Goal: Information Seeking & Learning: Check status

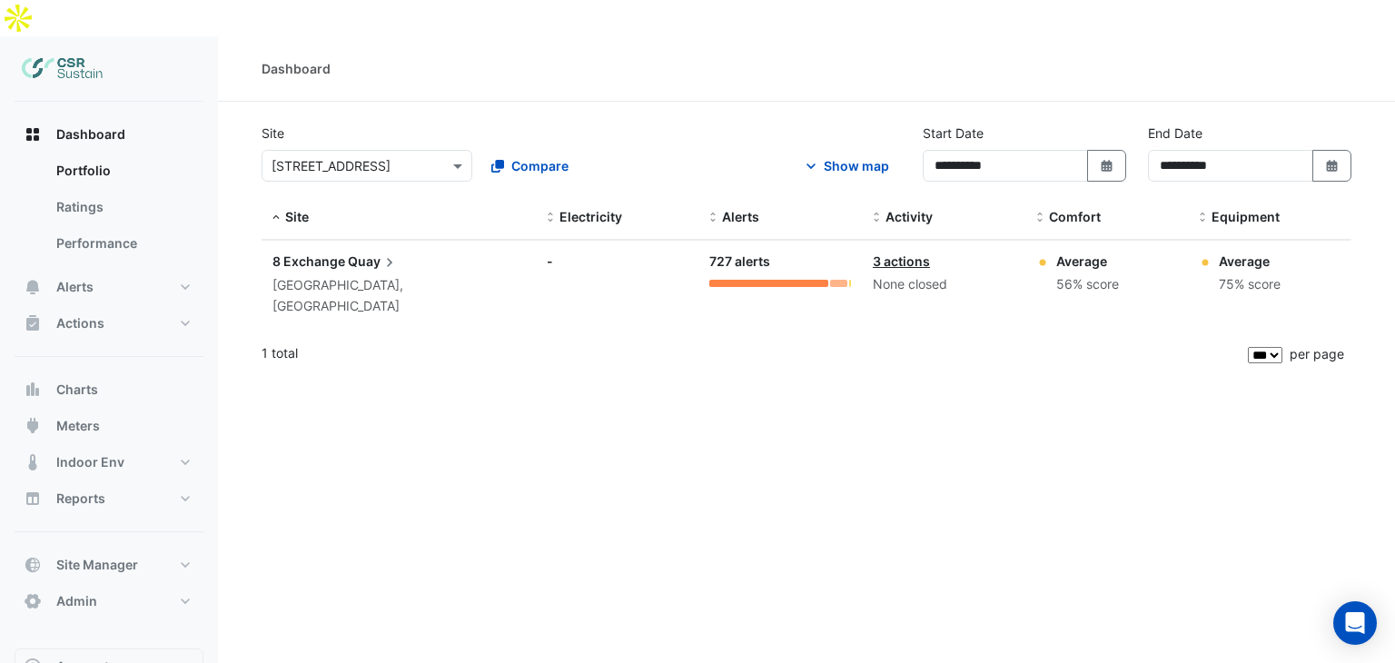
select select "***"
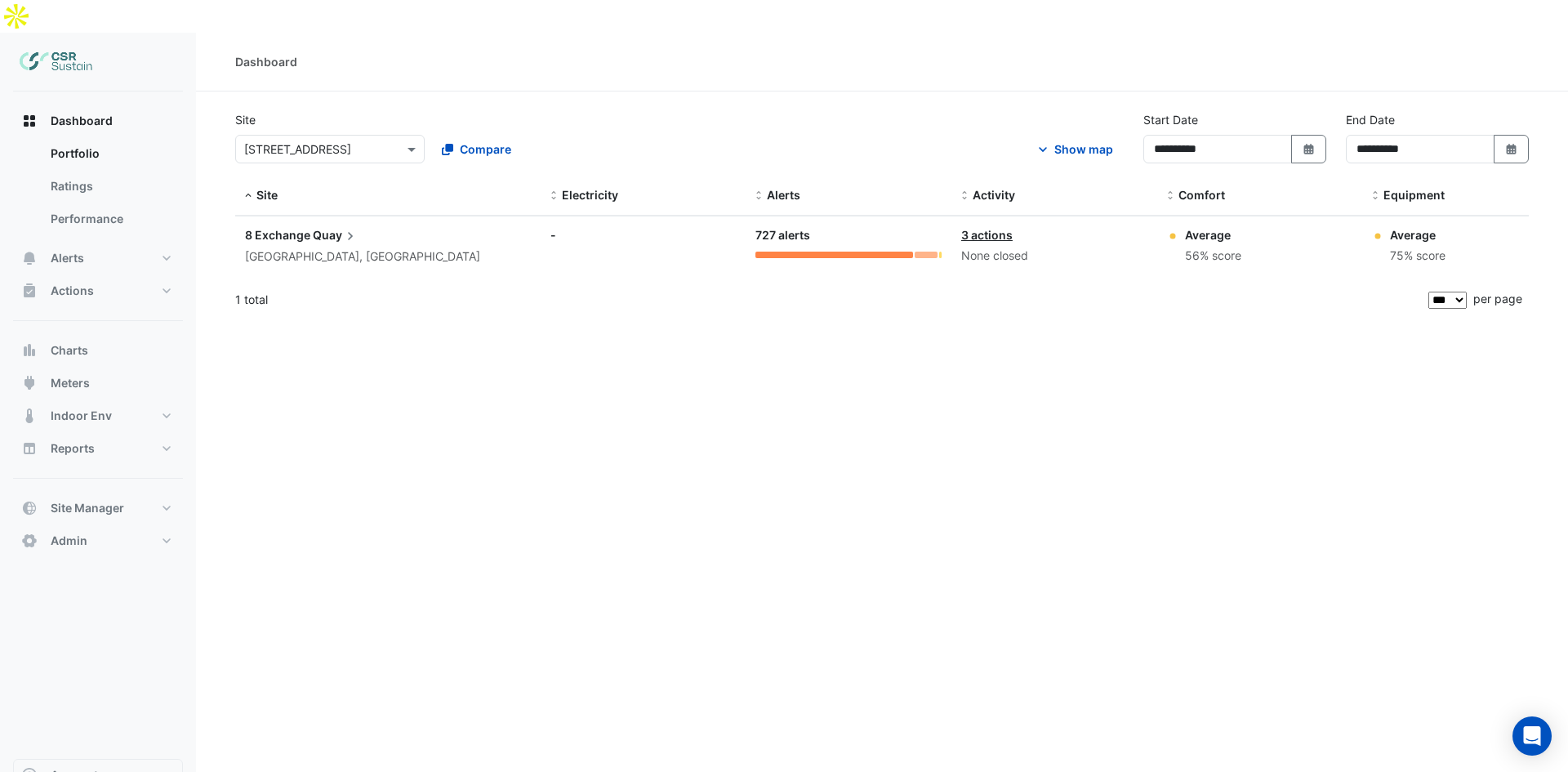
click at [315, 242] on datatable-body-cell "Site: 8 Exchange Quay Salford, England" at bounding box center [389, 247] width 306 height 59
click at [314, 247] on div "[GEOGRAPHIC_DATA], [GEOGRAPHIC_DATA]" at bounding box center [363, 256] width 236 height 19
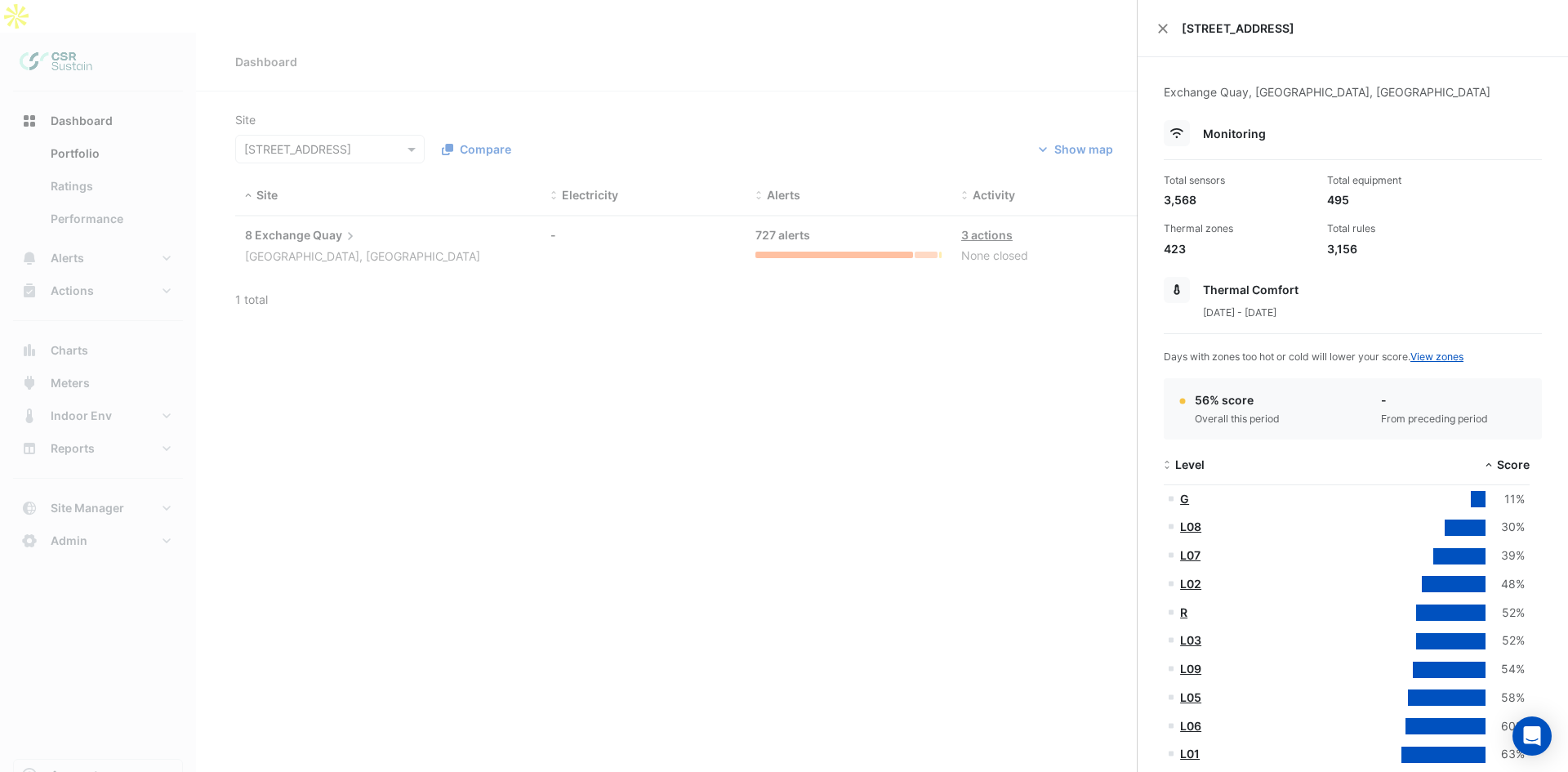
drag, startPoint x: 1168, startPoint y: 26, endPoint x: 280, endPoint y: 194, distance: 903.8
click at [1168, 27] on button "Close" at bounding box center [1163, 28] width 12 height 12
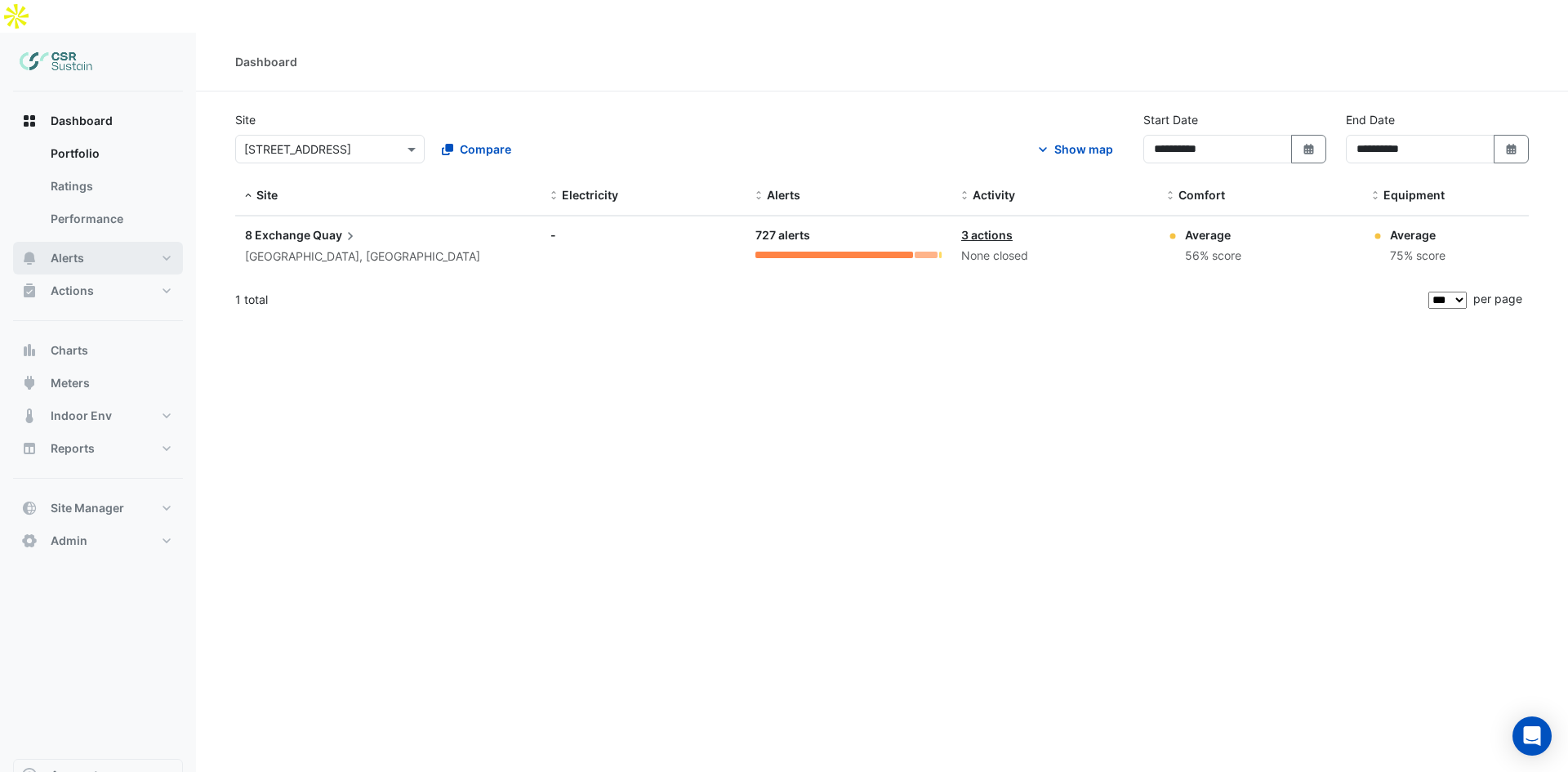
click at [168, 242] on button "Alerts" at bounding box center [98, 258] width 170 height 32
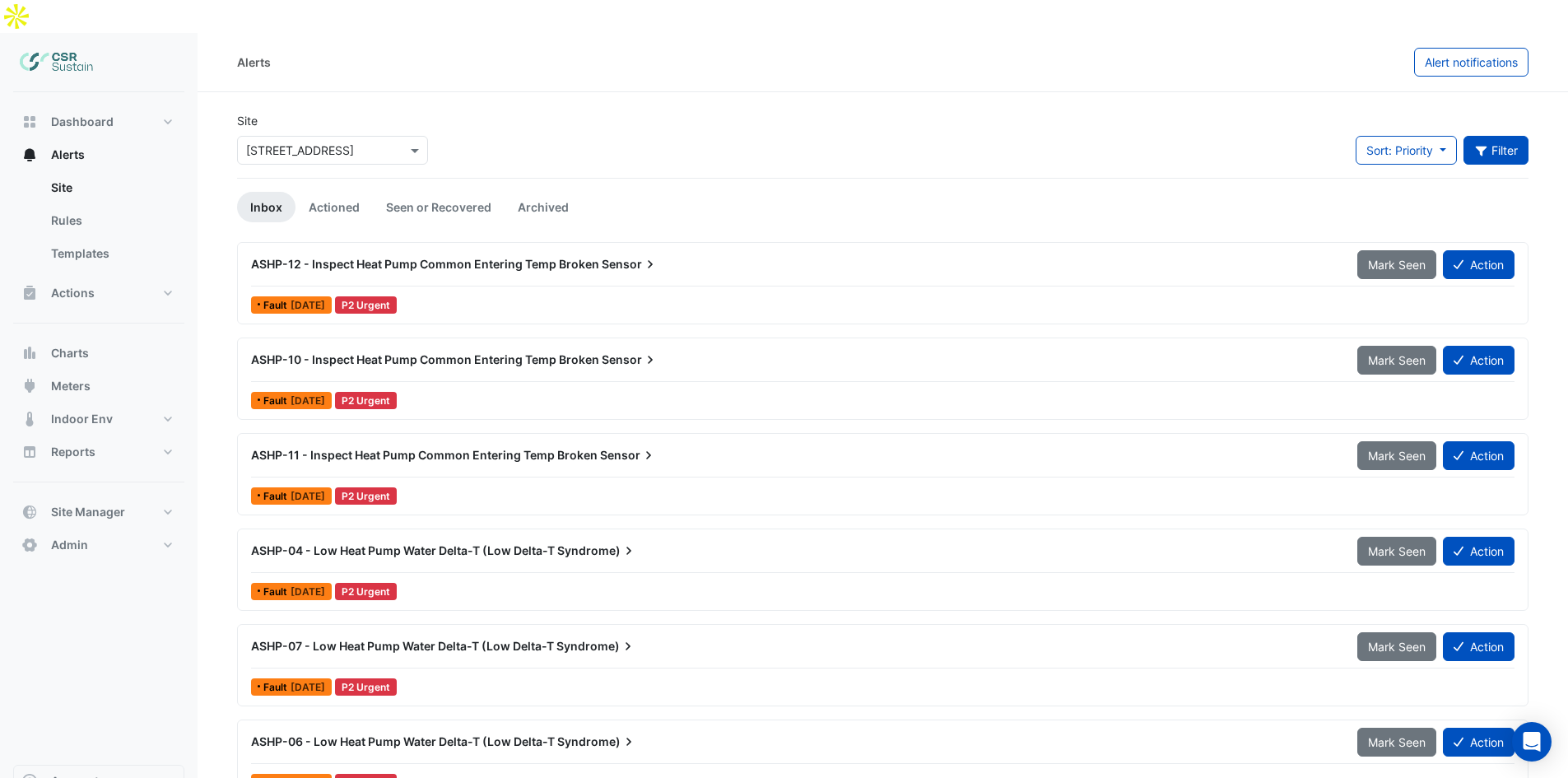
click at [1263, 136] on button "Filter" at bounding box center [1495, 151] width 66 height 29
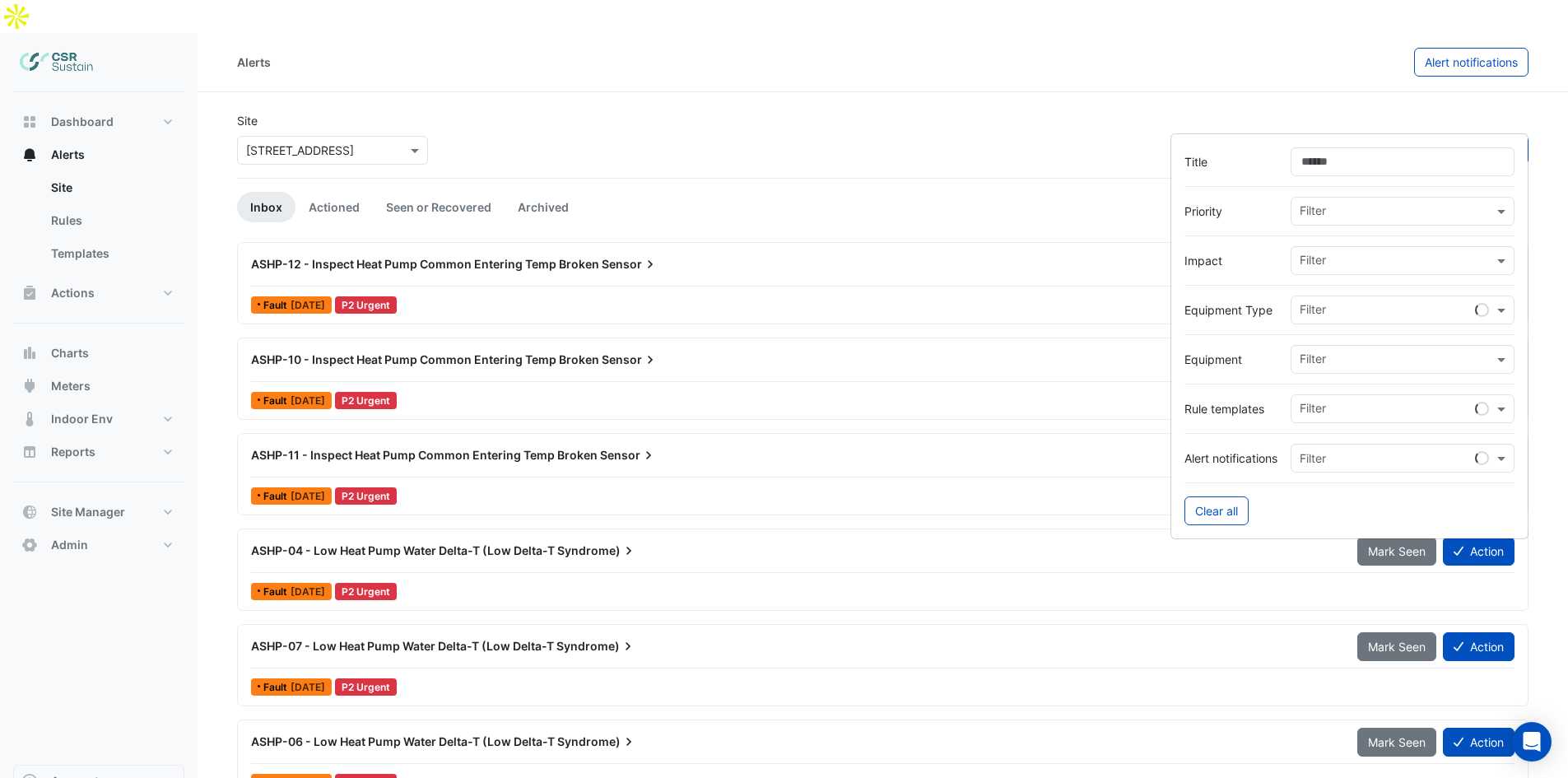
click at [1263, 171] on input "Title" at bounding box center [1402, 162] width 224 height 29
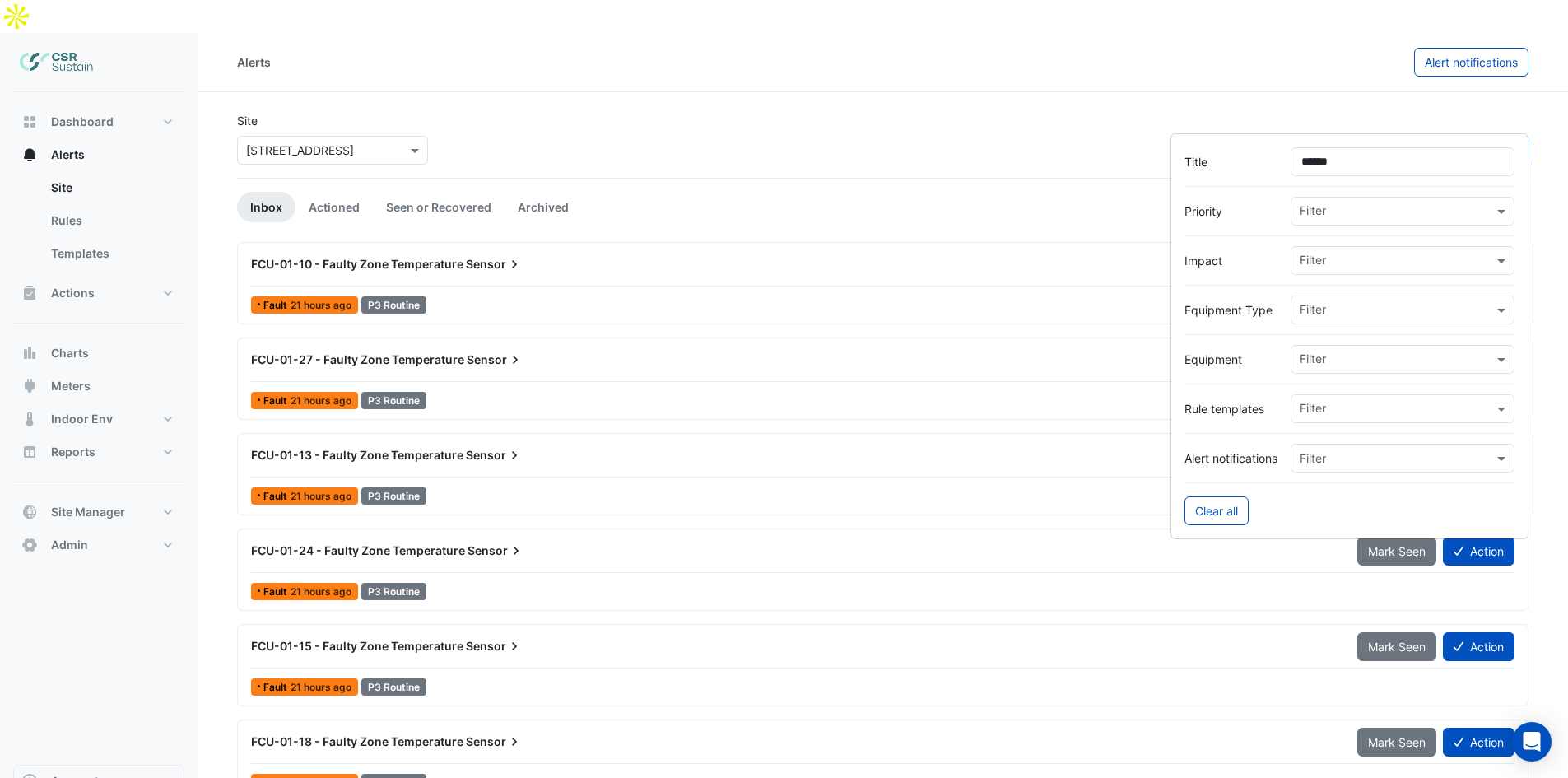
type input "******"
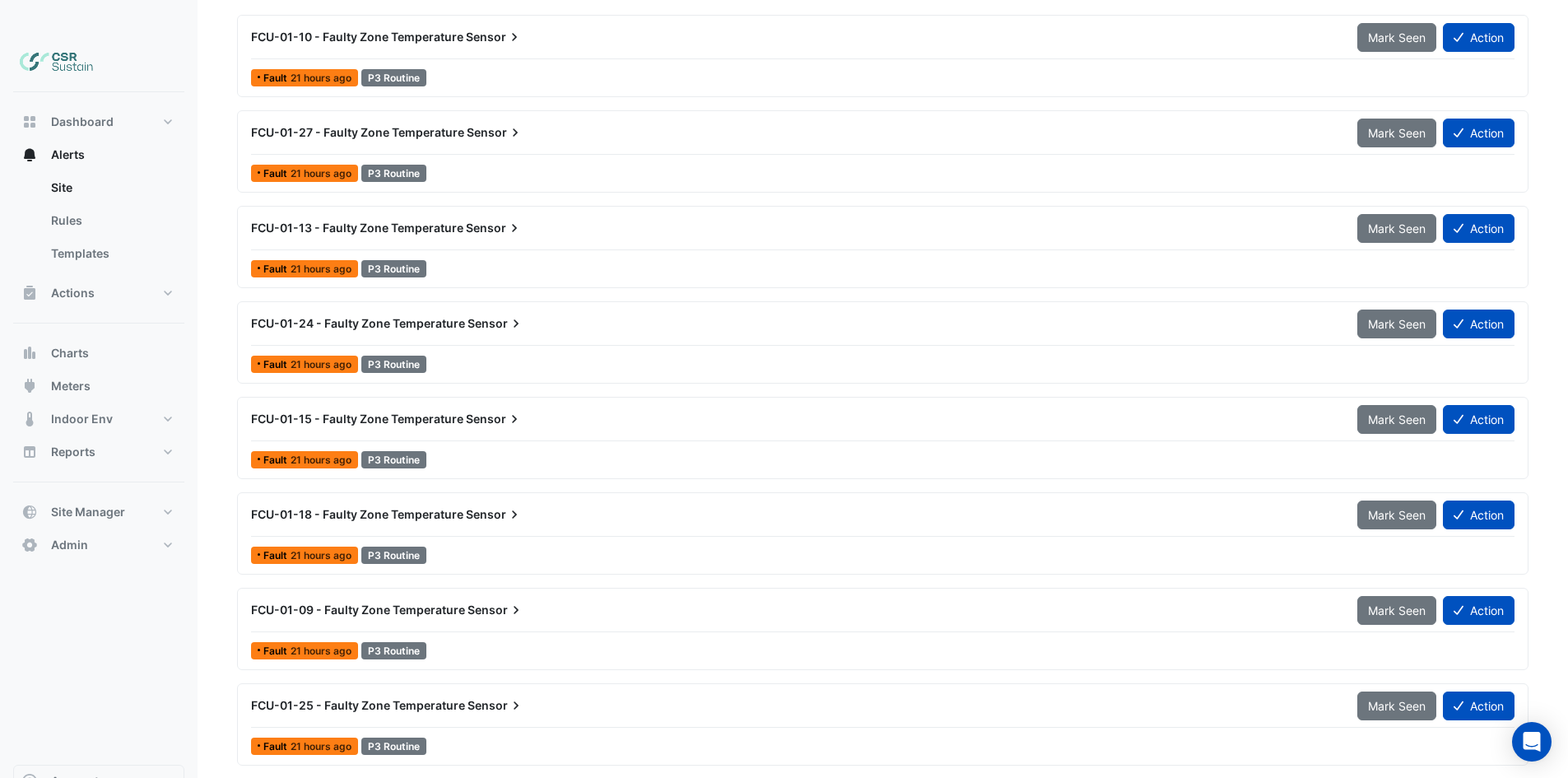
scroll to position [9, 0]
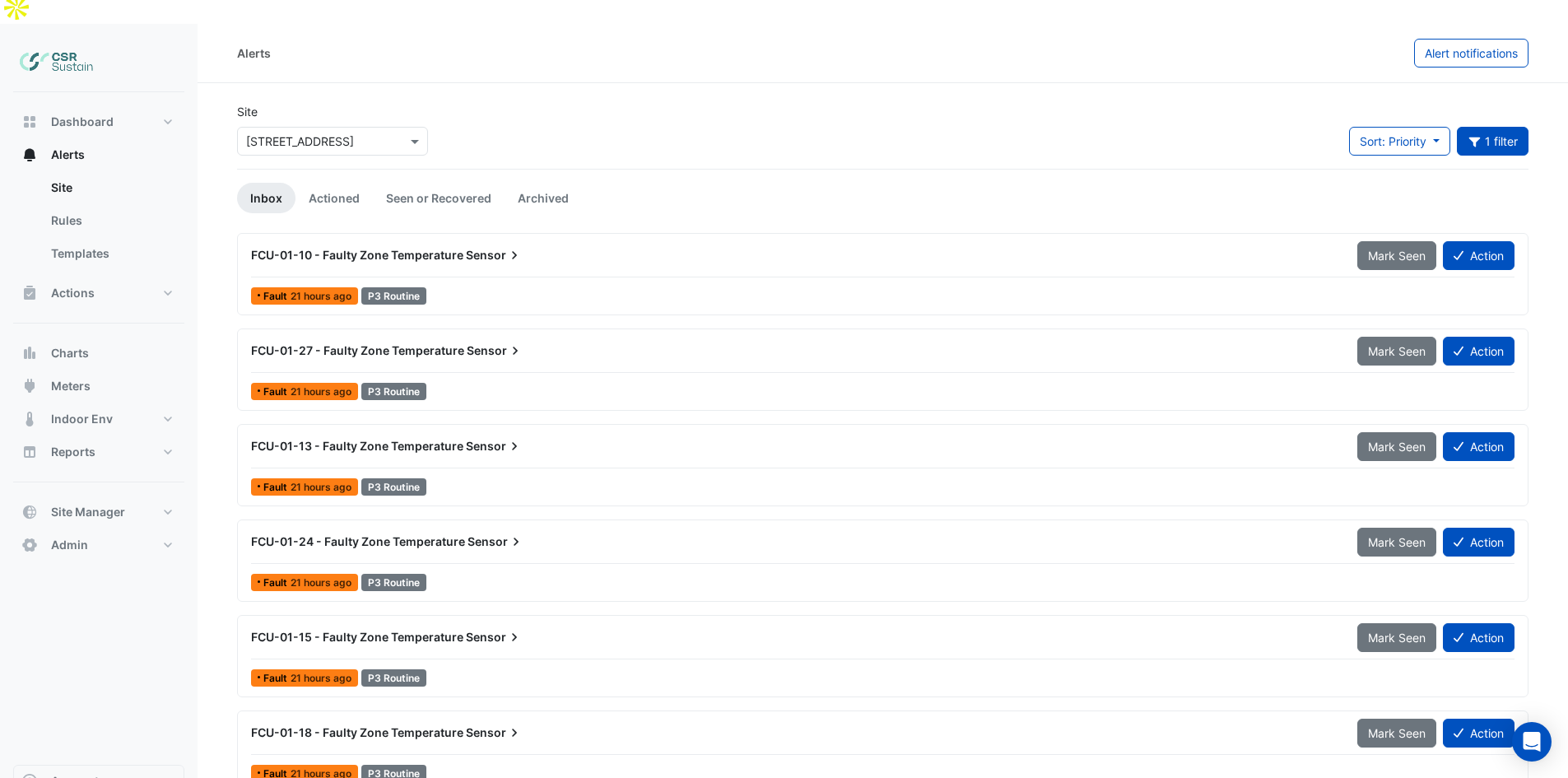
click at [450, 248] on span "FCU-01-10 - Faulty Zone Temperature" at bounding box center [357, 254] width 212 height 14
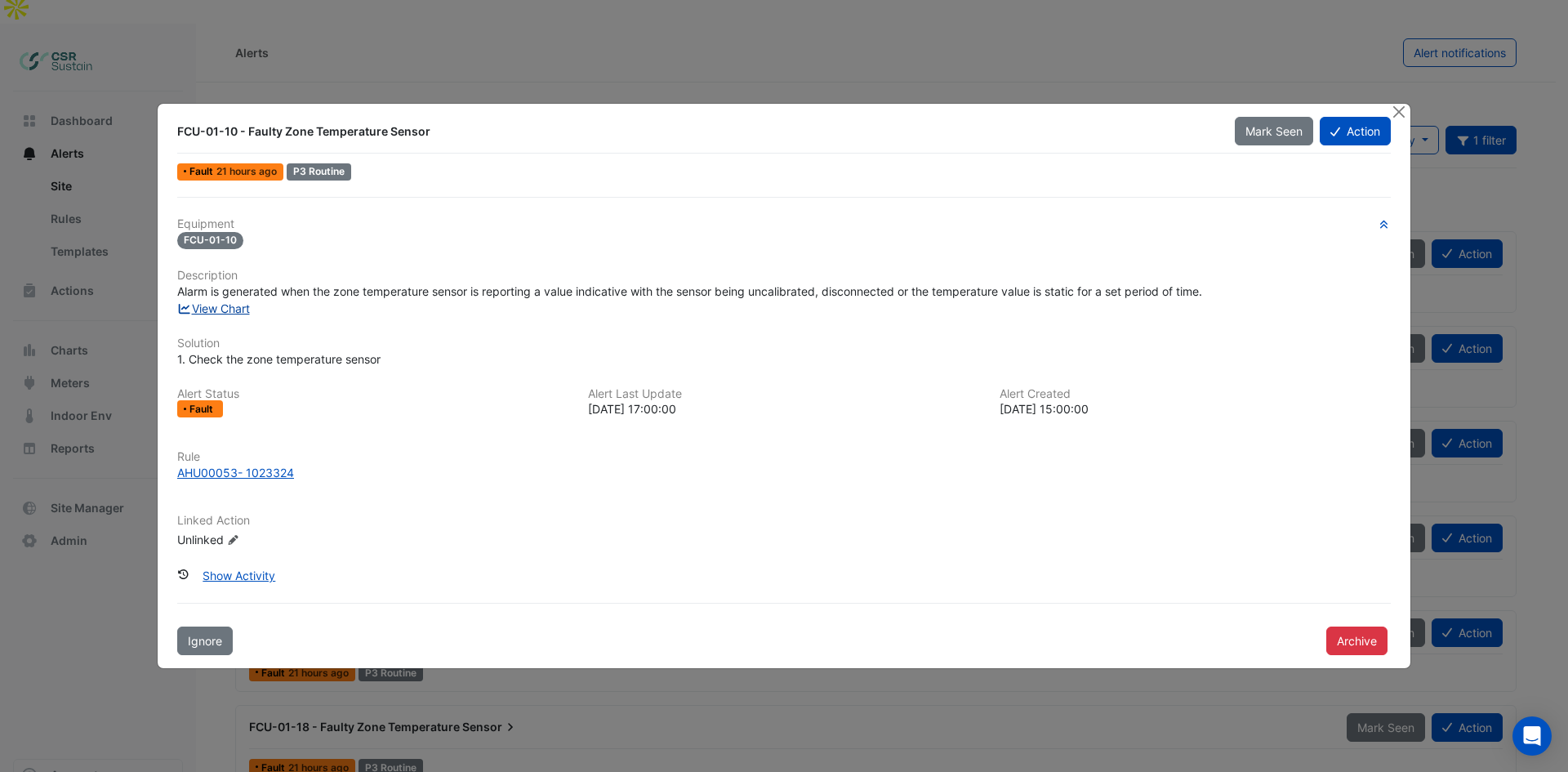
click at [240, 315] on link "View Chart" at bounding box center [213, 308] width 73 height 13
click at [1254, 110] on button "Close" at bounding box center [1398, 112] width 17 height 17
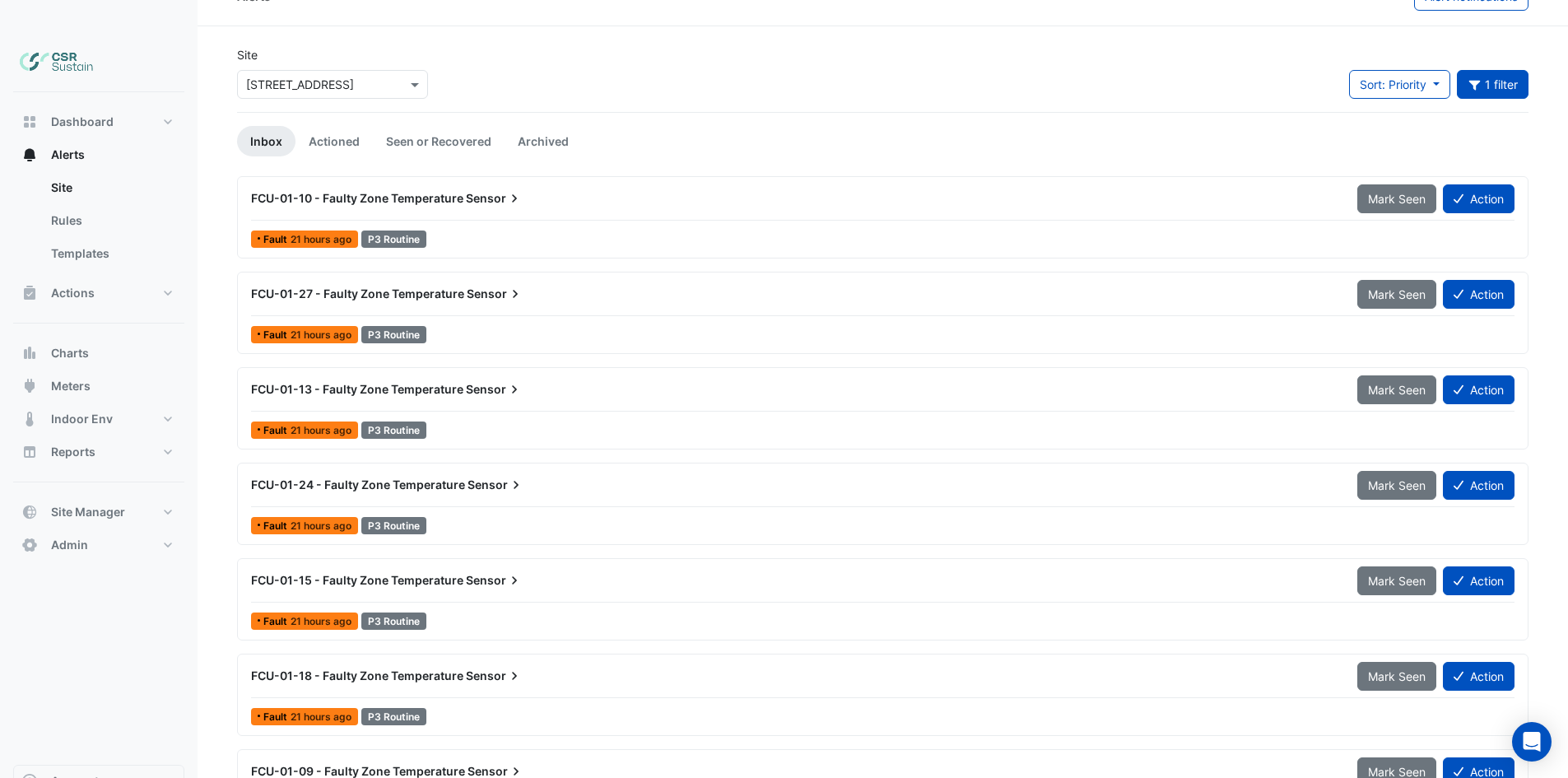
scroll to position [92, 0]
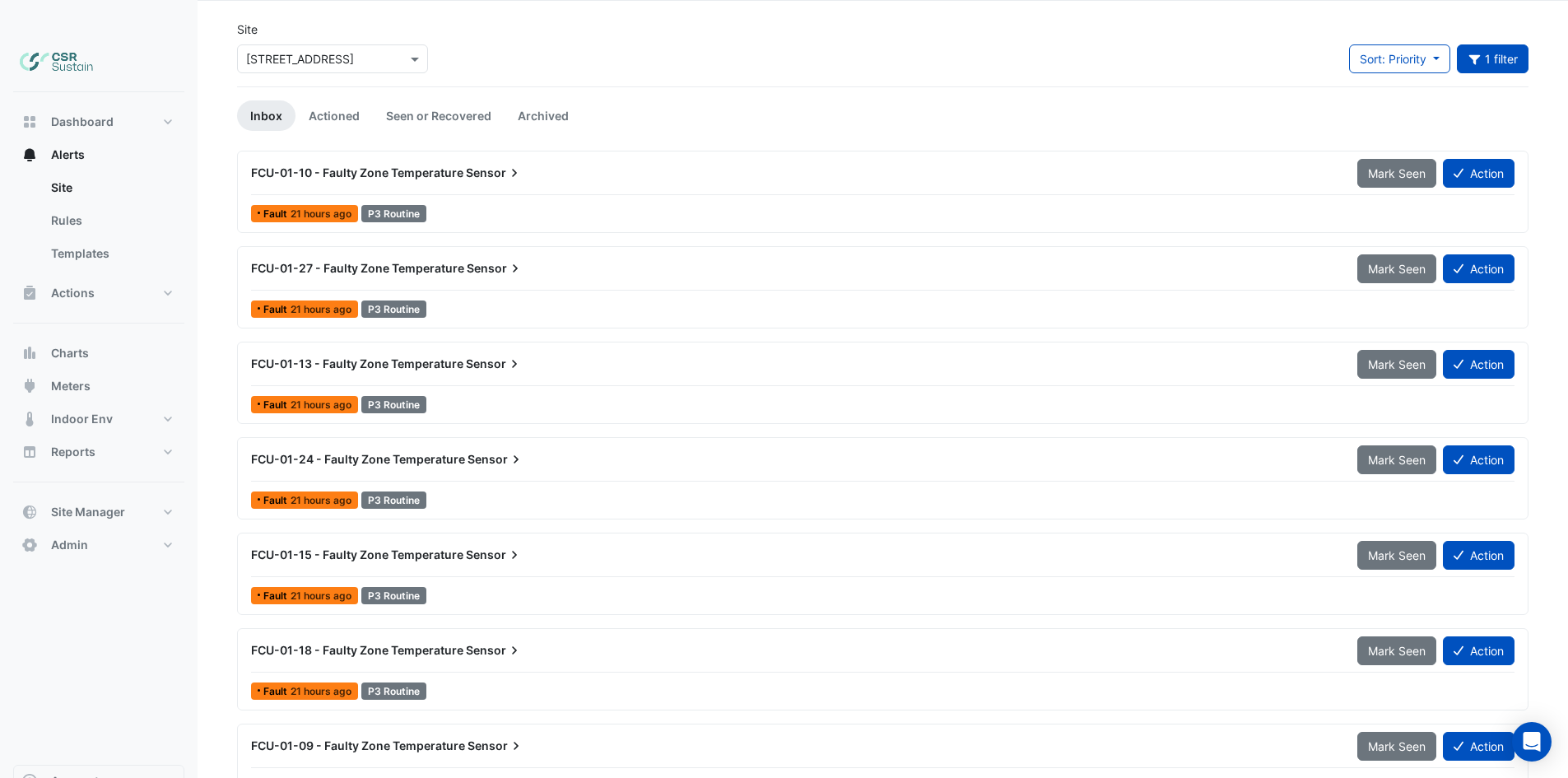
click at [415, 600] on span "FCU-01-18 - Faulty Zone Temperature" at bounding box center [357, 649] width 212 height 14
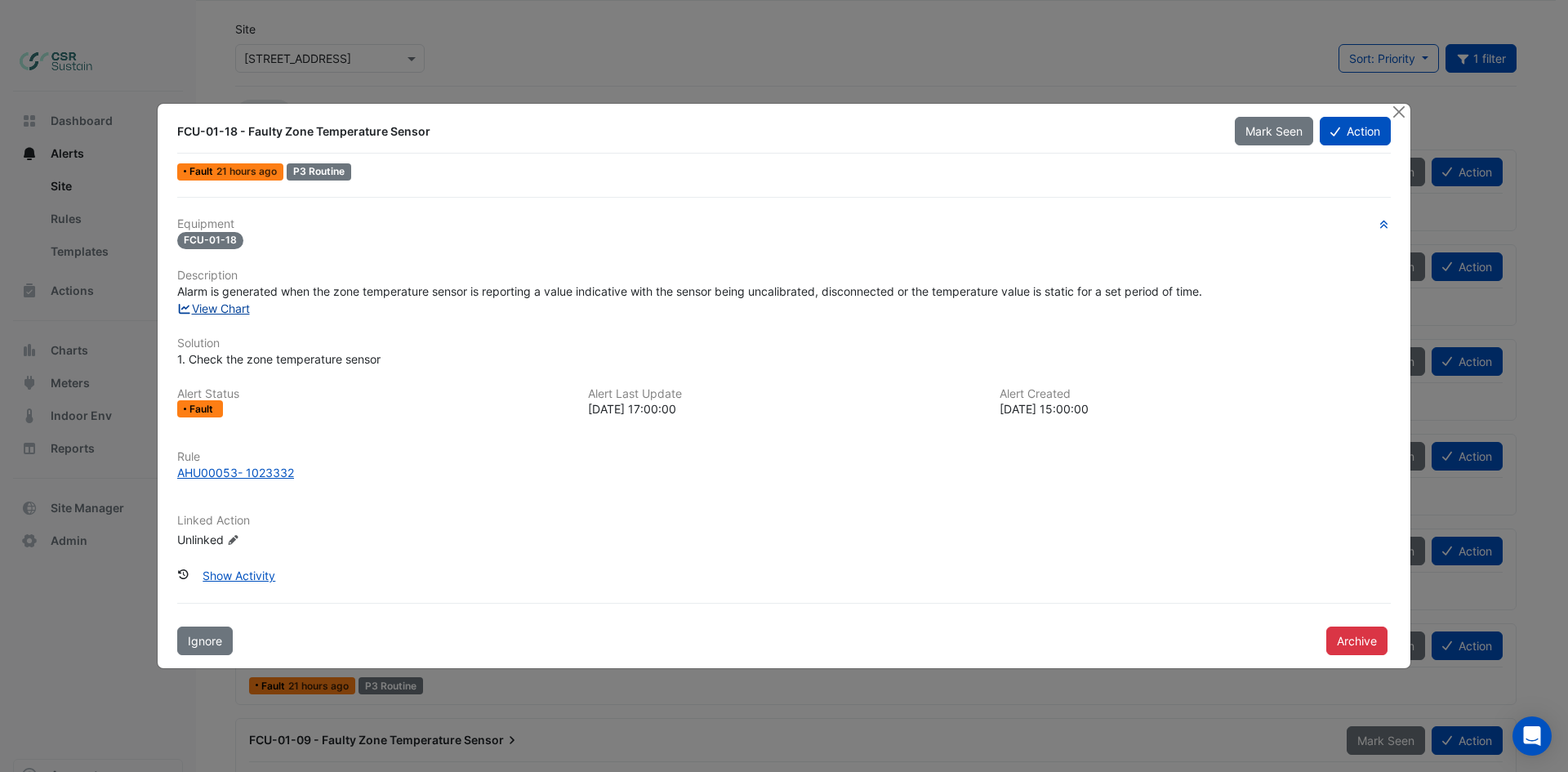
click at [237, 306] on link "View Chart" at bounding box center [213, 308] width 73 height 13
click at [1254, 113] on button "Close" at bounding box center [1398, 112] width 17 height 17
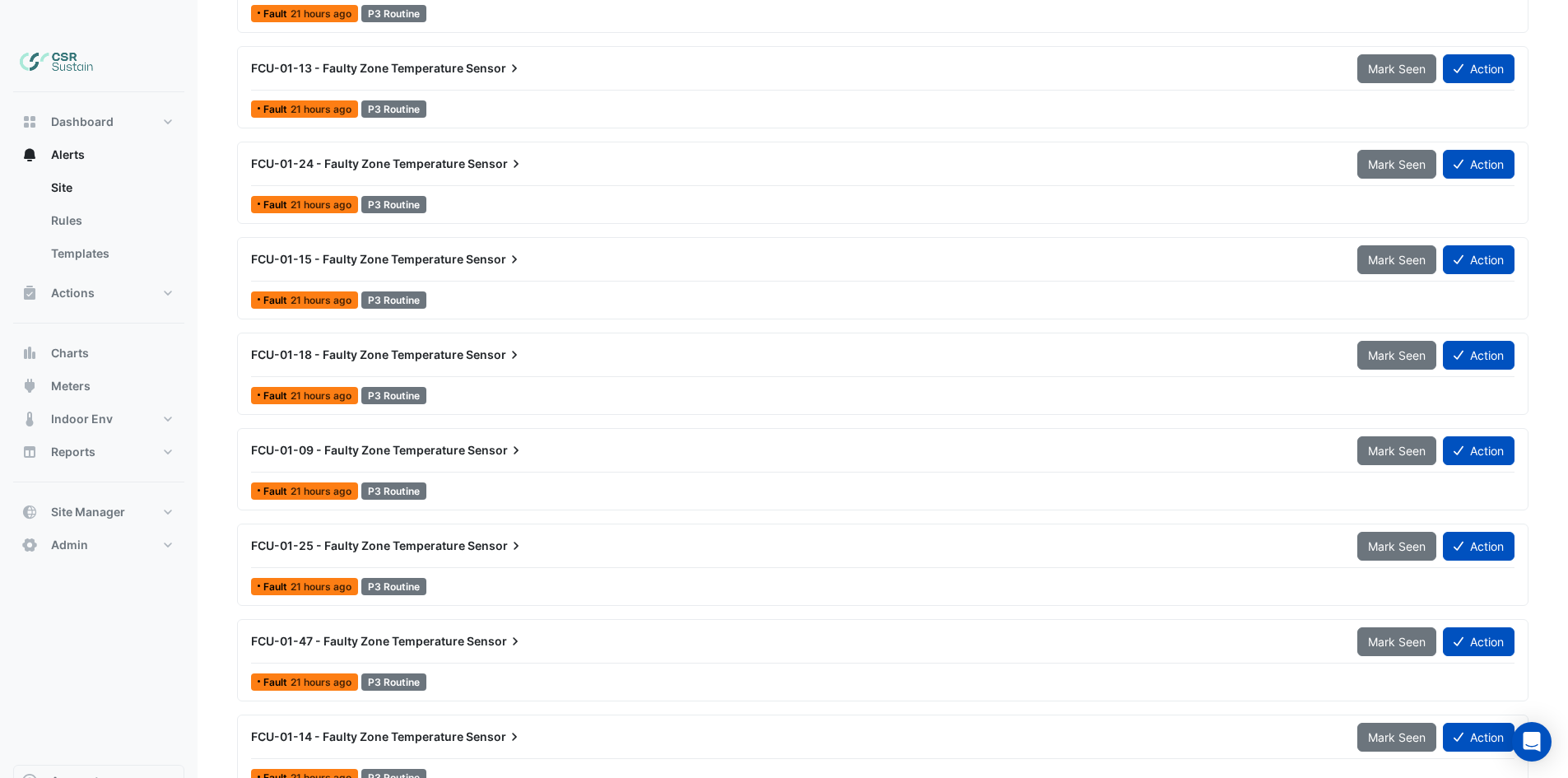
drag, startPoint x: 717, startPoint y: 396, endPoint x: 714, endPoint y: 417, distance: 21.2
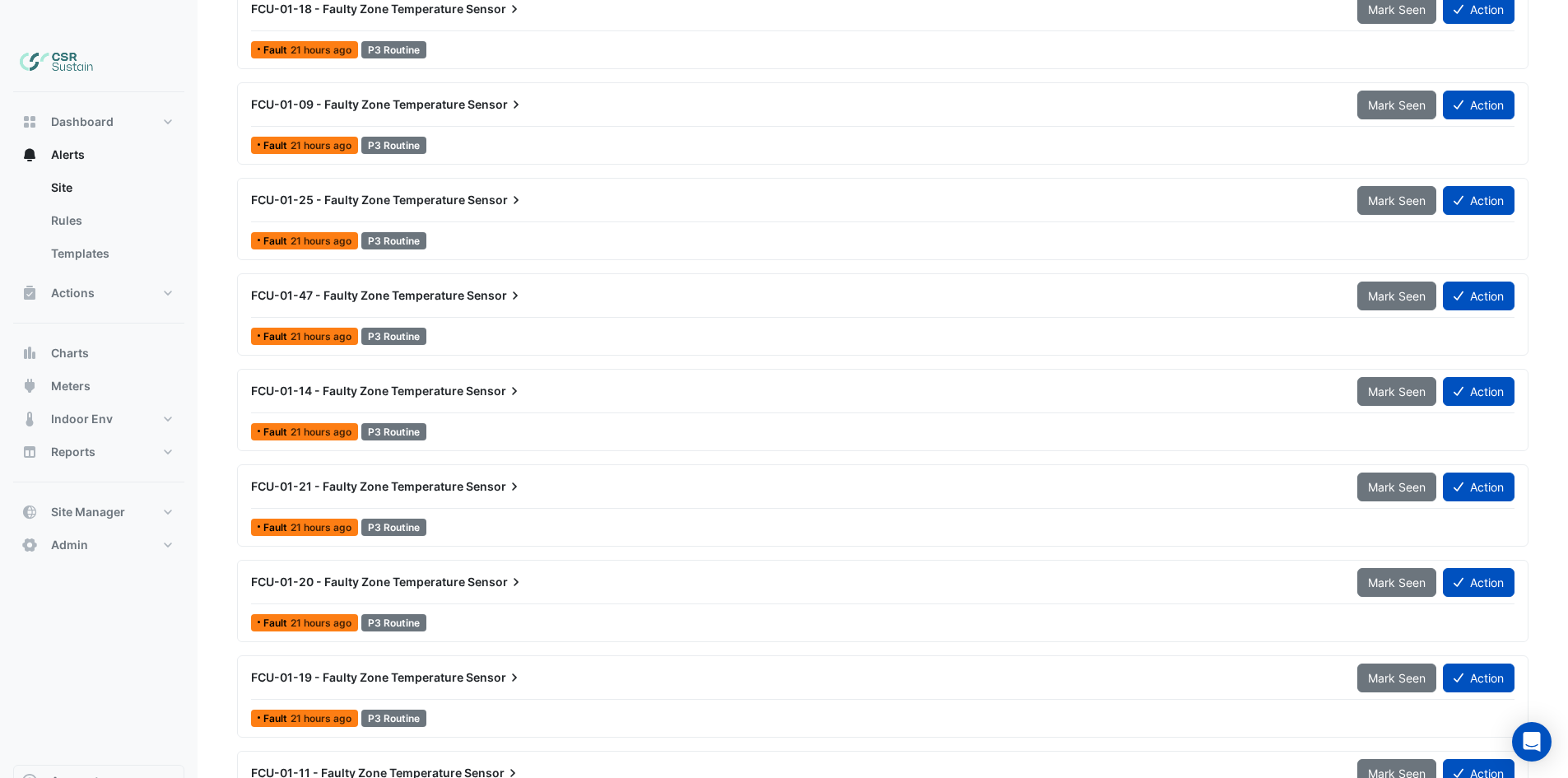
drag, startPoint x: 715, startPoint y: 394, endPoint x: 716, endPoint y: 413, distance: 19.0
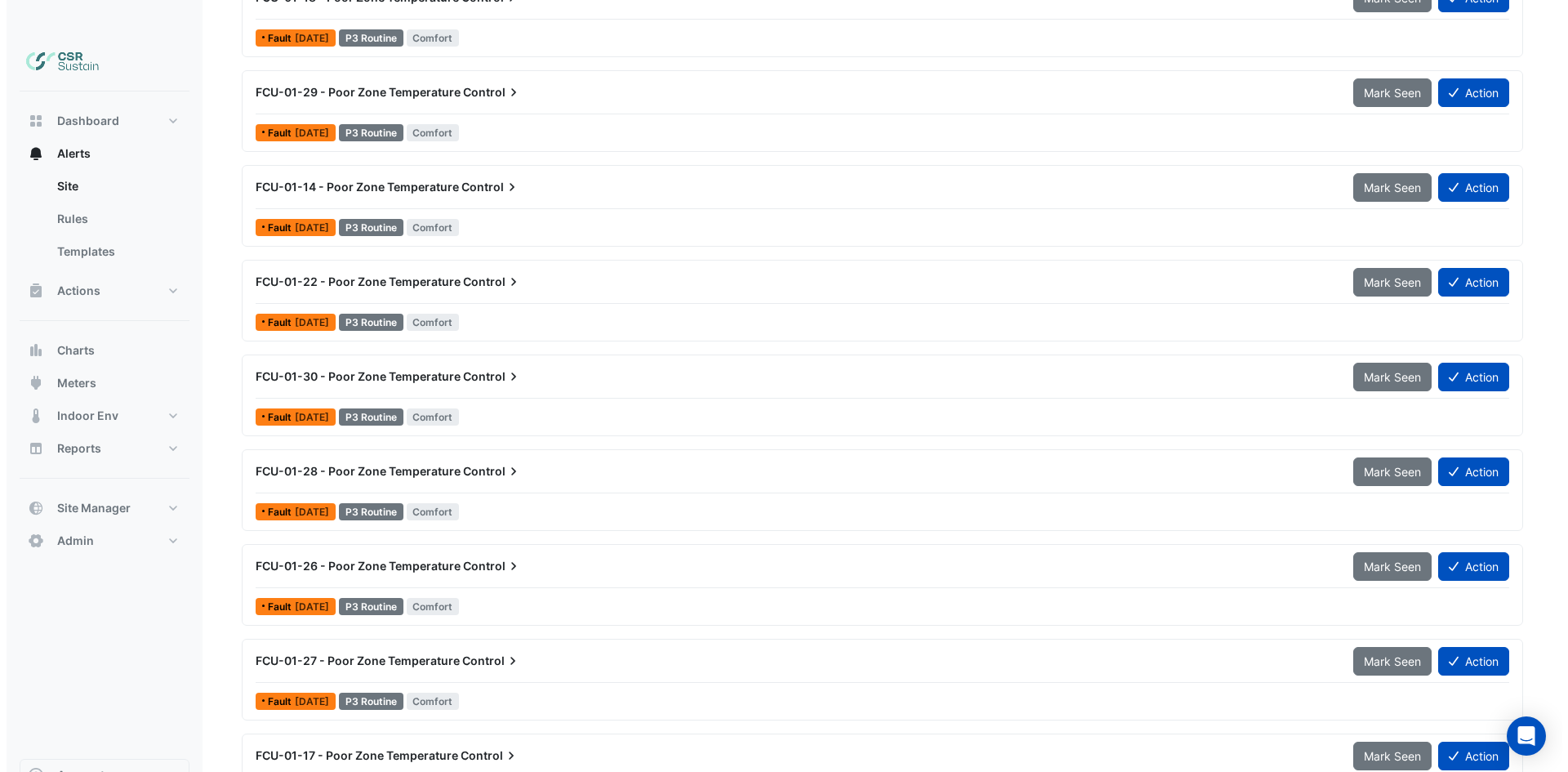
scroll to position [2942, 0]
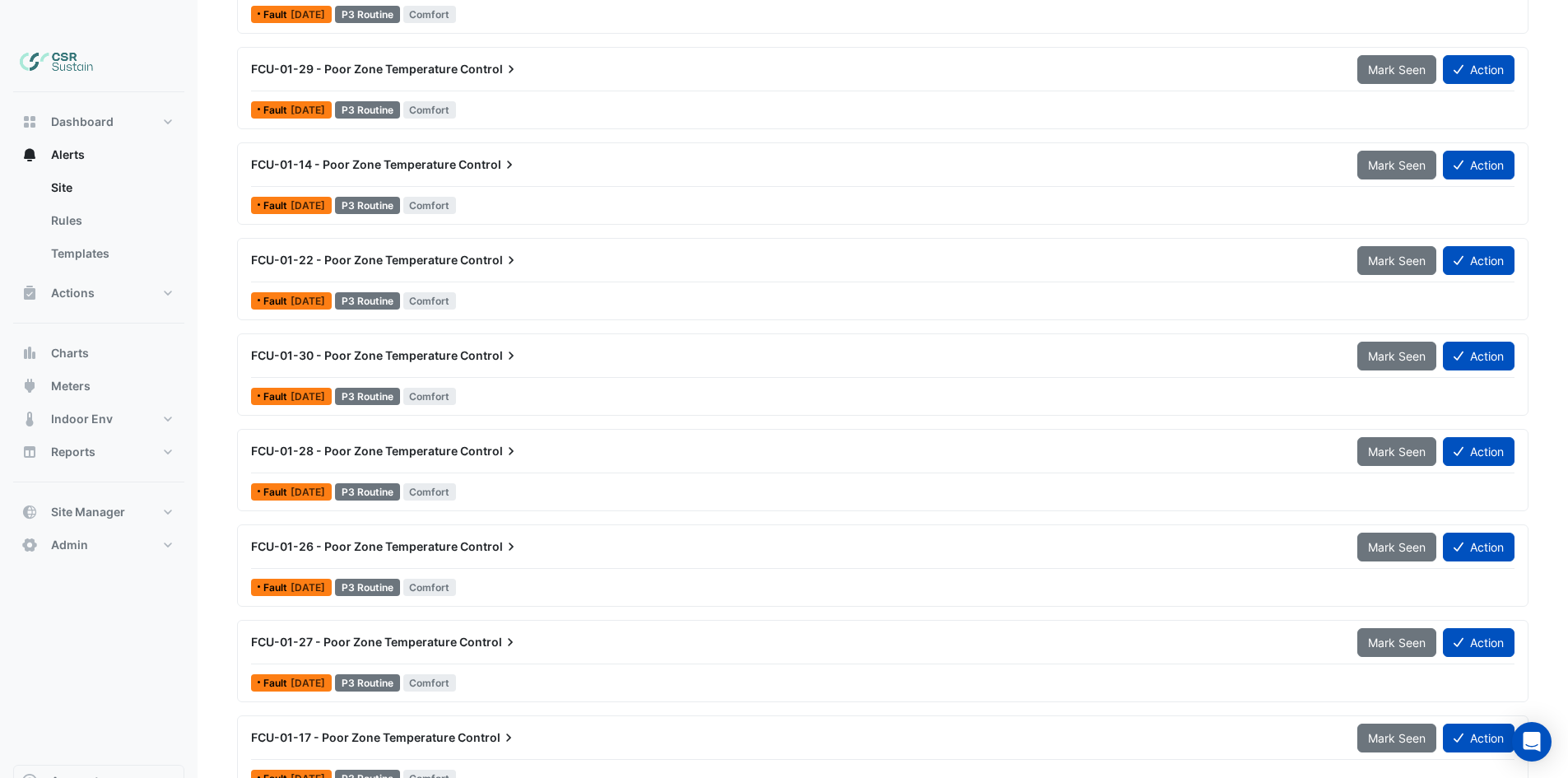
click at [372, 443] on span "FCU-01-28 - Poor Zone Temperature" at bounding box center [354, 450] width 207 height 14
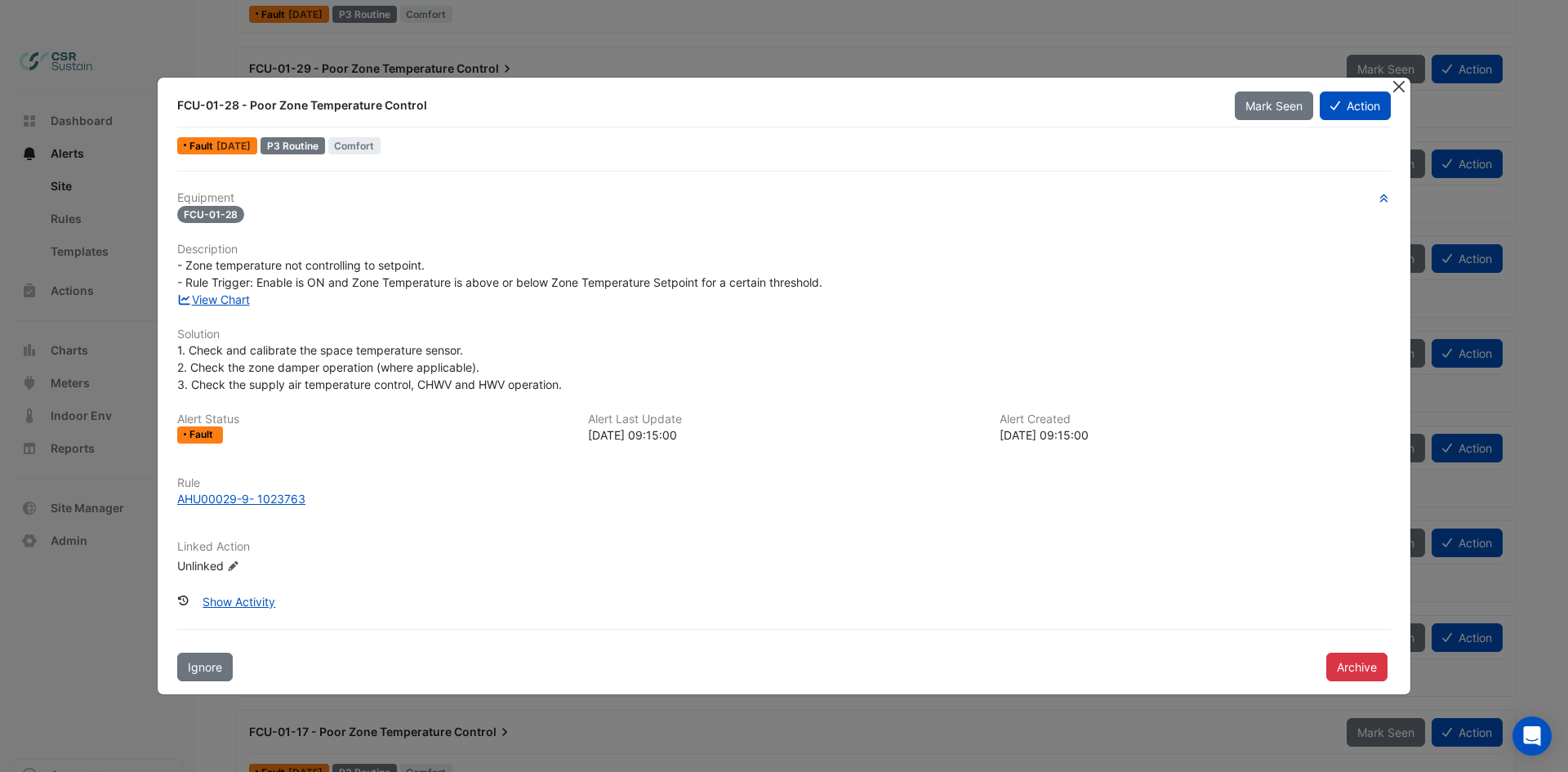
click at [1254, 91] on button "Close" at bounding box center [1398, 85] width 17 height 17
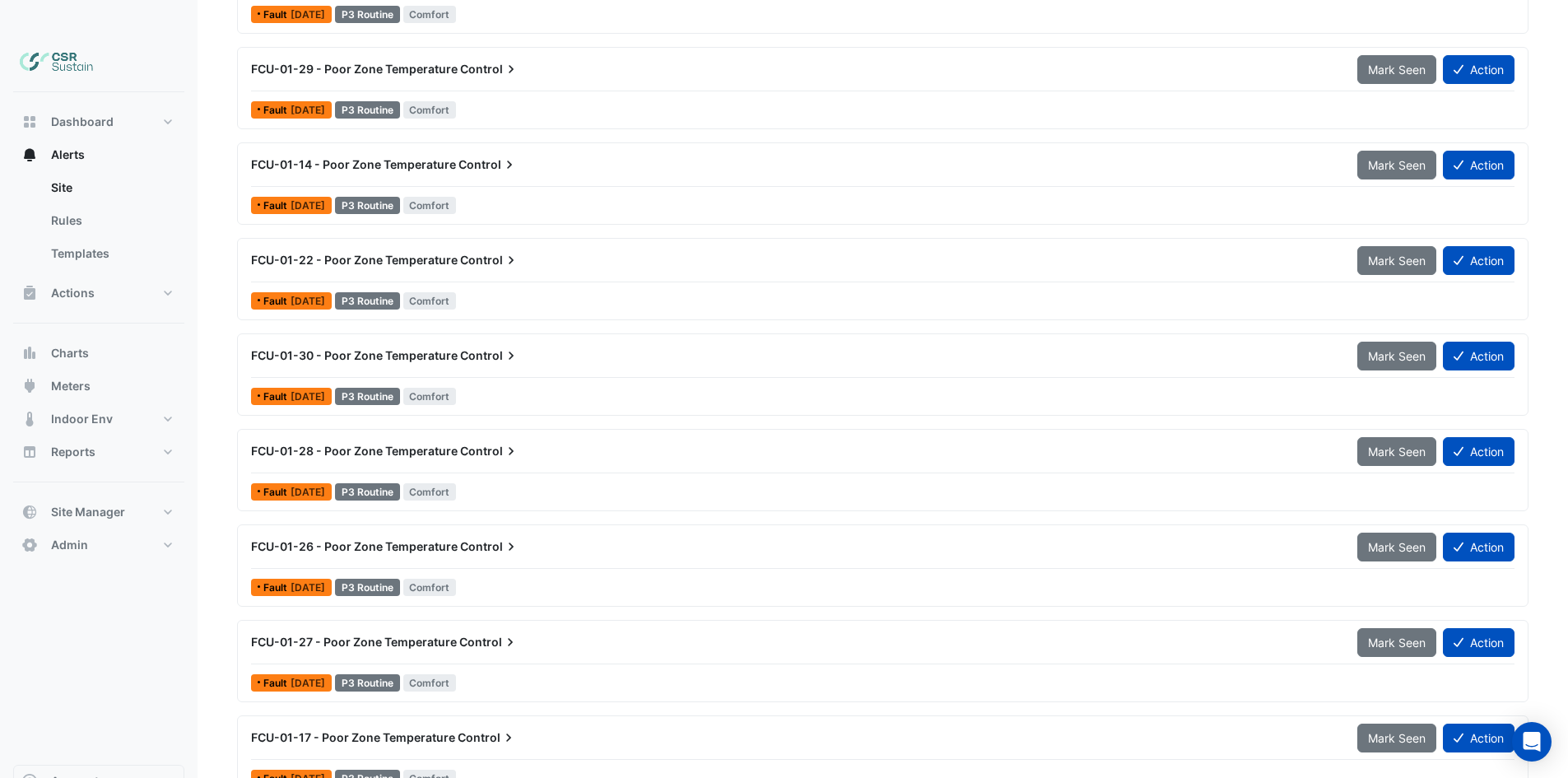
click at [433, 348] on span "FCU-01-30 - Poor Zone Temperature" at bounding box center [354, 355] width 207 height 14
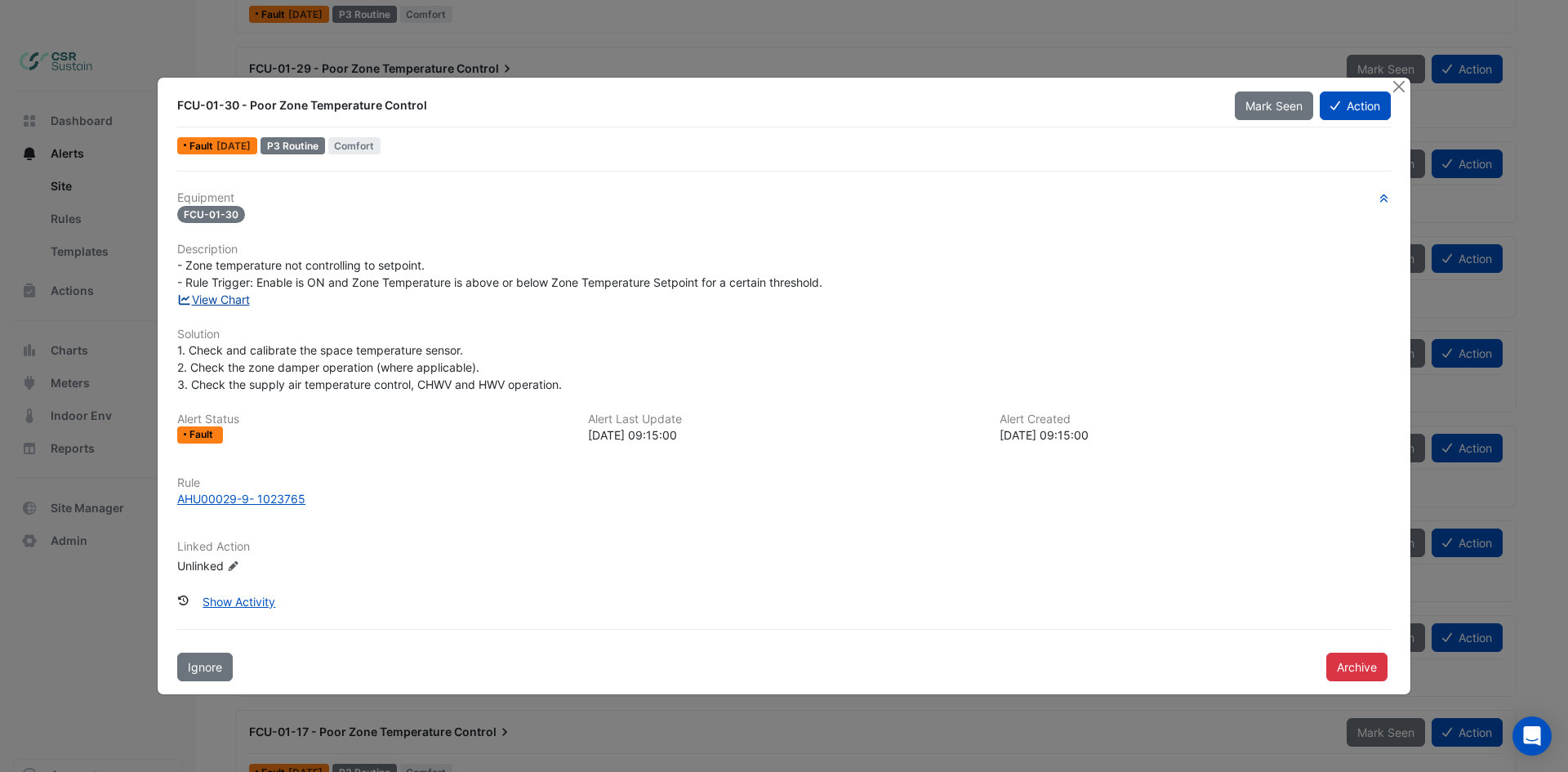
click at [227, 298] on link "View Chart" at bounding box center [213, 299] width 73 height 13
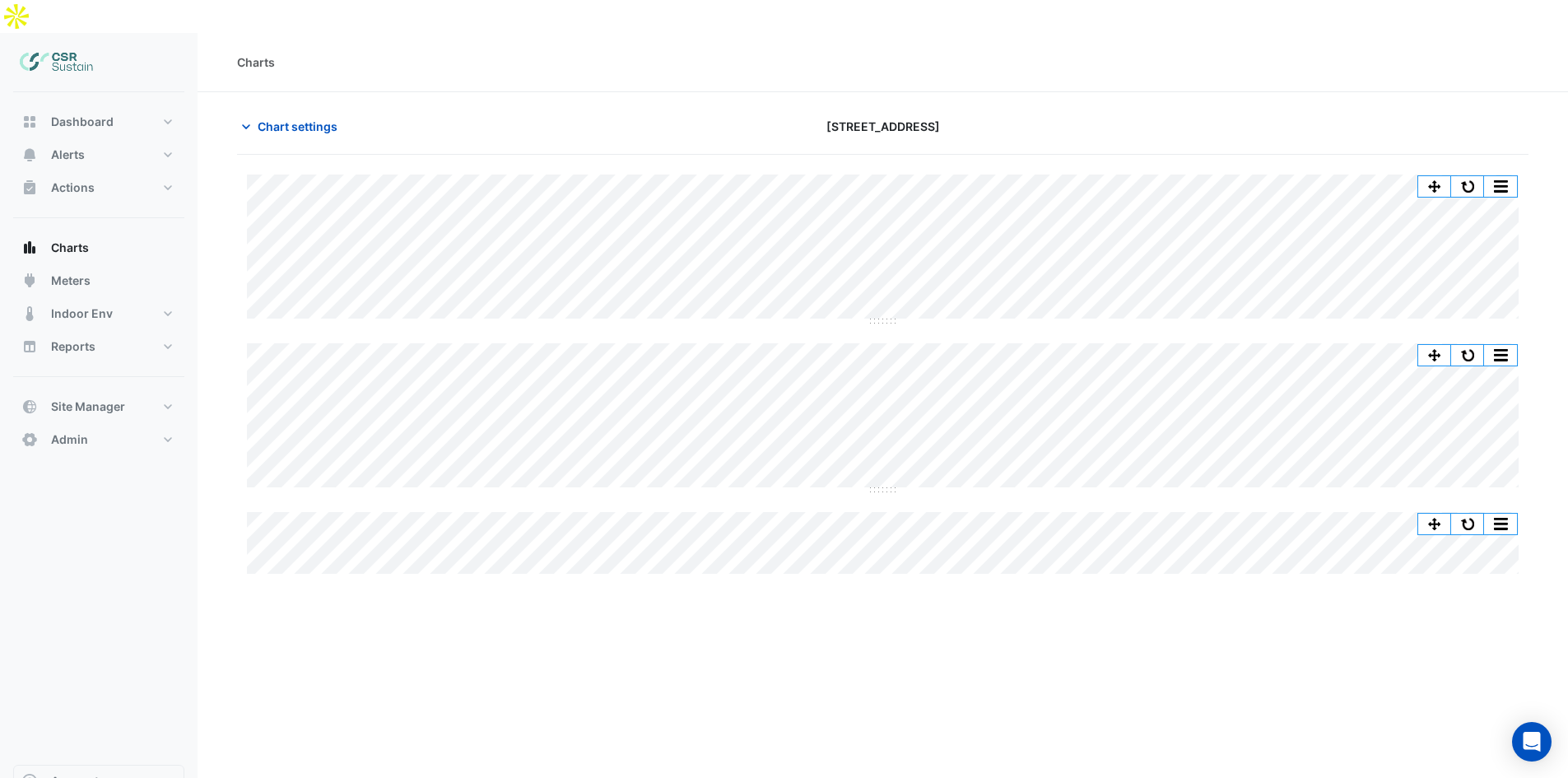
scroll to position [0, 8]
click at [115, 105] on button "Dashboard" at bounding box center [99, 122] width 171 height 33
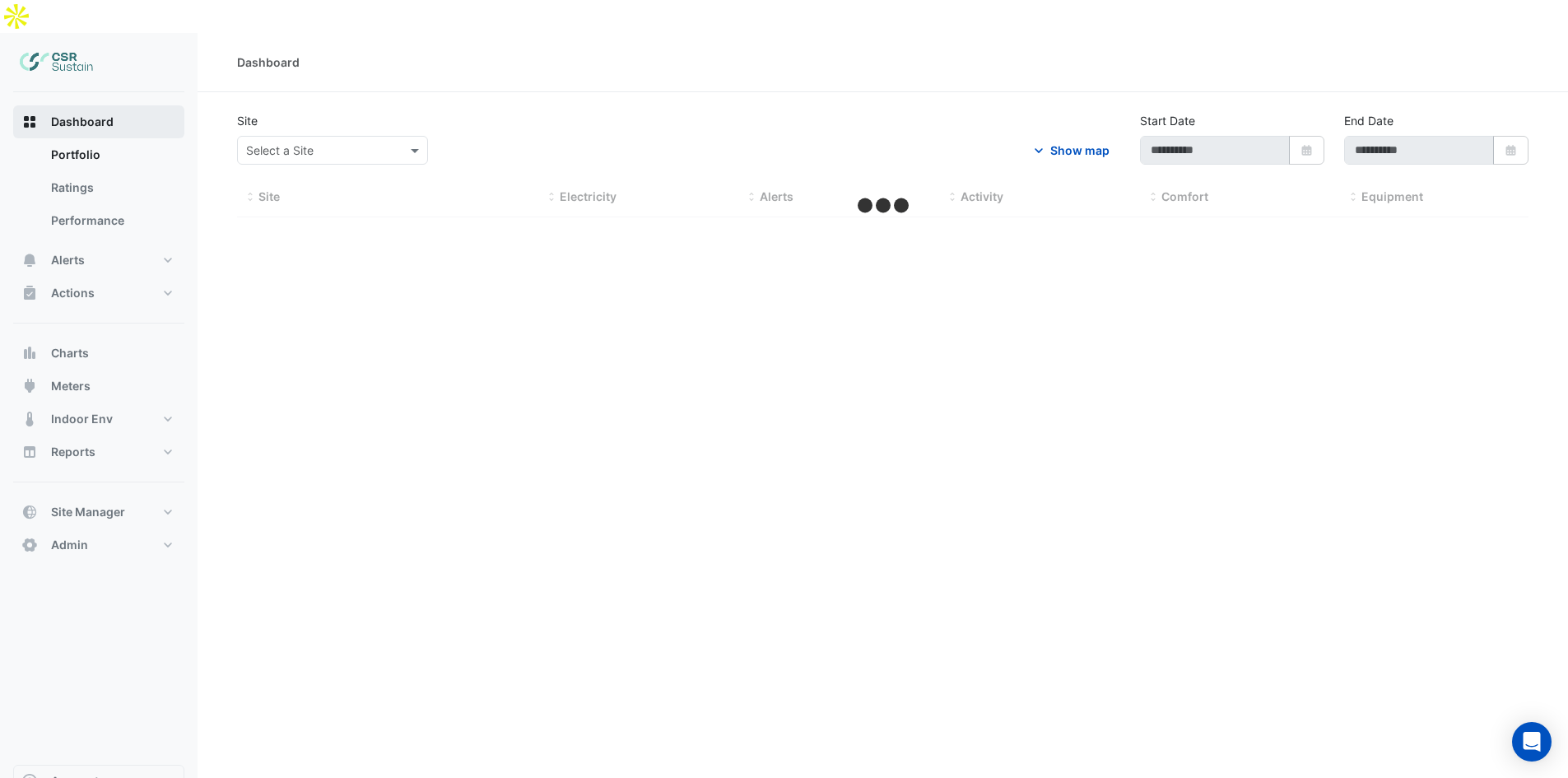
type input "**********"
select select "***"
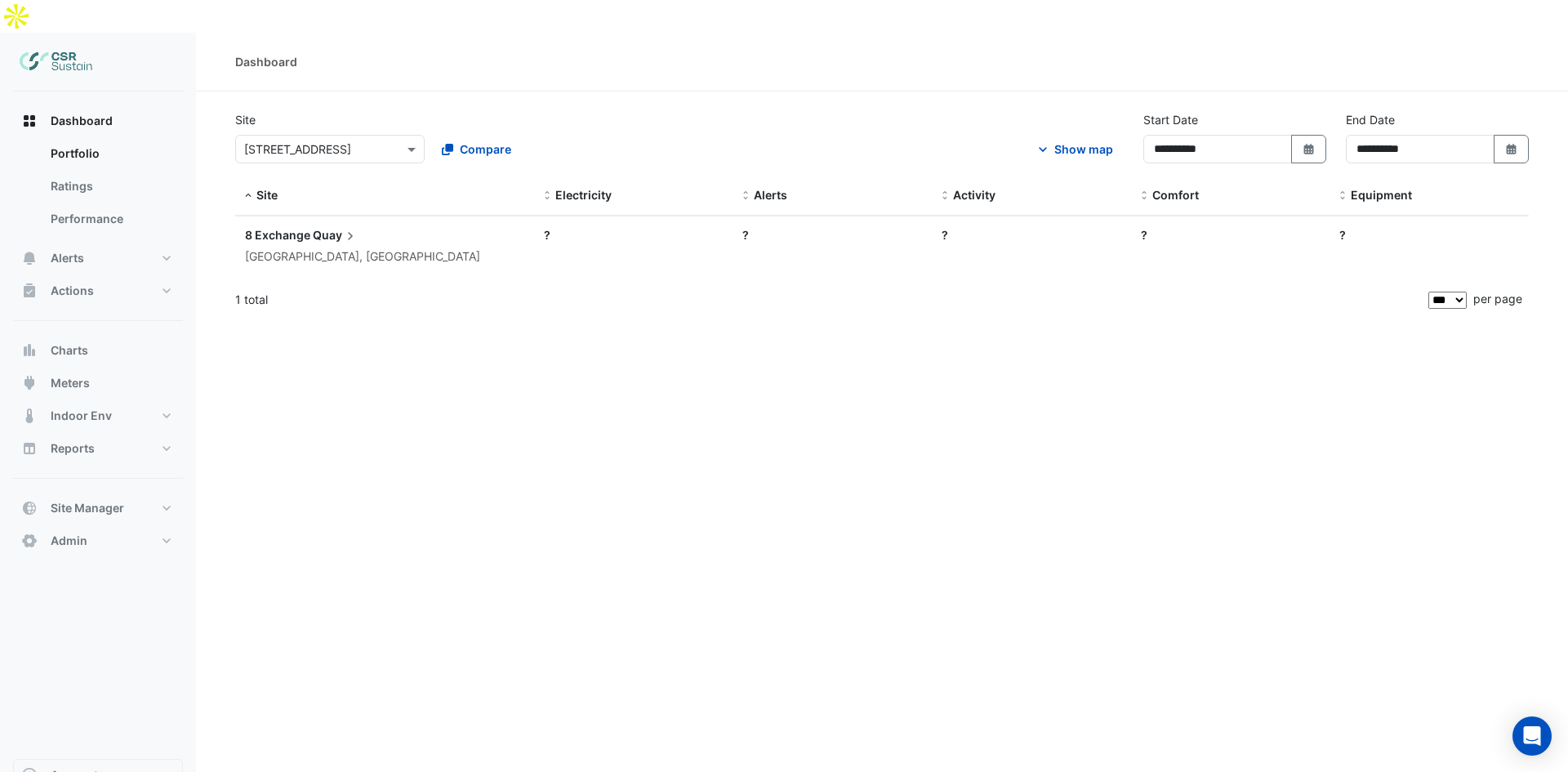
click at [71, 51] on div at bounding box center [98, 61] width 170 height 58
click at [126, 104] on button "Dashboard" at bounding box center [98, 121] width 170 height 32
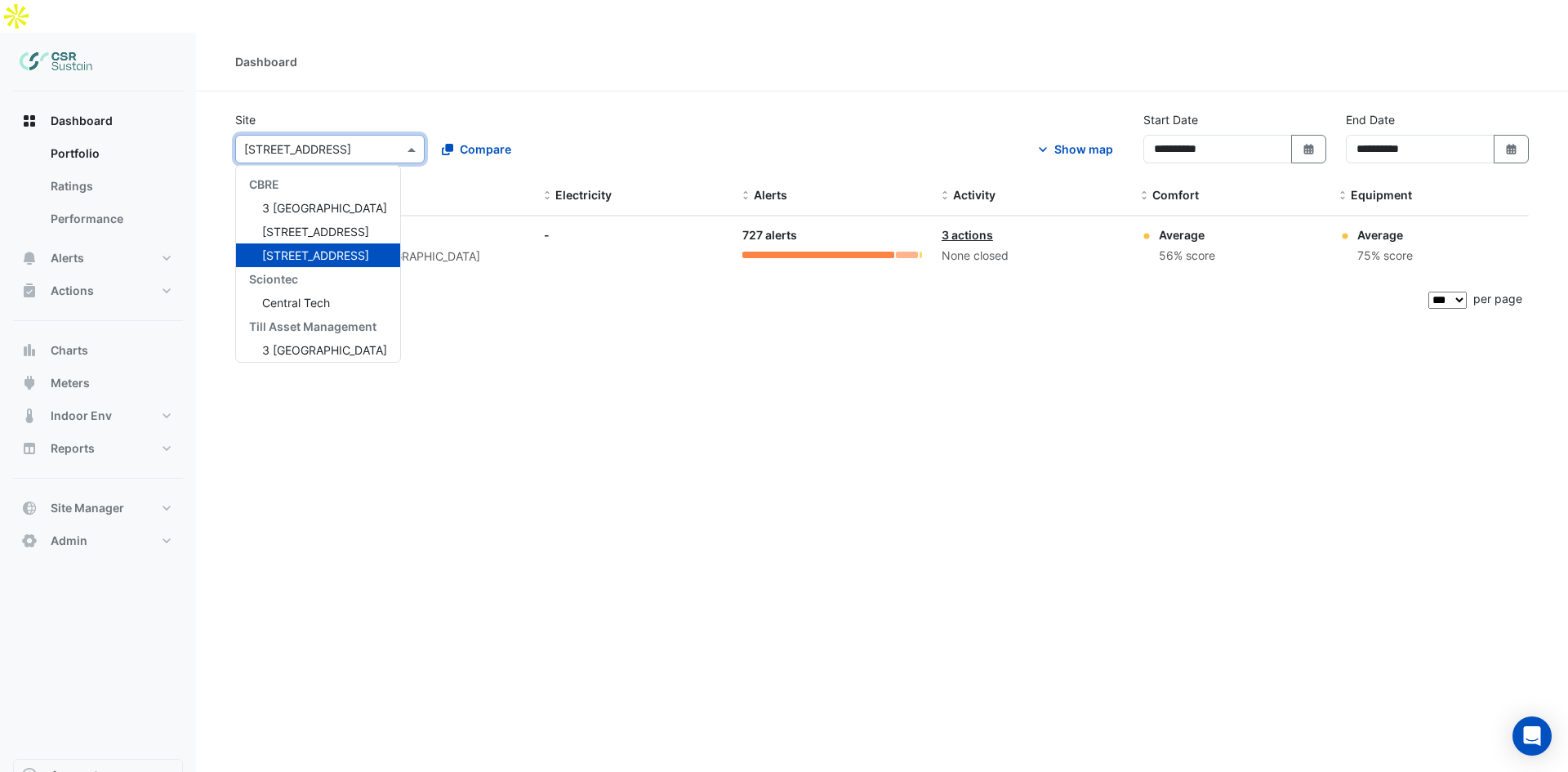
click at [305, 141] on input "text" at bounding box center [313, 149] width 139 height 17
click at [318, 225] on span "[STREET_ADDRESS]" at bounding box center [315, 231] width 107 height 13
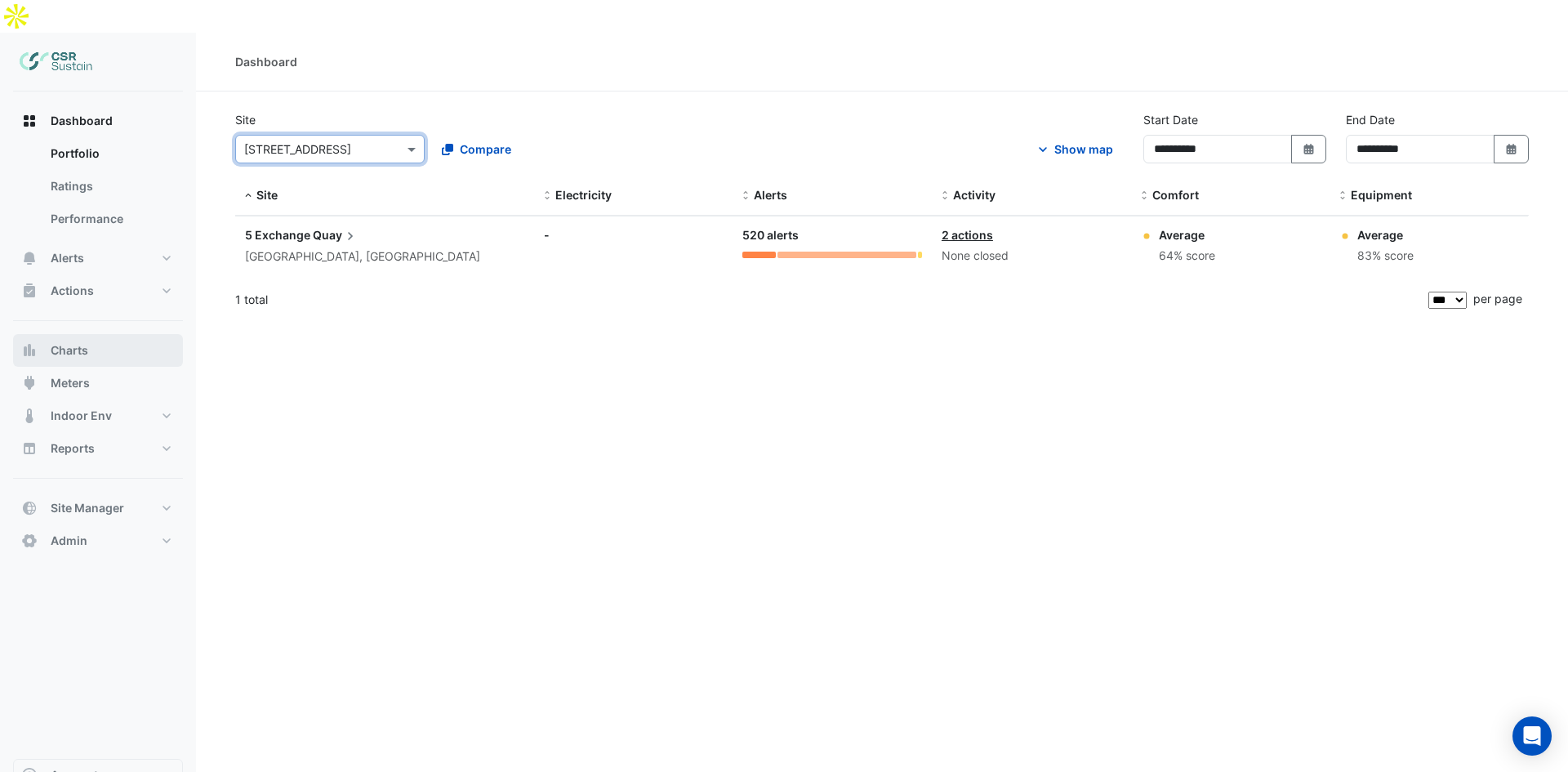
click at [109, 334] on button "Charts" at bounding box center [98, 350] width 170 height 32
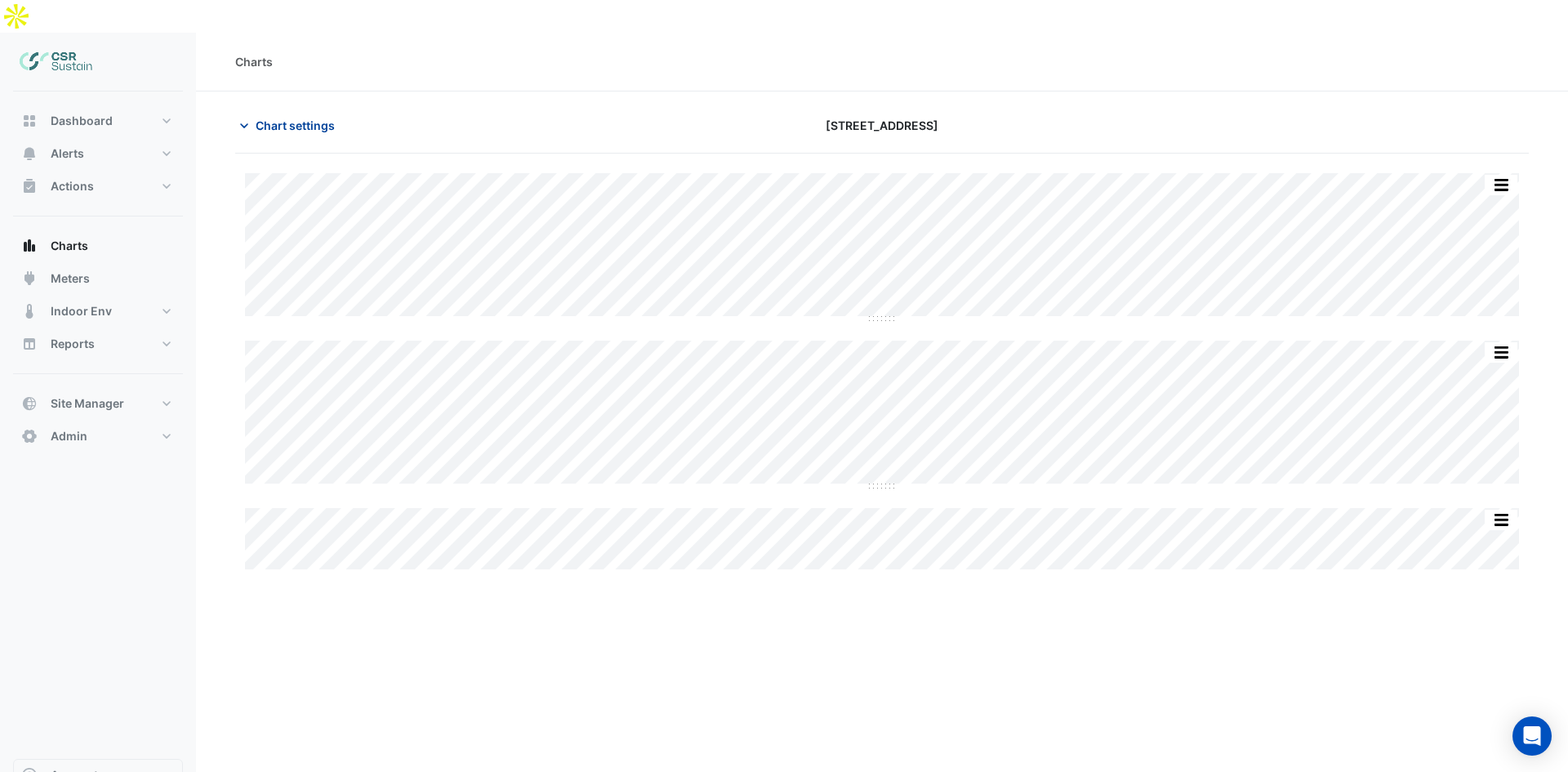
click at [296, 117] on span "Chart settings" at bounding box center [295, 125] width 79 height 17
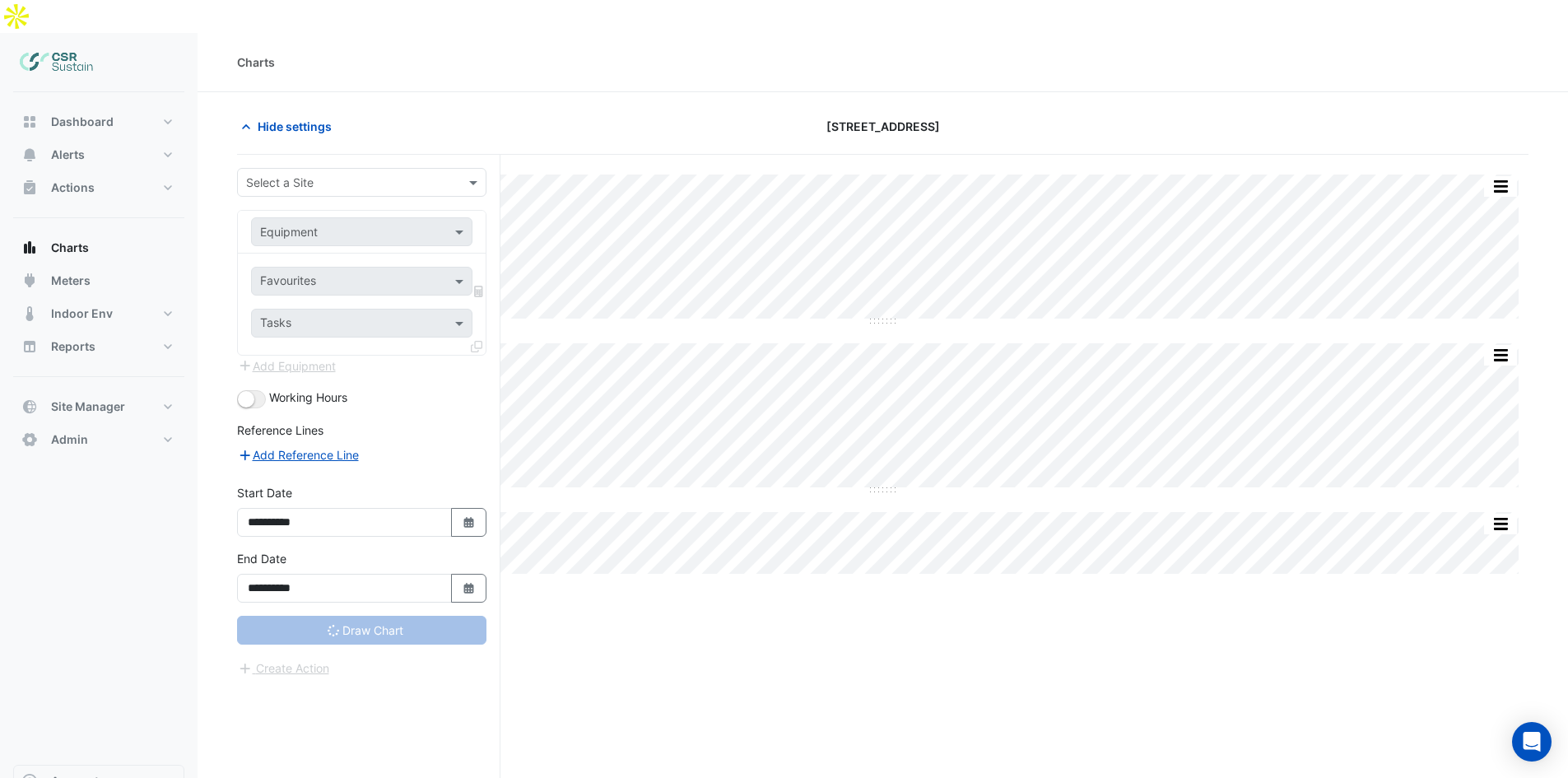
click at [315, 174] on input "text" at bounding box center [344, 182] width 198 height 17
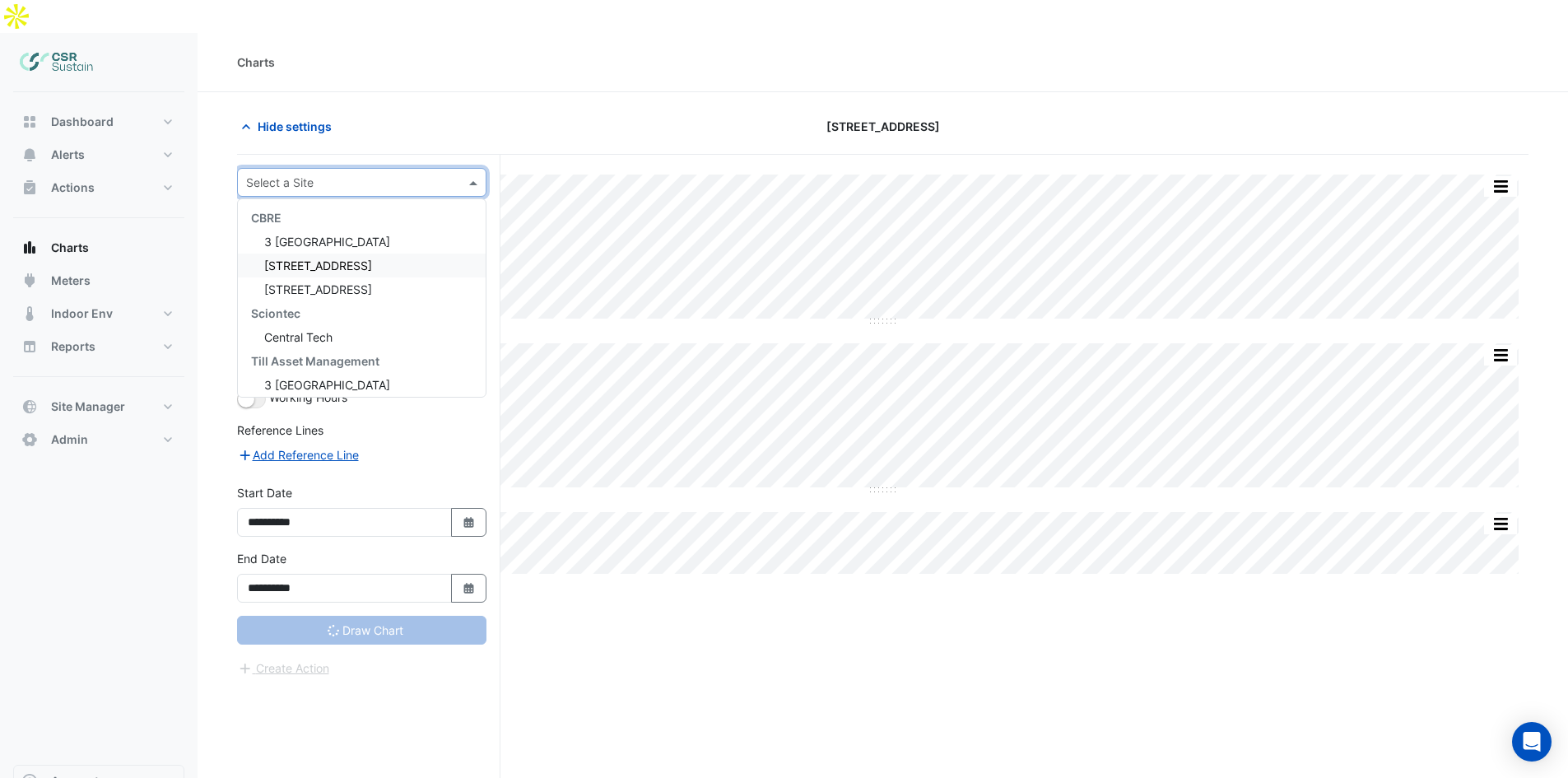
click at [300, 258] on span "[STREET_ADDRESS]" at bounding box center [317, 265] width 108 height 14
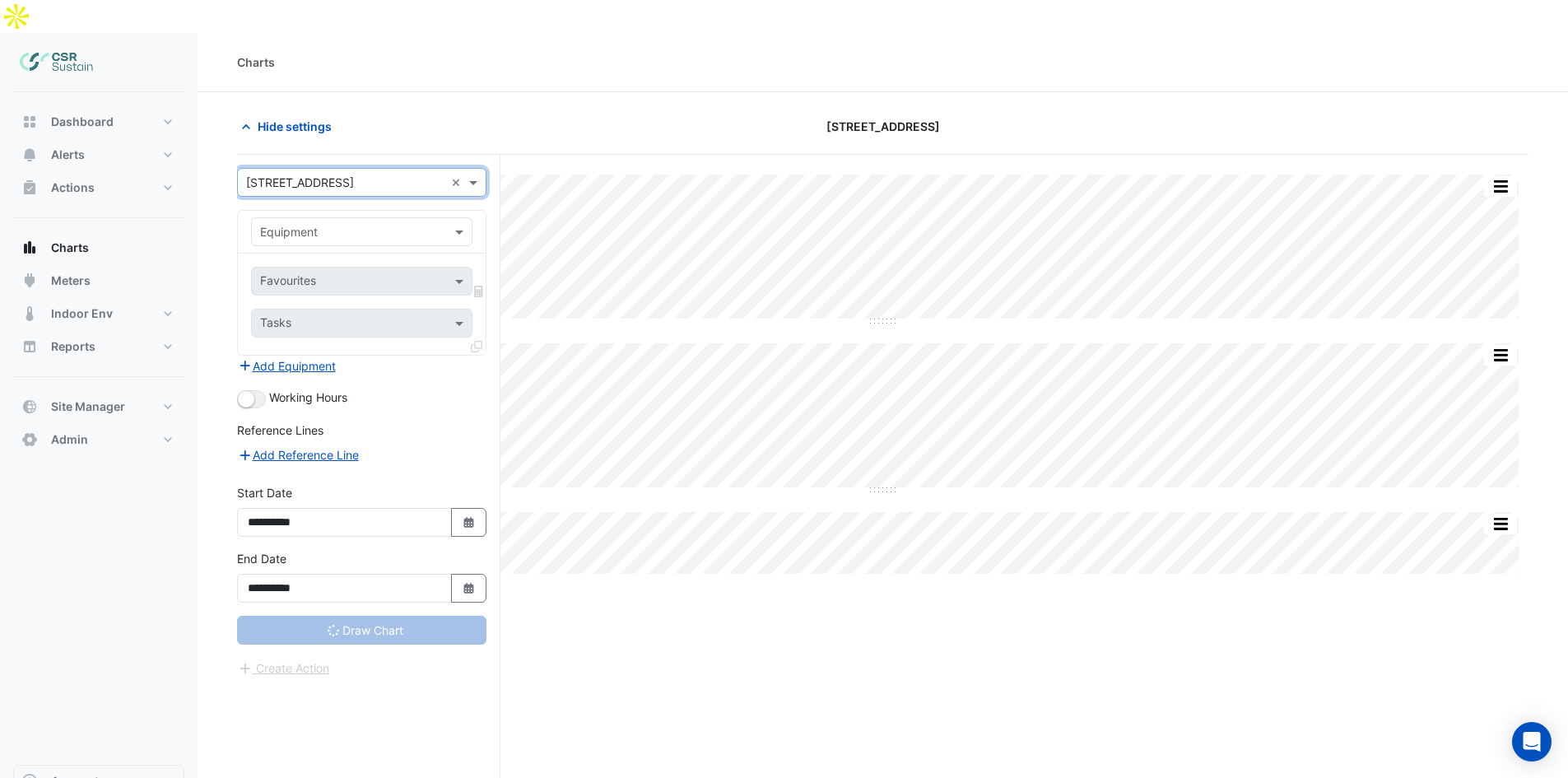
type input "**********"
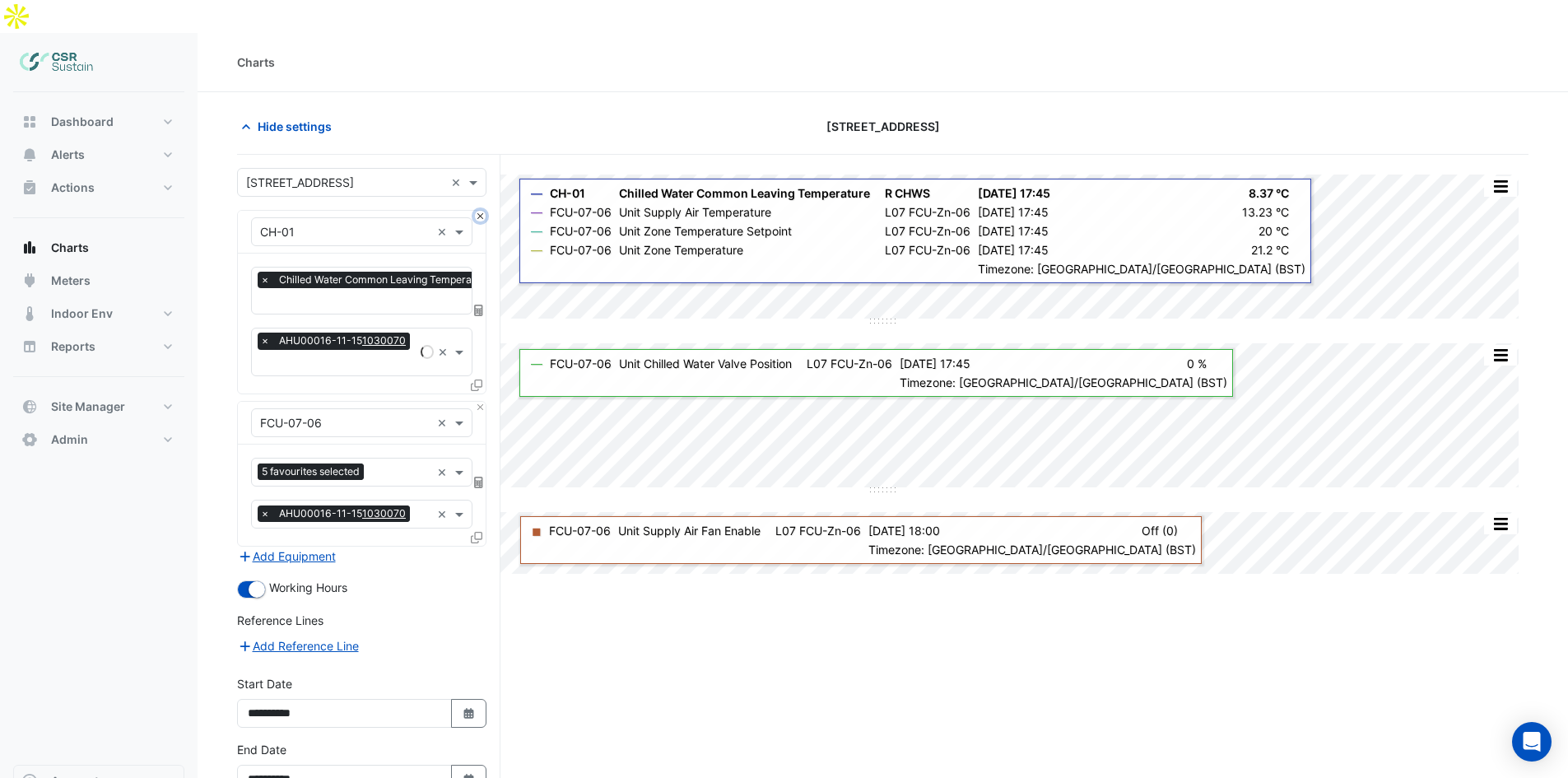
click at [480, 210] on button "Close" at bounding box center [480, 216] width 11 height 11
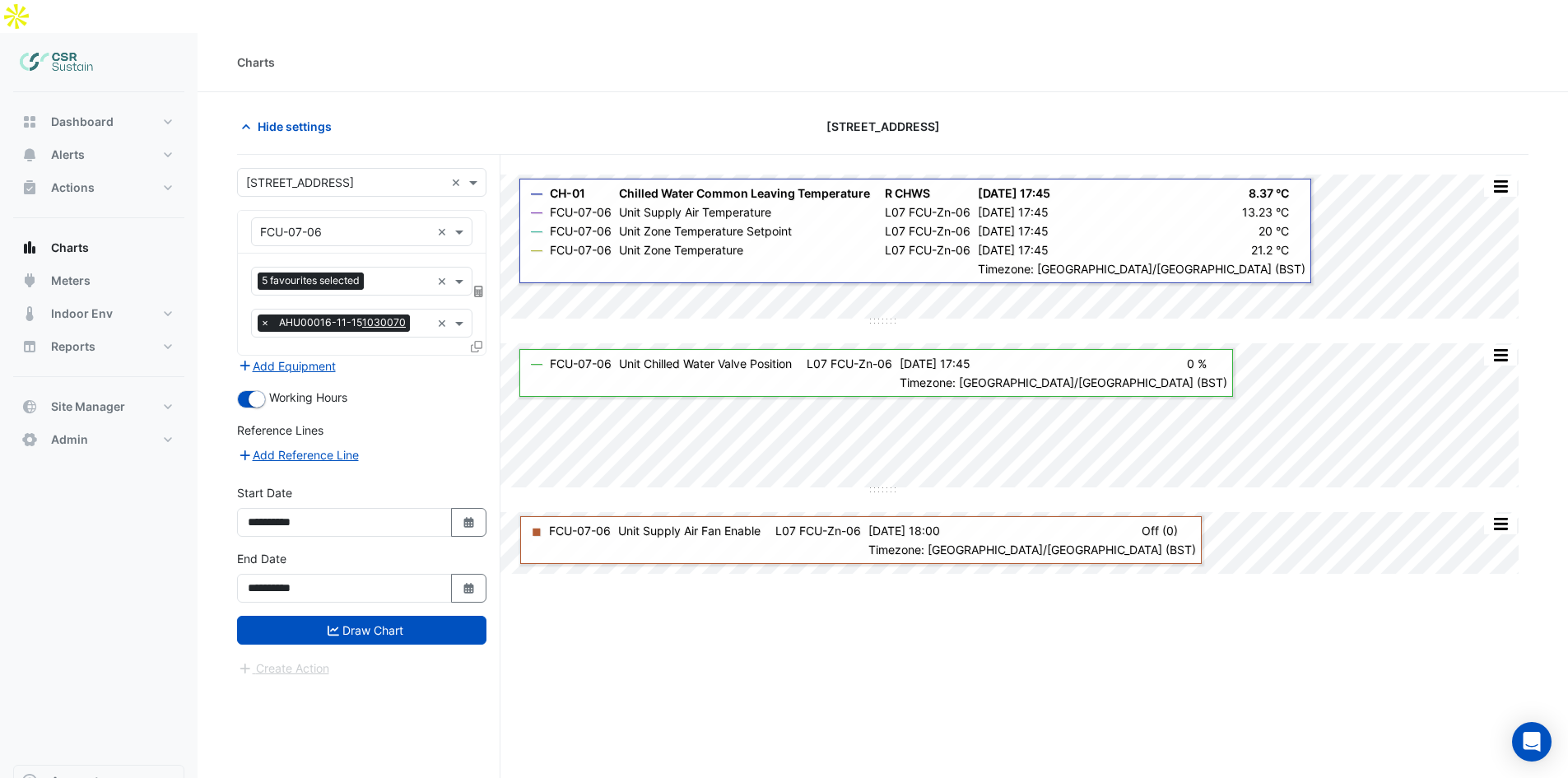
click at [391, 224] on input "text" at bounding box center [345, 232] width 170 height 17
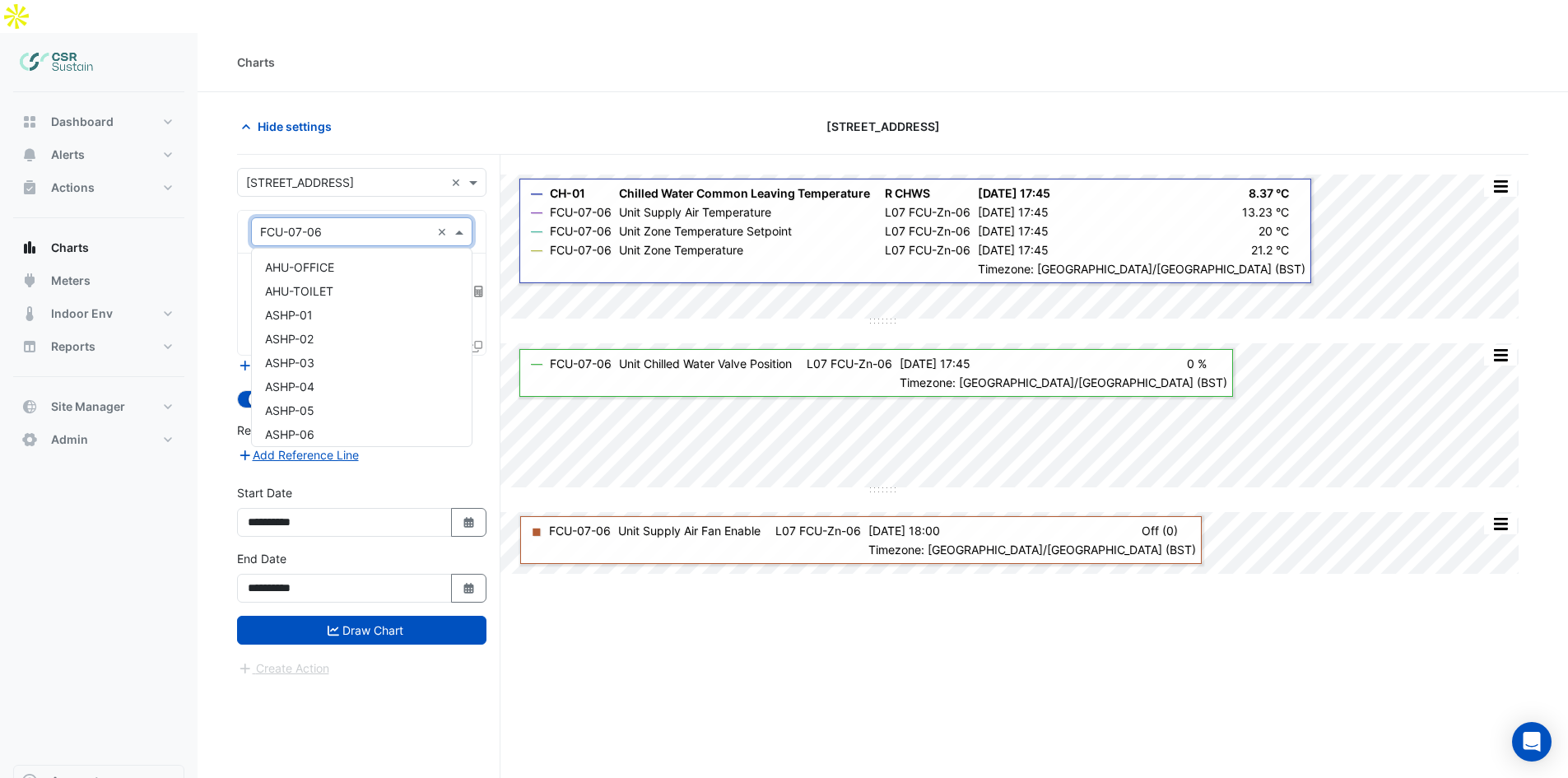
scroll to position [6668, 0]
click at [440, 218] on div "× FCU-07-06 ×" at bounding box center [362, 232] width 221 height 29
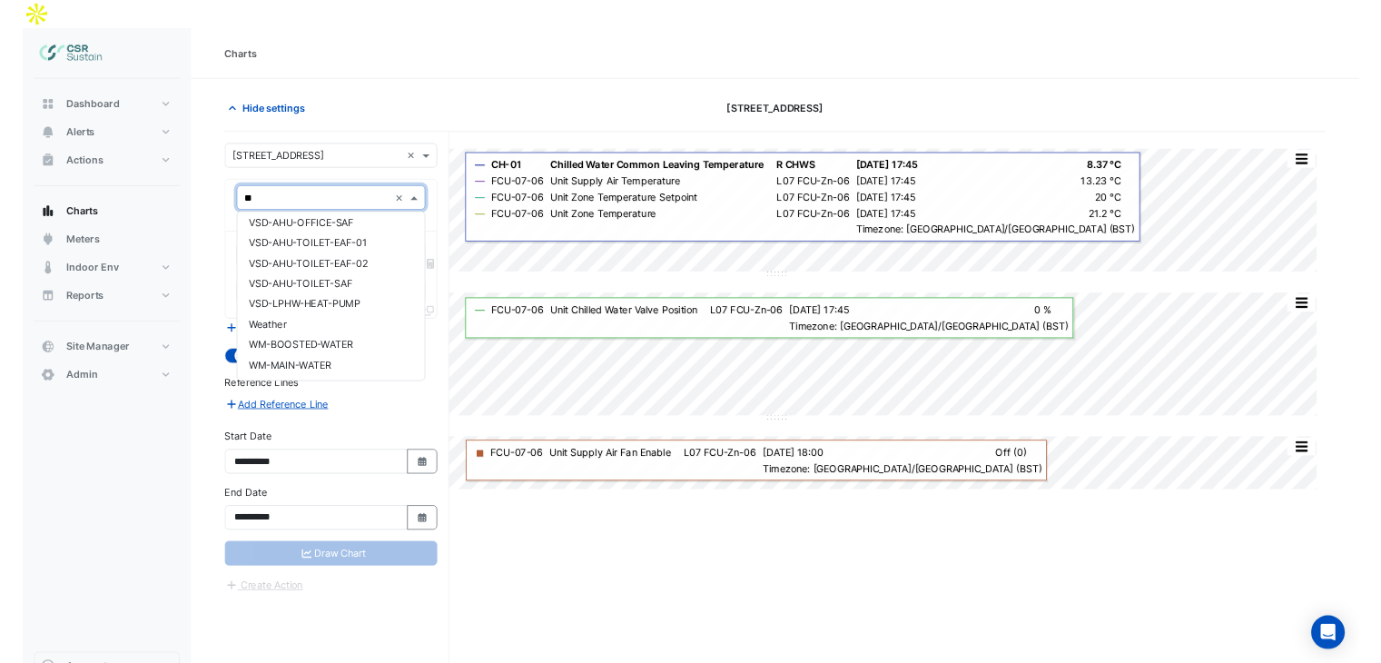
scroll to position [0, 0]
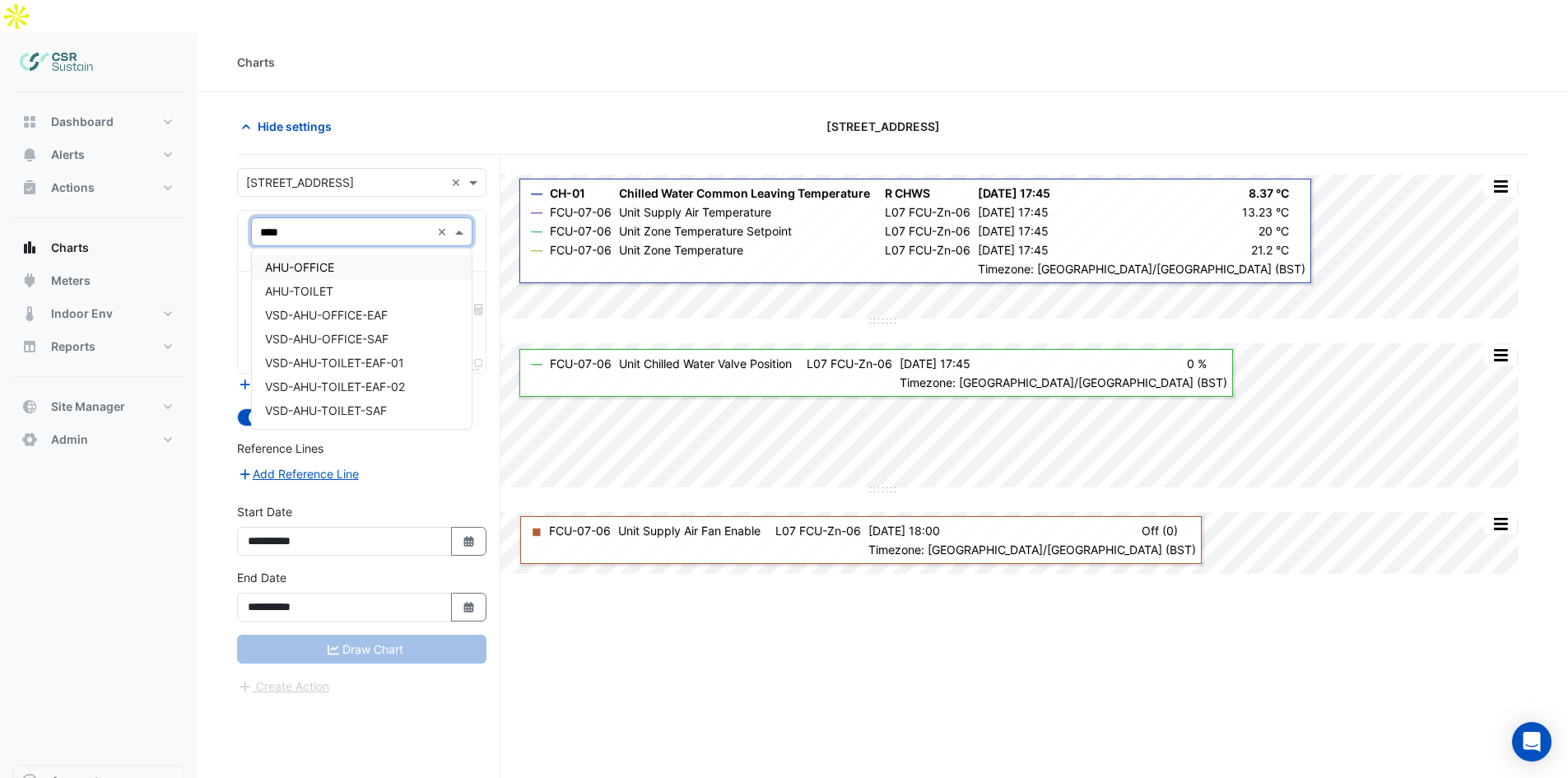
type input "*****"
click at [354, 255] on div "AHU-OFFICE" at bounding box center [362, 267] width 219 height 24
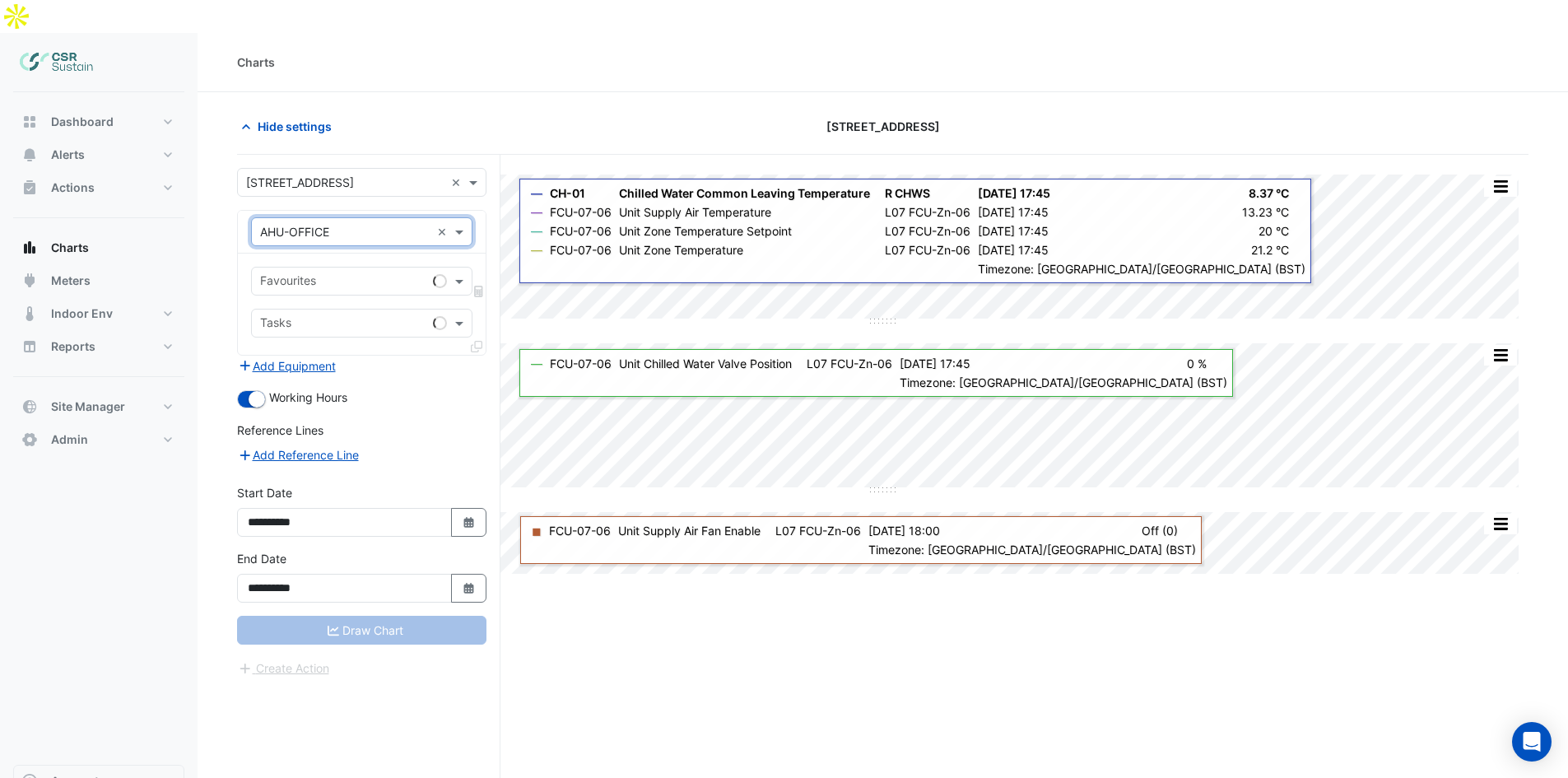
click at [342, 274] on input "text" at bounding box center [343, 282] width 166 height 17
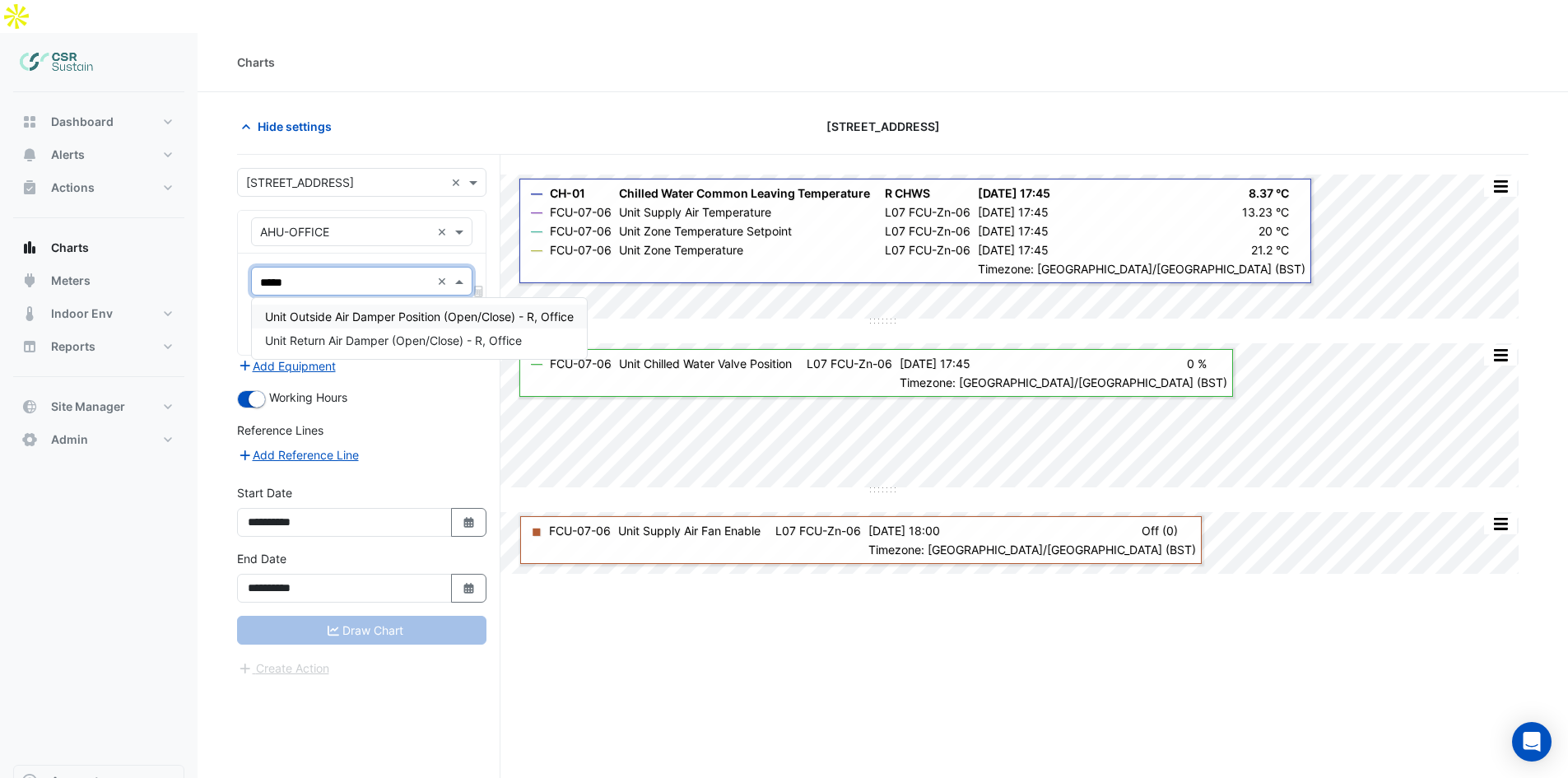
type input "******"
click at [359, 305] on div "Unit Outside Air Damper Position (Open/Close) - R, Office" at bounding box center [420, 316] width 335 height 24
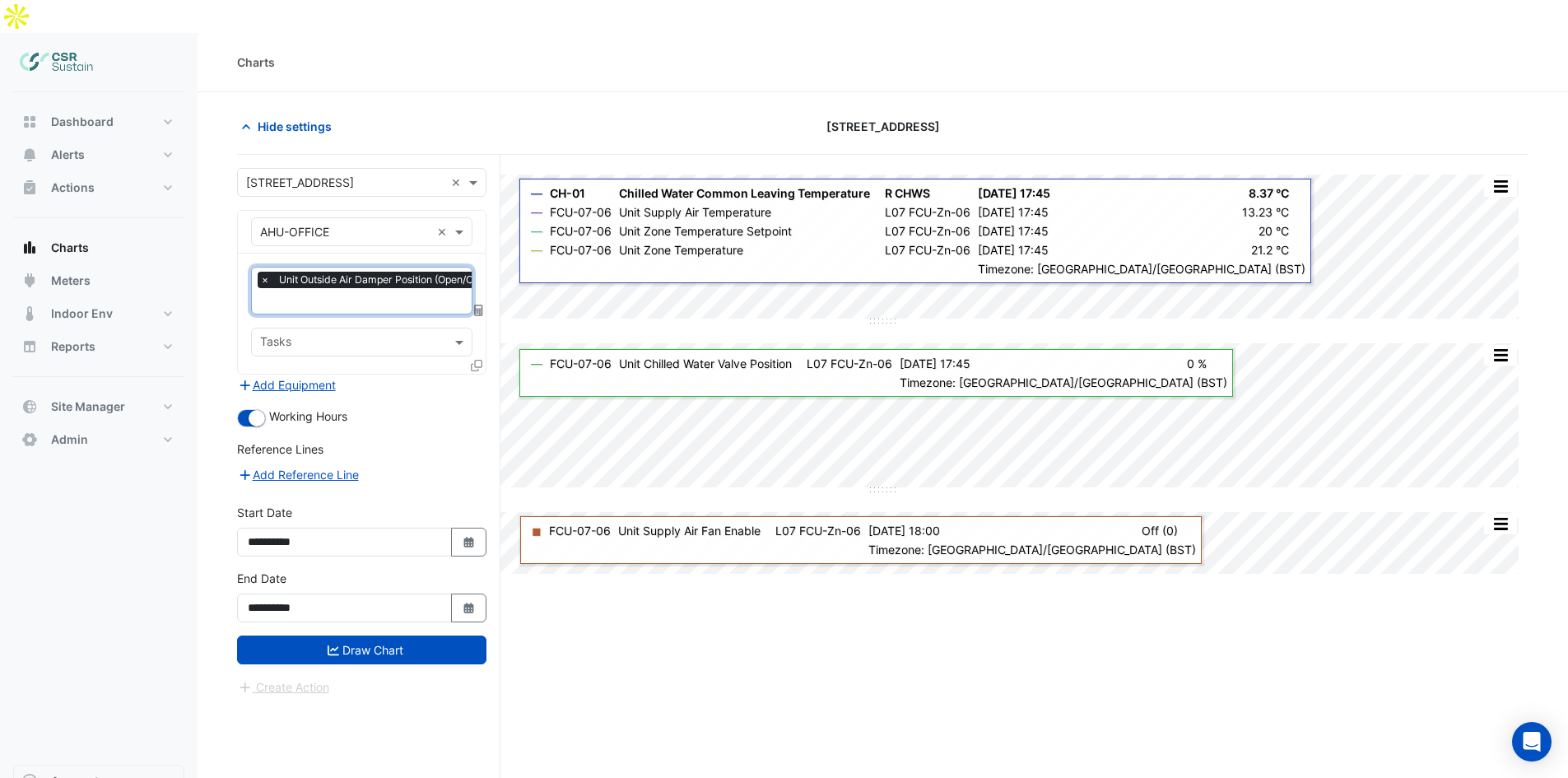
click at [347, 294] on input "text" at bounding box center [406, 302] width 293 height 17
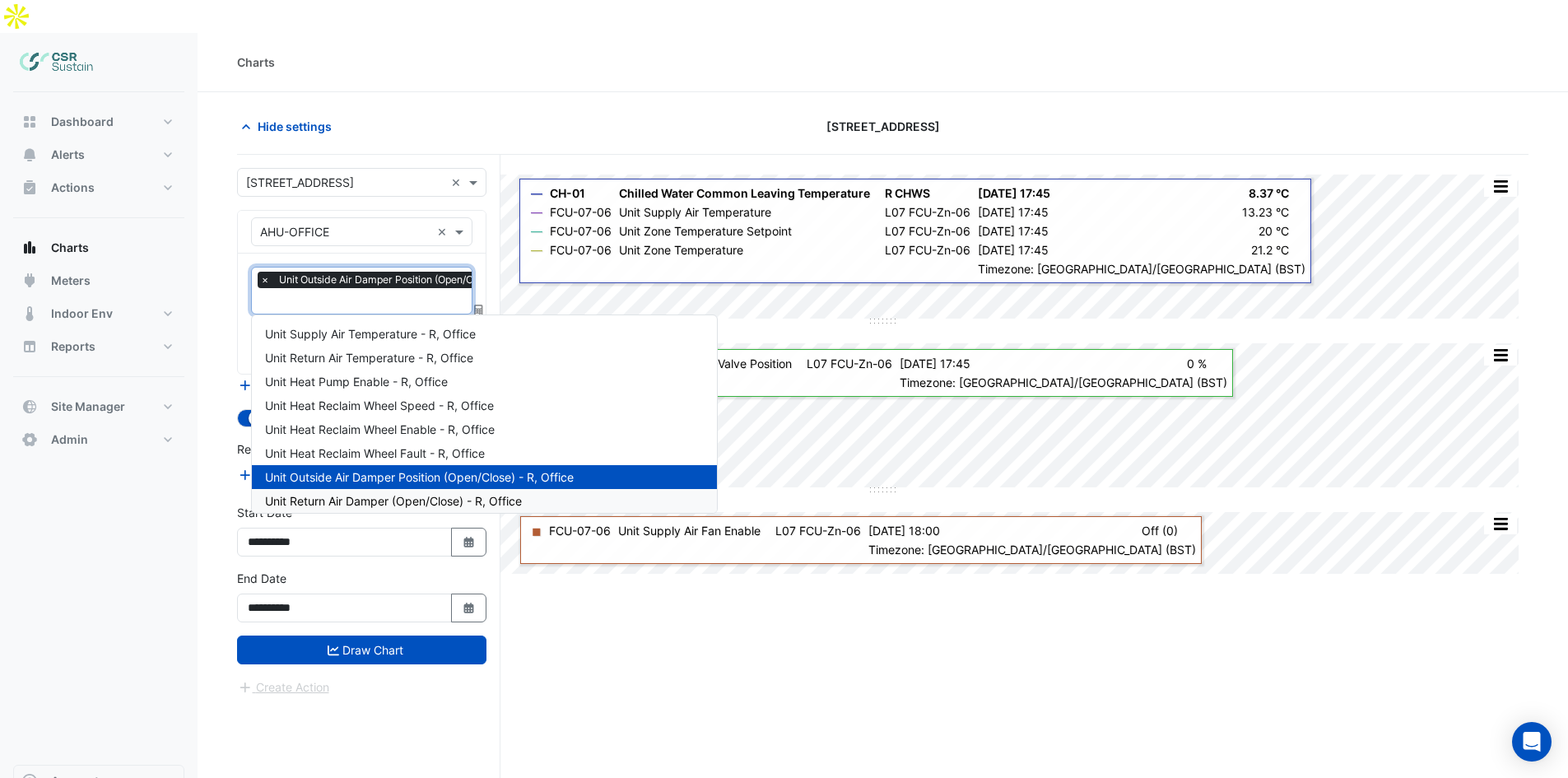
click at [330, 494] on span "Unit Return Air Damper (Open/Close) - R, Office" at bounding box center [392, 501] width 256 height 14
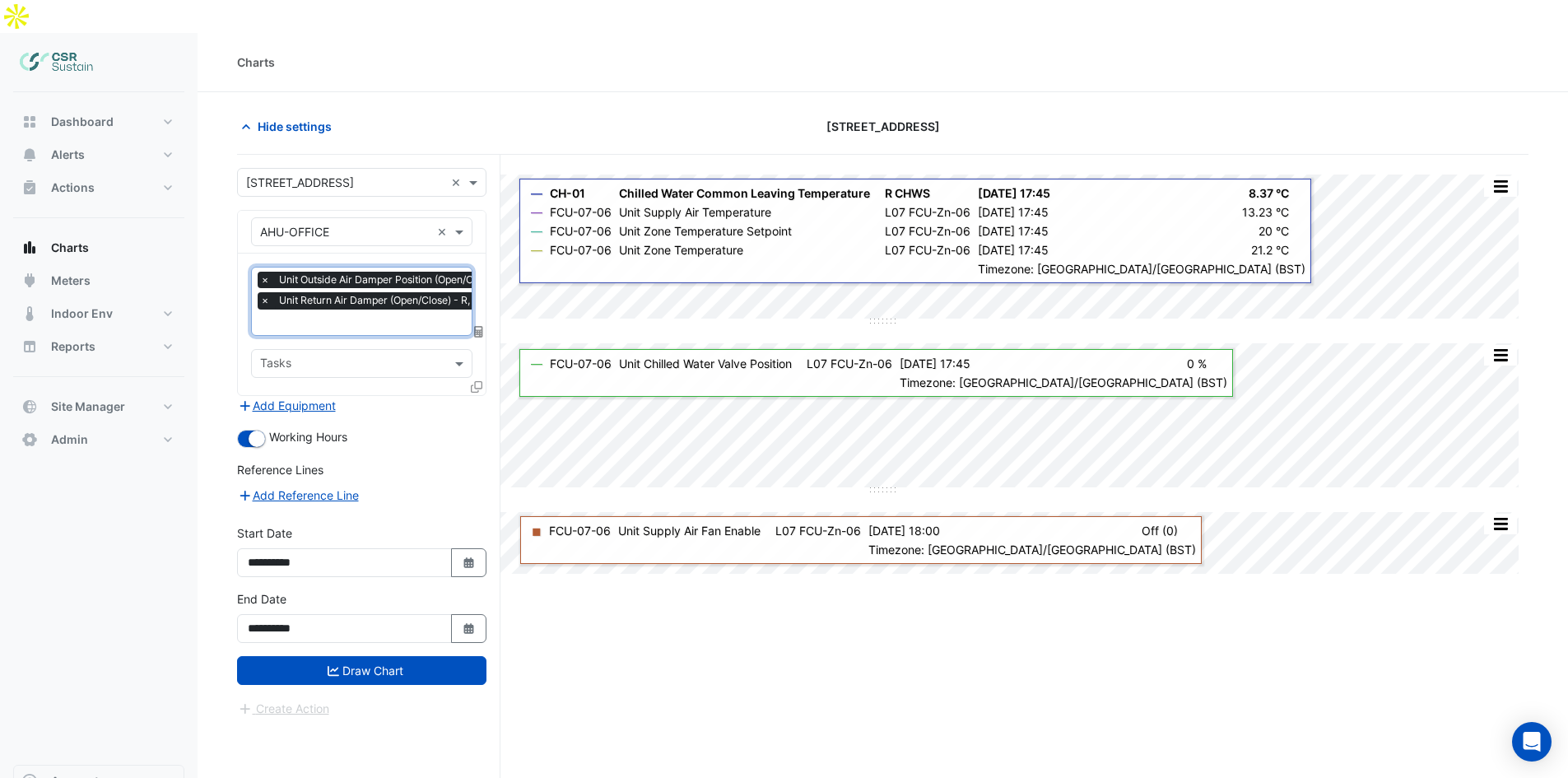
click at [408, 316] on input "text" at bounding box center [406, 324] width 293 height 17
type input "*"
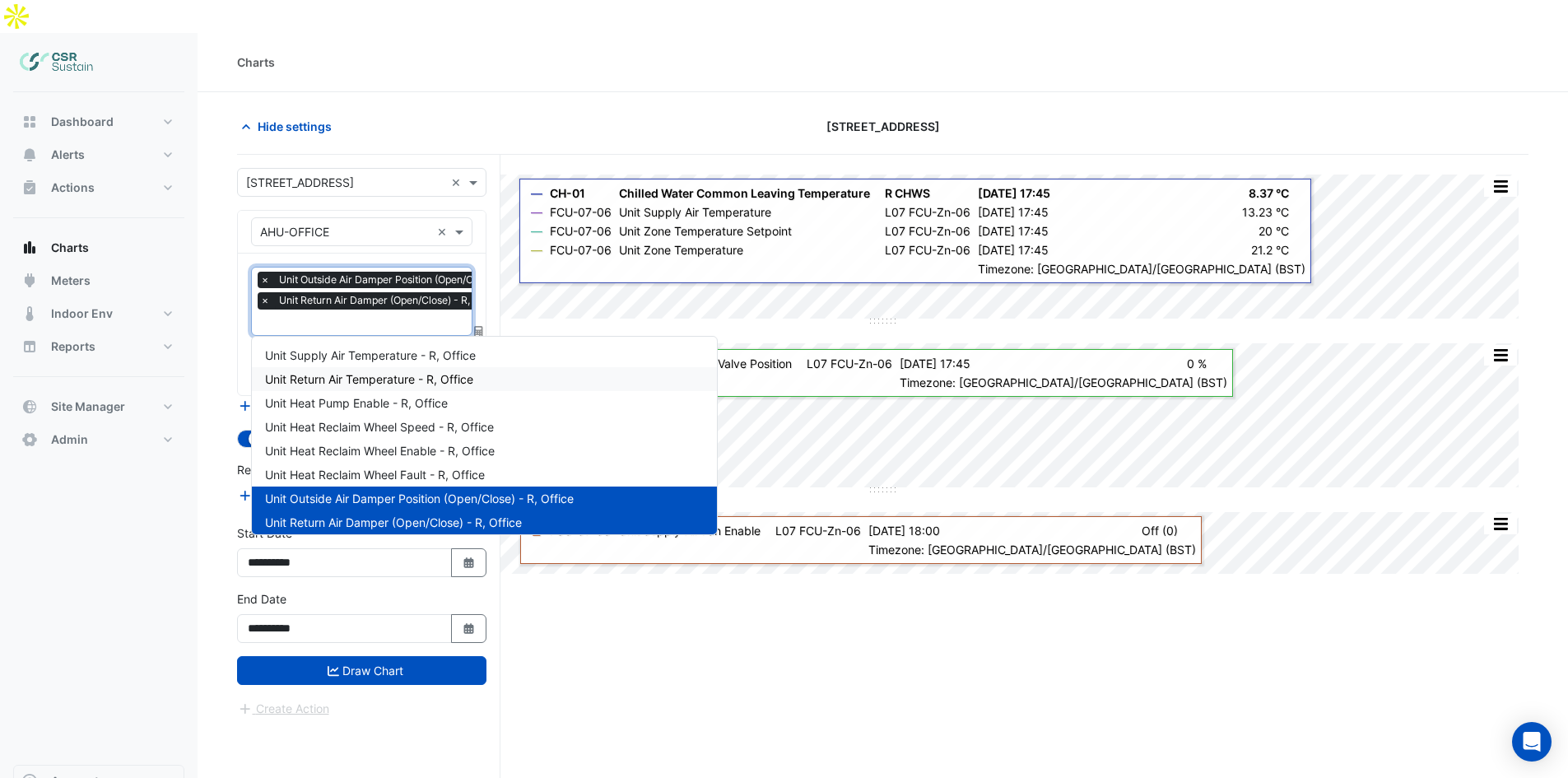
click at [329, 316] on input "text" at bounding box center [406, 324] width 293 height 17
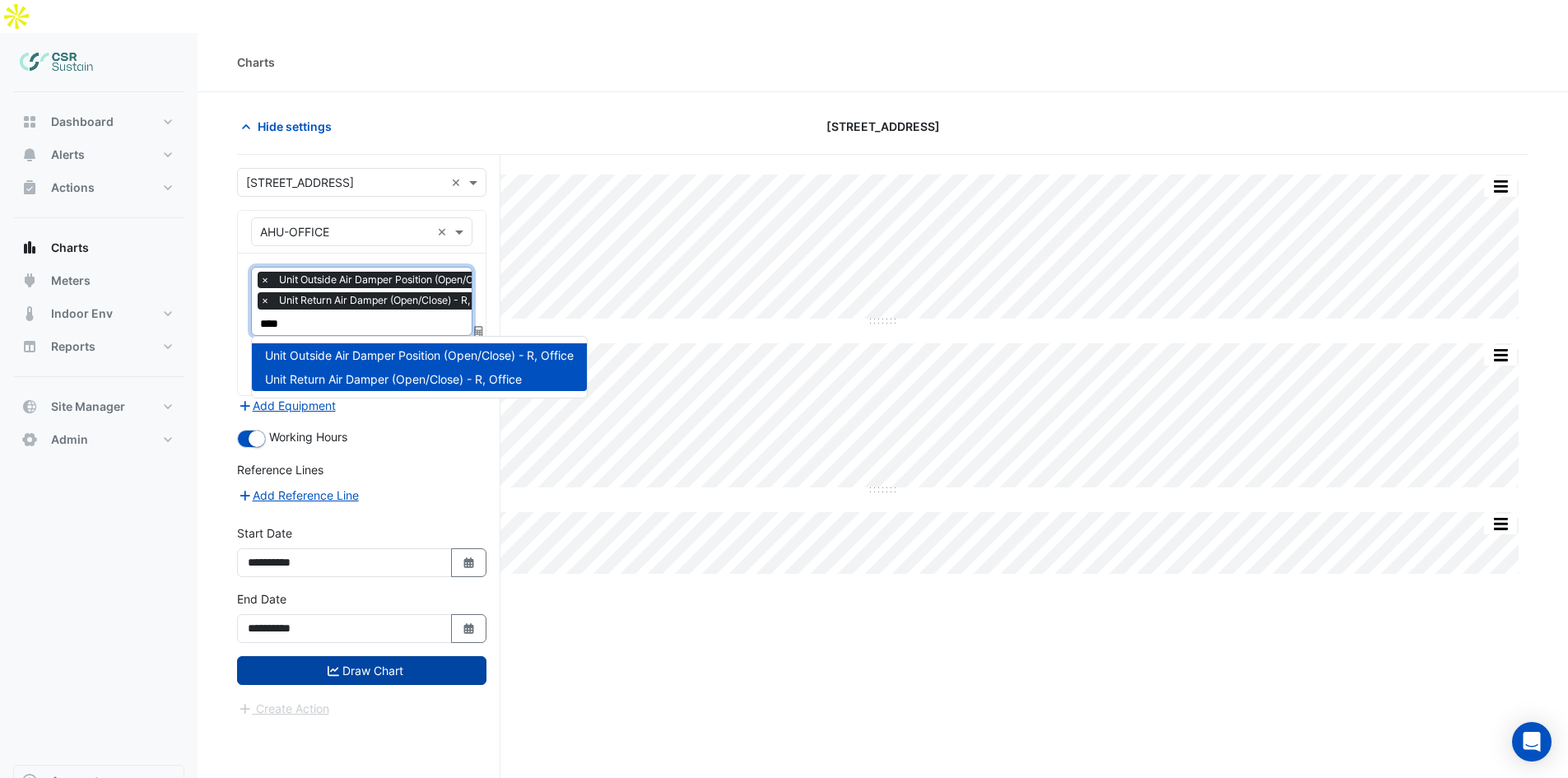
type input "****"
drag, startPoint x: 350, startPoint y: 631, endPoint x: 371, endPoint y: 685, distance: 57.9
click at [352, 656] on button "Draw Chart" at bounding box center [362, 671] width 249 height 29
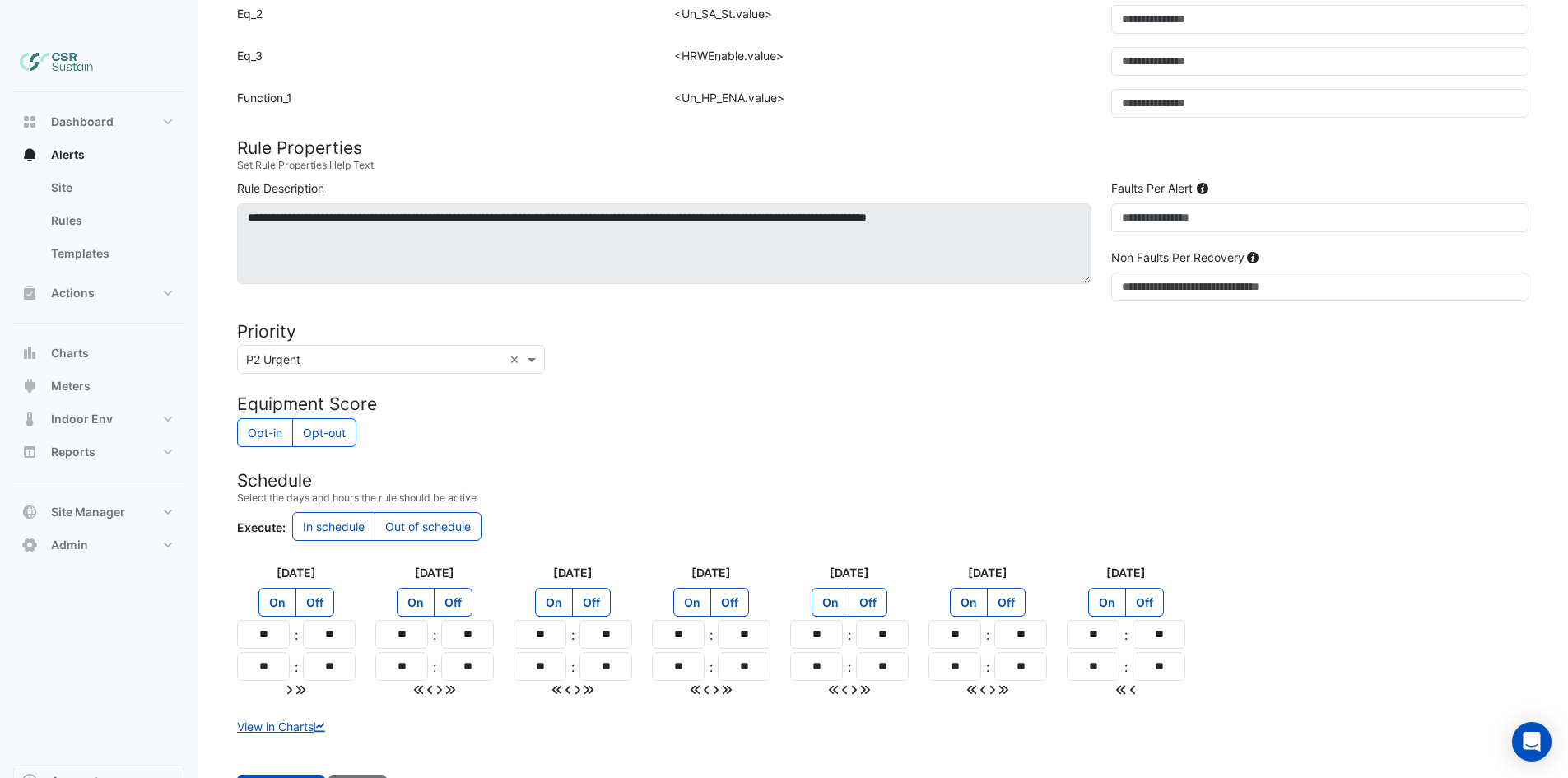
scroll to position [825, 0]
click at [76, 46] on img at bounding box center [57, 63] width 74 height 33
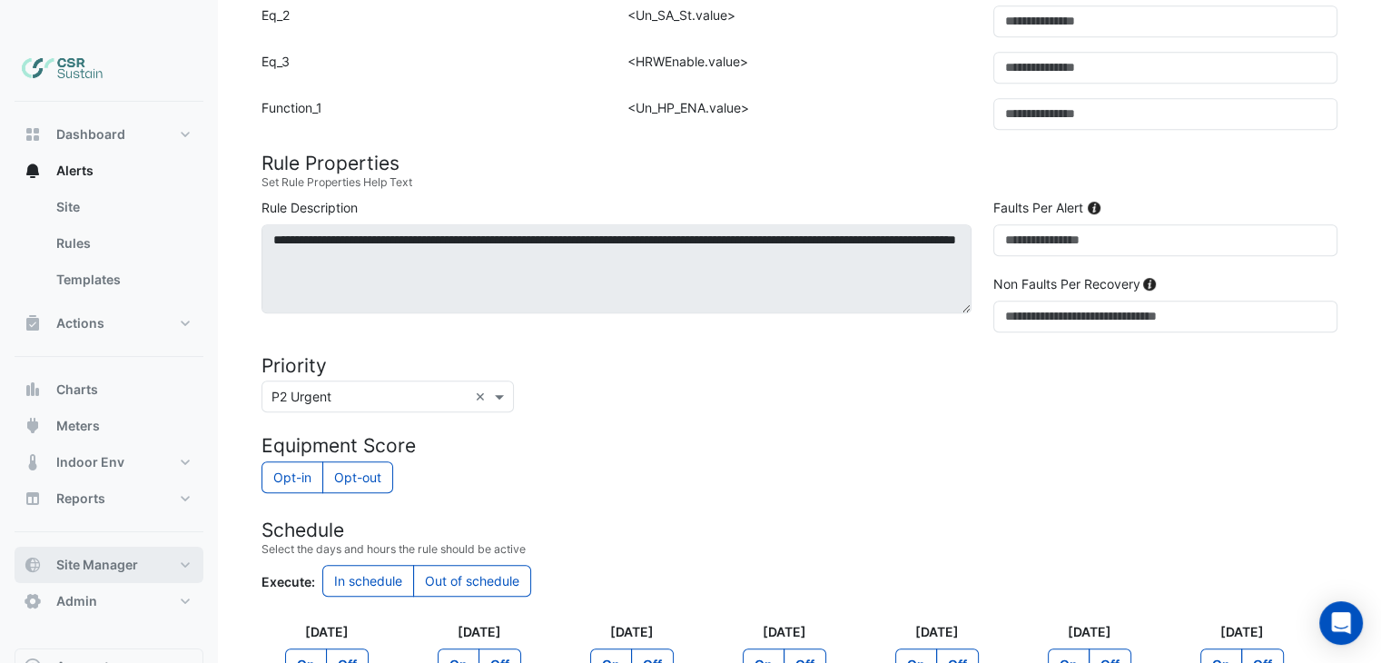
drag, startPoint x: 113, startPoint y: 524, endPoint x: 262, endPoint y: 433, distance: 175.2
click at [114, 556] on span "Site Manager" at bounding box center [97, 565] width 82 height 18
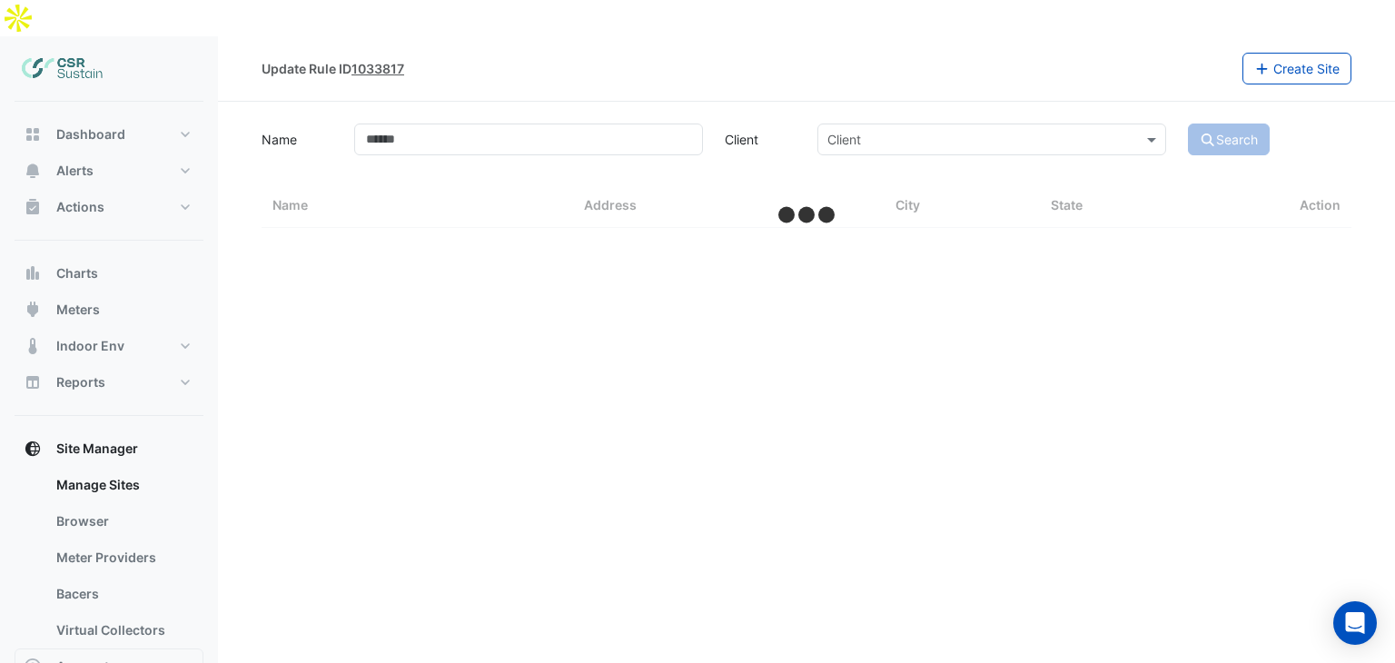
select select "***"
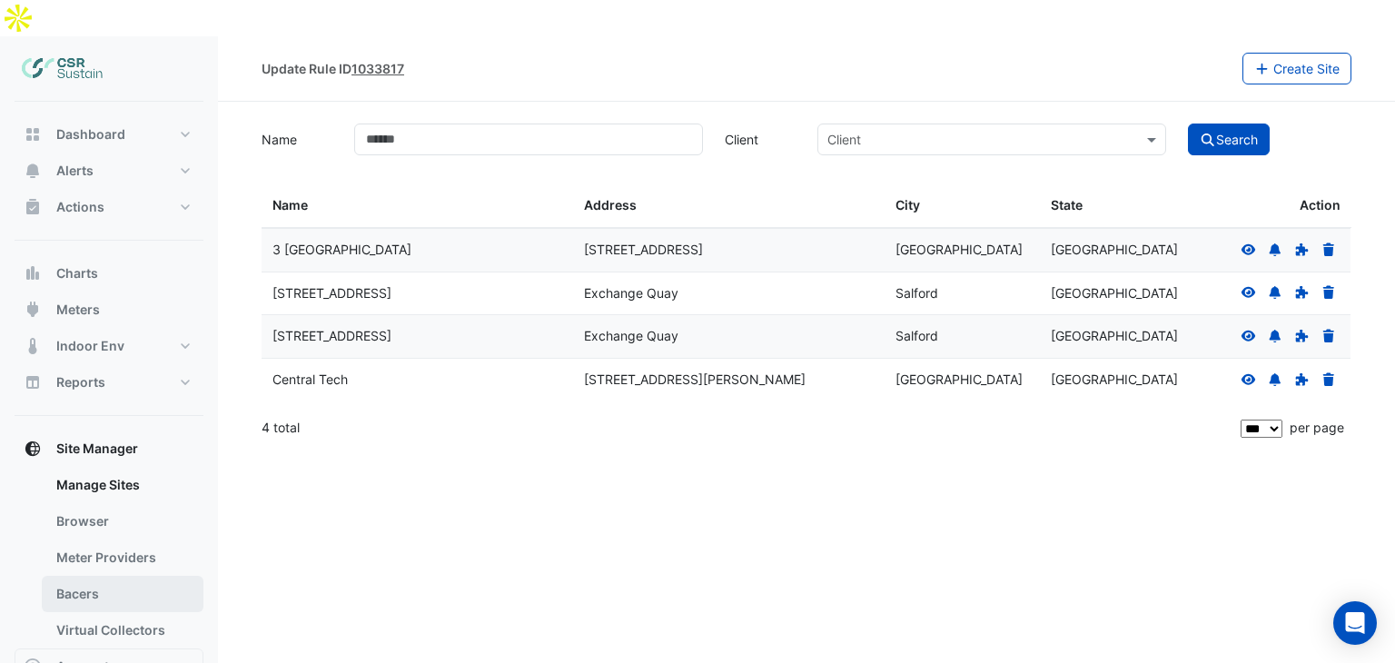
click at [72, 576] on link "Bacers" at bounding box center [123, 594] width 162 height 36
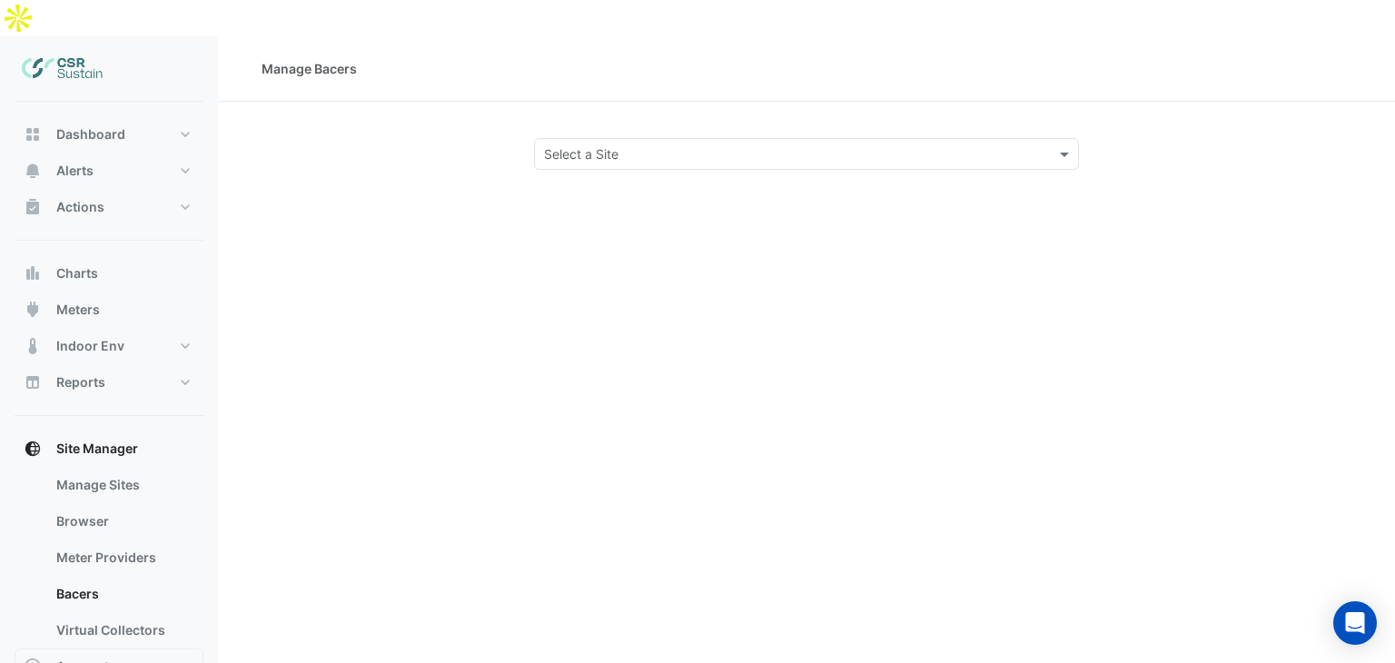
drag, startPoint x: 697, startPoint y: 103, endPoint x: 699, endPoint y: 123, distance: 20.1
click at [699, 138] on div "Select a Site" at bounding box center [806, 154] width 545 height 32
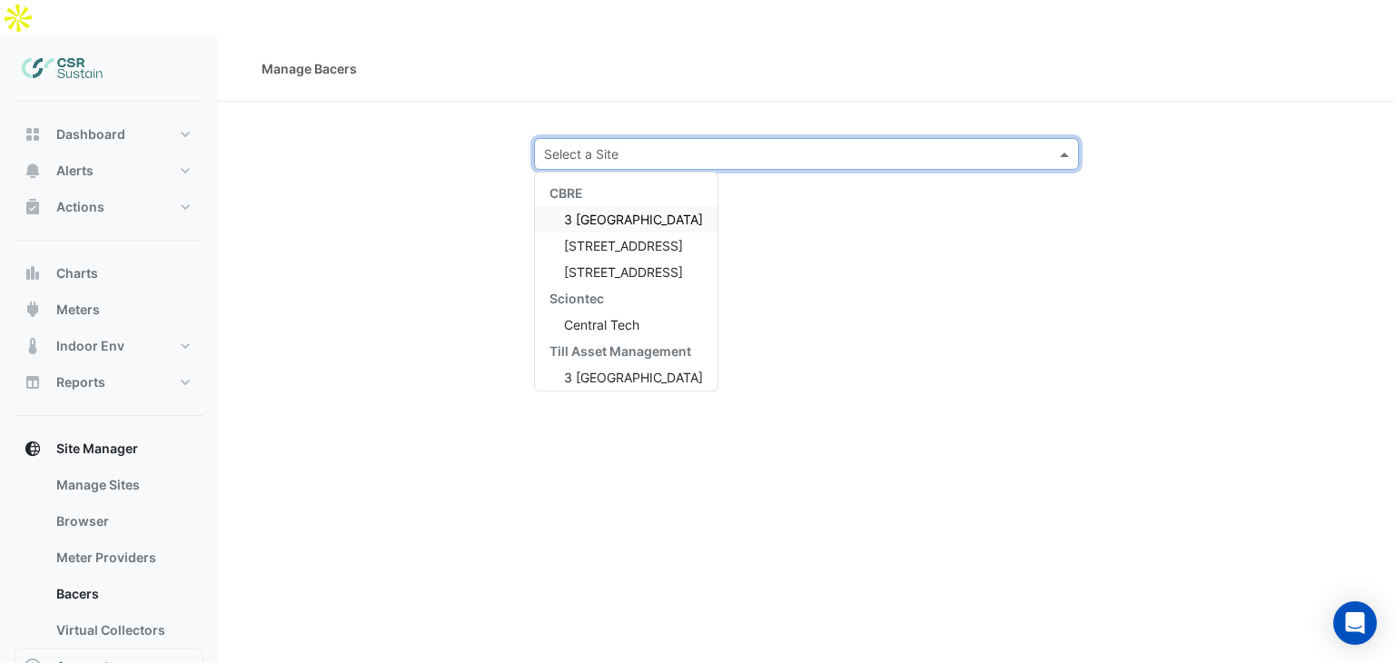
drag, startPoint x: 699, startPoint y: 123, endPoint x: 671, endPoint y: 159, distance: 45.2
click at [698, 145] on input "text" at bounding box center [788, 154] width 489 height 19
click at [588, 317] on span "Central Tech" at bounding box center [601, 324] width 75 height 15
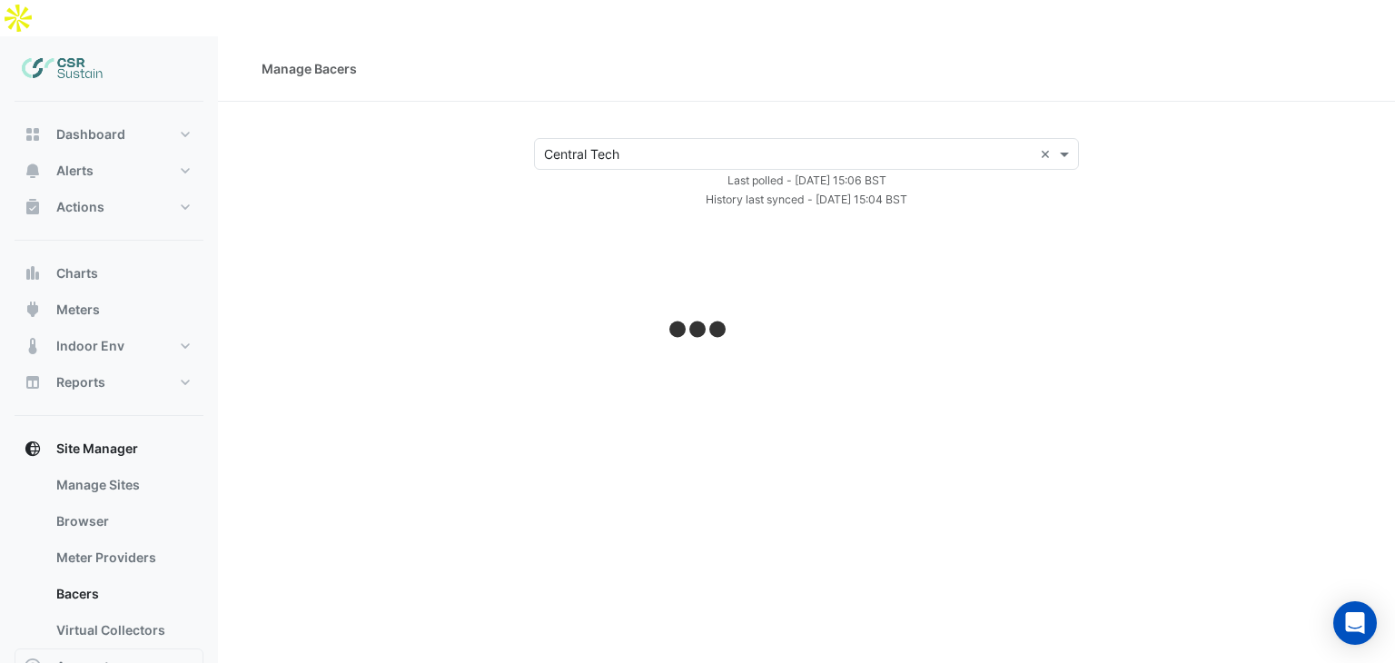
select select "***"
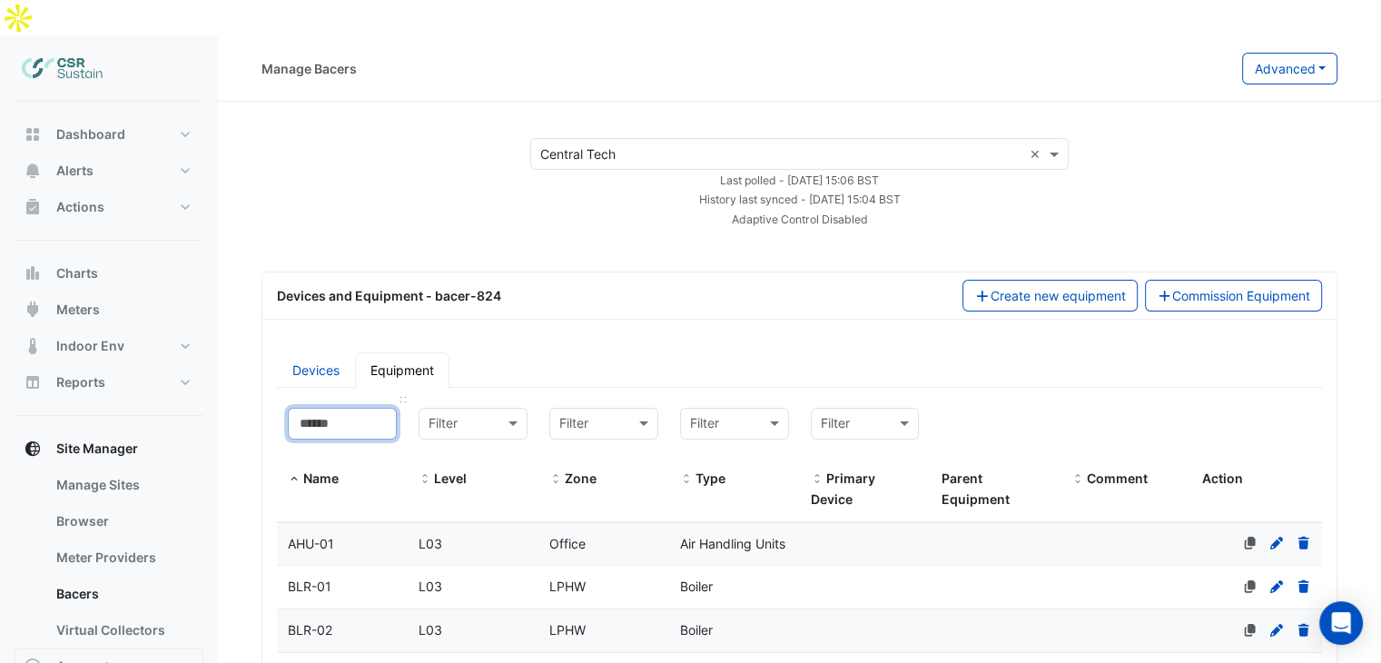
click at [352, 408] on input at bounding box center [342, 424] width 109 height 32
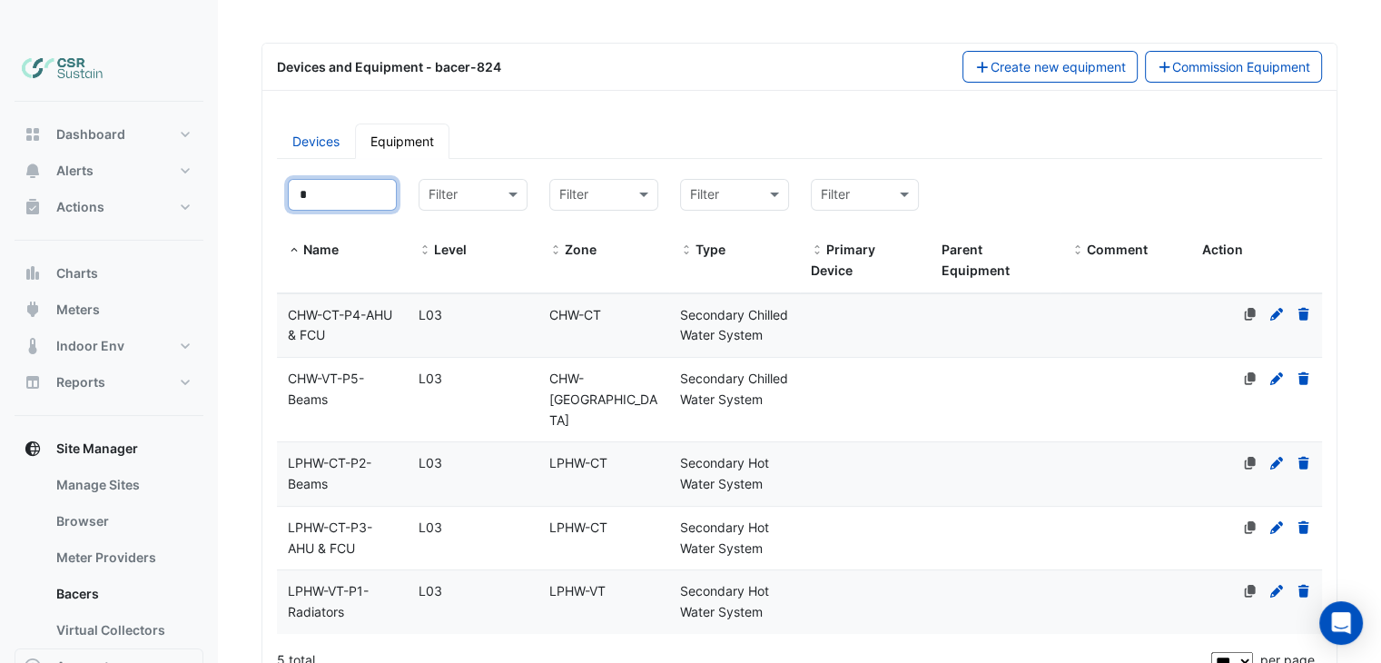
scroll to position [272, 0]
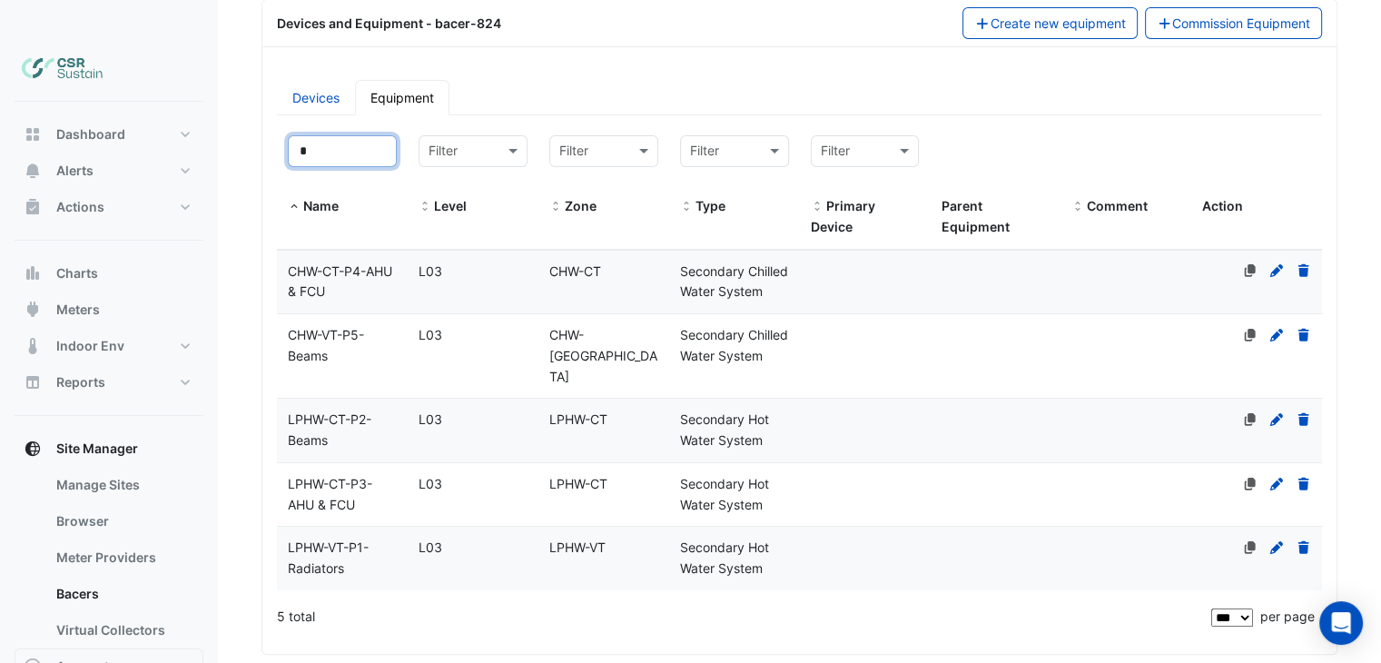
type input "*"
click at [363, 262] on div "CHW-CT-P4-AHU & FCU" at bounding box center [342, 283] width 131 height 42
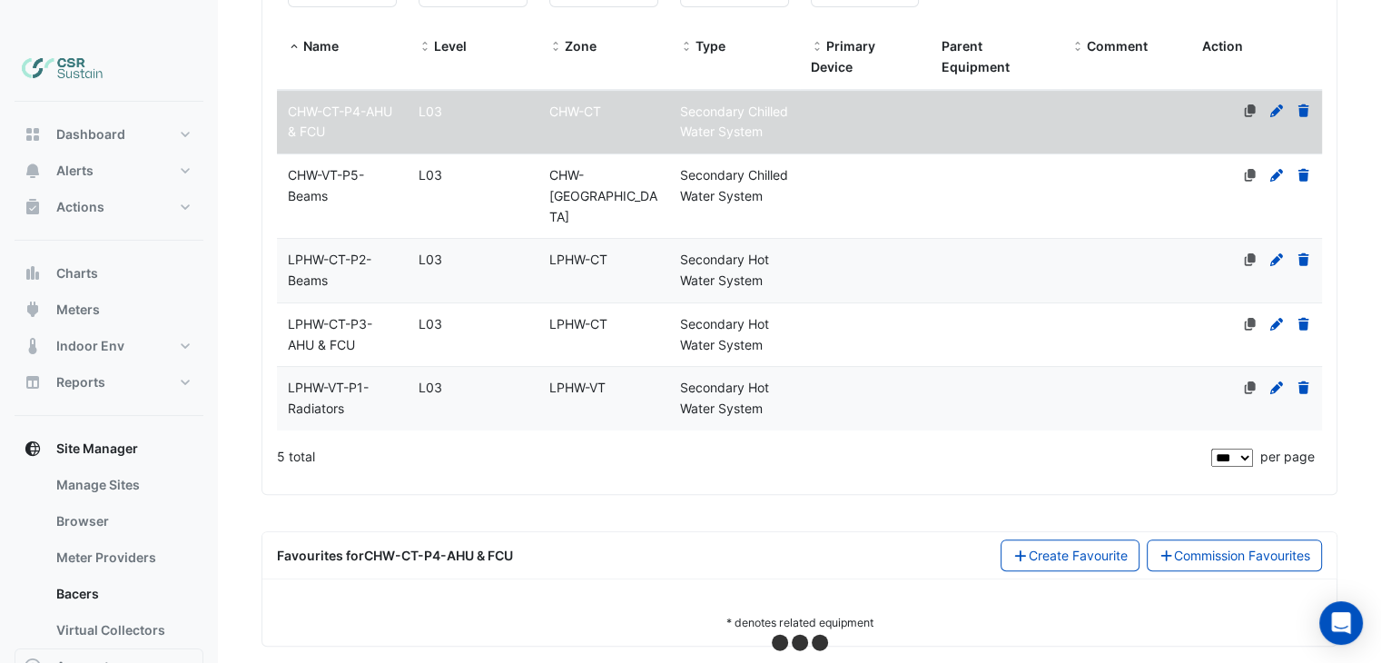
select select "***"
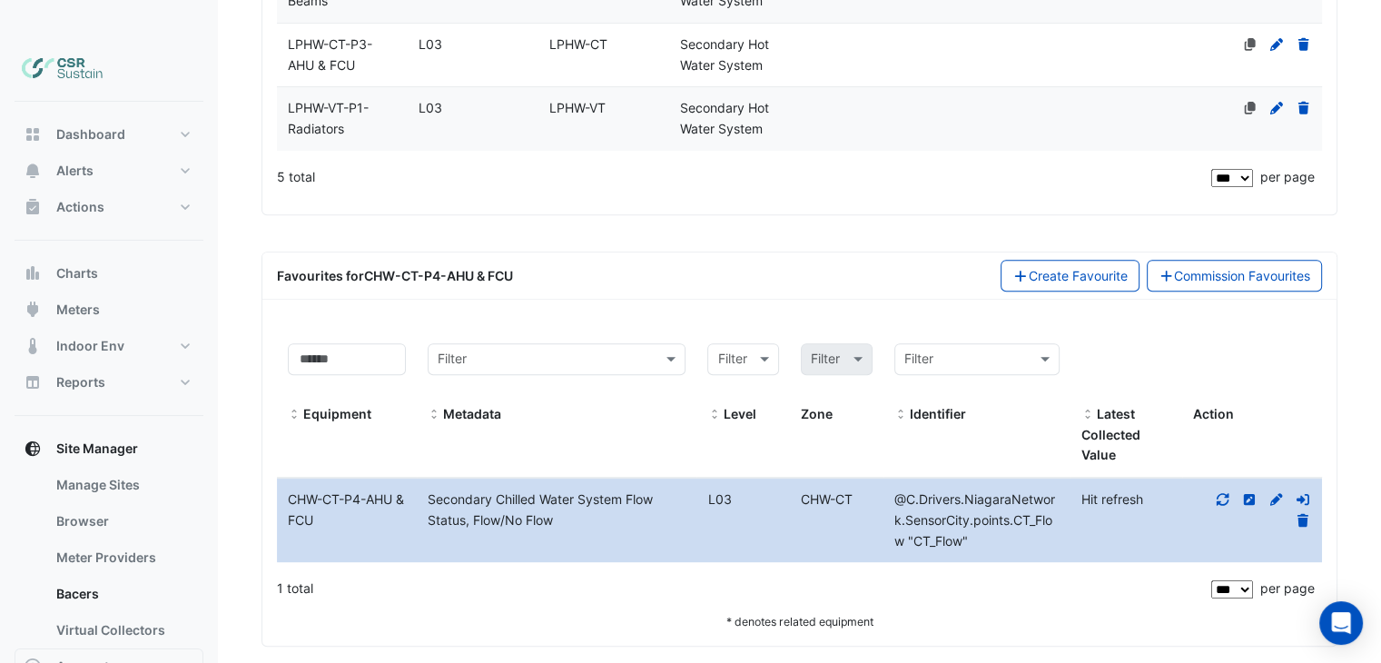
drag, startPoint x: 603, startPoint y: 295, endPoint x: 596, endPoint y: 622, distance: 327.0
drag, startPoint x: 530, startPoint y: 453, endPoint x: 508, endPoint y: 346, distance: 109.3
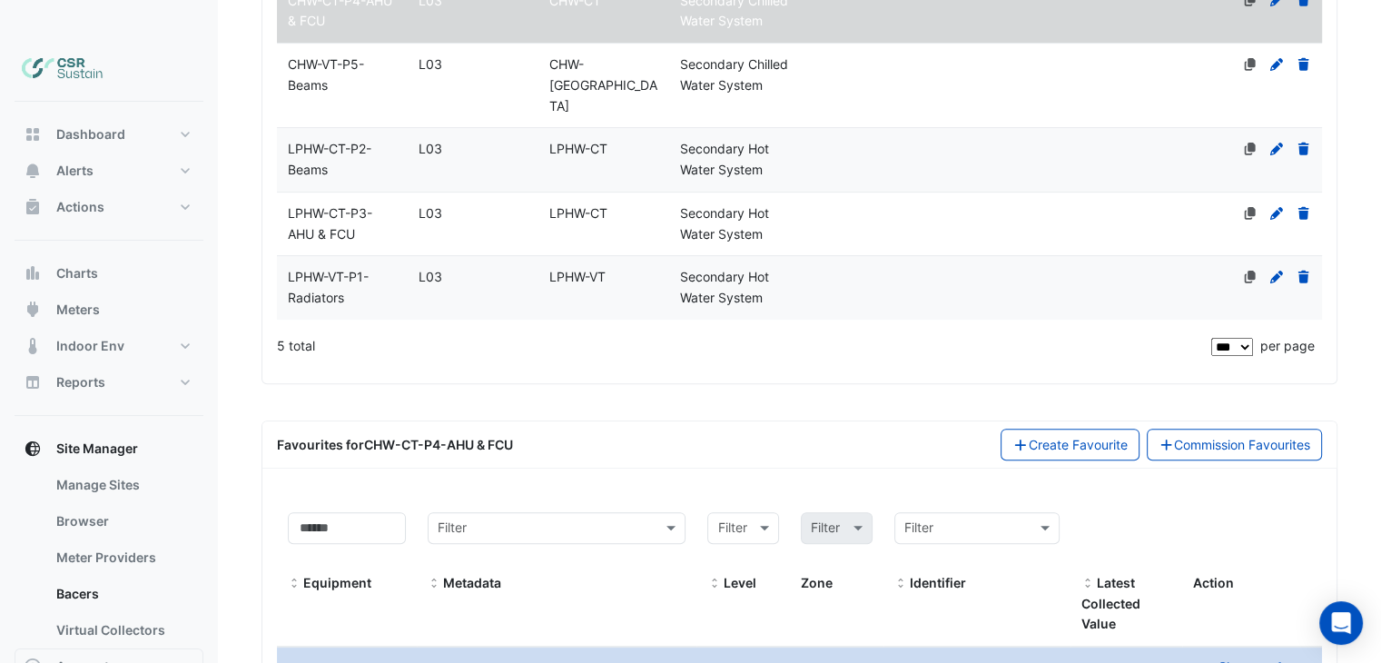
drag, startPoint x: 452, startPoint y: 252, endPoint x: 434, endPoint y: 203, distance: 51.4
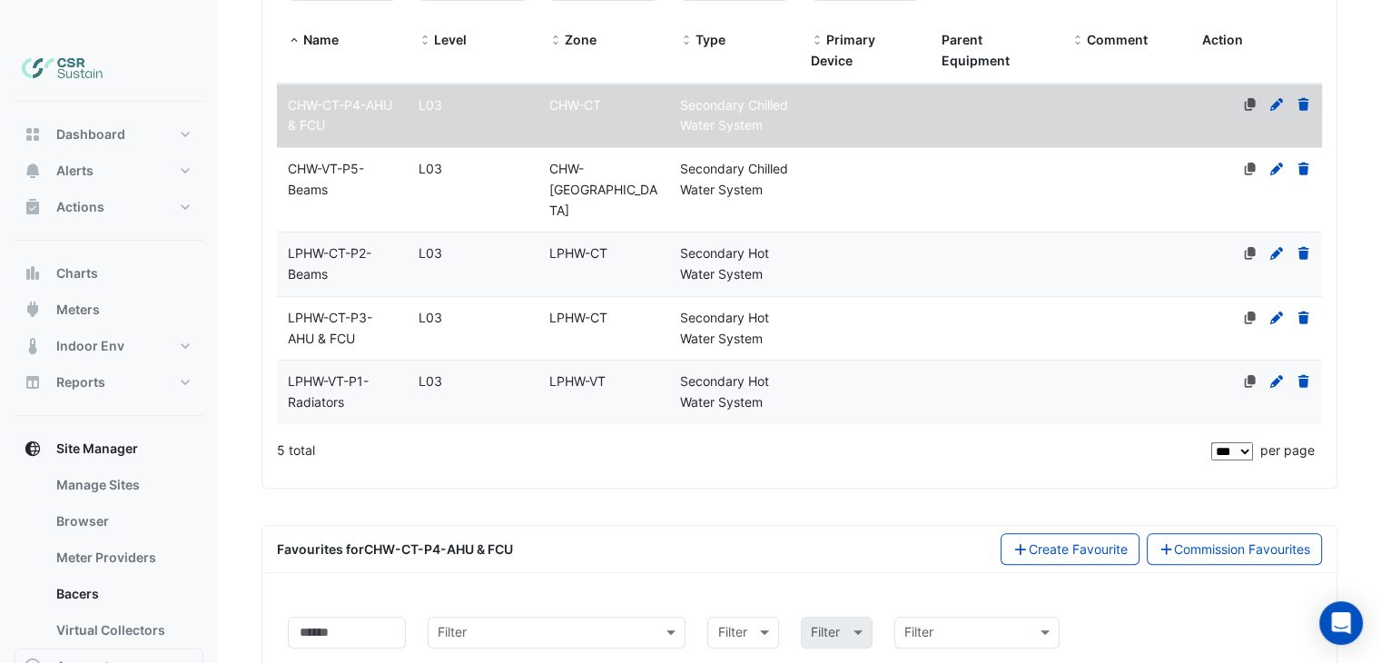
drag, startPoint x: 415, startPoint y: 117, endPoint x: 414, endPoint y: 95, distance: 21.8
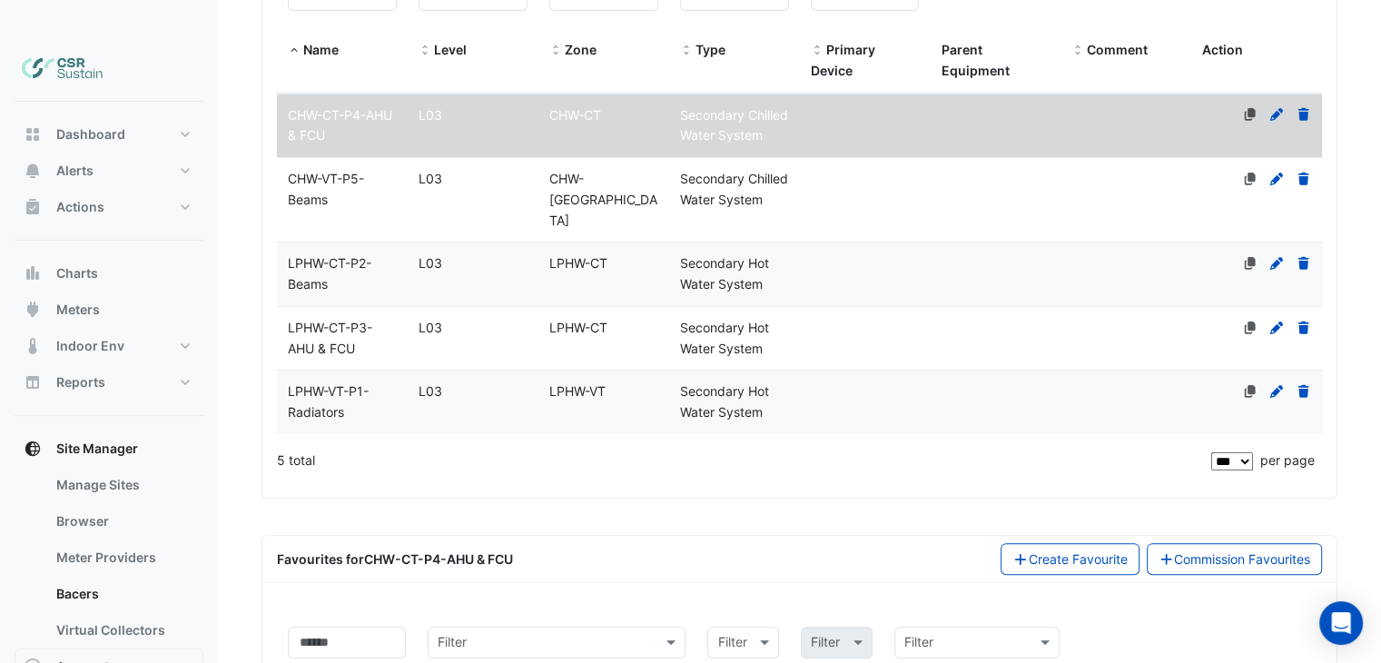
click at [336, 266] on div "LPHW-CT-P2-Beams" at bounding box center [342, 274] width 131 height 42
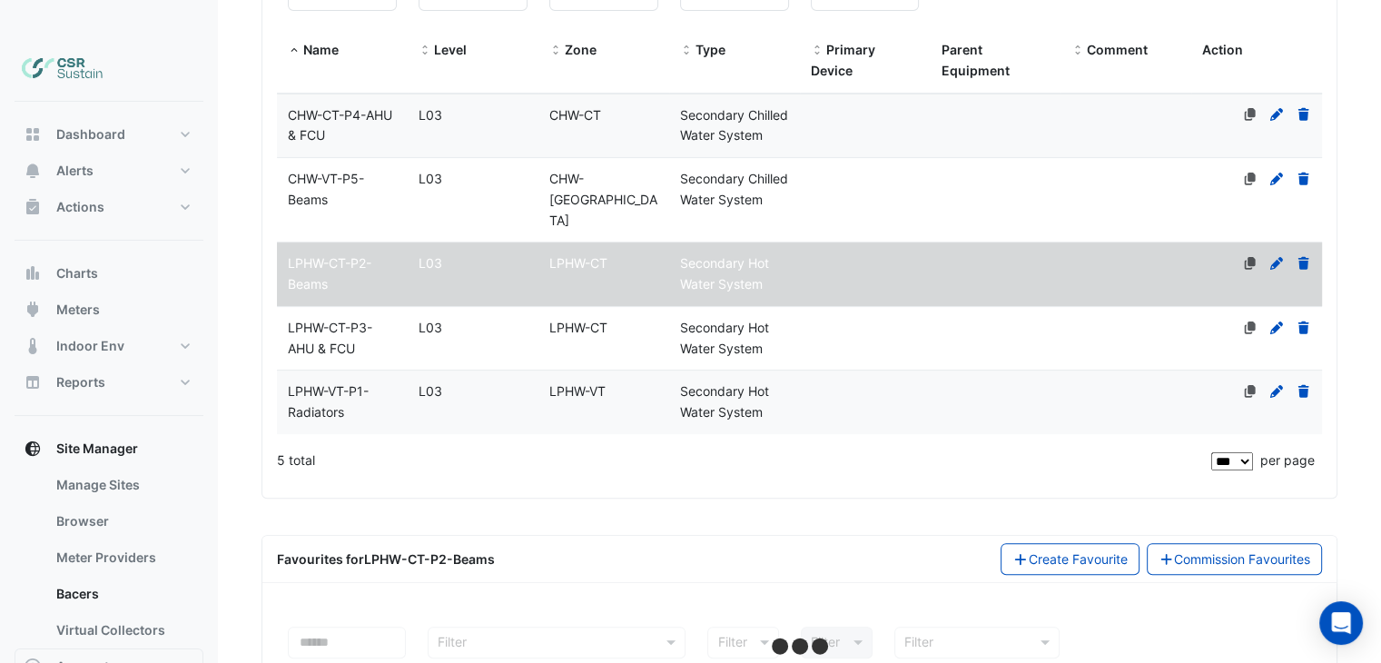
select select "***"
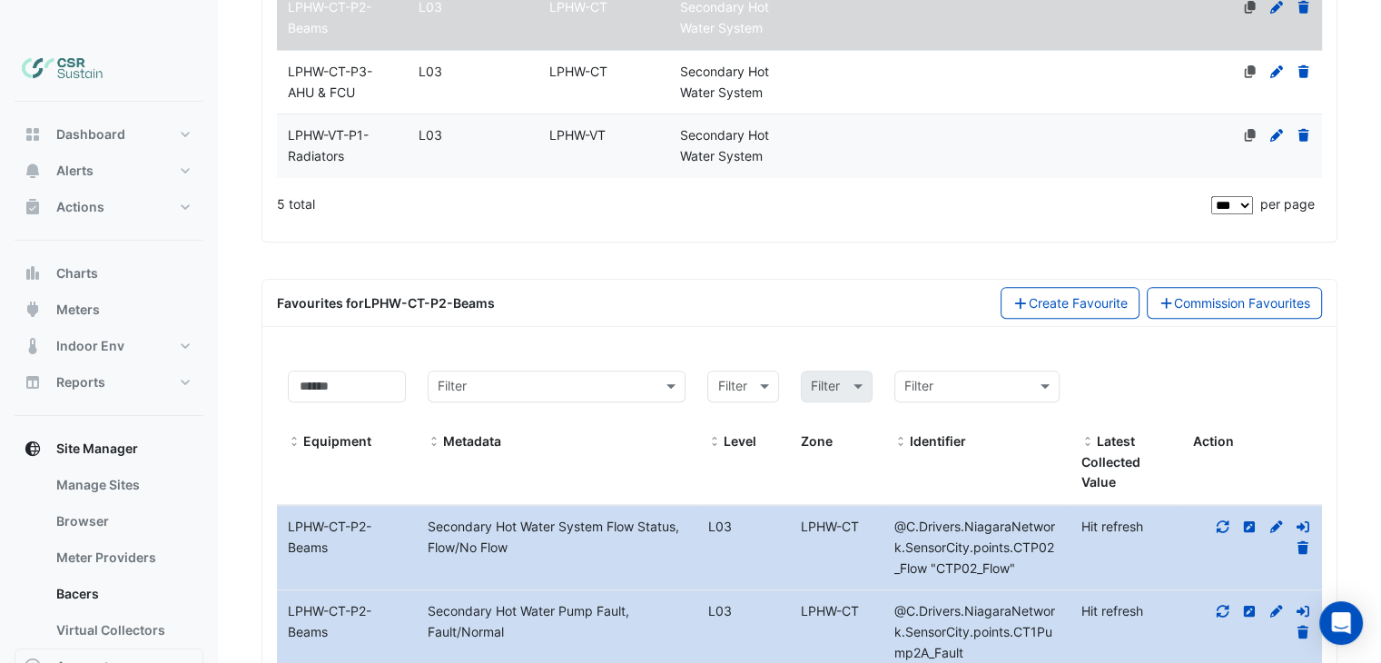
scroll to position [817, 0]
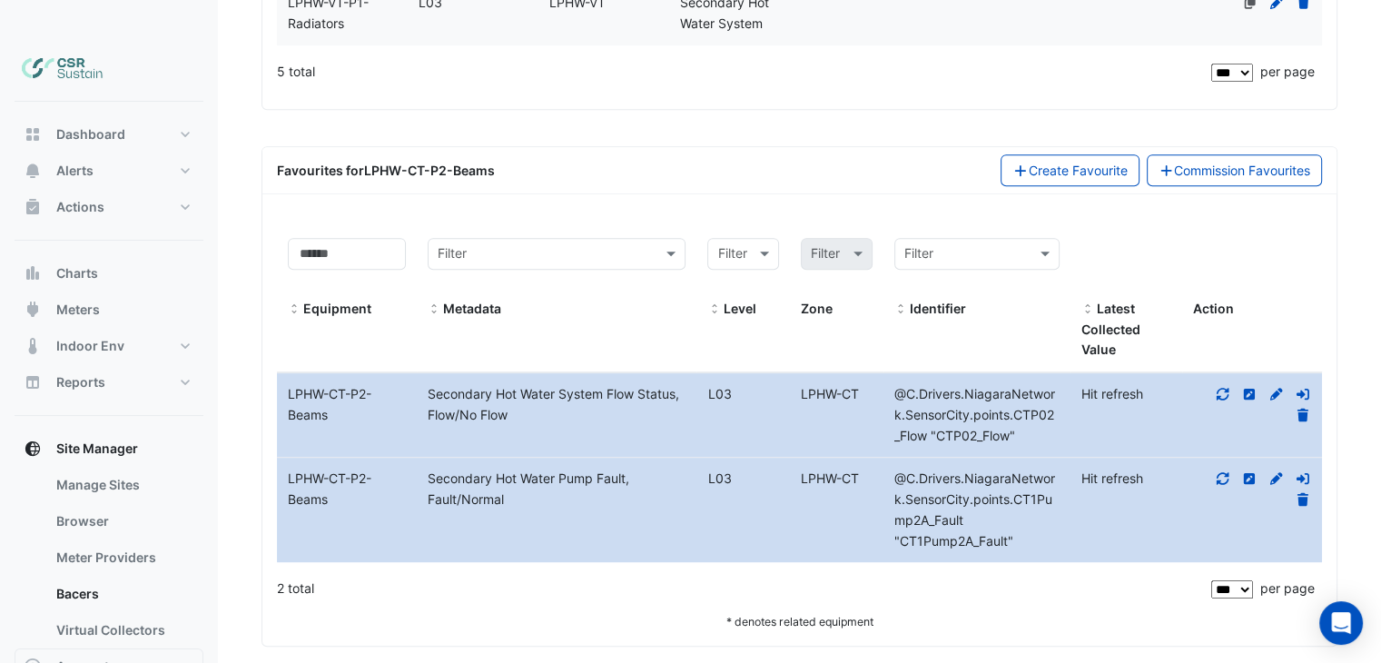
drag, startPoint x: 509, startPoint y: 303, endPoint x: 504, endPoint y: 435, distance: 131.8
click at [1272, 472] on icon at bounding box center [1276, 478] width 16 height 13
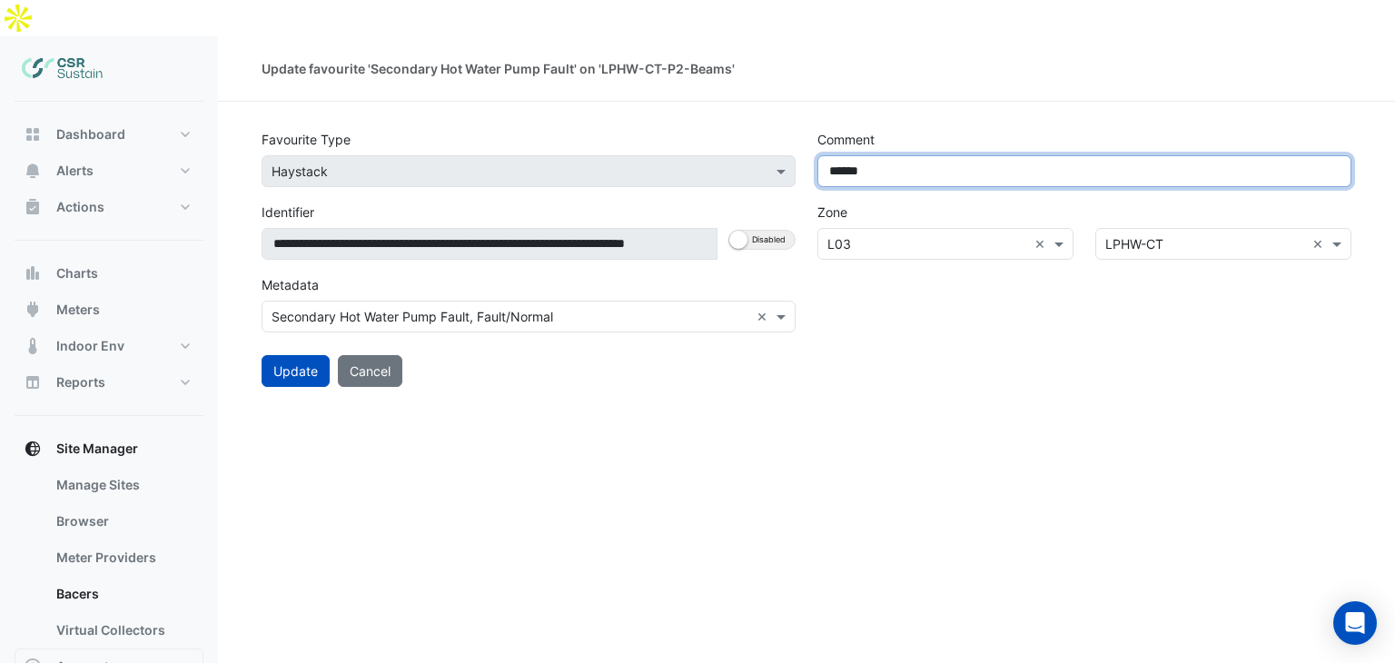
click at [933, 155] on input "******" at bounding box center [1084, 171] width 534 height 32
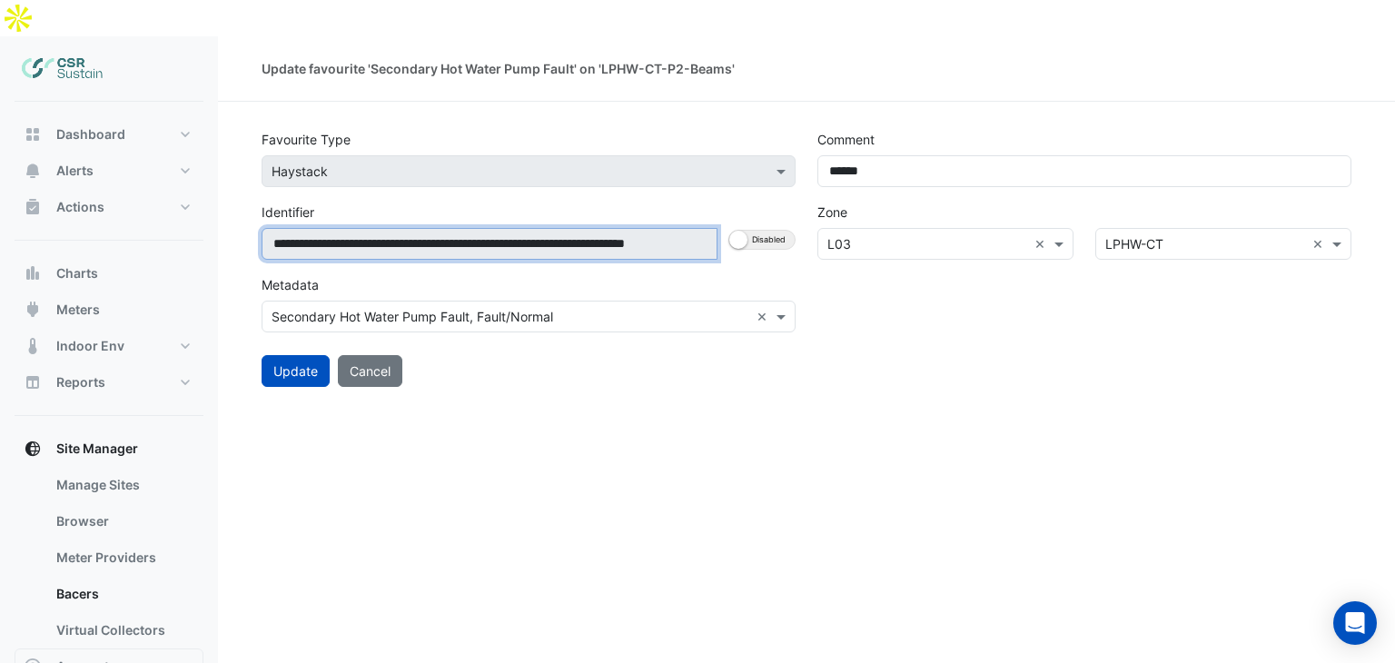
drag, startPoint x: 292, startPoint y: 206, endPoint x: 343, endPoint y: 212, distance: 51.1
click at [343, 228] on input "**********" at bounding box center [490, 244] width 456 height 32
click at [327, 228] on input "**********" at bounding box center [490, 244] width 456 height 32
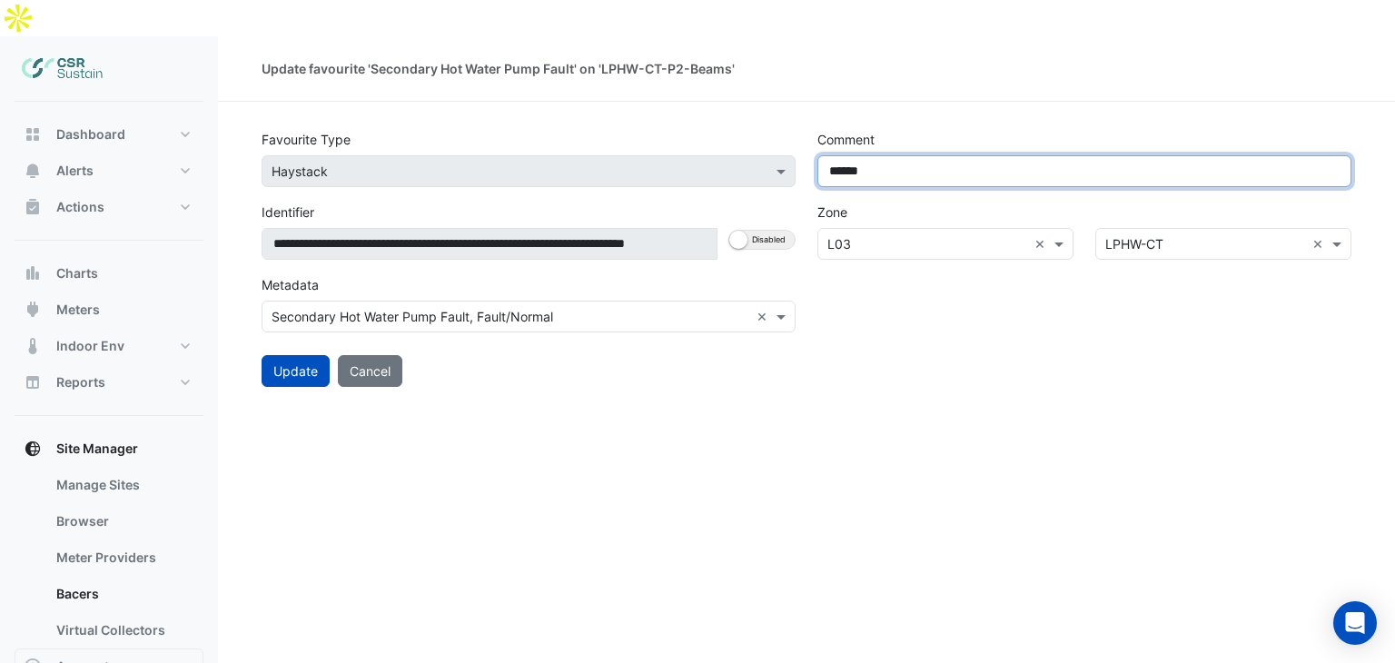
click at [902, 155] on input "******" at bounding box center [1084, 171] width 534 height 32
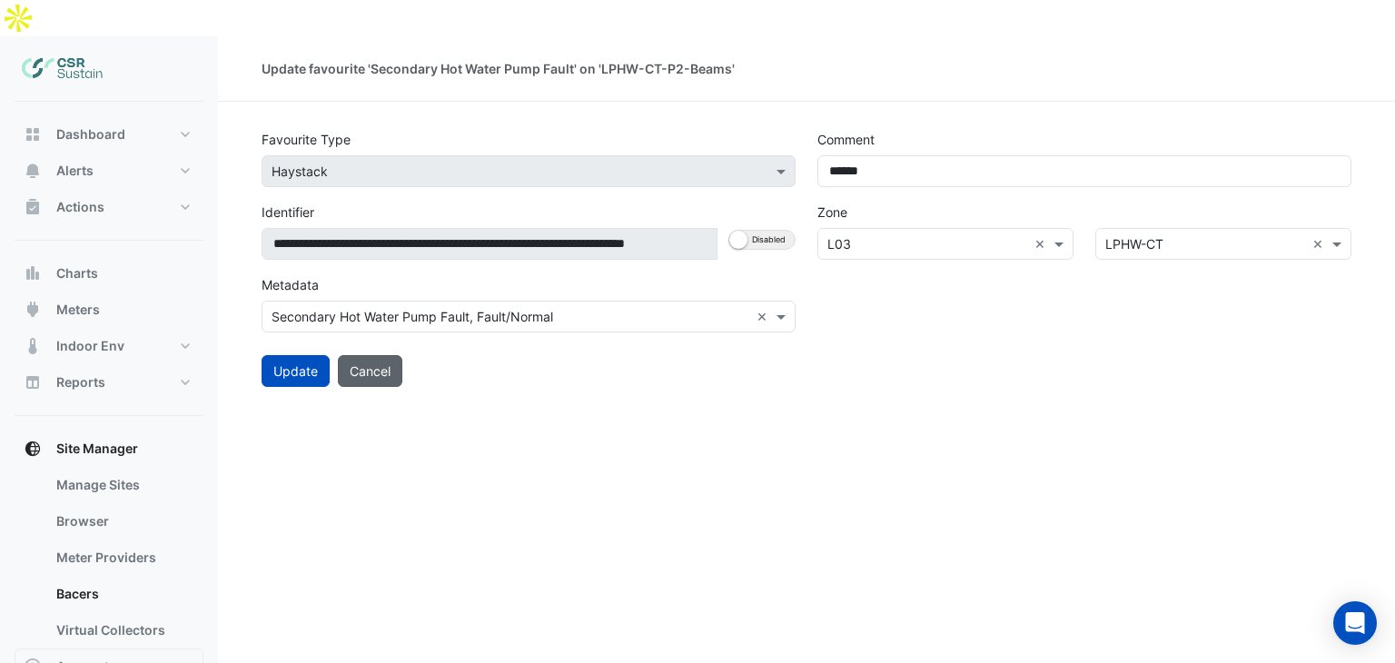
click at [380, 355] on button "Cancel" at bounding box center [370, 371] width 64 height 32
select select "***"
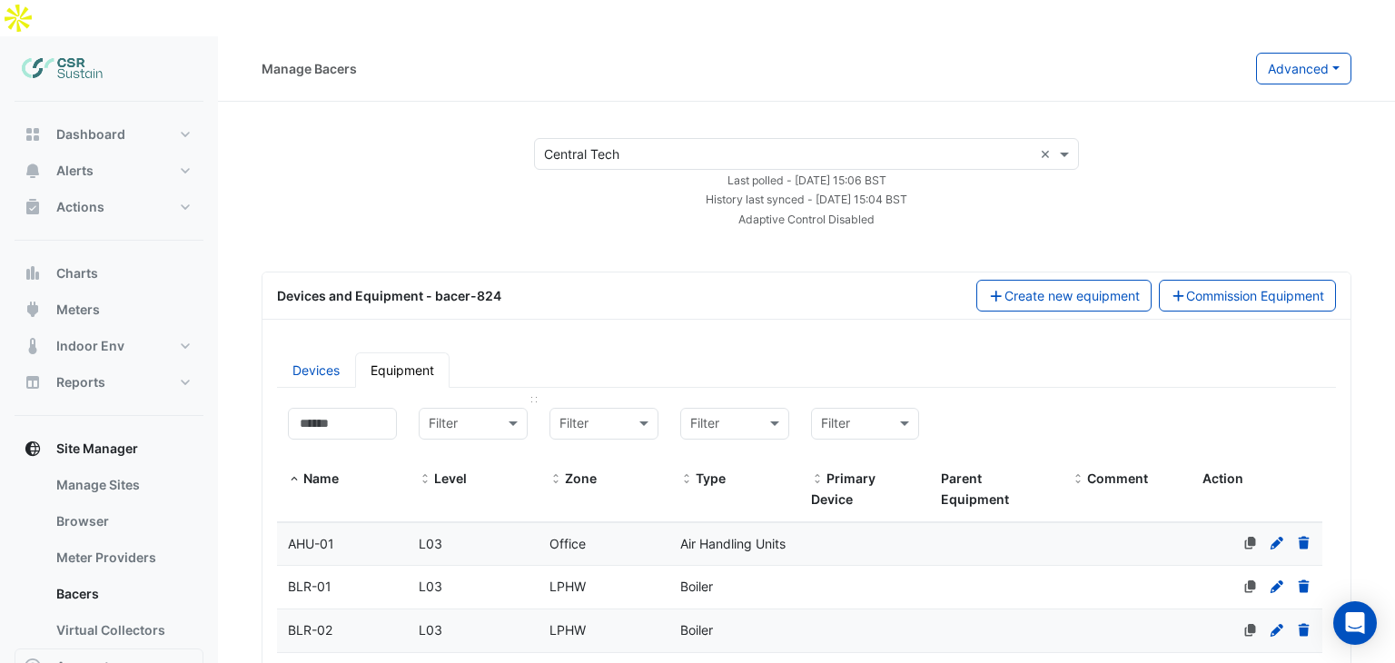
drag, startPoint x: 537, startPoint y: 306, endPoint x: 533, endPoint y: 317, distance: 11.5
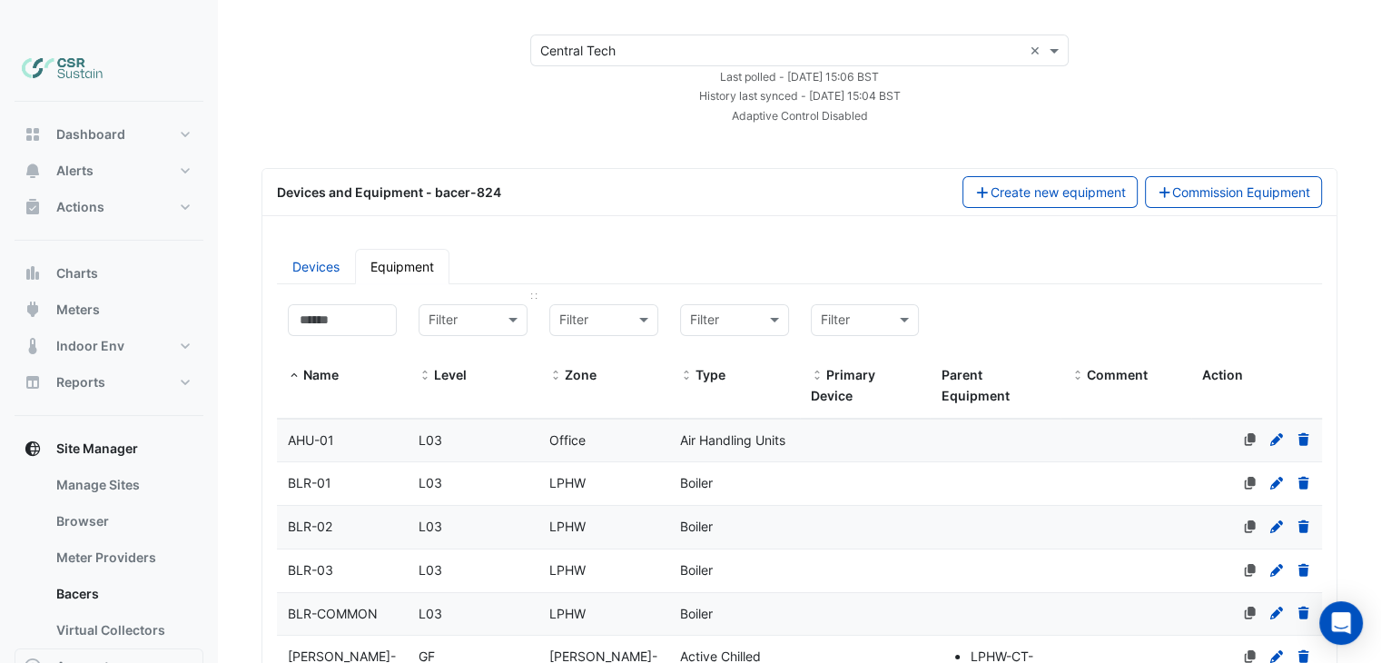
select select "***"
click at [335, 304] on input at bounding box center [342, 320] width 109 height 32
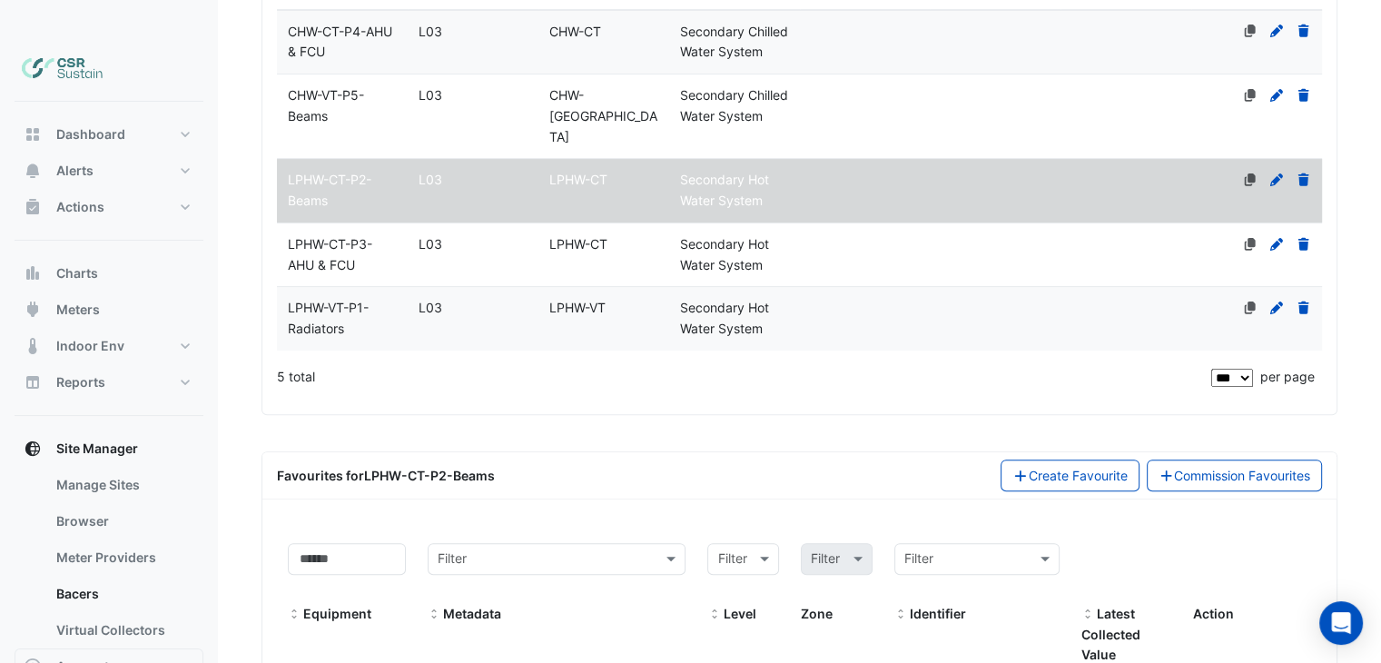
drag, startPoint x: 431, startPoint y: 236, endPoint x: 441, endPoint y: 192, distance: 45.6
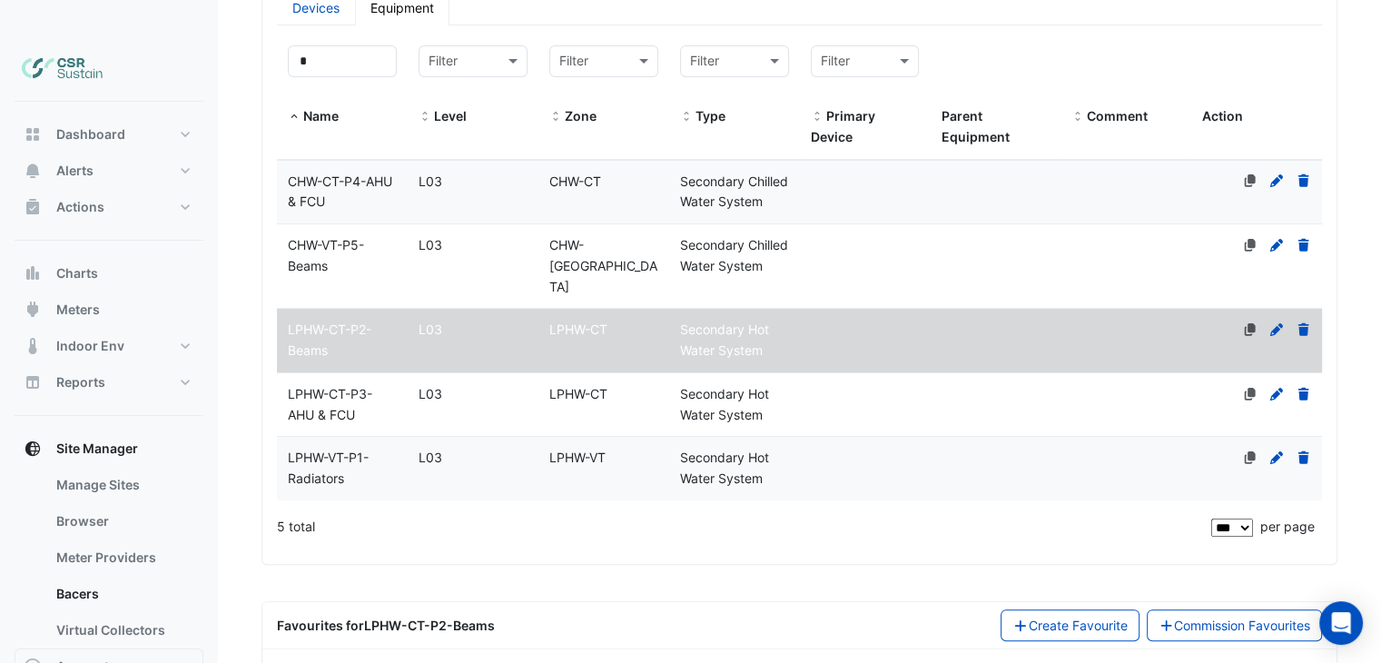
drag, startPoint x: 428, startPoint y: 222, endPoint x: 445, endPoint y: 179, distance: 46.9
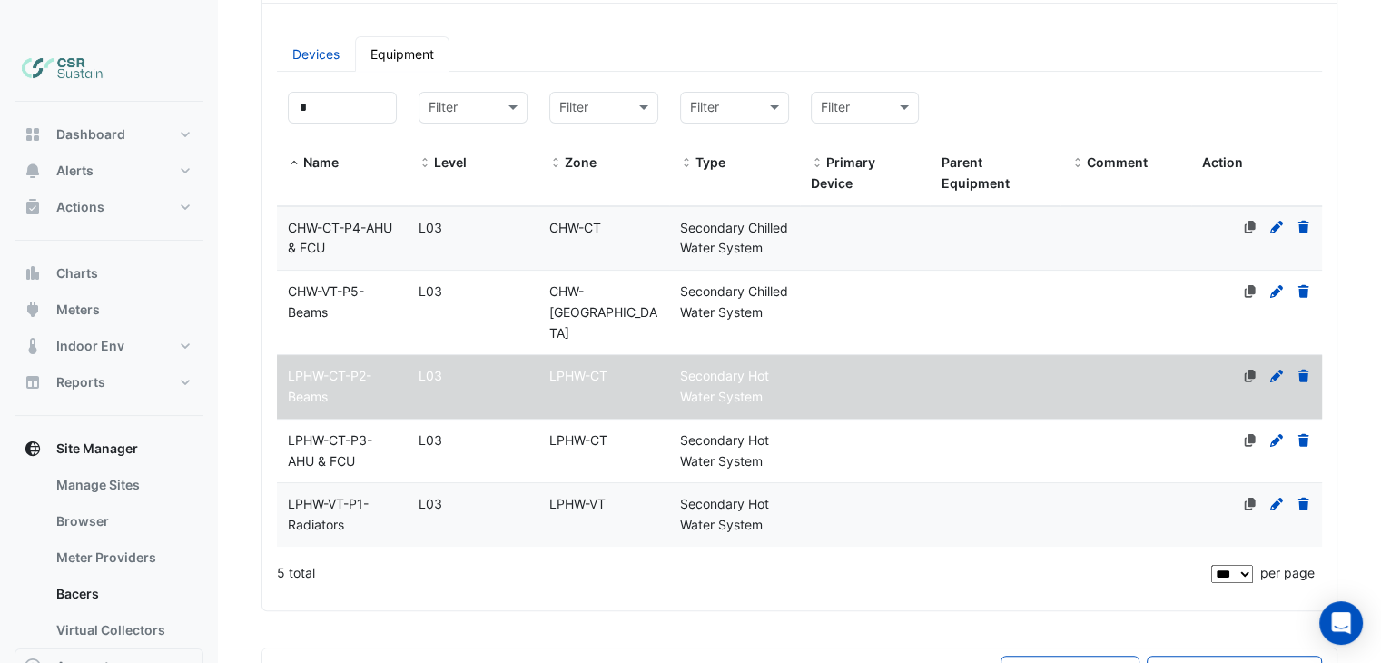
drag, startPoint x: 449, startPoint y: 238, endPoint x: 338, endPoint y: 129, distance: 156.0
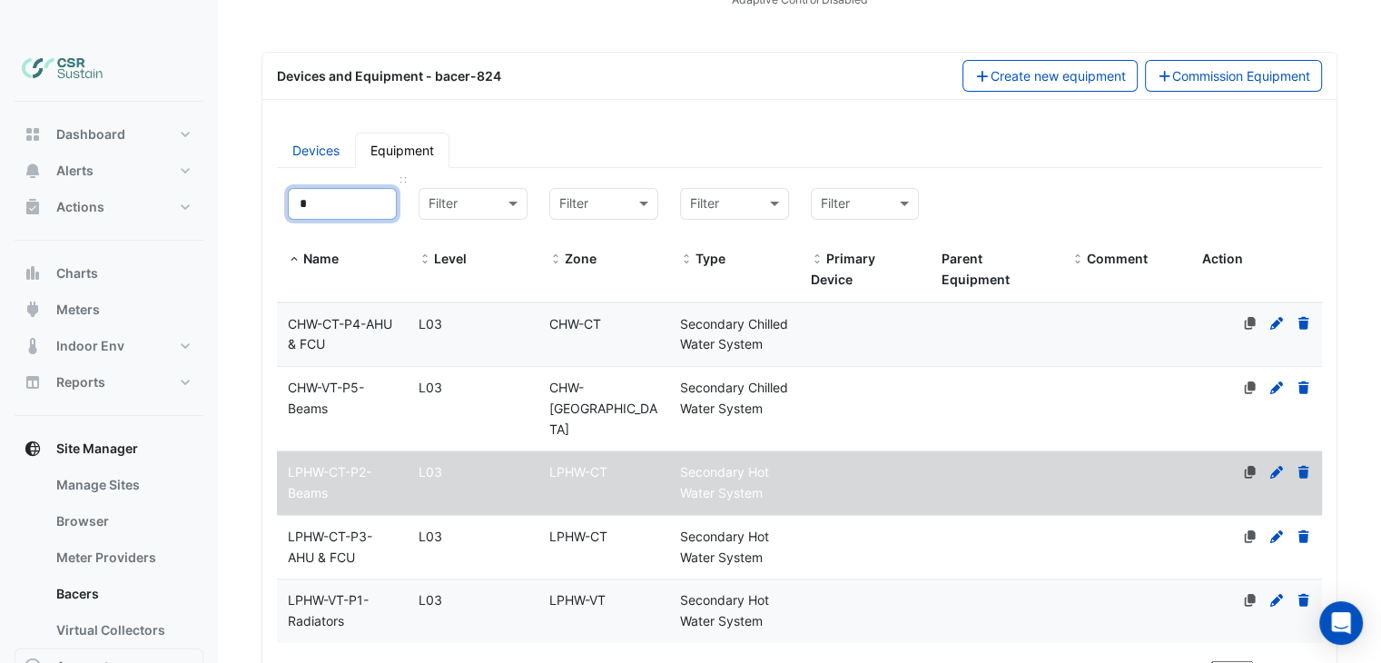
drag, startPoint x: 320, startPoint y: 157, endPoint x: 287, endPoint y: 154, distance: 32.8
click at [287, 177] on datatable-header-cell "* Name" at bounding box center [342, 239] width 131 height 125
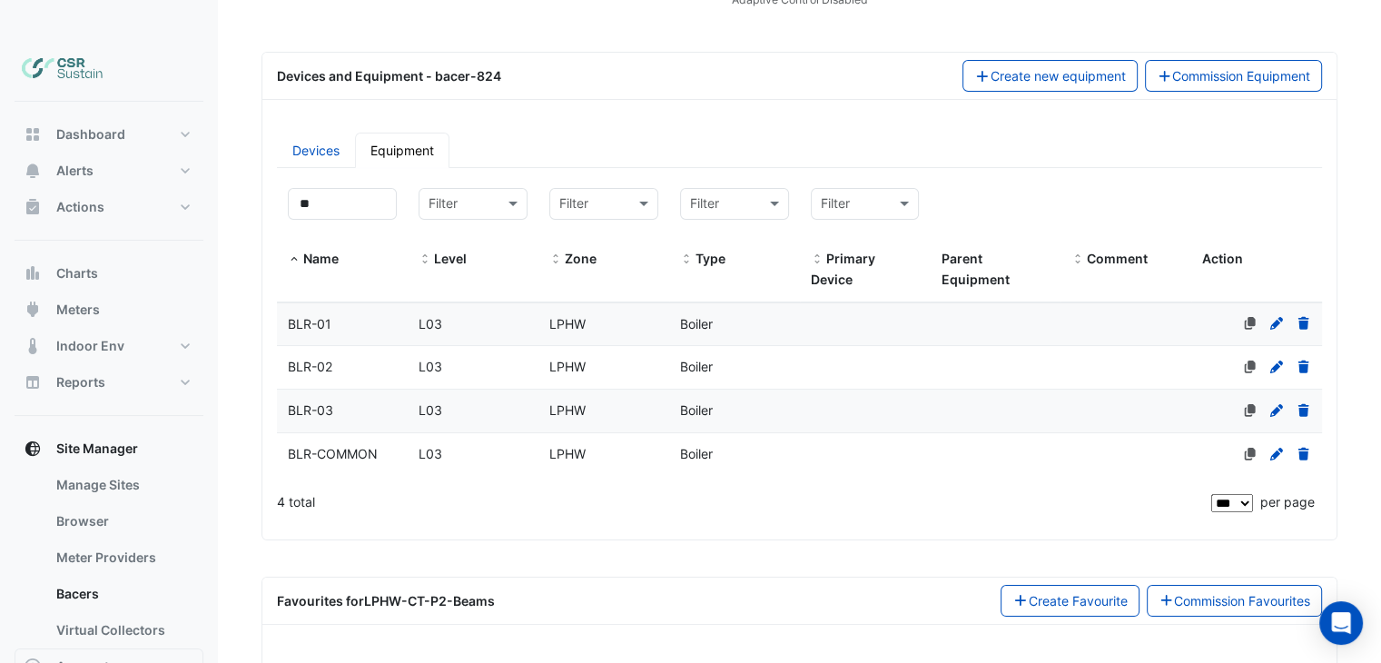
click at [374, 444] on div "BLR-COMMON" at bounding box center [342, 454] width 131 height 21
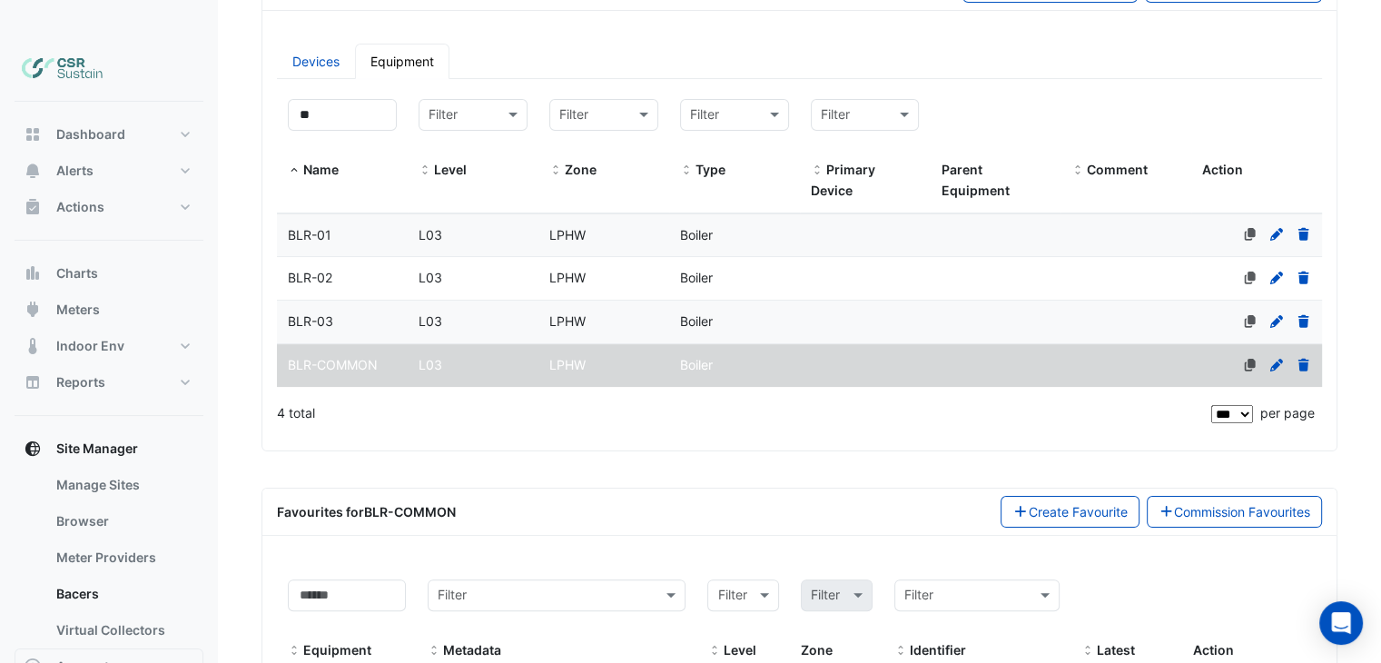
scroll to position [501, 0]
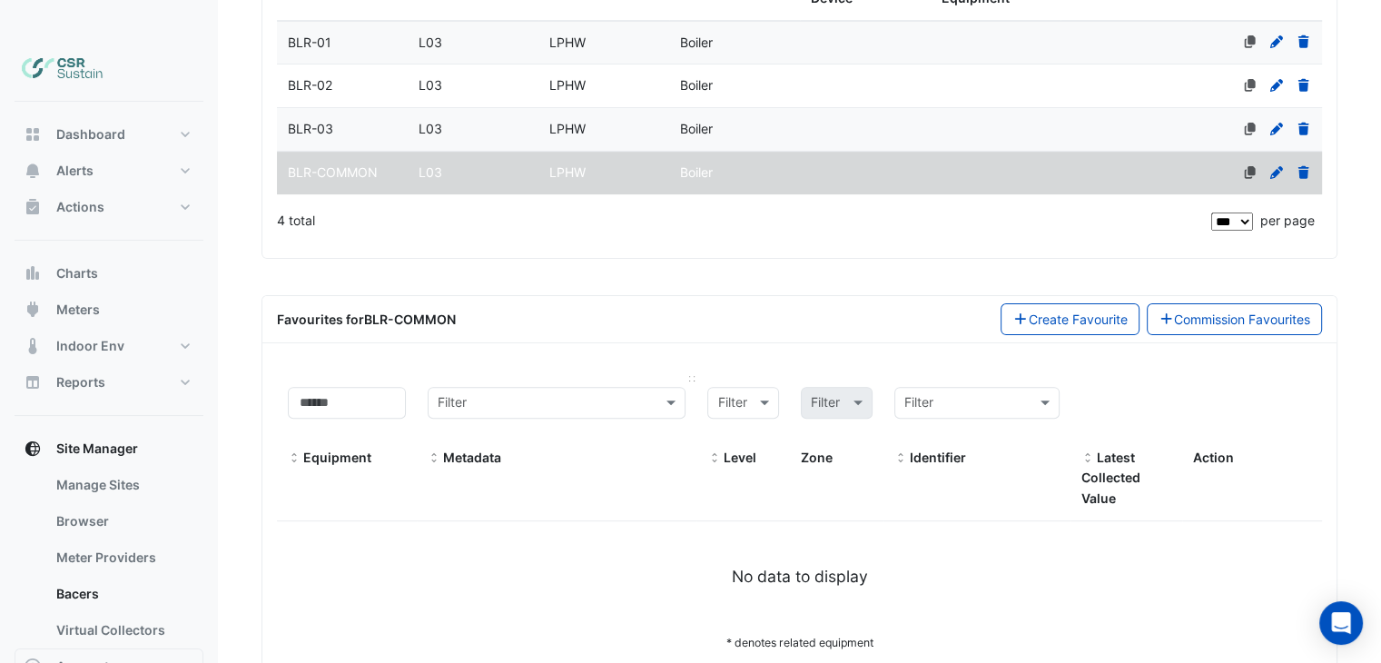
drag, startPoint x: 429, startPoint y: 367, endPoint x: 425, endPoint y: 440, distance: 73.7
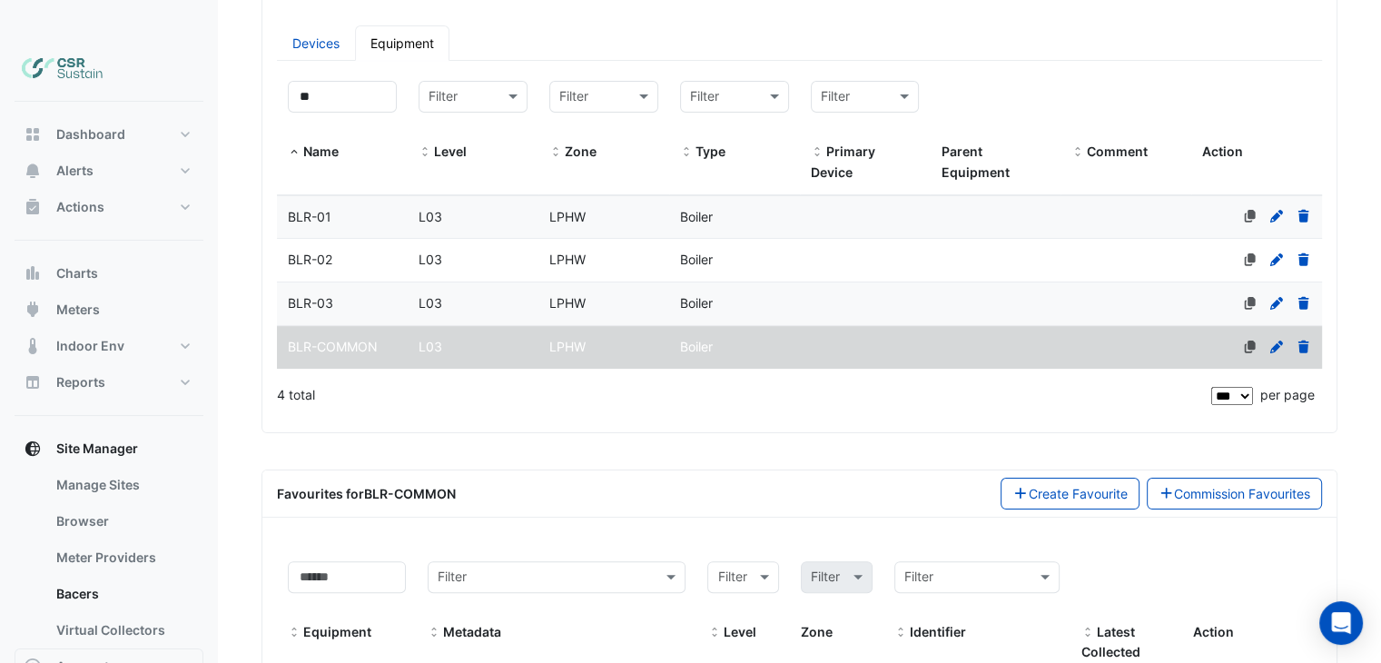
drag, startPoint x: 447, startPoint y: 408, endPoint x: 412, endPoint y: 331, distance: 83.7
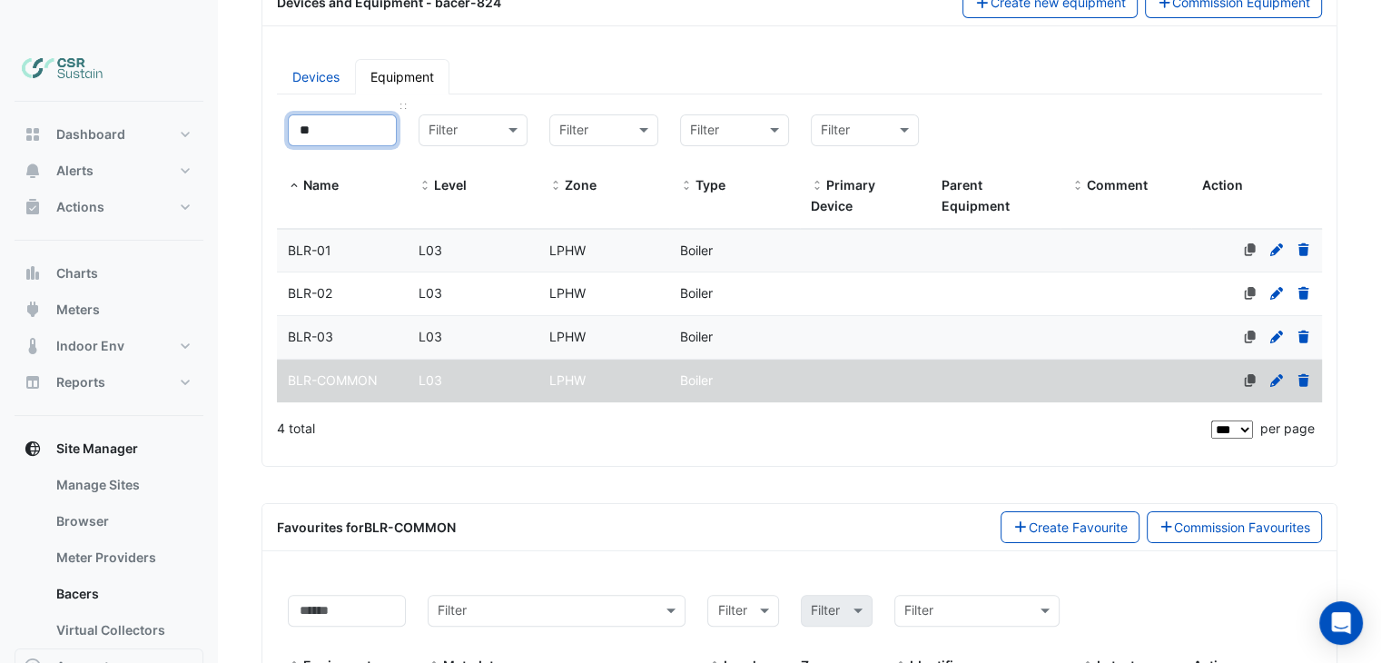
drag, startPoint x: 341, startPoint y: 95, endPoint x: 289, endPoint y: 86, distance: 53.4
click at [292, 114] on input "**" at bounding box center [342, 130] width 109 height 32
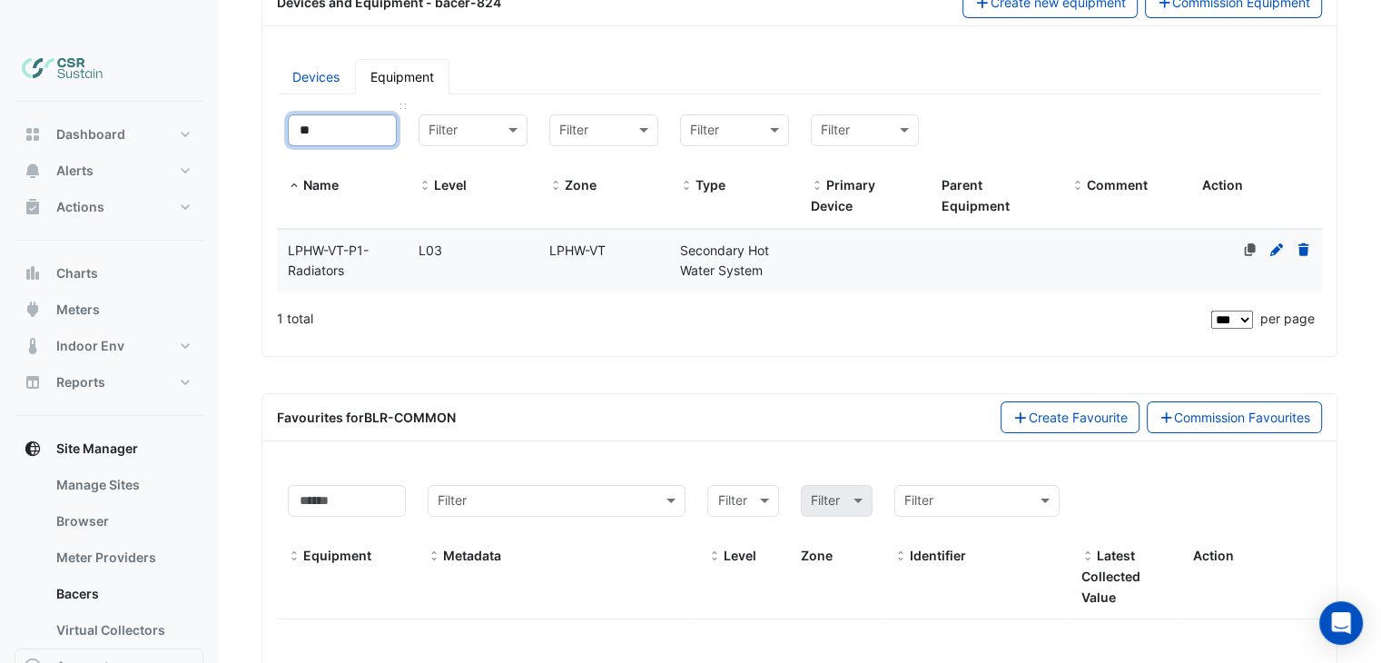
type input "*"
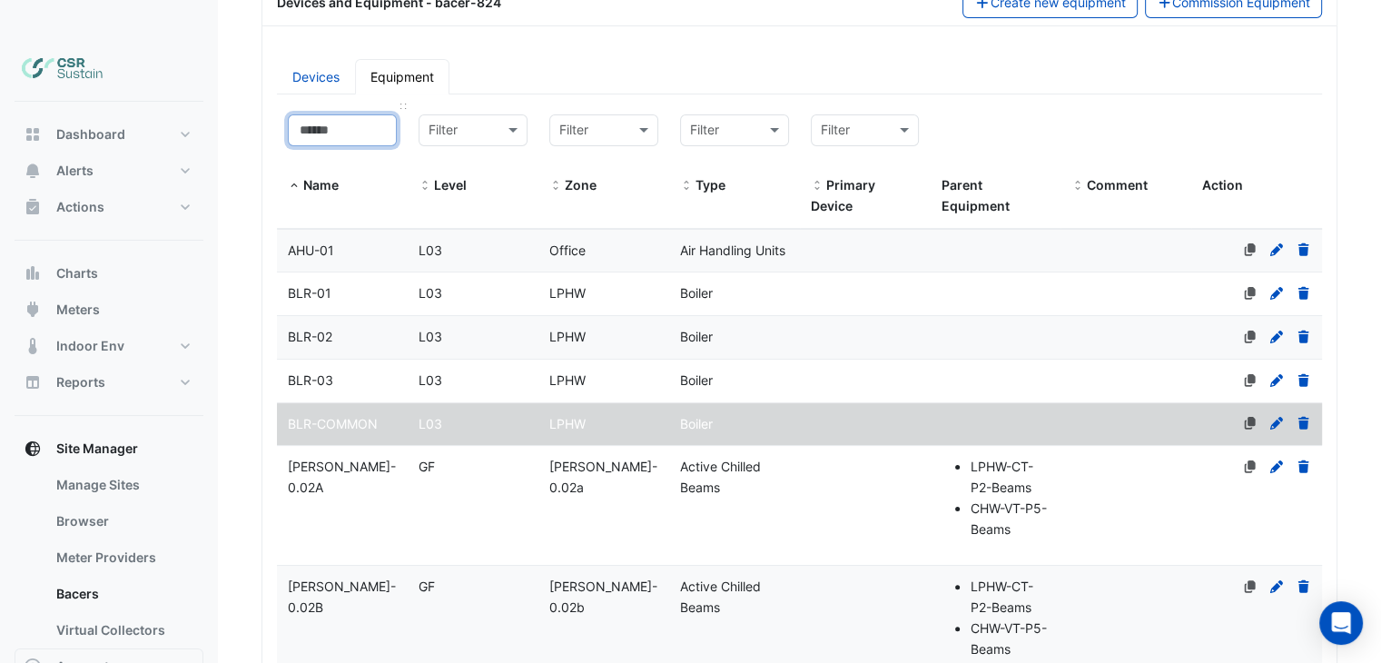
click at [321, 114] on input at bounding box center [342, 130] width 109 height 32
click at [339, 114] on input at bounding box center [342, 130] width 109 height 32
click at [375, 416] on span "BLR-COMMON" at bounding box center [333, 423] width 90 height 15
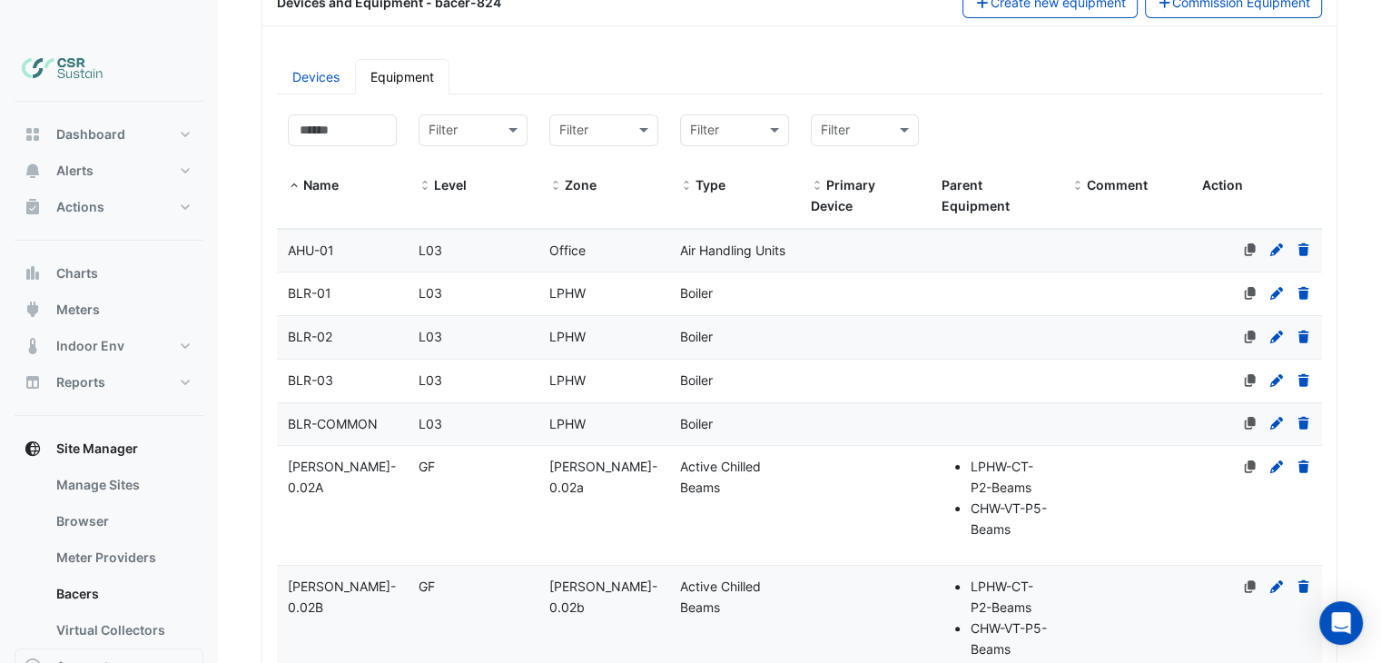
click at [392, 414] on div "BLR-COMMON" at bounding box center [342, 424] width 131 height 21
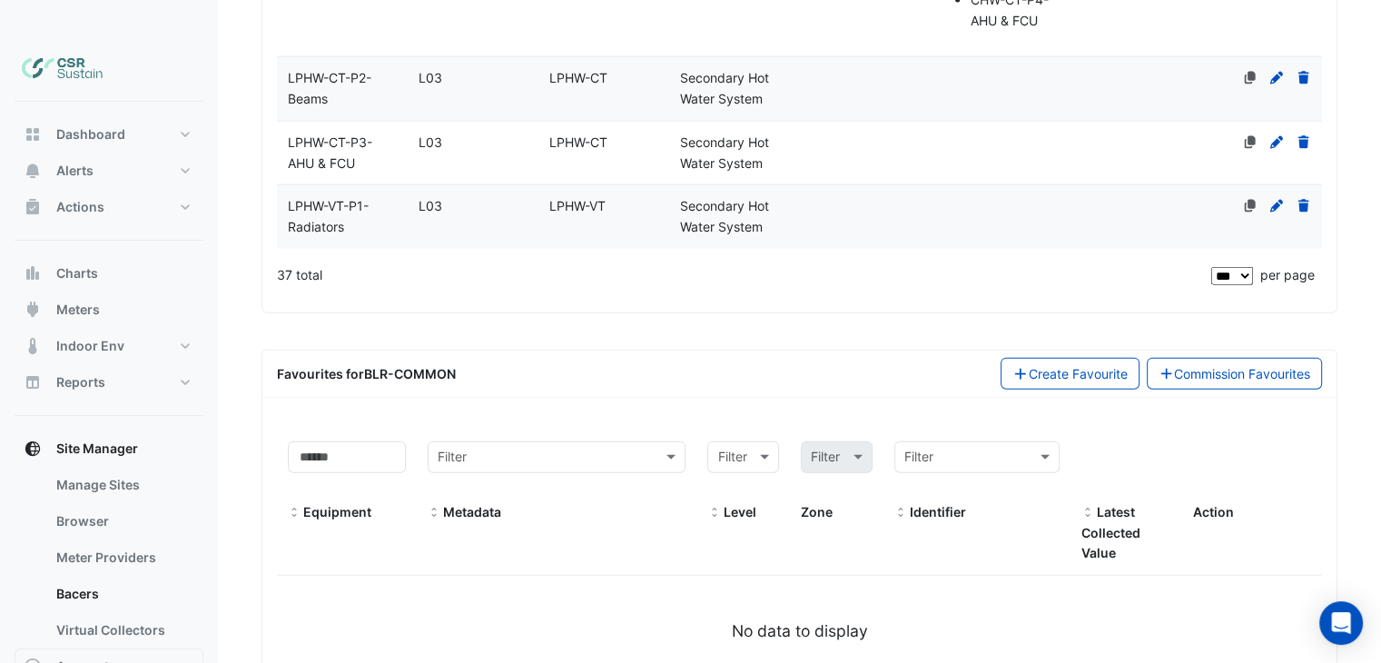
scroll to position [4142, 0]
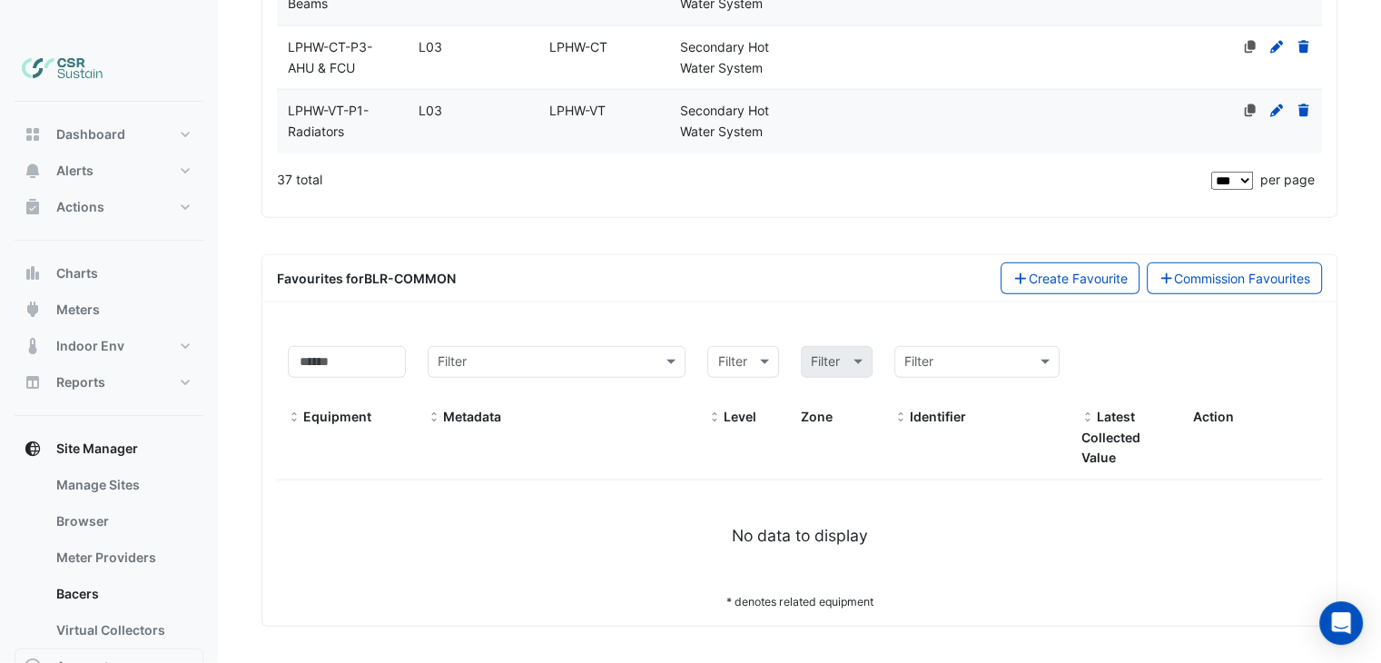
drag, startPoint x: 528, startPoint y: 470, endPoint x: 528, endPoint y: 566, distance: 95.3
drag, startPoint x: 485, startPoint y: 549, endPoint x: 524, endPoint y: 405, distance: 149.6
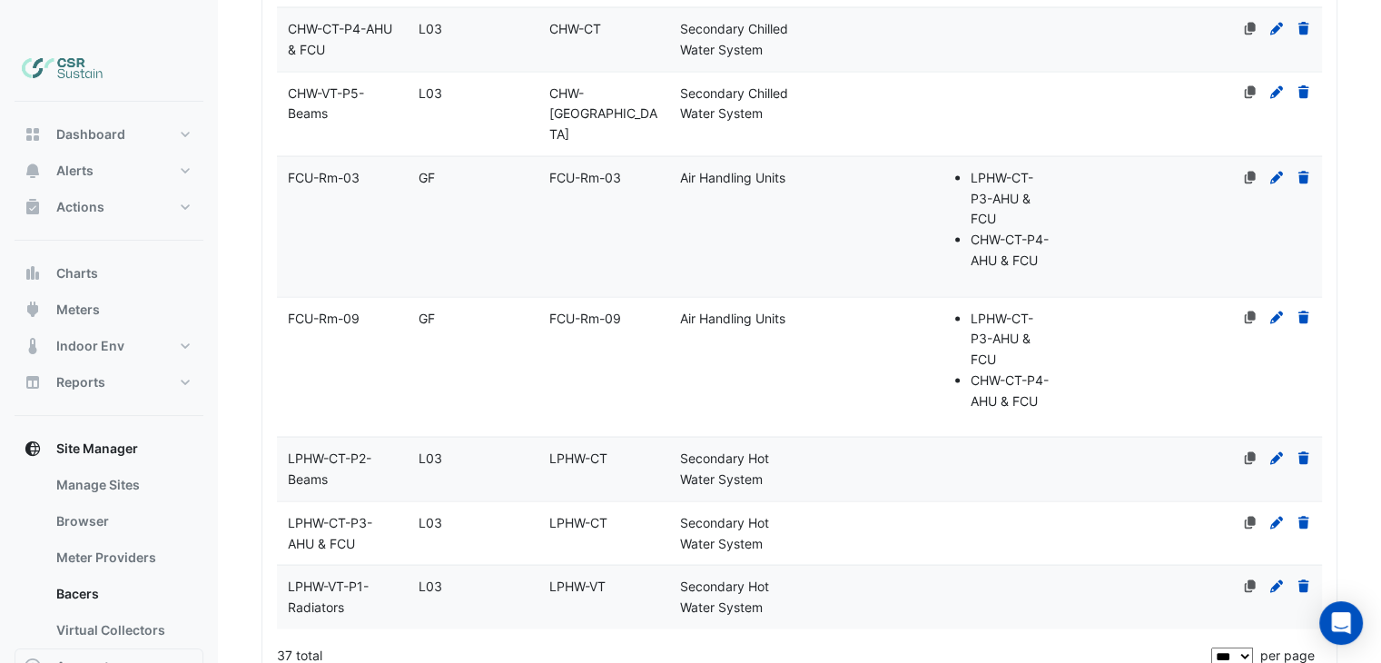
scroll to position [3620, 0]
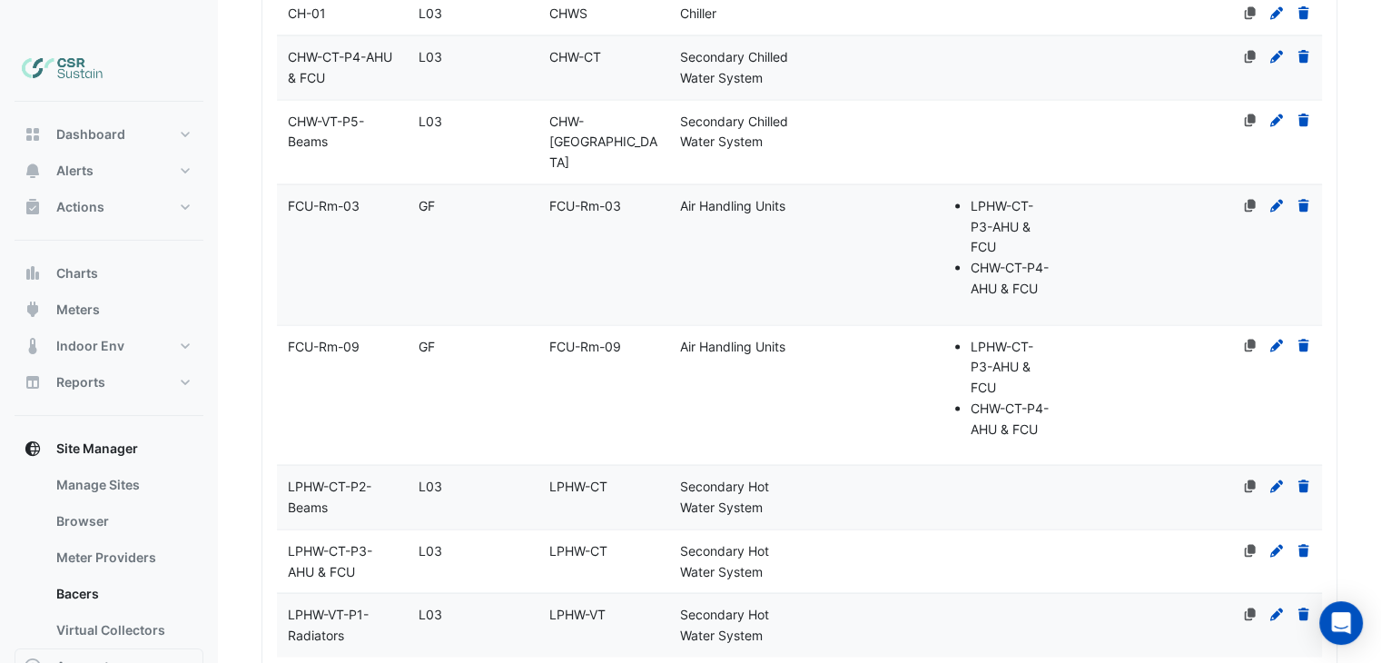
drag, startPoint x: 515, startPoint y: 490, endPoint x: 519, endPoint y: 449, distance: 41.1
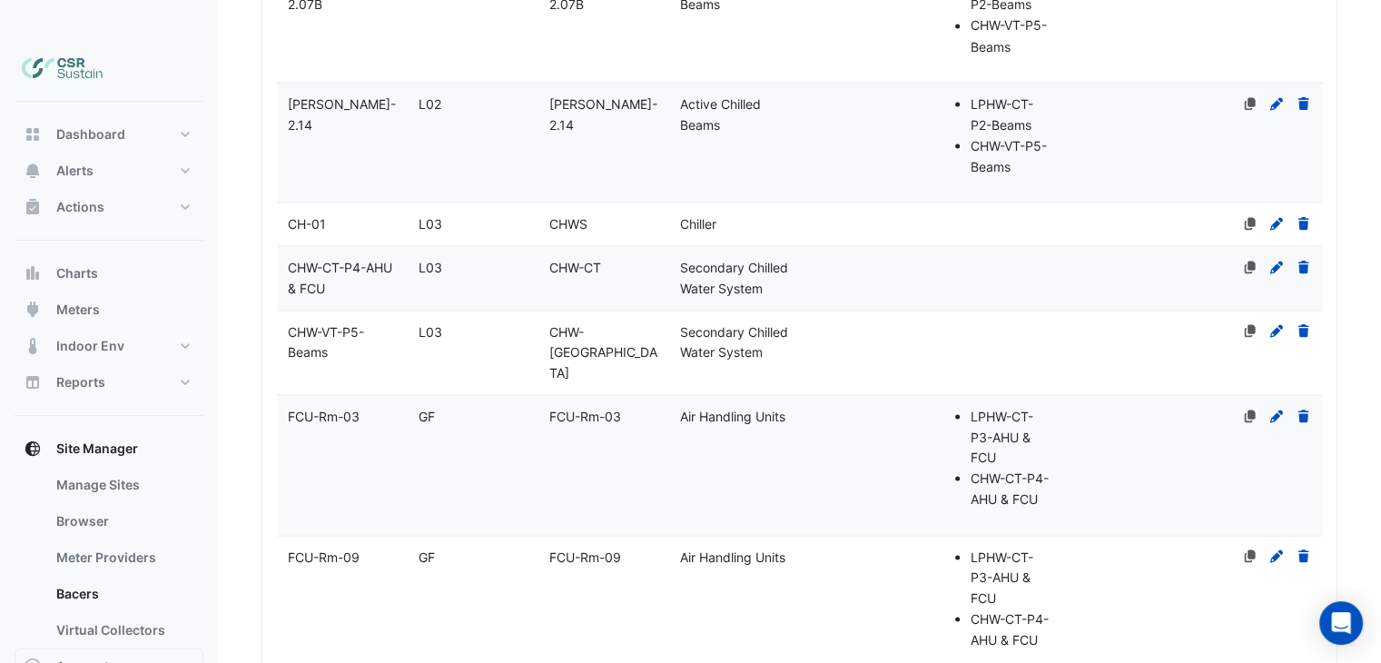
drag, startPoint x: 398, startPoint y: 368, endPoint x: 400, endPoint y: 295, distance: 72.7
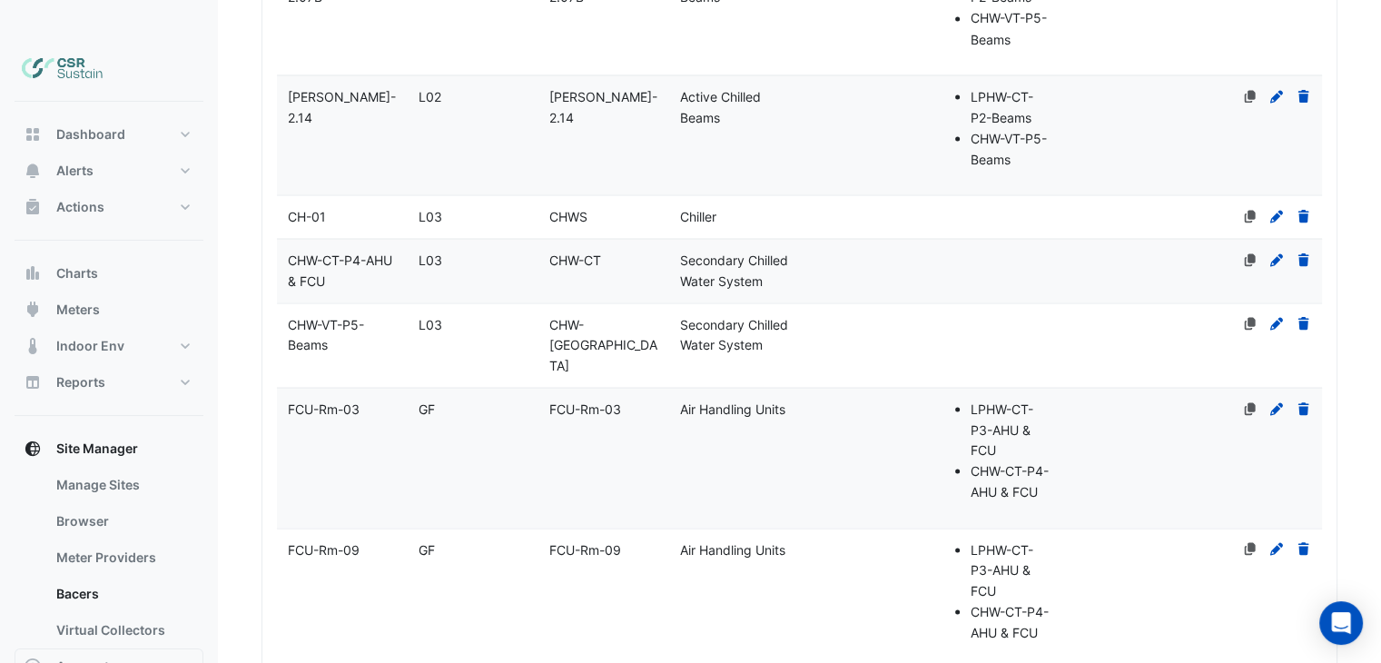
drag, startPoint x: 417, startPoint y: 273, endPoint x: 422, endPoint y: 327, distance: 53.8
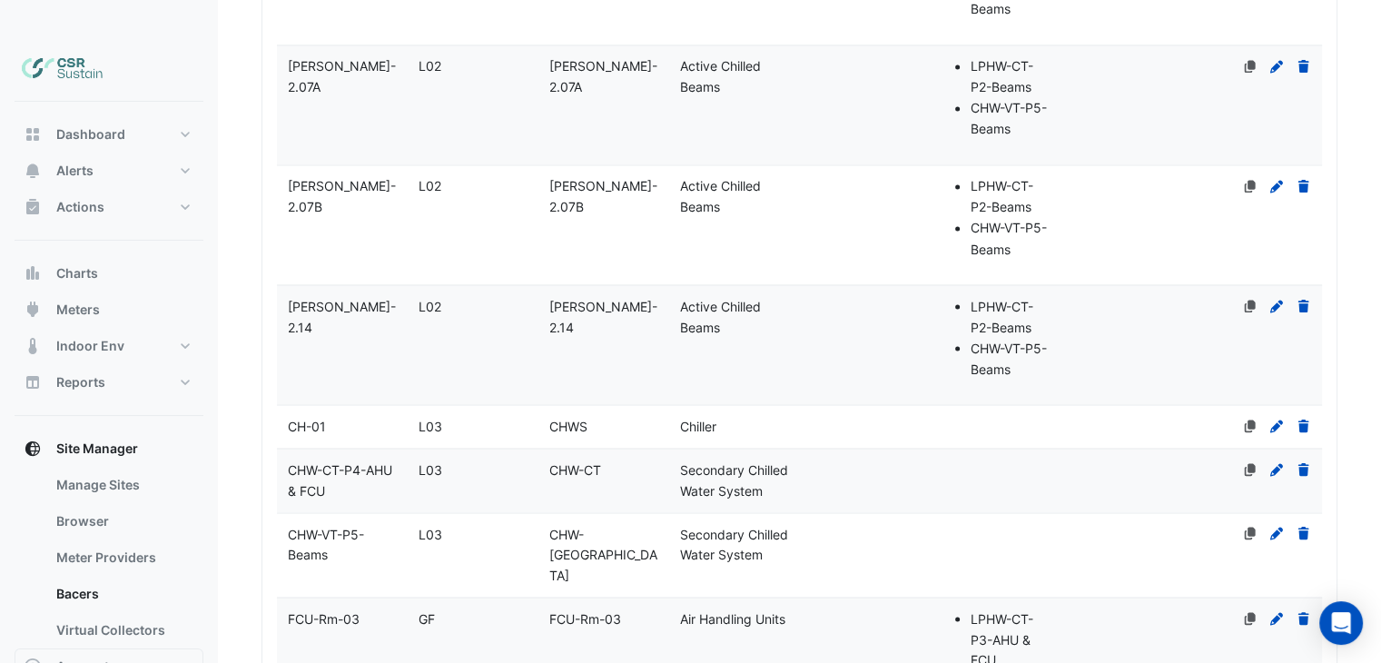
drag, startPoint x: 423, startPoint y: 359, endPoint x: 414, endPoint y: 298, distance: 61.5
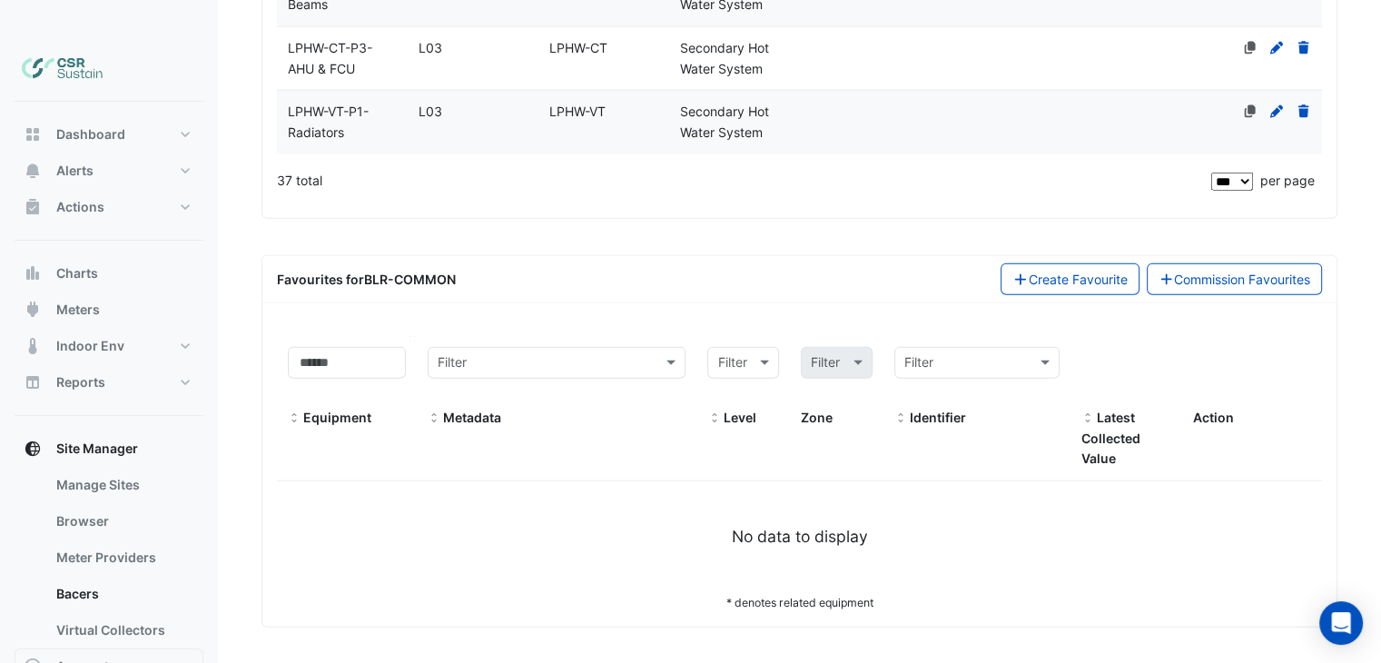
drag, startPoint x: 406, startPoint y: 349, endPoint x: 414, endPoint y: 420, distance: 72.2
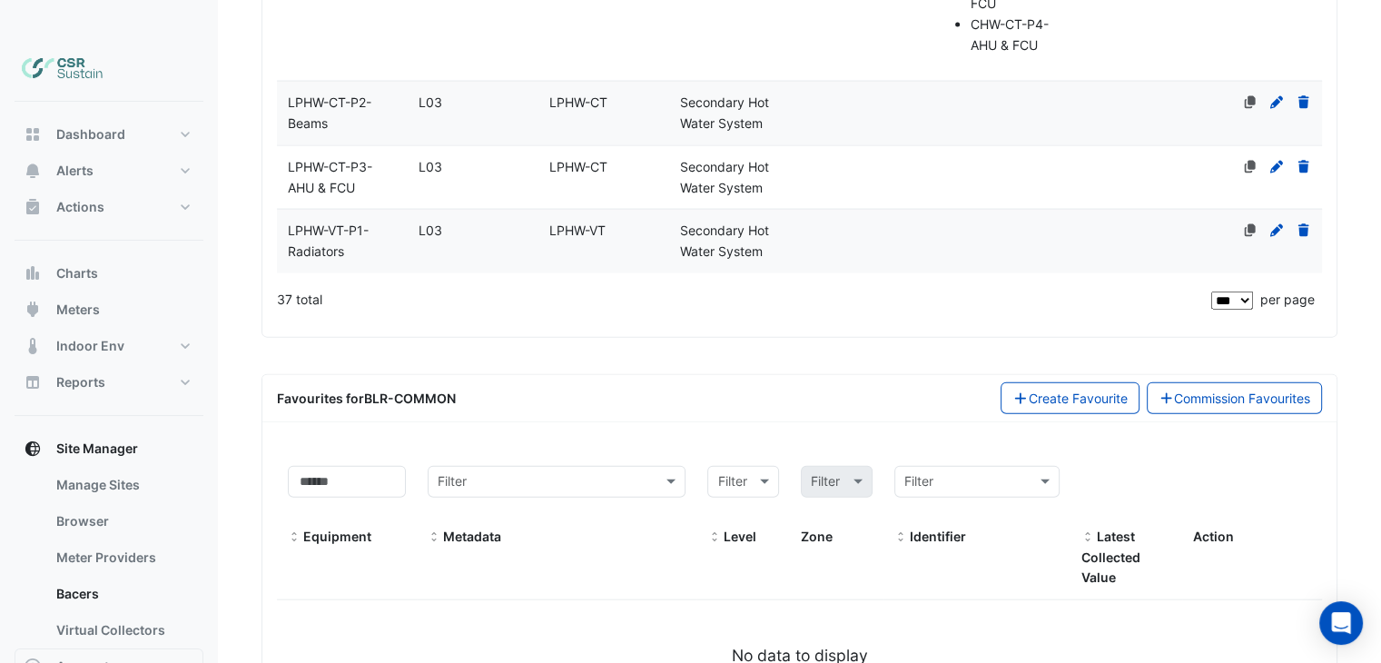
drag, startPoint x: 469, startPoint y: 339, endPoint x: 445, endPoint y: 168, distance: 172.5
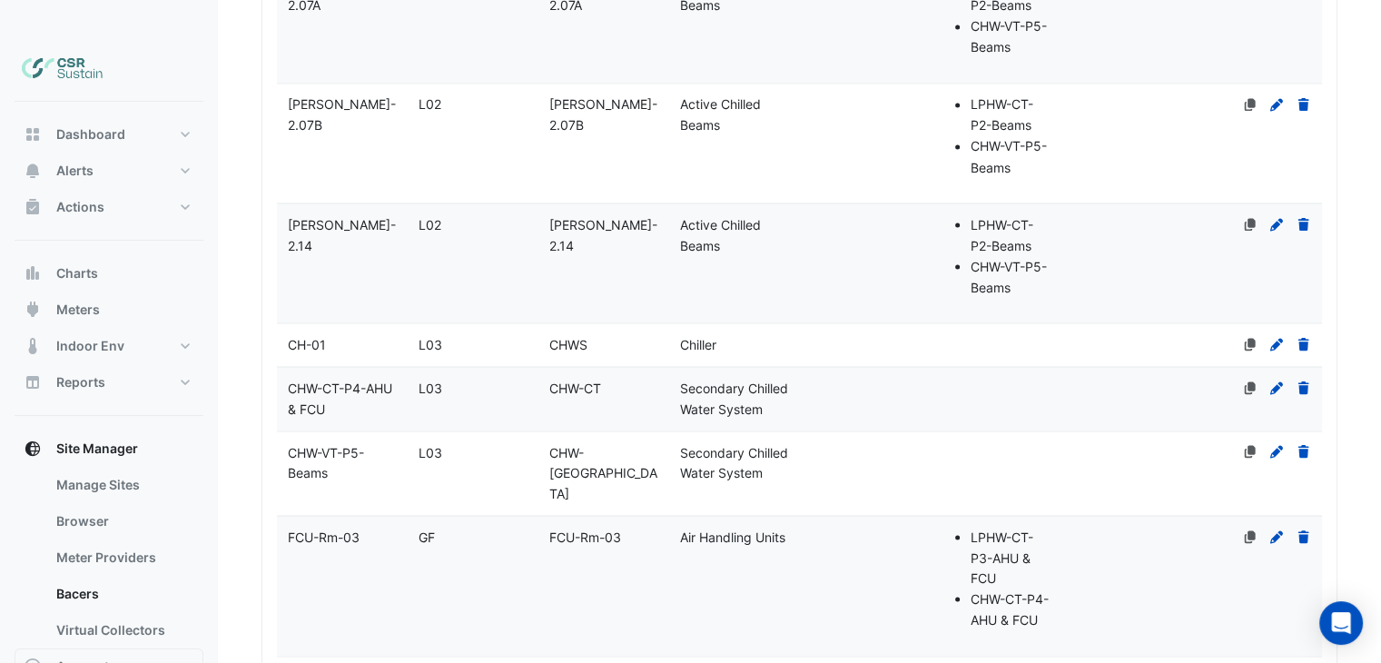
drag, startPoint x: 445, startPoint y: 168, endPoint x: 459, endPoint y: 84, distance: 84.6
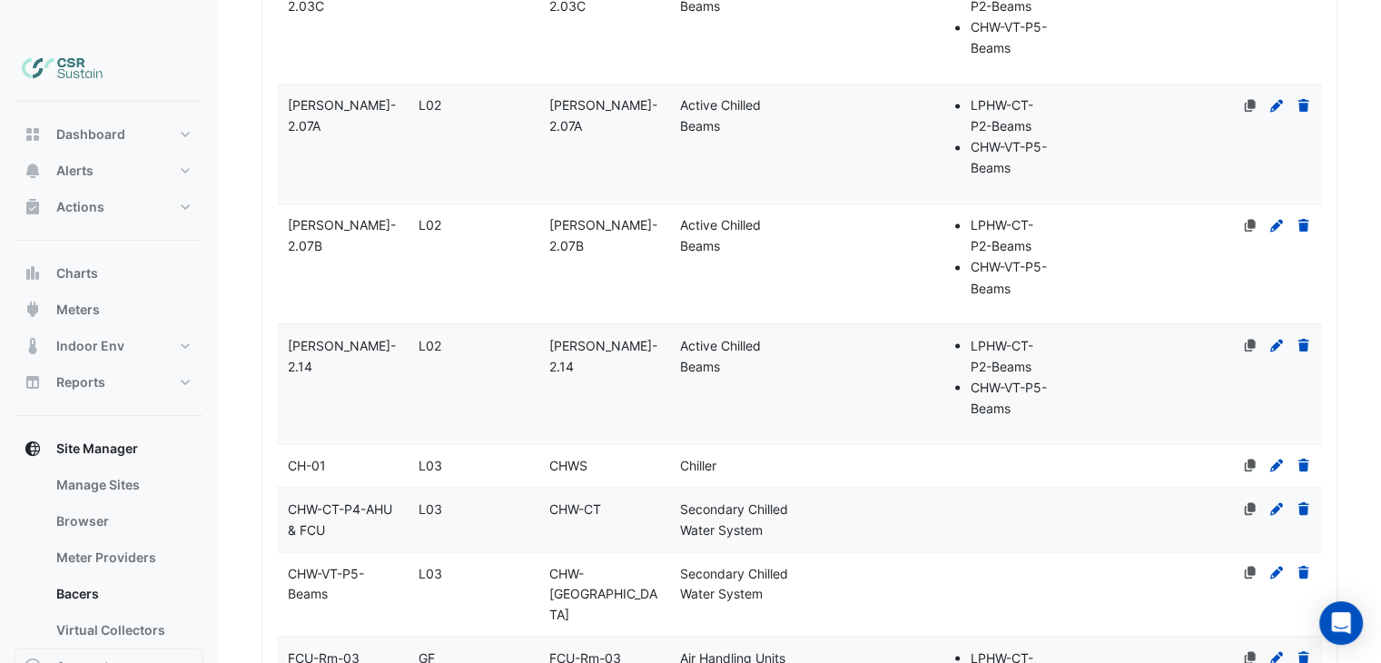
click at [360, 215] on div "CB-Rm-2.07B" at bounding box center [342, 236] width 131 height 42
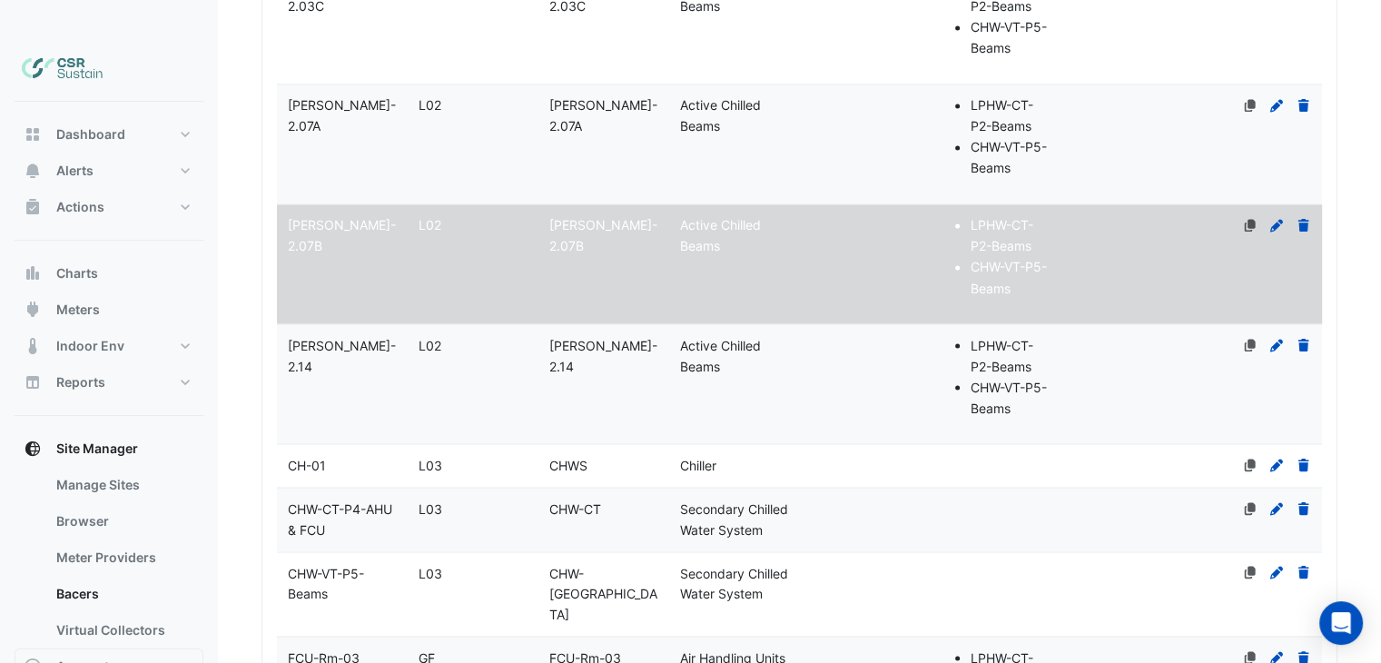
select select "***"
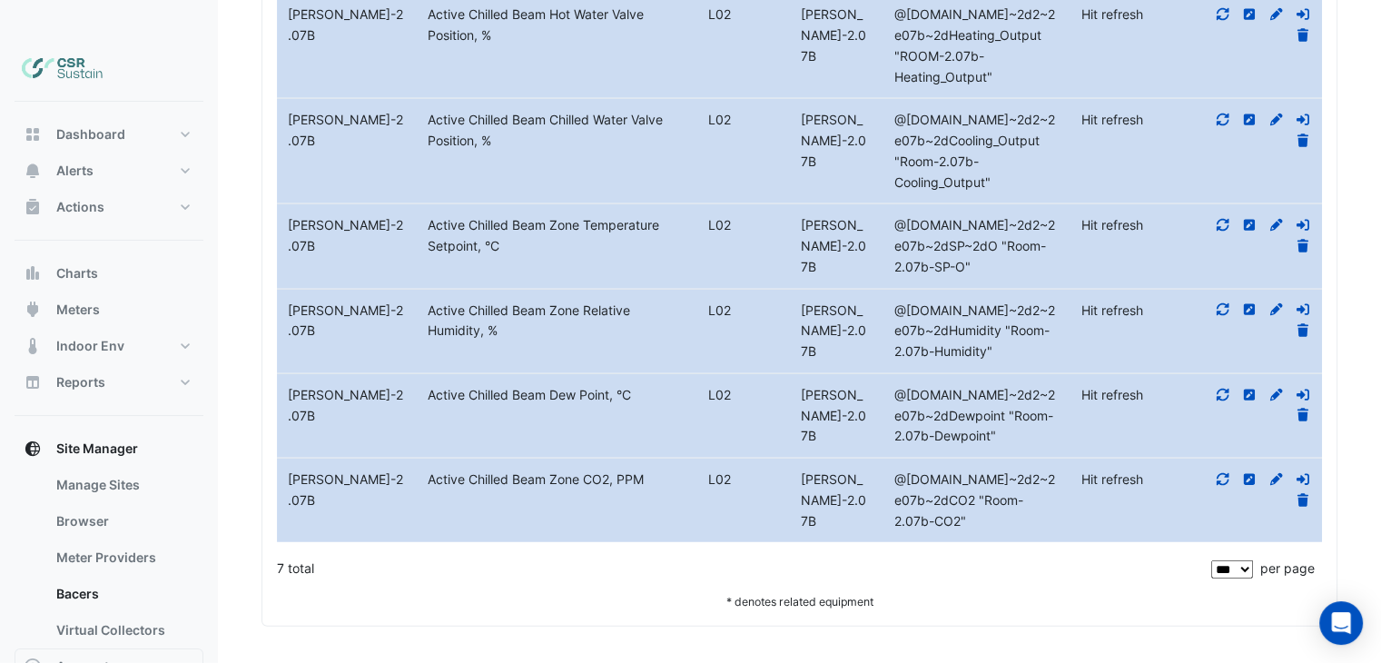
drag, startPoint x: 762, startPoint y: 240, endPoint x: 761, endPoint y: 441, distance: 201.6
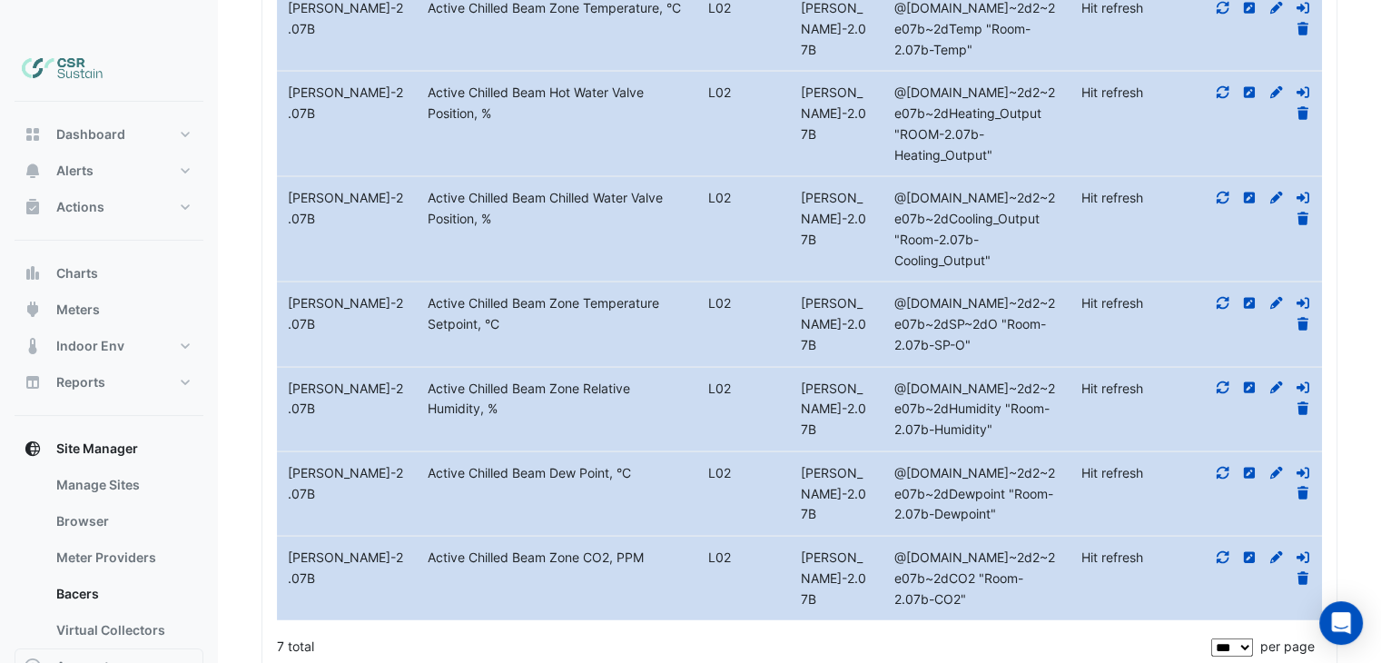
drag, startPoint x: 665, startPoint y: 303, endPoint x: 663, endPoint y: 281, distance: 22.8
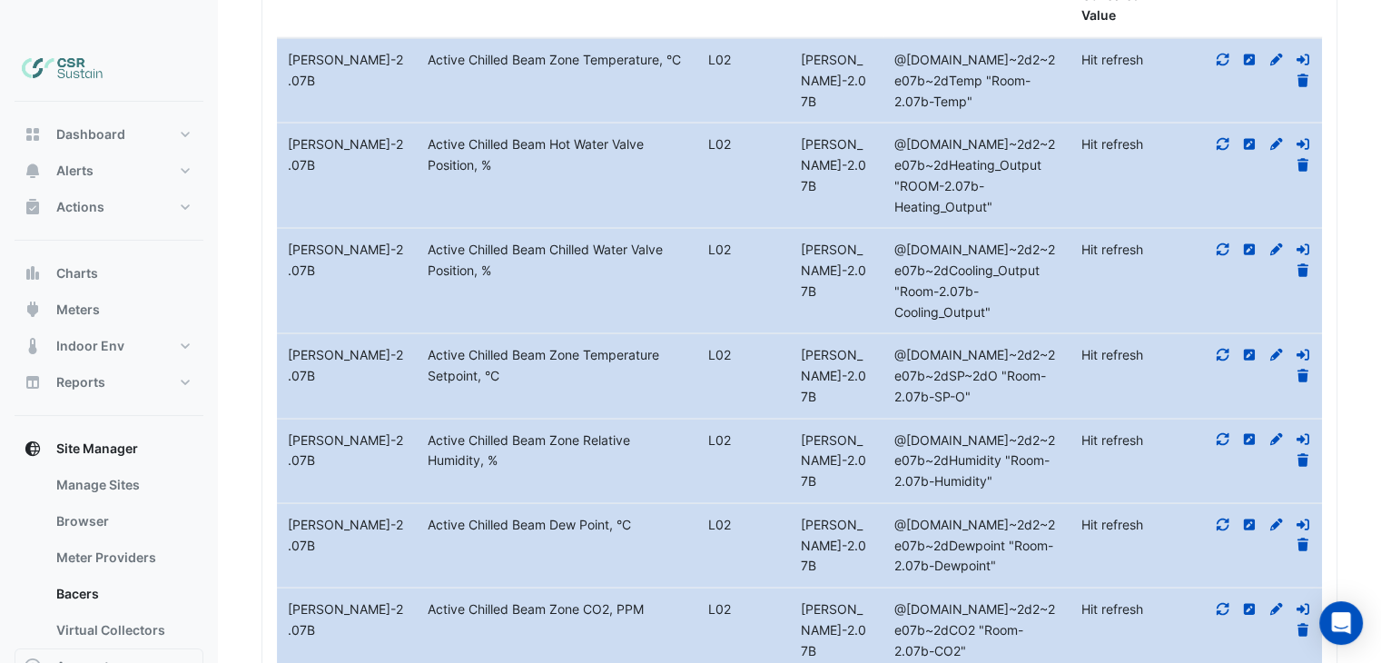
click at [1211, 76] on div at bounding box center [1252, 71] width 140 height 42
click at [1220, 66] on icon at bounding box center [1223, 60] width 16 height 13
click at [1220, 151] on icon at bounding box center [1223, 144] width 16 height 13
click at [1223, 256] on icon at bounding box center [1223, 249] width 16 height 13
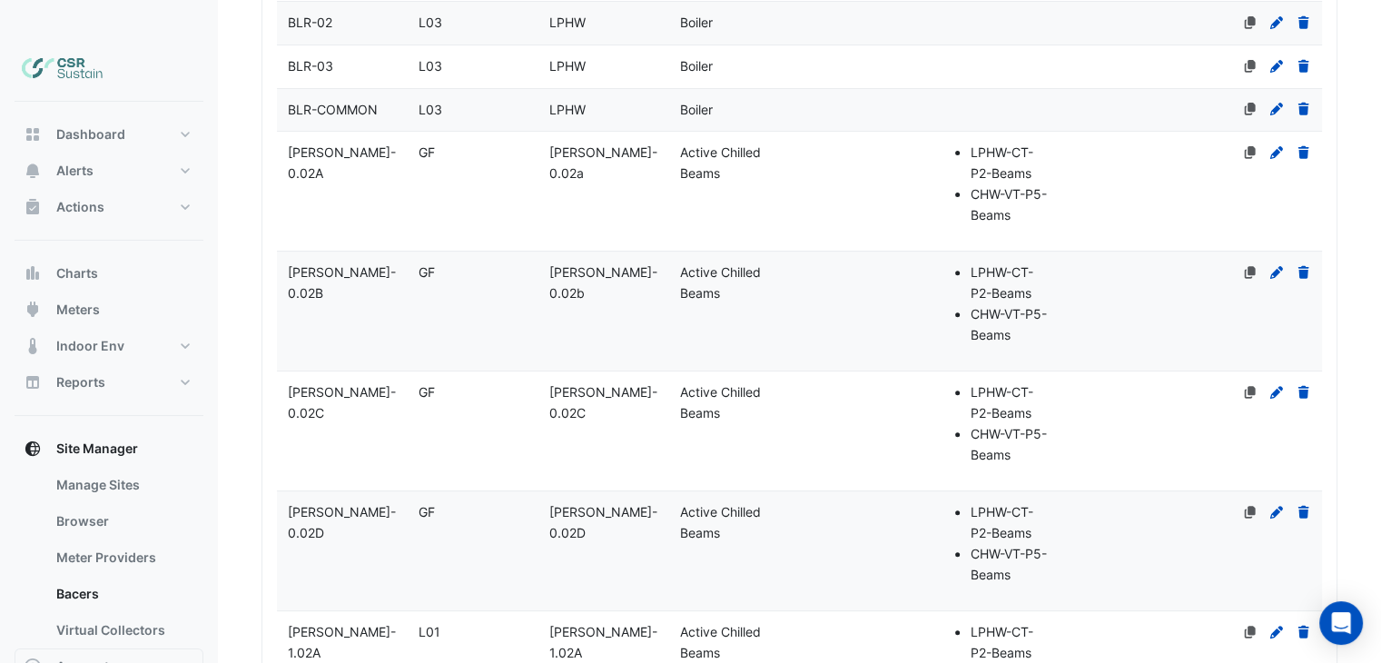
scroll to position [295, 0]
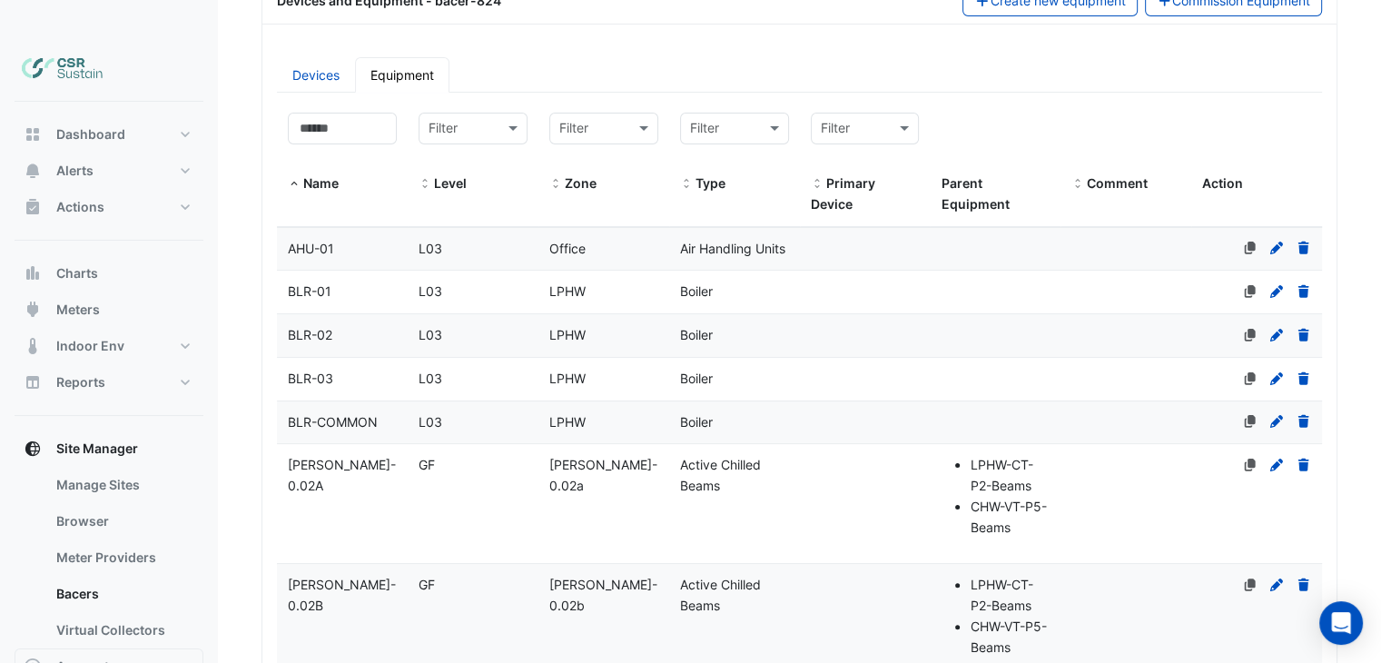
click at [381, 239] on div "AHU-01" at bounding box center [342, 249] width 131 height 21
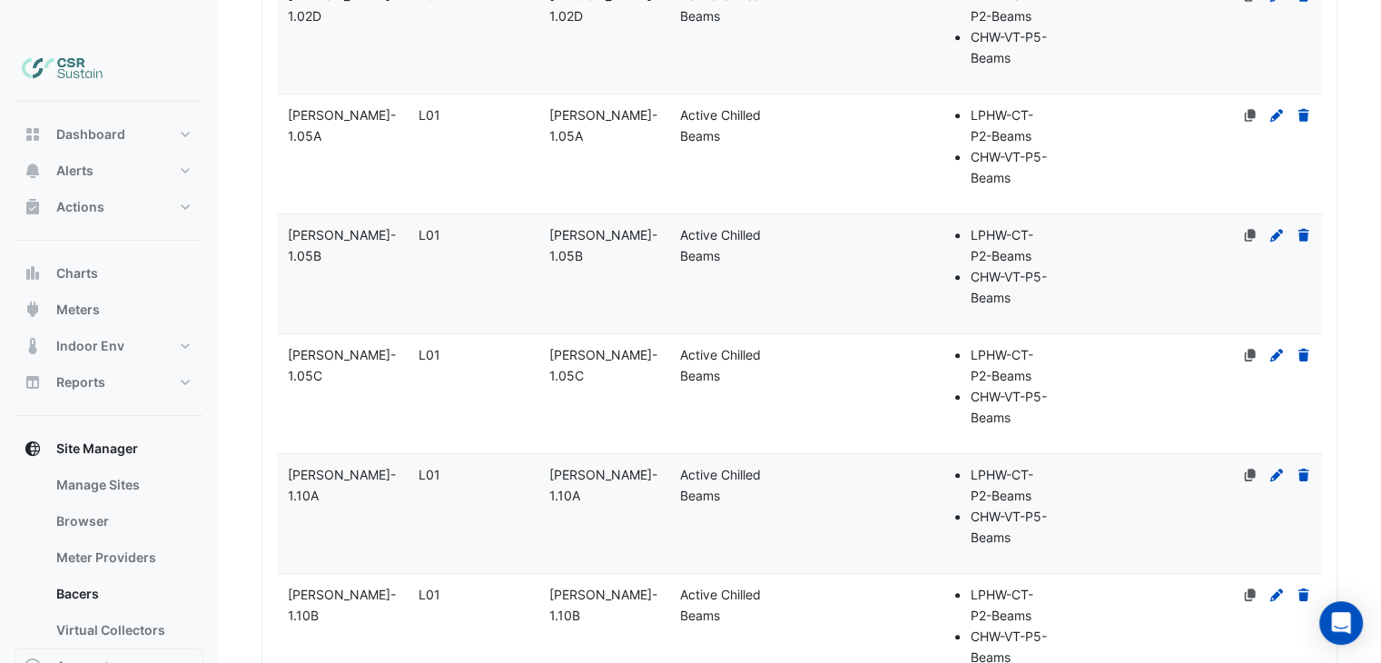
select select "***"
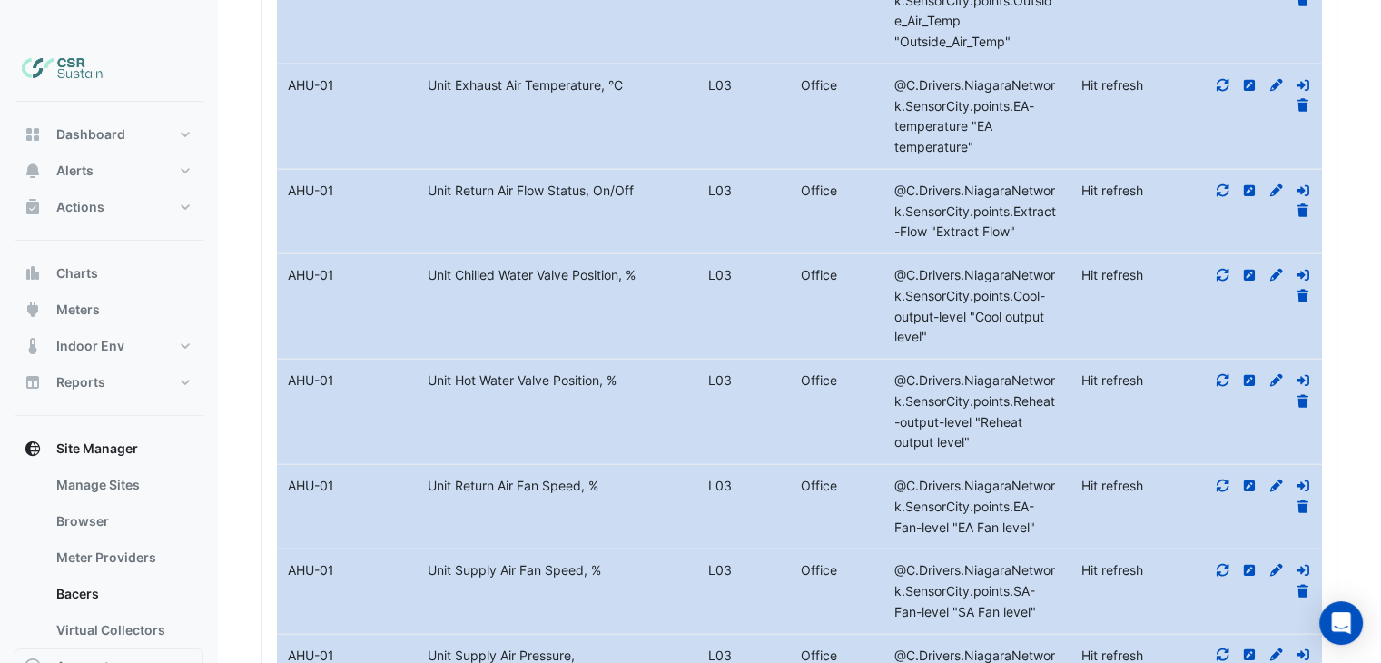
drag, startPoint x: 554, startPoint y: 172, endPoint x: 577, endPoint y: 428, distance: 257.1
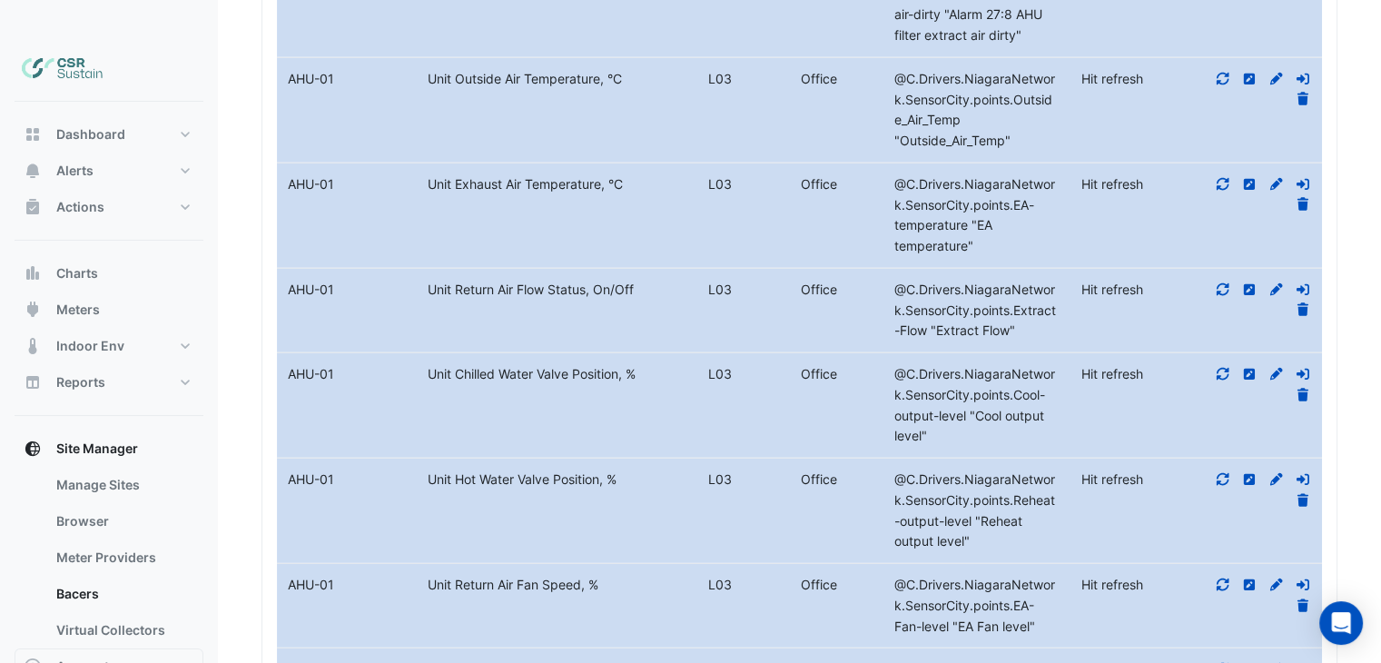
drag, startPoint x: 567, startPoint y: 371, endPoint x: 564, endPoint y: 284, distance: 87.2
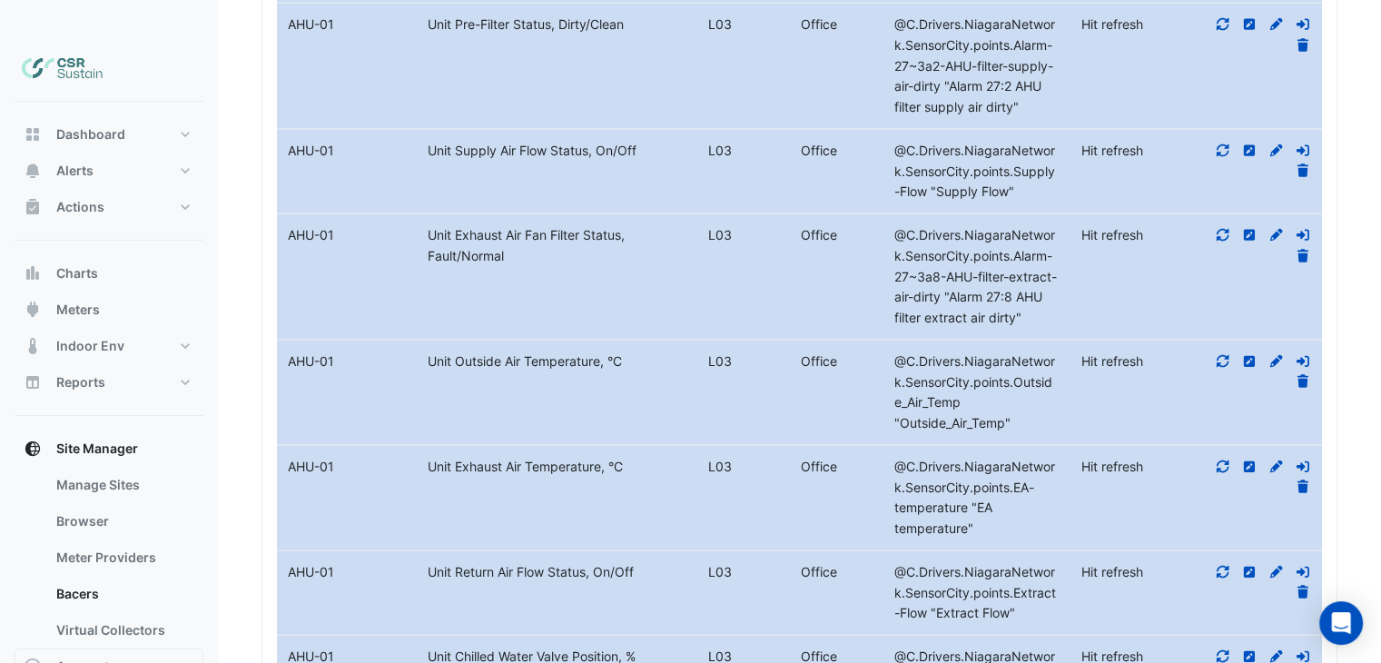
drag, startPoint x: 610, startPoint y: 283, endPoint x: 621, endPoint y: 278, distance: 12.2
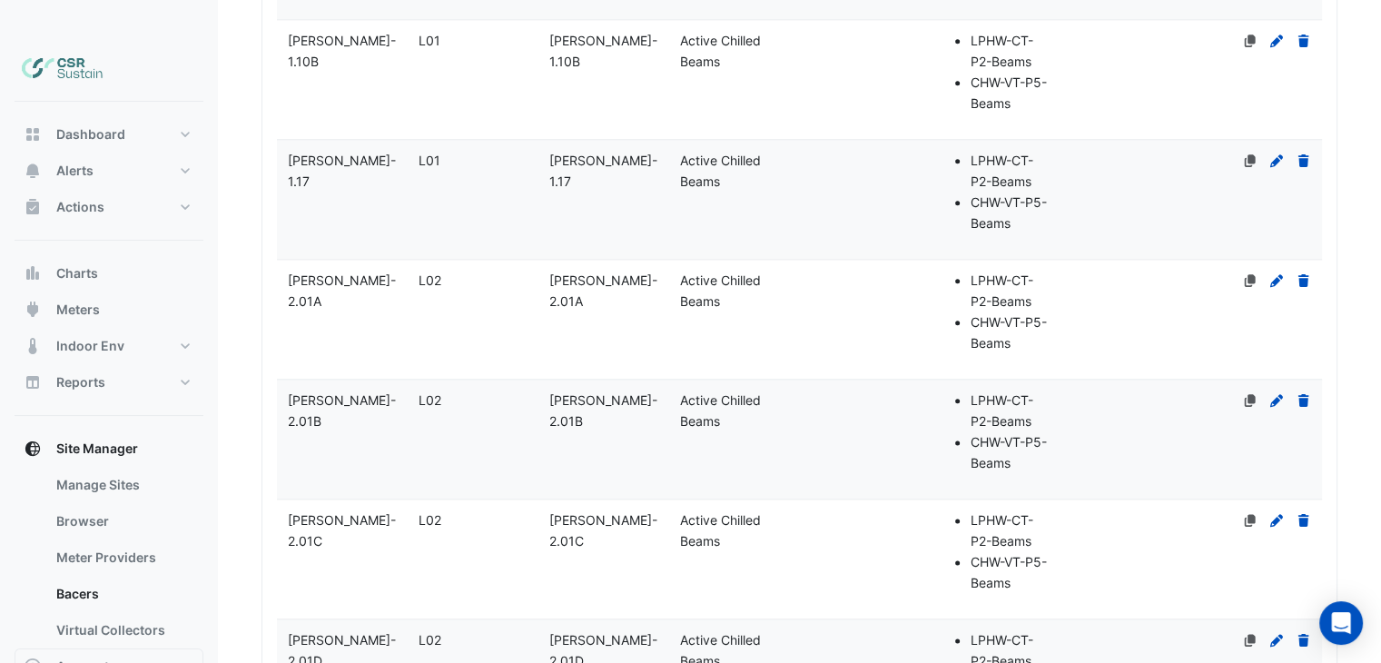
drag, startPoint x: 686, startPoint y: 289, endPoint x: 574, endPoint y: 215, distance: 134.5
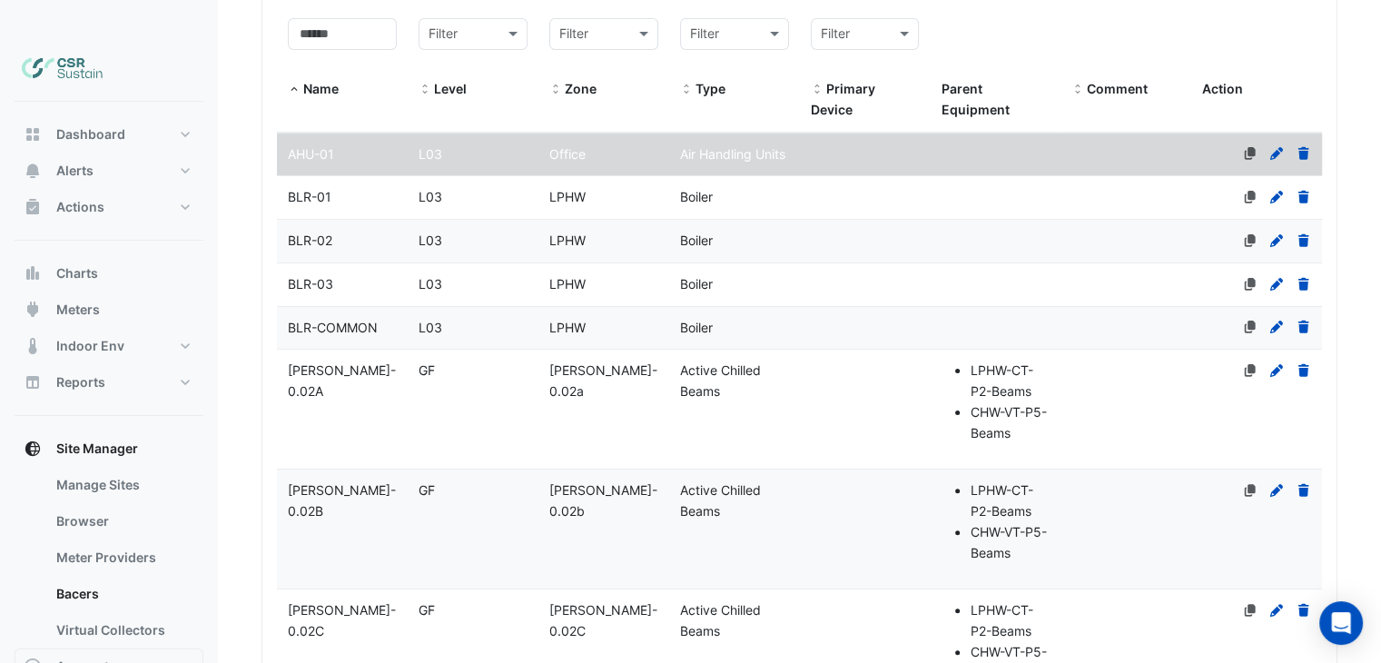
scroll to position [434, 0]
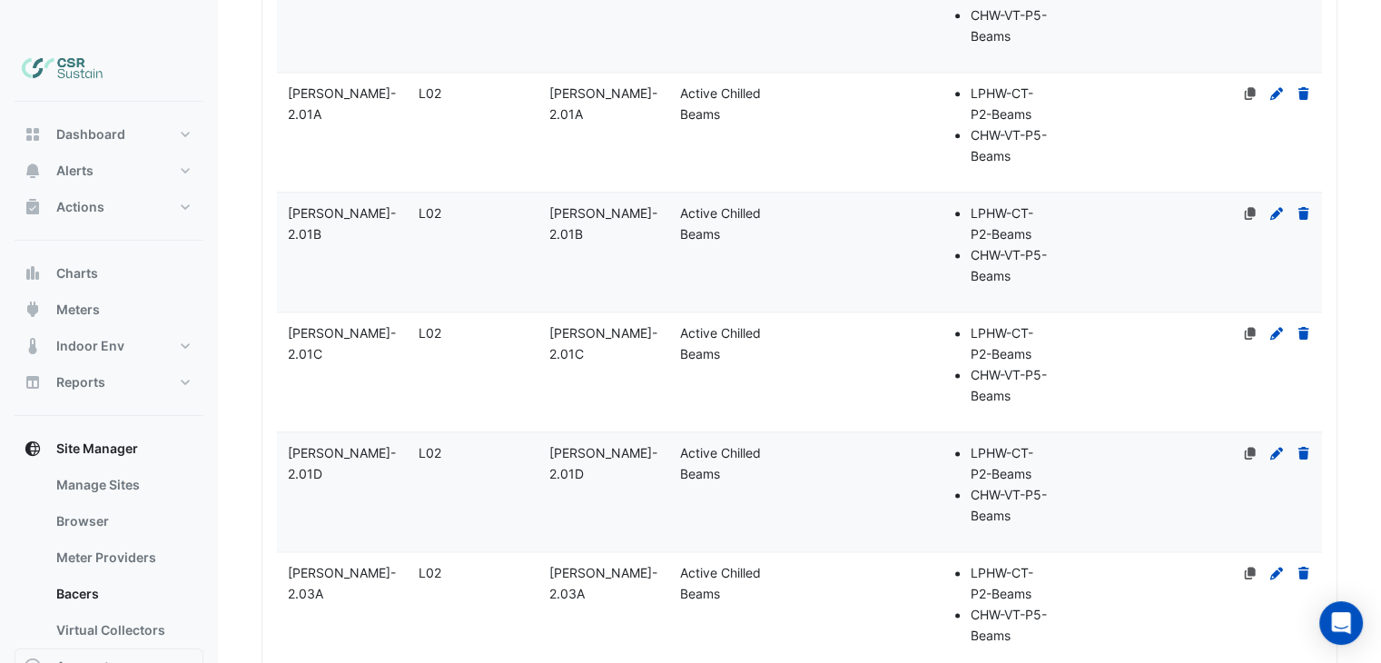
drag, startPoint x: 412, startPoint y: 255, endPoint x: 418, endPoint y: 369, distance: 113.6
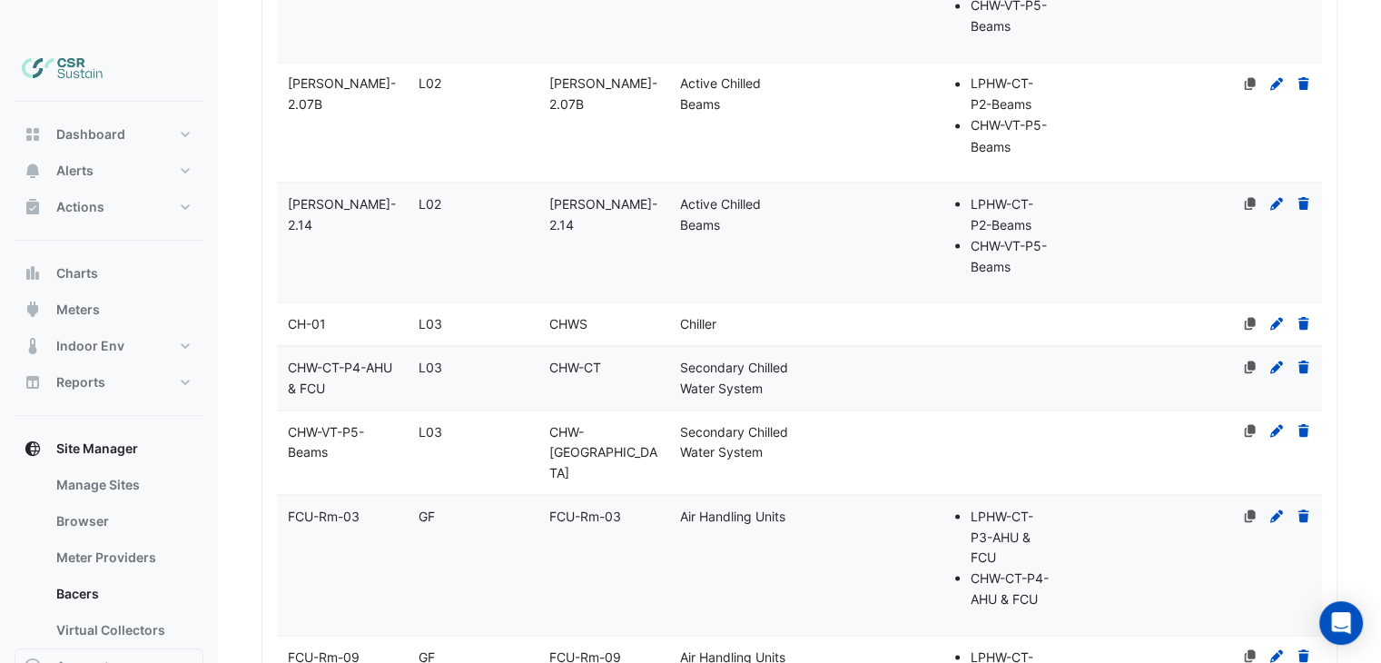
drag, startPoint x: 425, startPoint y: 388, endPoint x: 435, endPoint y: 459, distance: 72.4
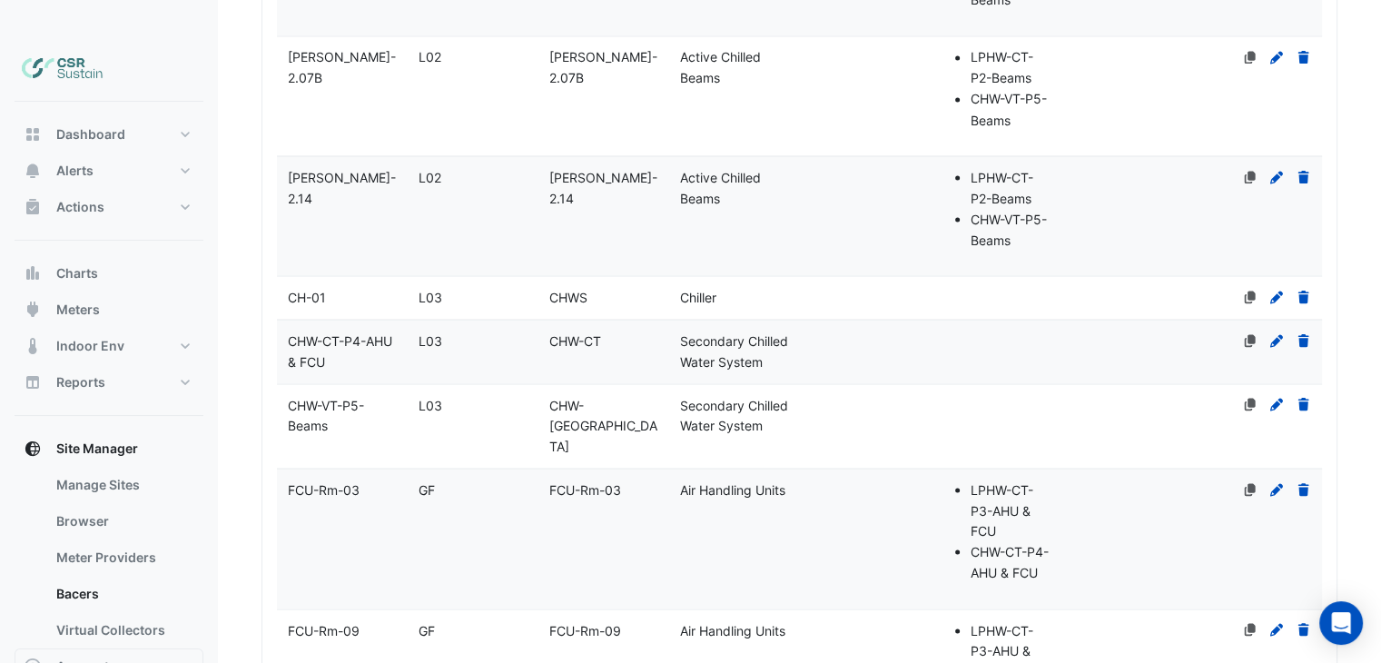
drag, startPoint x: 365, startPoint y: 305, endPoint x: 367, endPoint y: 258, distance: 47.3
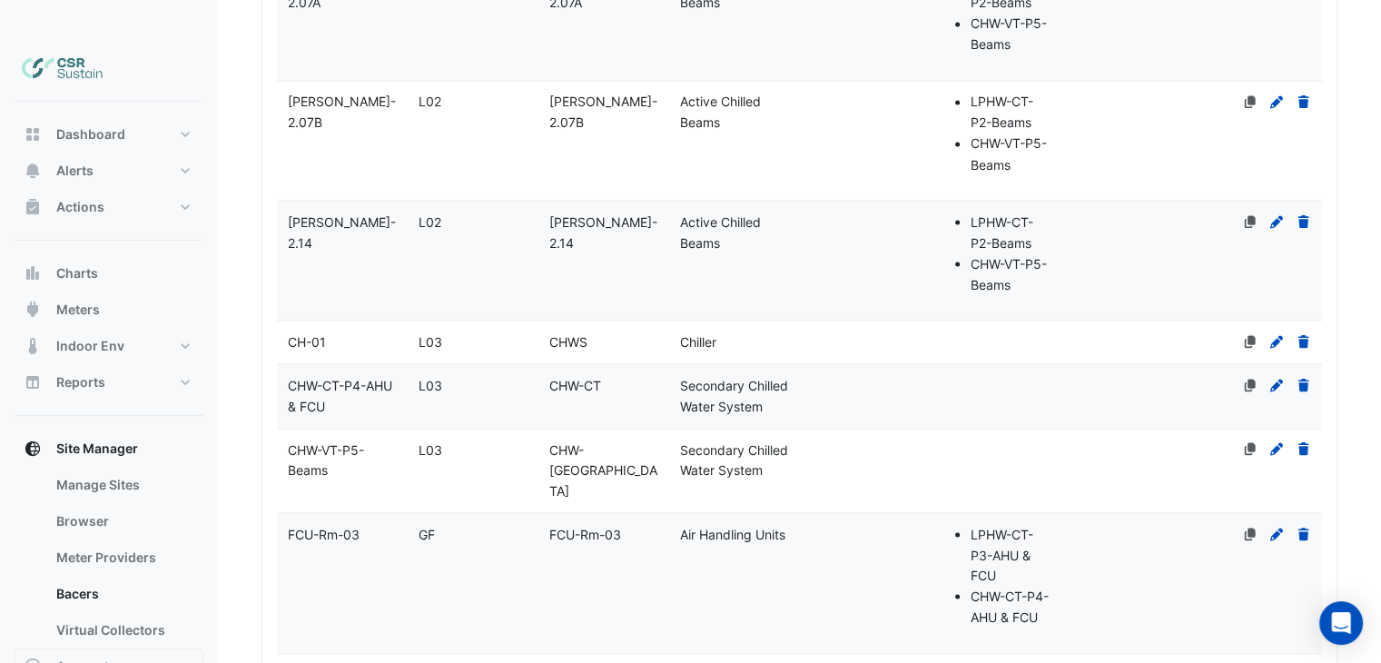
drag, startPoint x: 352, startPoint y: 301, endPoint x: 632, endPoint y: 344, distance: 283.0
click at [352, 331] on div "CH-01" at bounding box center [342, 341] width 131 height 21
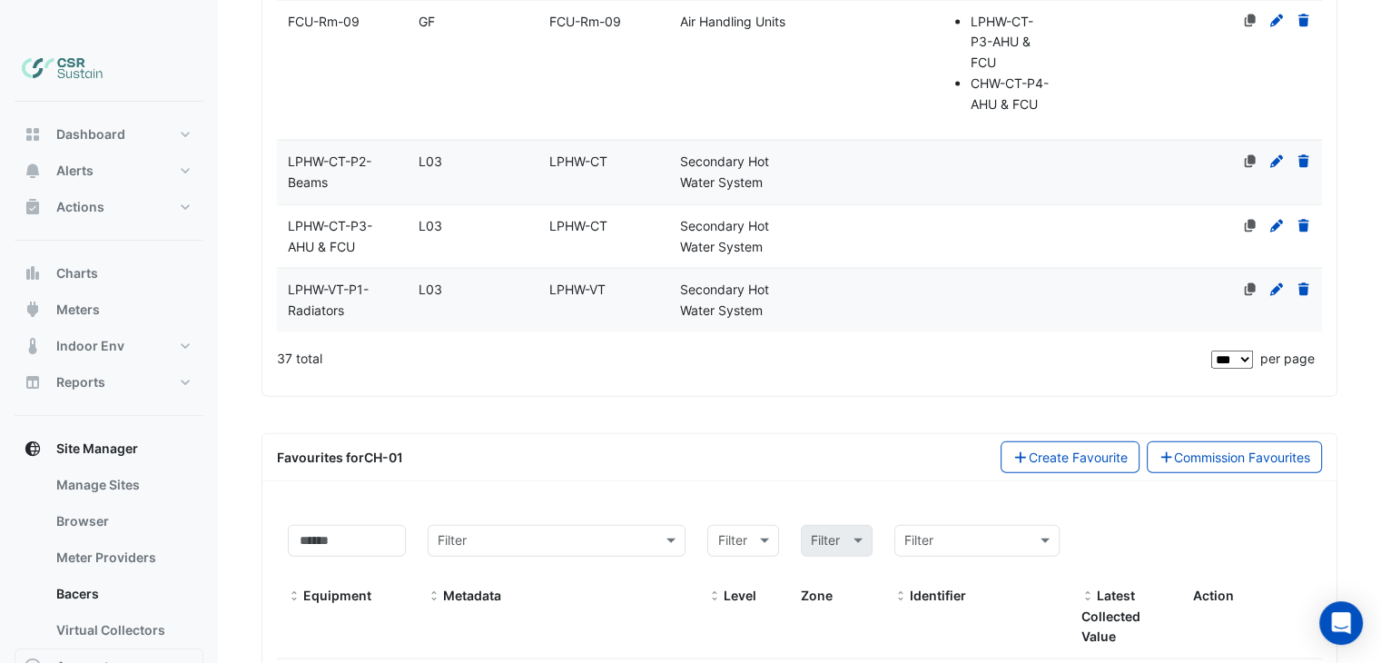
scroll to position [4142, 0]
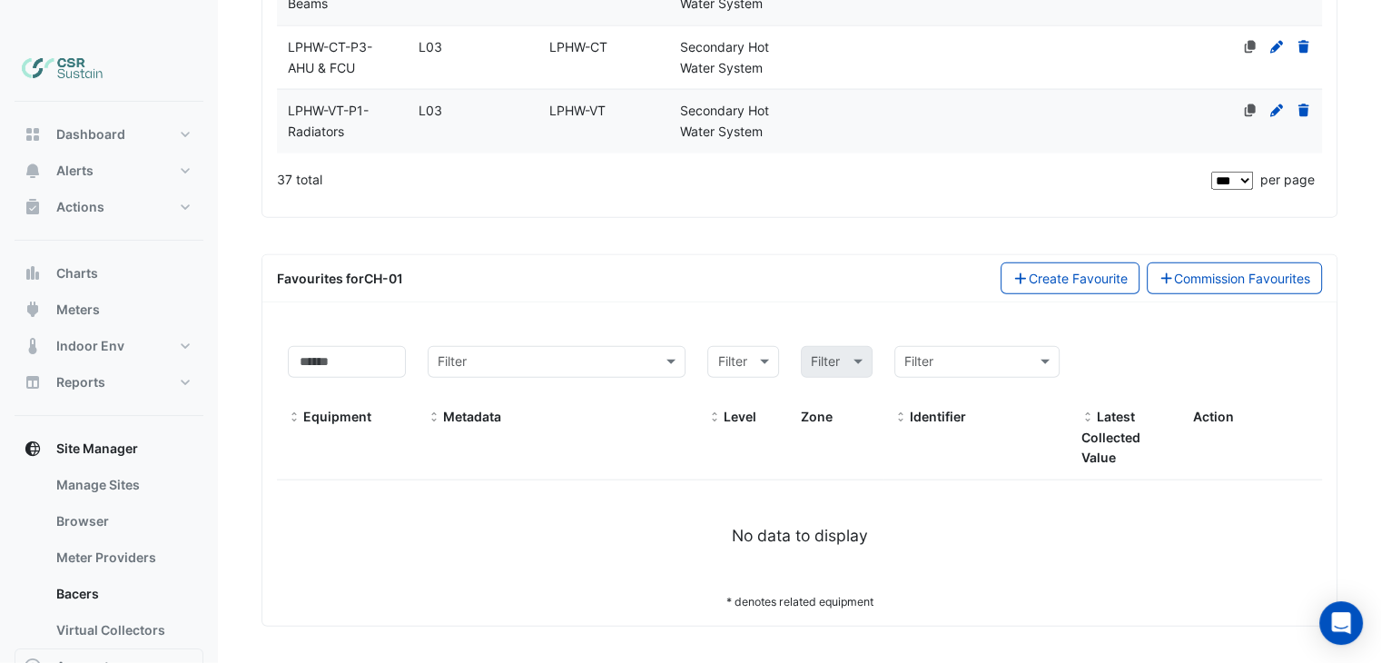
drag, startPoint x: 704, startPoint y: 399, endPoint x: 694, endPoint y: 491, distance: 93.2
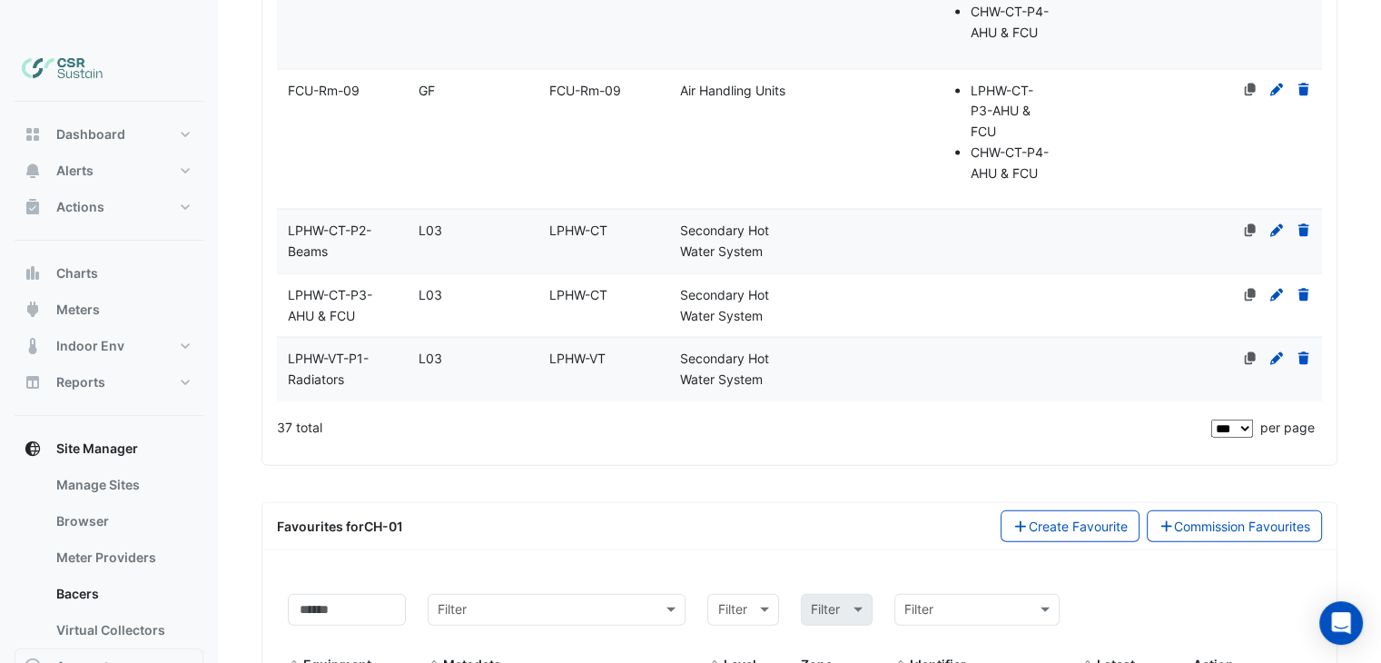
drag, startPoint x: 526, startPoint y: 244, endPoint x: 521, endPoint y: 161, distance: 83.7
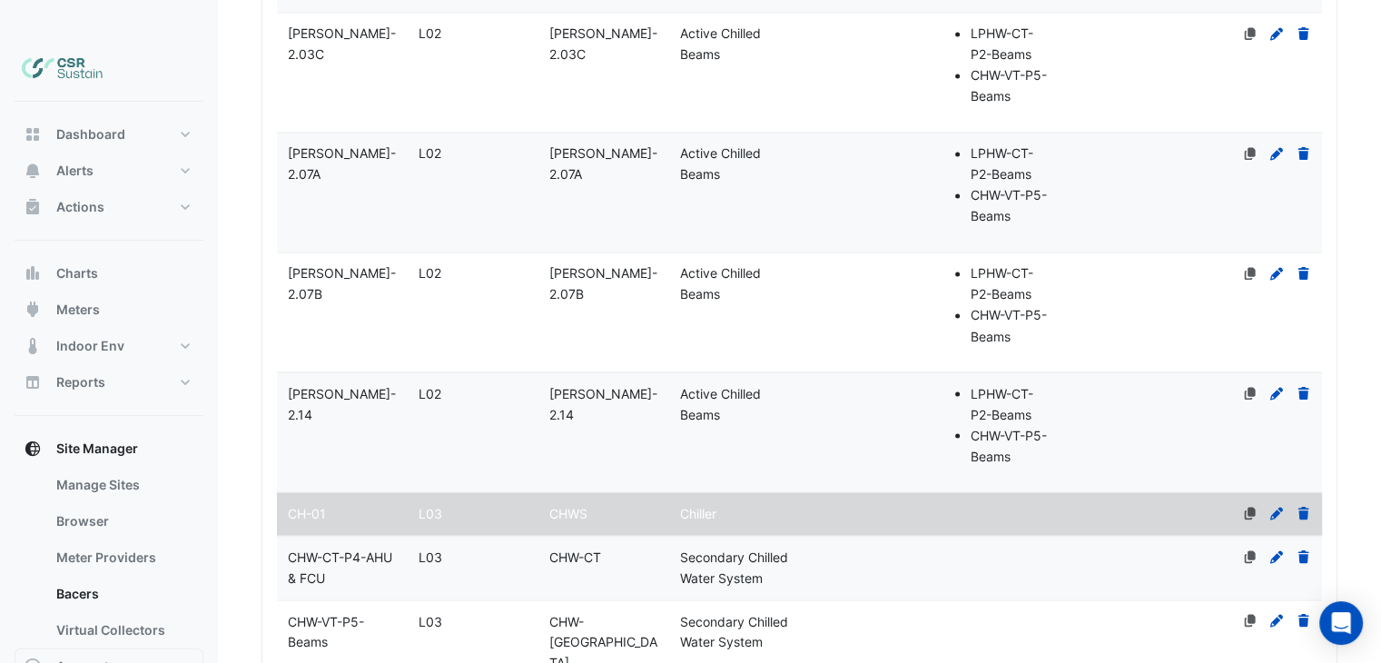
drag, startPoint x: 507, startPoint y: 230, endPoint x: 524, endPoint y: 89, distance: 141.8
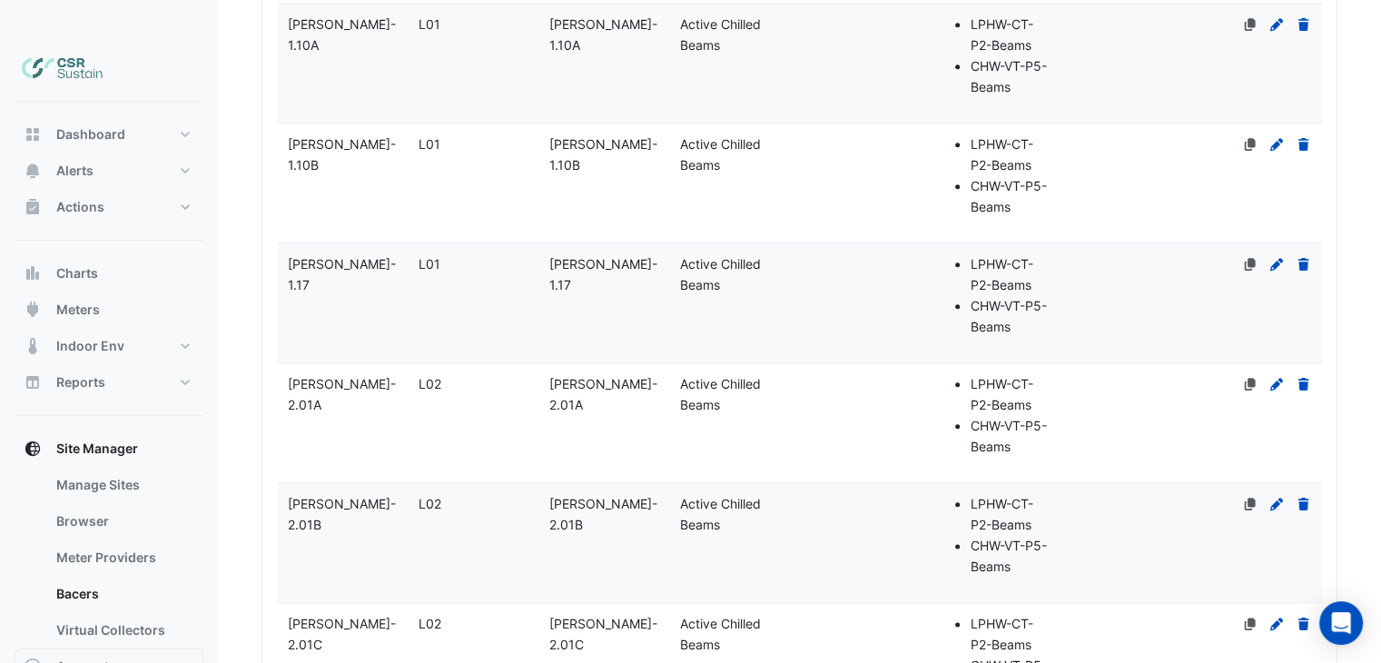
drag, startPoint x: 480, startPoint y: 295, endPoint x: 483, endPoint y: 163, distance: 132.6
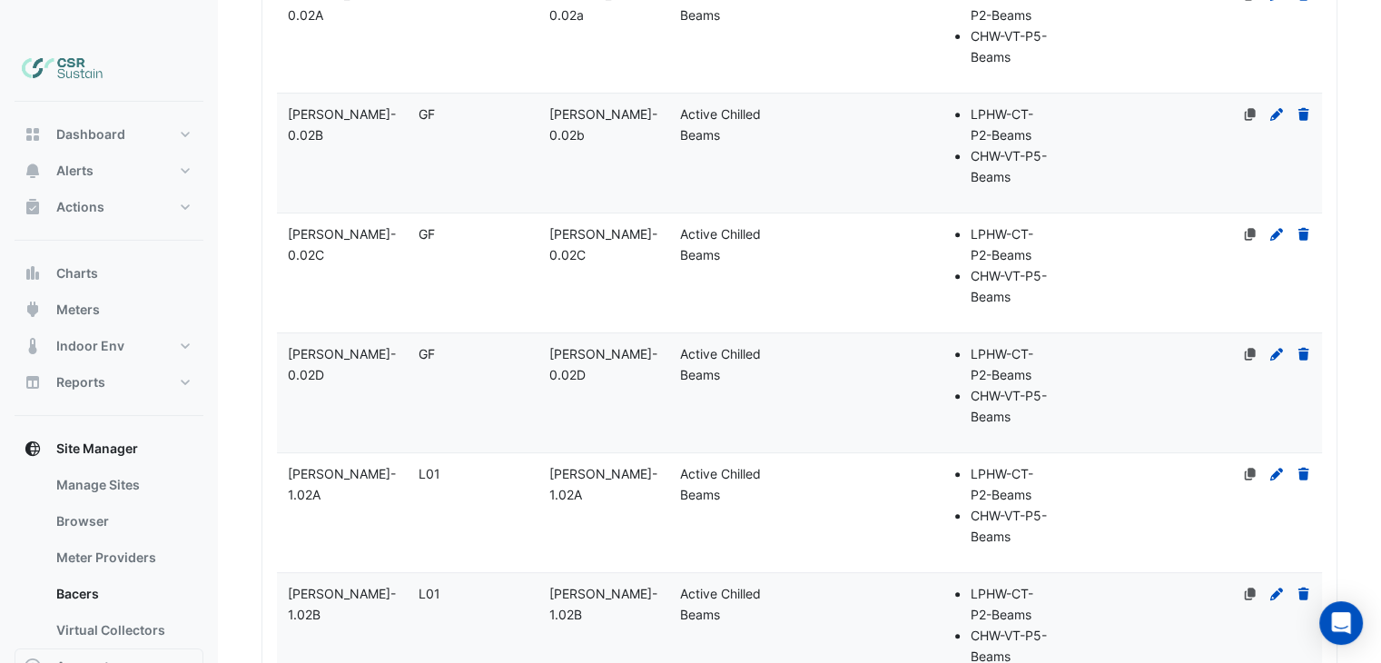
drag, startPoint x: 476, startPoint y: 237, endPoint x: 476, endPoint y: 101, distance: 136.2
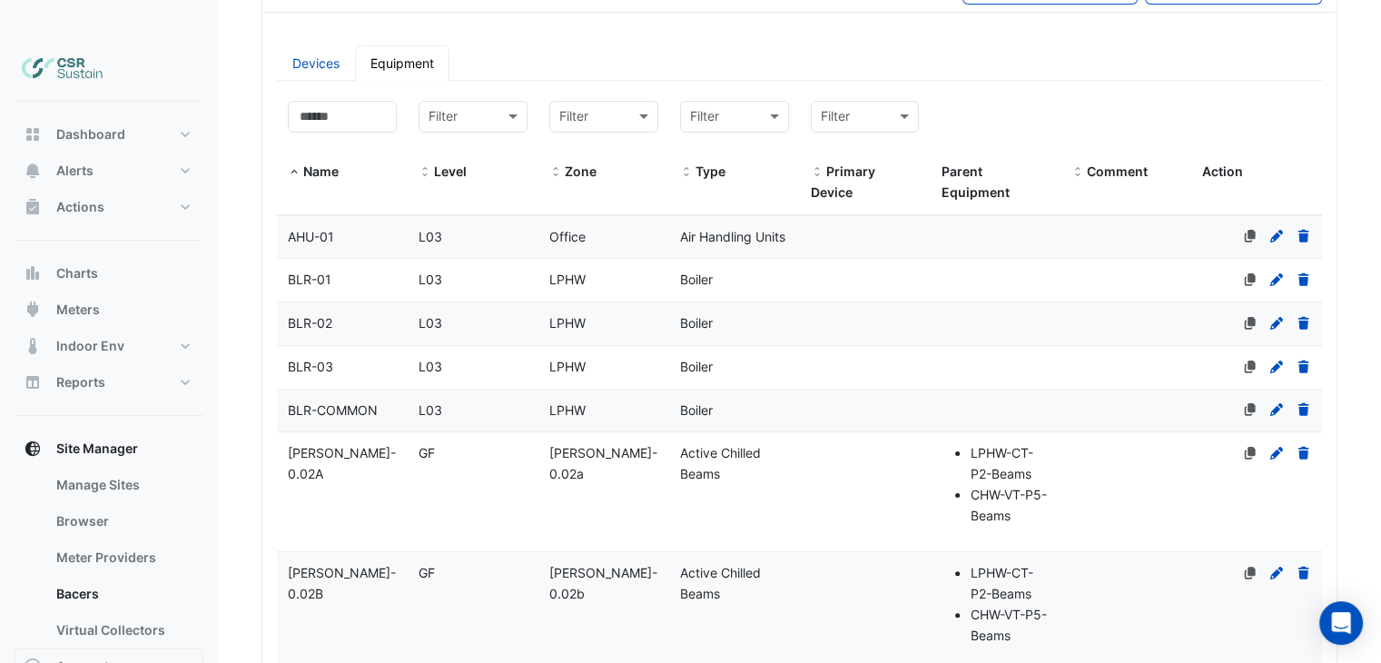
drag, startPoint x: 472, startPoint y: 192, endPoint x: 482, endPoint y: 108, distance: 85.0
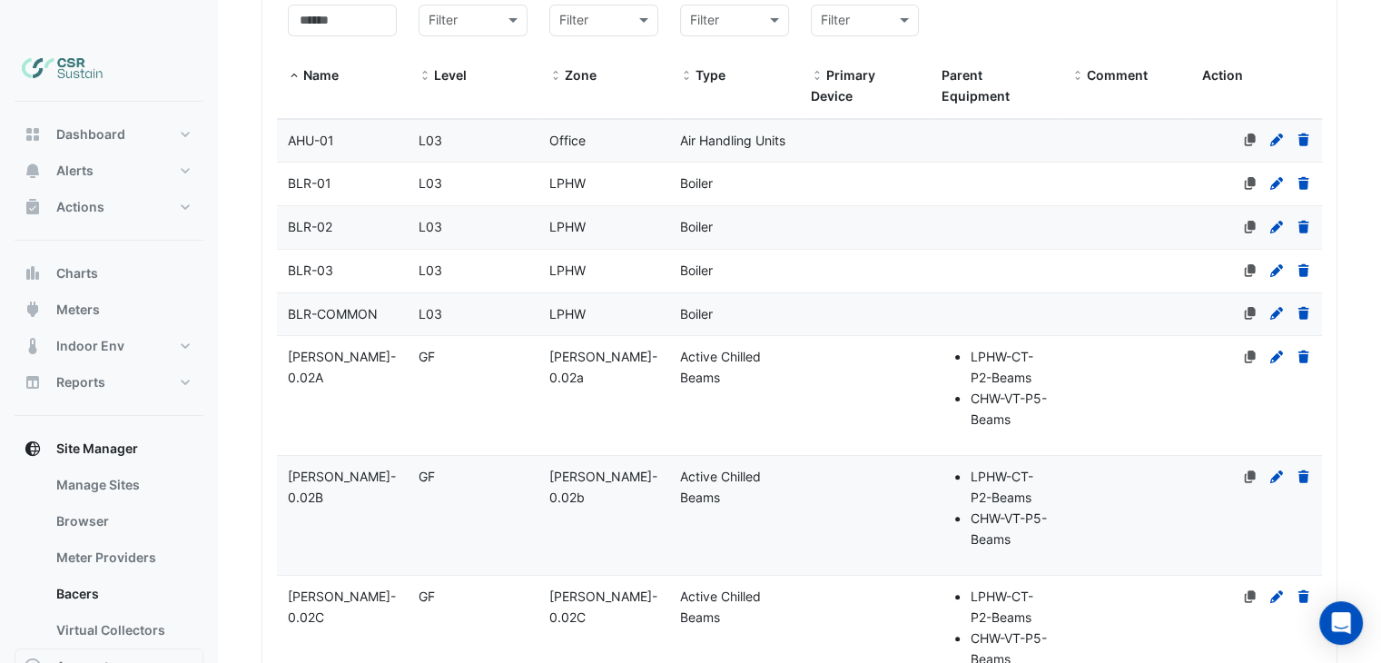
drag, startPoint x: 547, startPoint y: 273, endPoint x: 551, endPoint y: 320, distance: 46.5
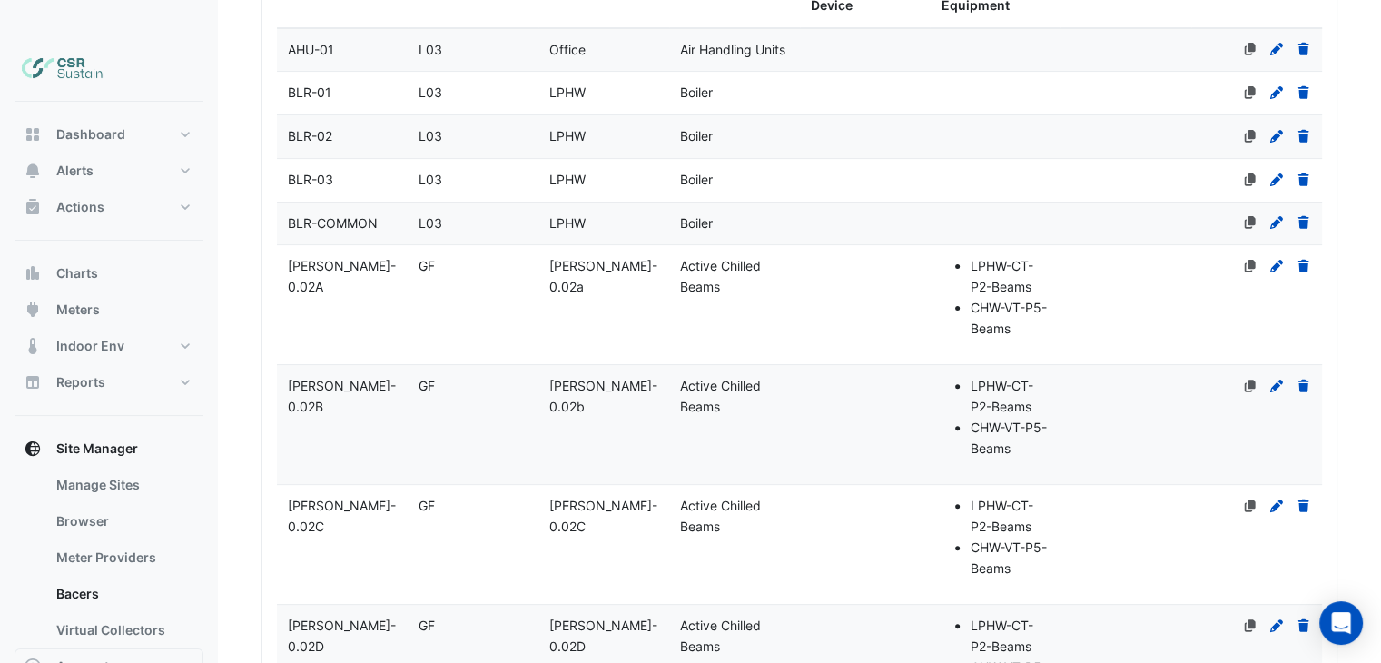
scroll to position [596, 0]
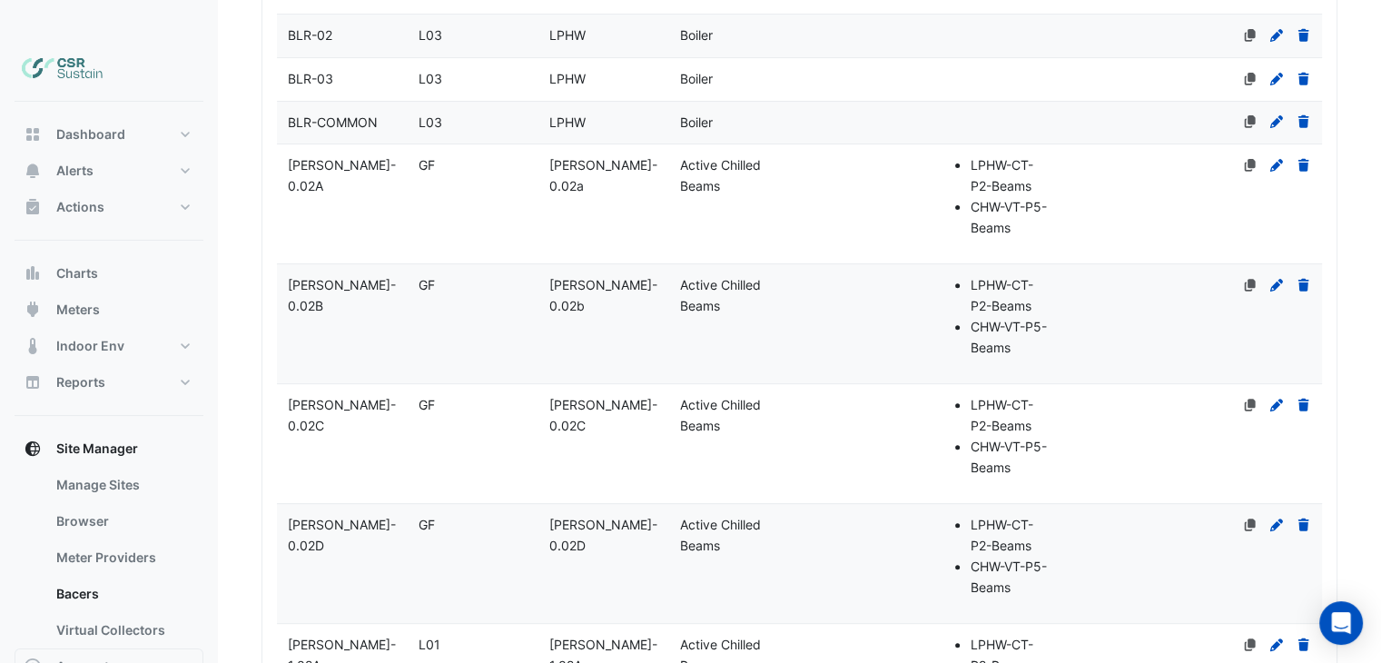
drag, startPoint x: 756, startPoint y: 253, endPoint x: 767, endPoint y: 308, distance: 55.6
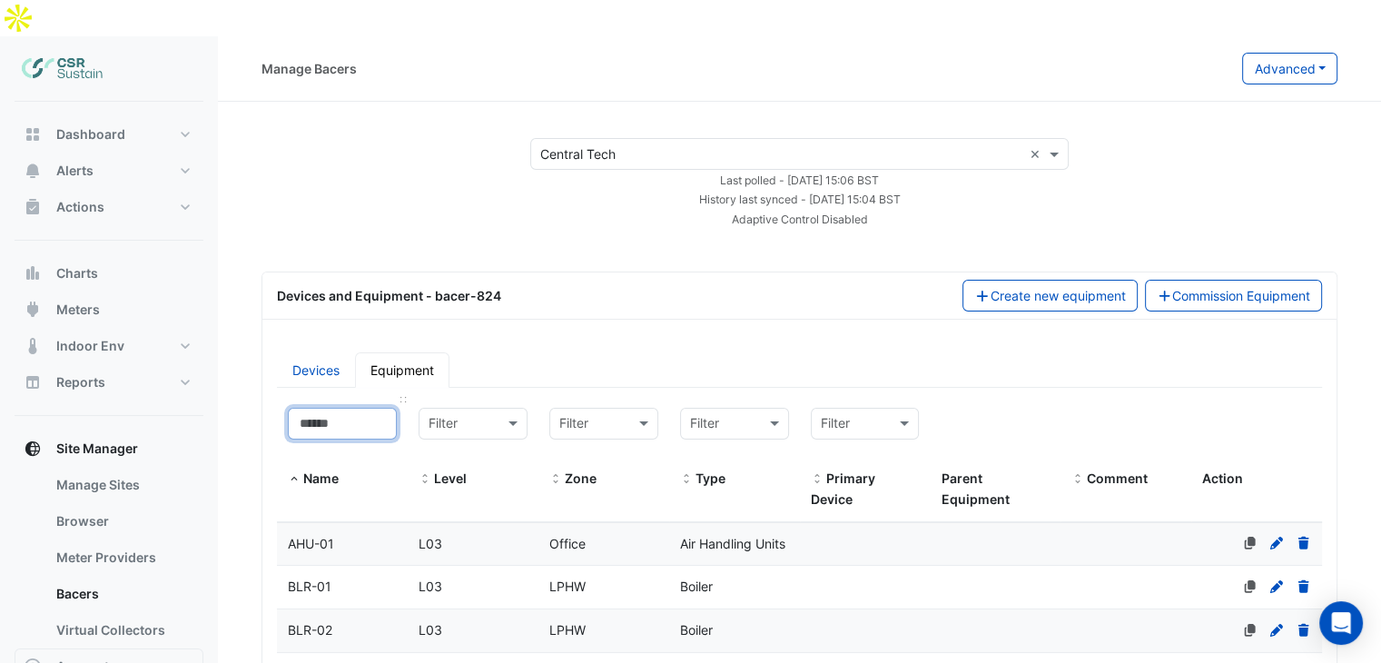
click at [345, 408] on input at bounding box center [342, 424] width 109 height 32
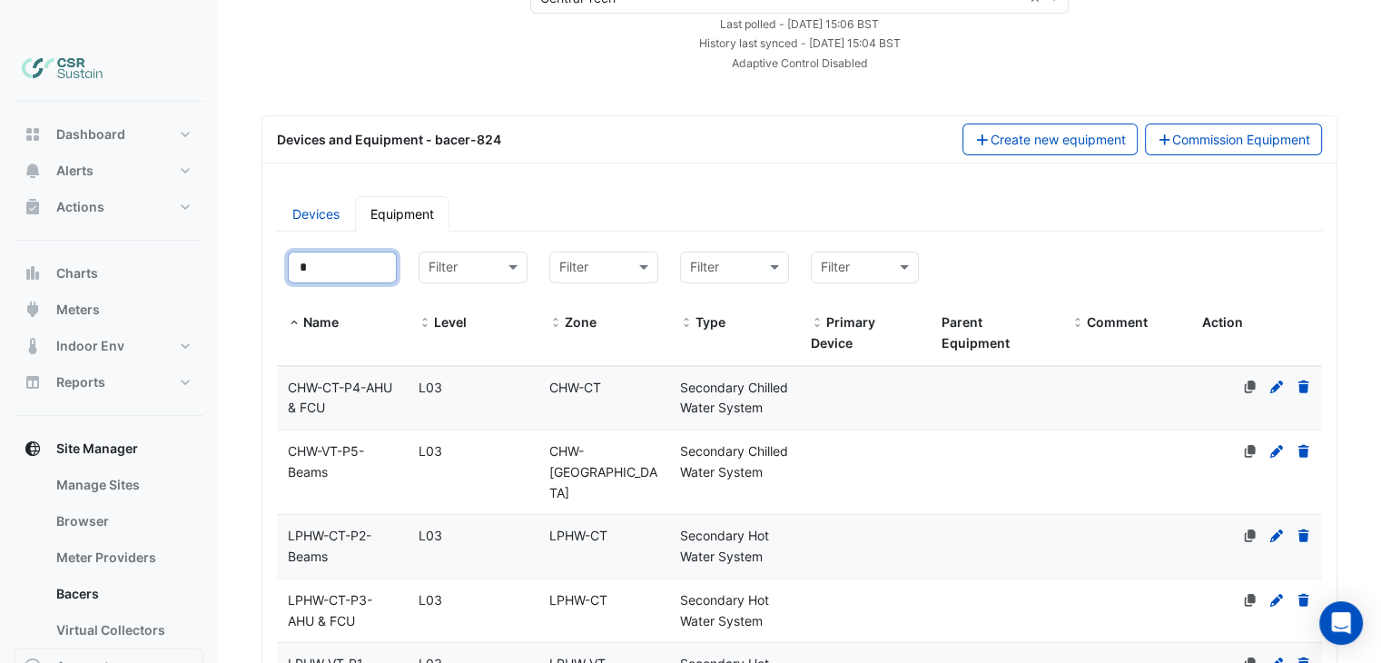
drag, startPoint x: 398, startPoint y: 475, endPoint x: 406, endPoint y: 546, distance: 71.3
type input "*"
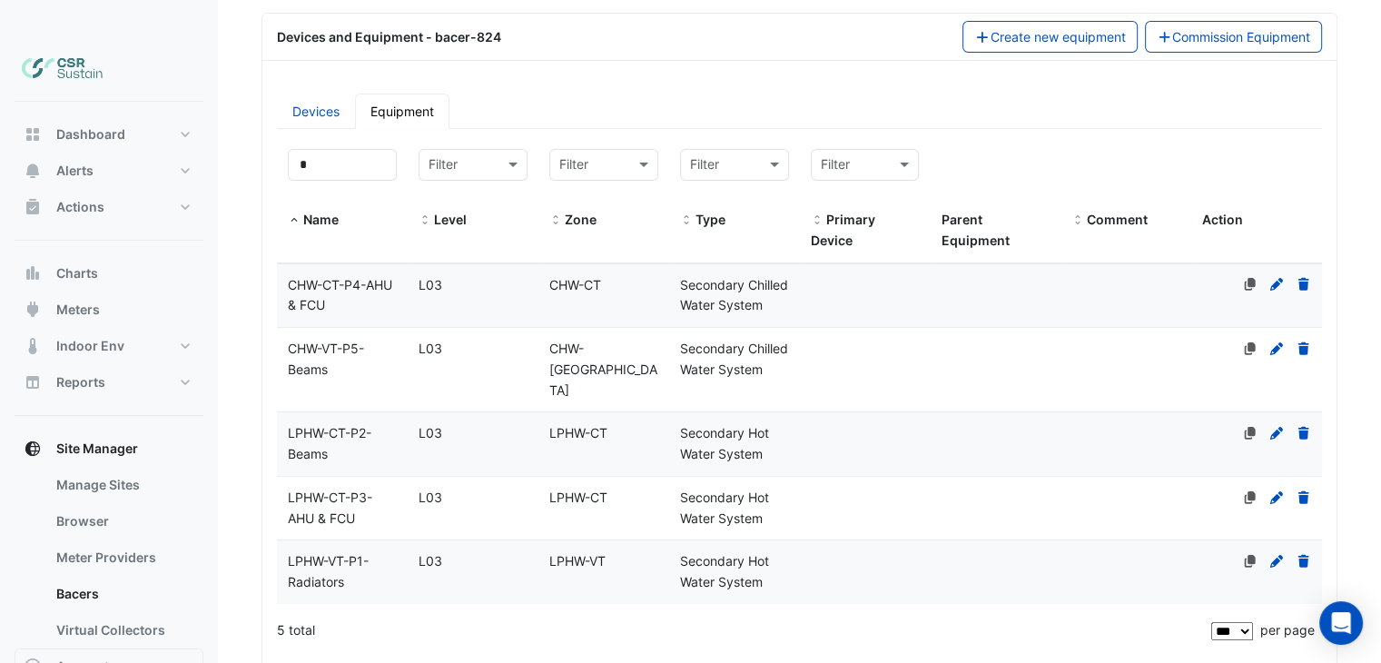
drag, startPoint x: 406, startPoint y: 547, endPoint x: 344, endPoint y: 440, distance: 122.9
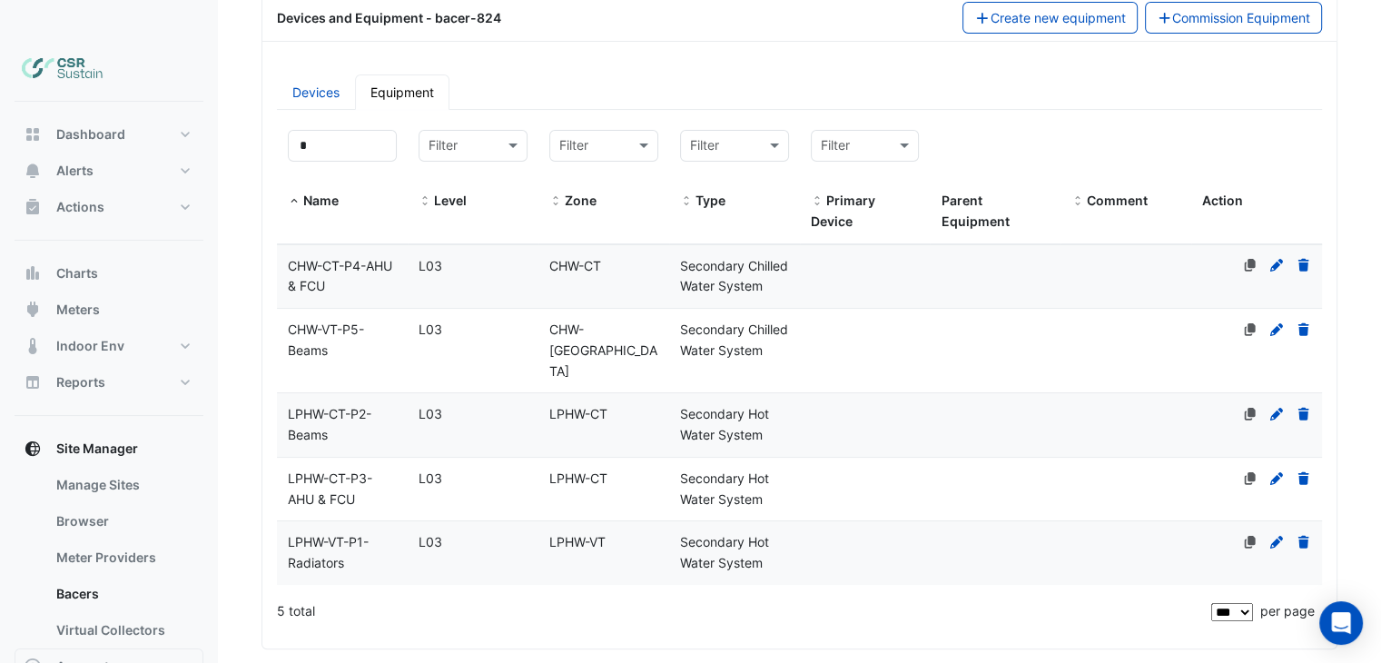
click at [367, 406] on span "LPHW-CT-P2-Beams" at bounding box center [330, 424] width 84 height 36
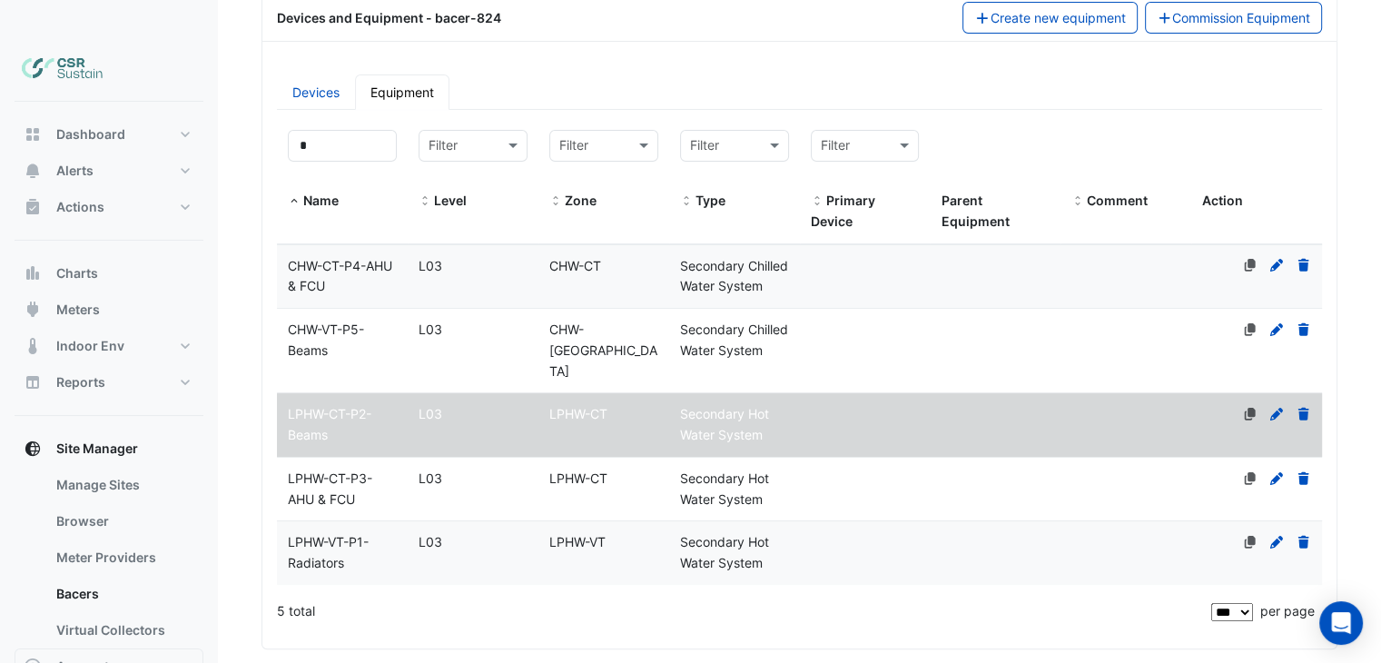
select select "***"
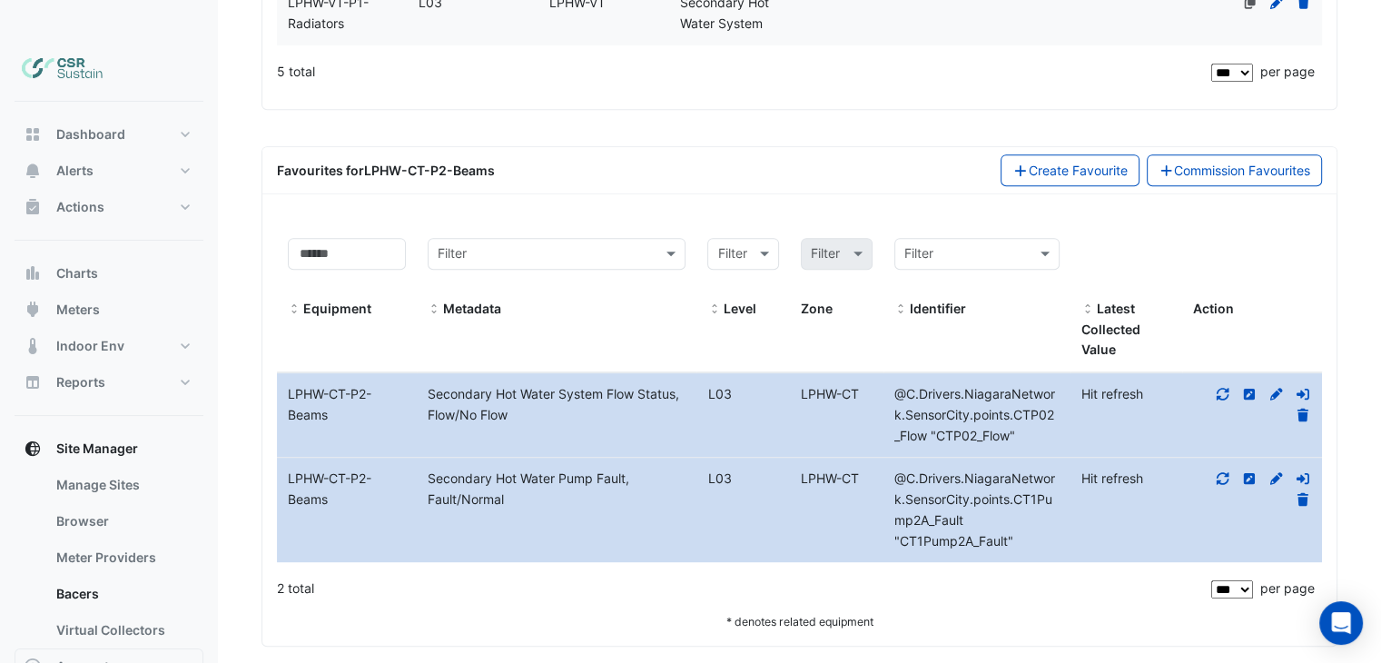
drag, startPoint x: 1028, startPoint y: 452, endPoint x: 992, endPoint y: 667, distance: 218.1
click at [552, 469] on div "Secondary Hot Water Pump Fault, Fault/Normal" at bounding box center [557, 490] width 280 height 42
drag, startPoint x: 908, startPoint y: 518, endPoint x: 1005, endPoint y: 523, distance: 97.3
click at [1005, 523] on span "@C.Drivers.NiagaraNetwork.SensorCity.points.CT1Pump2A_Fault "CT1Pump2A_Fault"" at bounding box center [974, 508] width 161 height 77
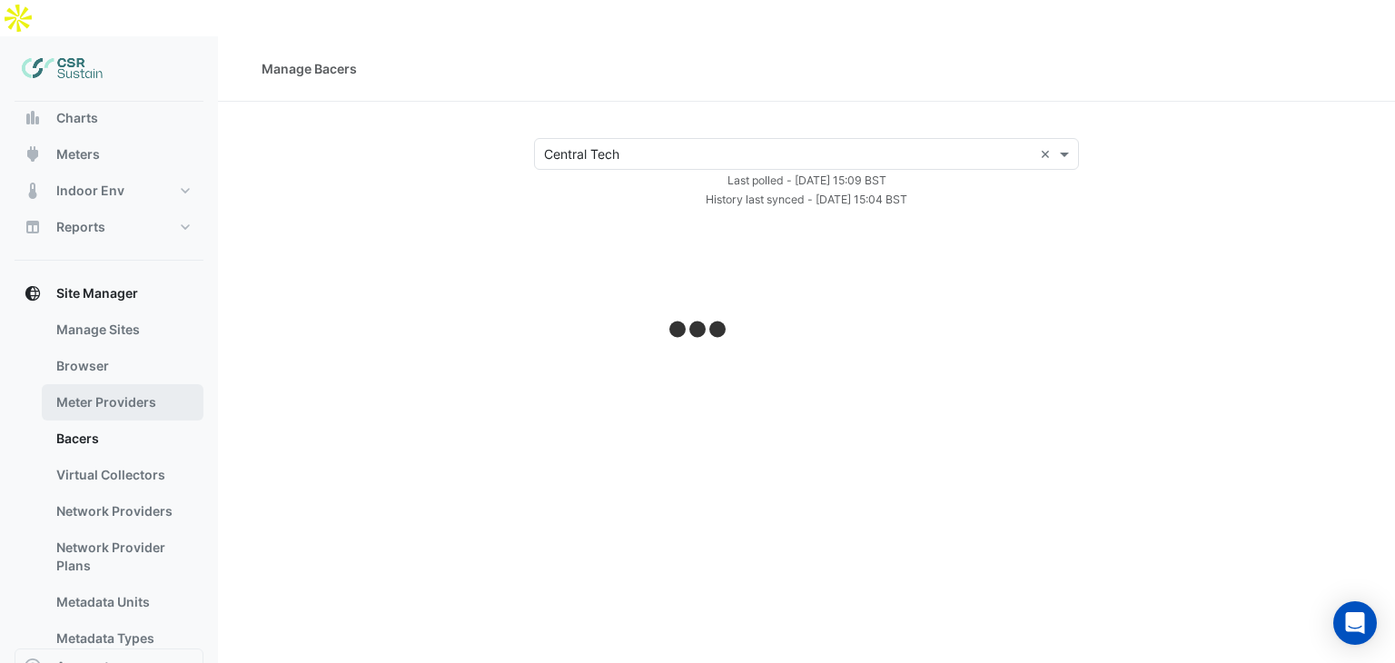
drag, startPoint x: 141, startPoint y: 388, endPoint x: 140, endPoint y: 460, distance: 72.6
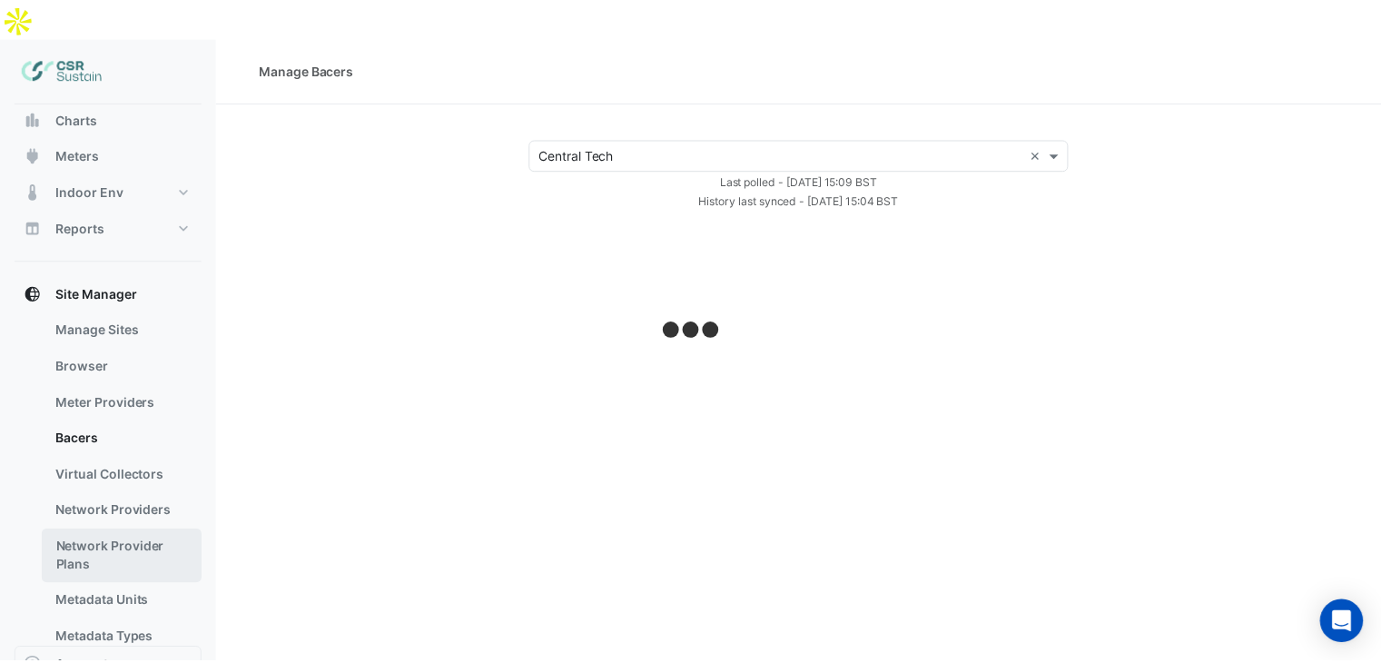
scroll to position [200, 0]
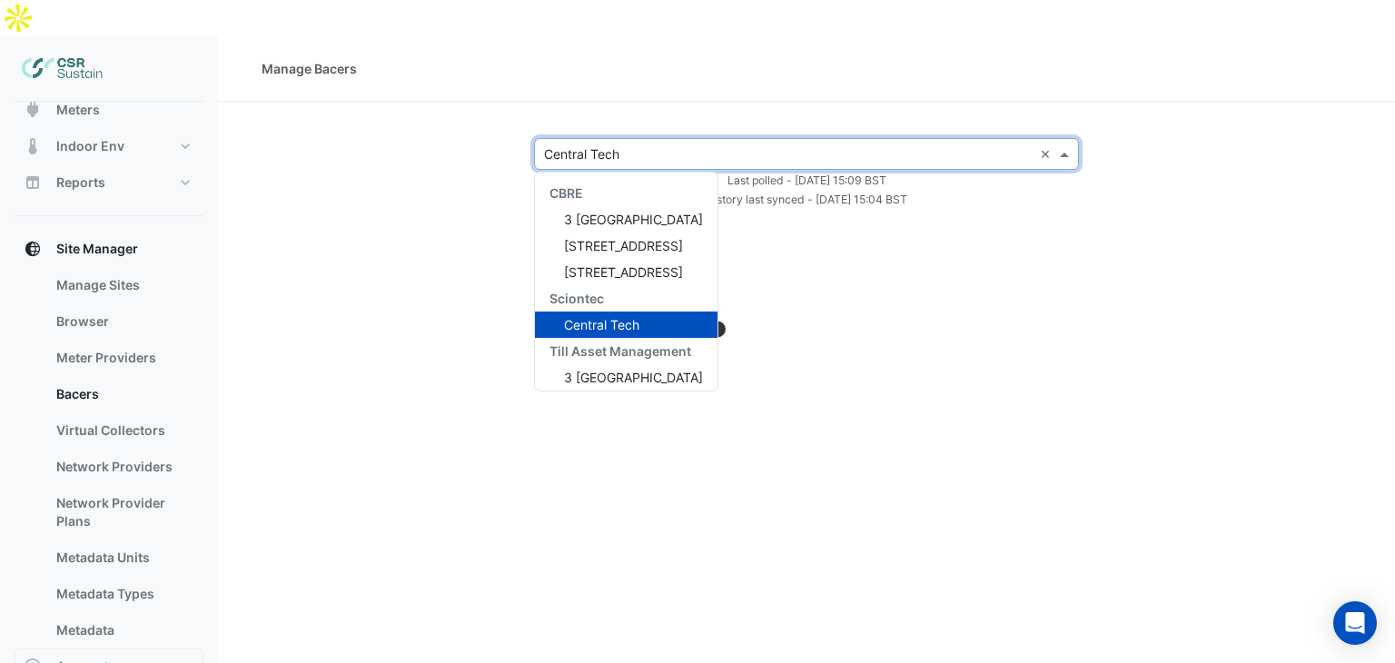
click at [615, 145] on input "text" at bounding box center [788, 154] width 489 height 19
click at [580, 145] on input "text" at bounding box center [788, 154] width 489 height 19
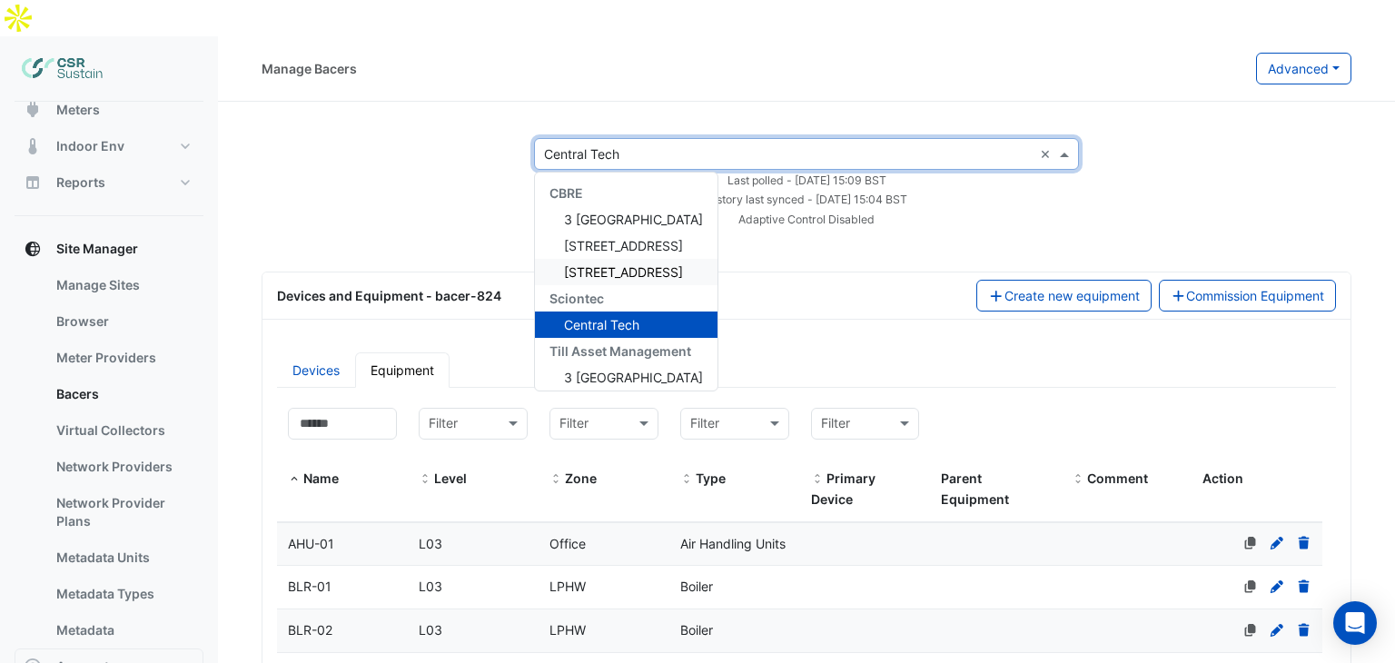
click at [569, 264] on span "[STREET_ADDRESS]" at bounding box center [623, 271] width 119 height 15
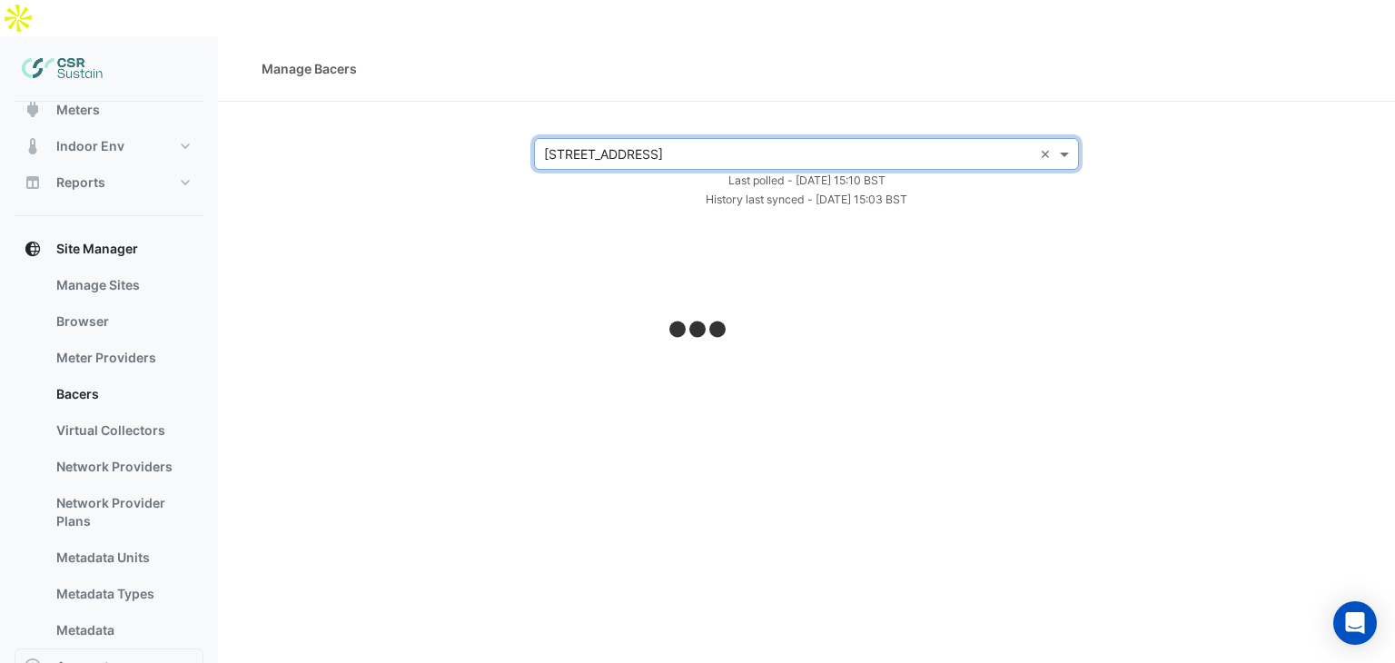
select select "***"
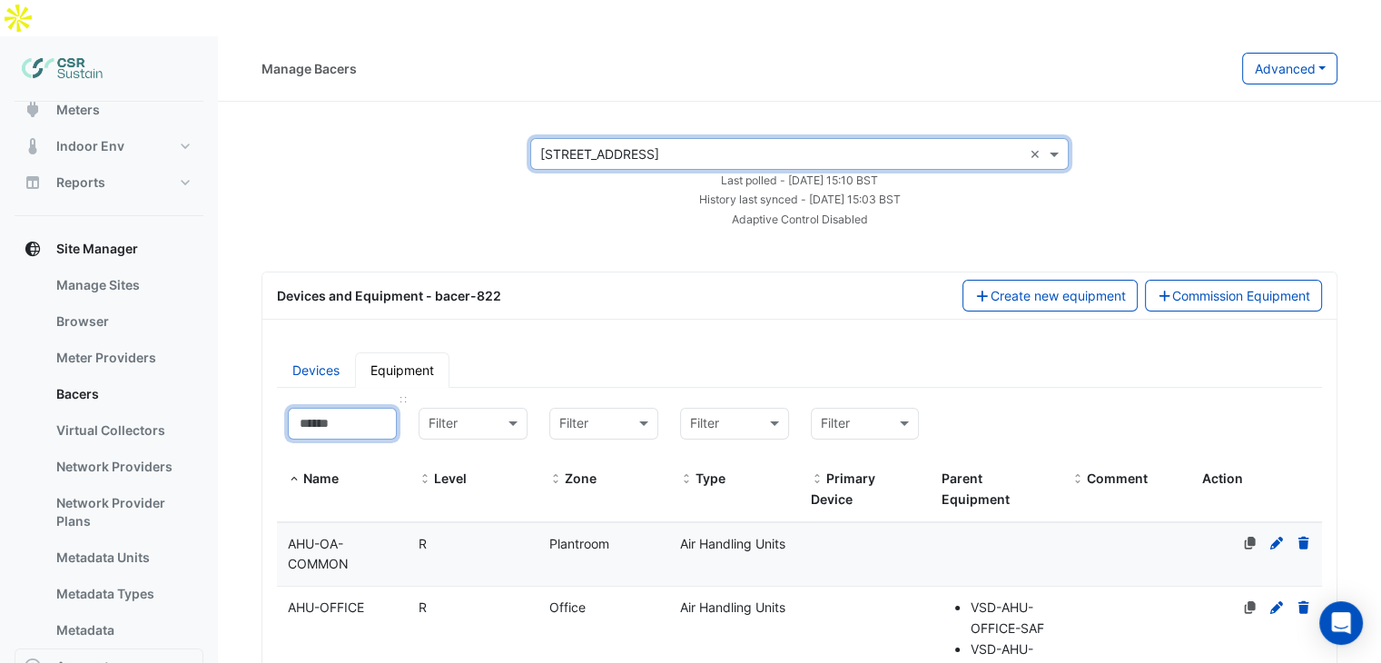
click at [340, 408] on input at bounding box center [342, 424] width 109 height 32
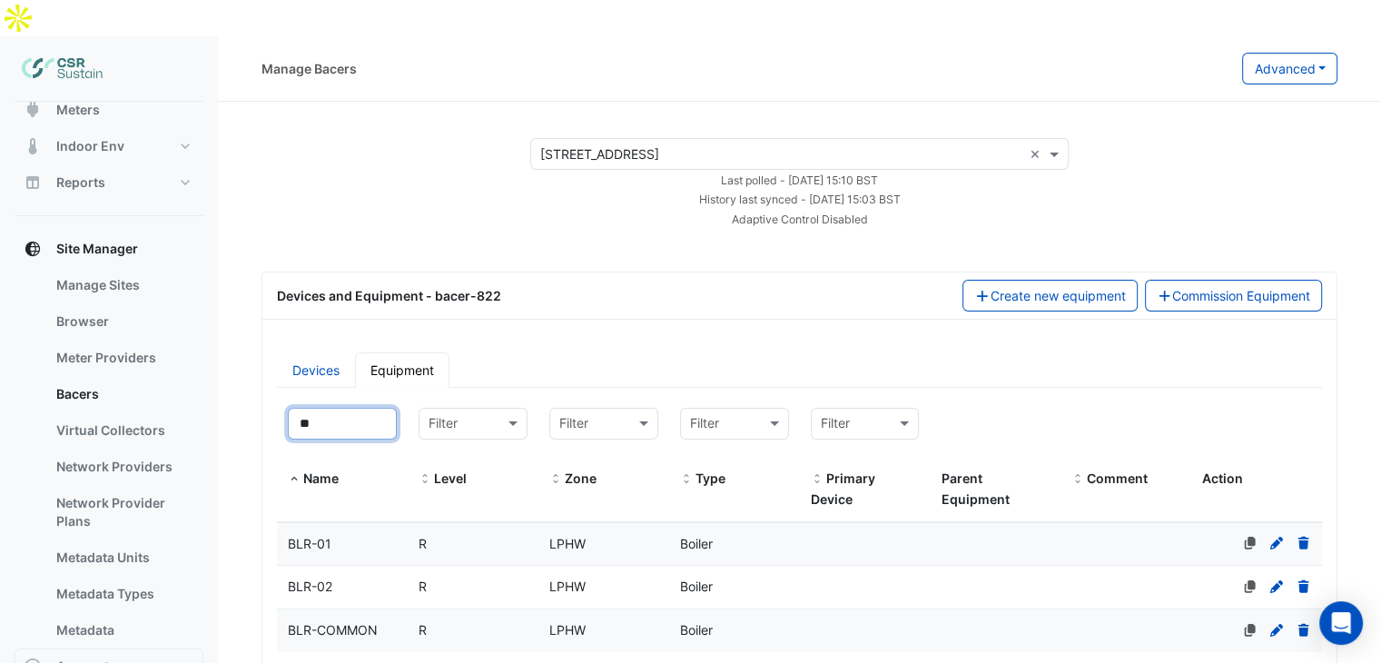
type input "**"
click at [392, 620] on div "BLR-COMMON" at bounding box center [342, 630] width 131 height 21
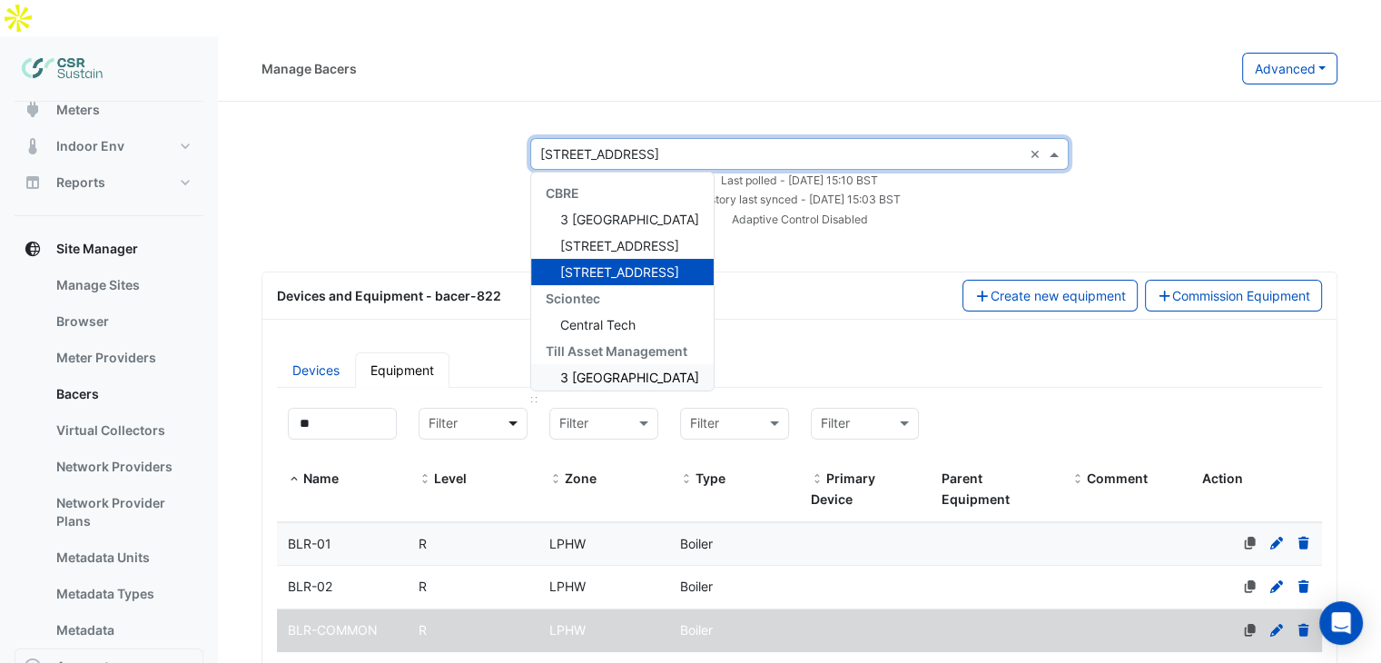
drag, startPoint x: 541, startPoint y: 128, endPoint x: 523, endPoint y: 380, distance: 252.2
click at [273, 138] on div "× 8 Exchange Quay × CBRE 3 St. Paul's Place 5 Exchange Quay 8 Exchange Quay Sci…" at bounding box center [800, 183] width 1120 height 90
select select "***"
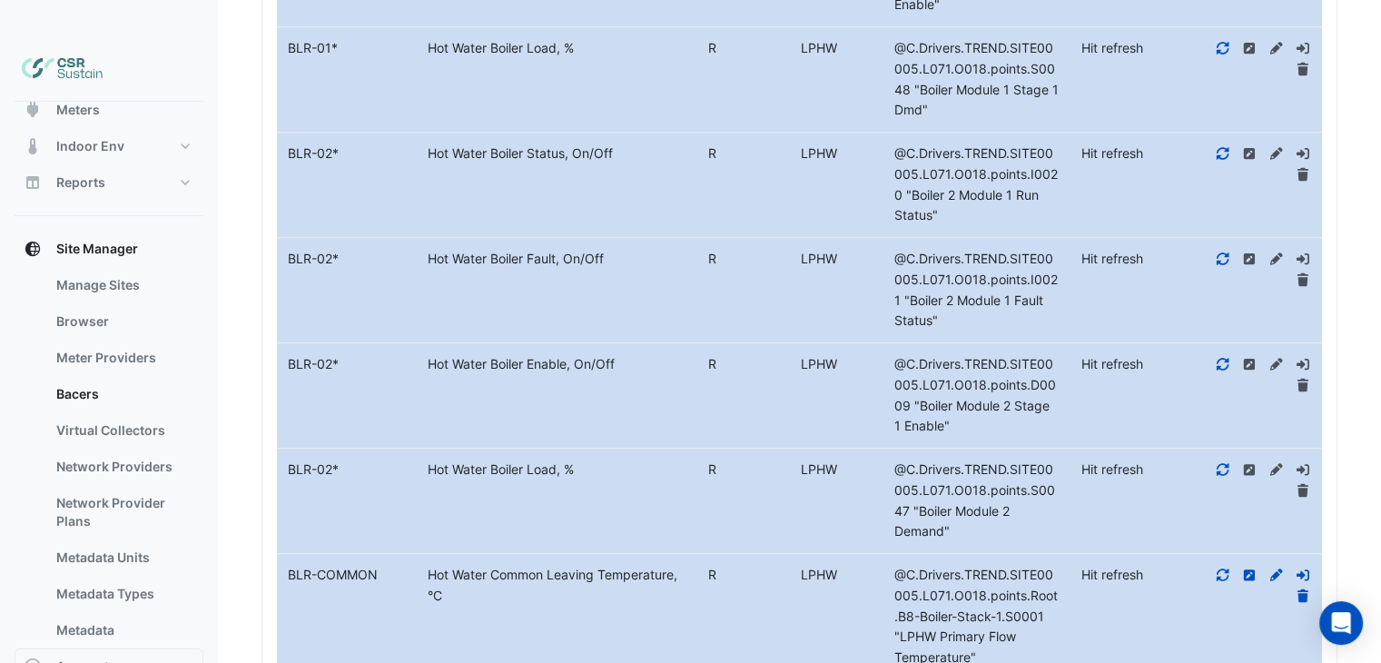
scroll to position [1574, 0]
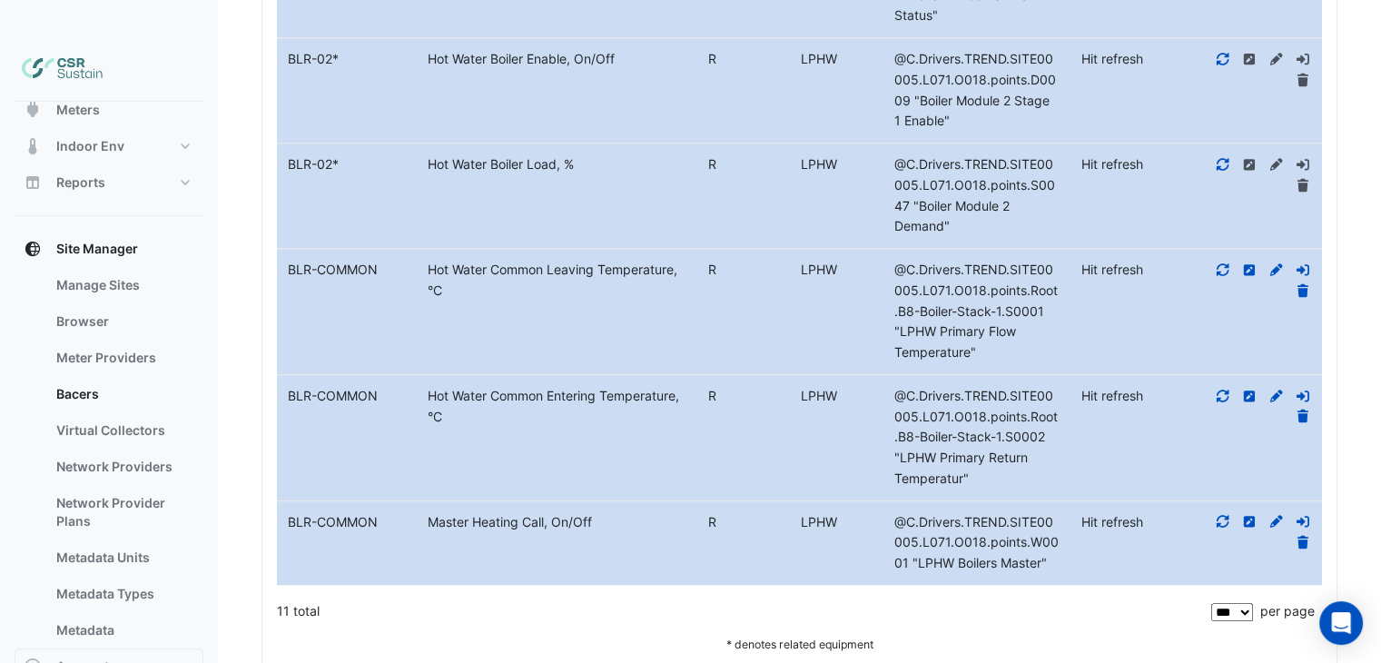
drag, startPoint x: 363, startPoint y: 161, endPoint x: 392, endPoint y: 393, distance: 234.3
drag, startPoint x: 537, startPoint y: 233, endPoint x: 643, endPoint y: 230, distance: 106.3
click at [643, 260] on div "Hot Water Common Leaving Temperature, °C" at bounding box center [557, 281] width 280 height 42
drag, startPoint x: 552, startPoint y: 360, endPoint x: 657, endPoint y: 360, distance: 105.3
click at [657, 386] on div "Hot Water Common Entering Temperature, °C" at bounding box center [557, 407] width 280 height 42
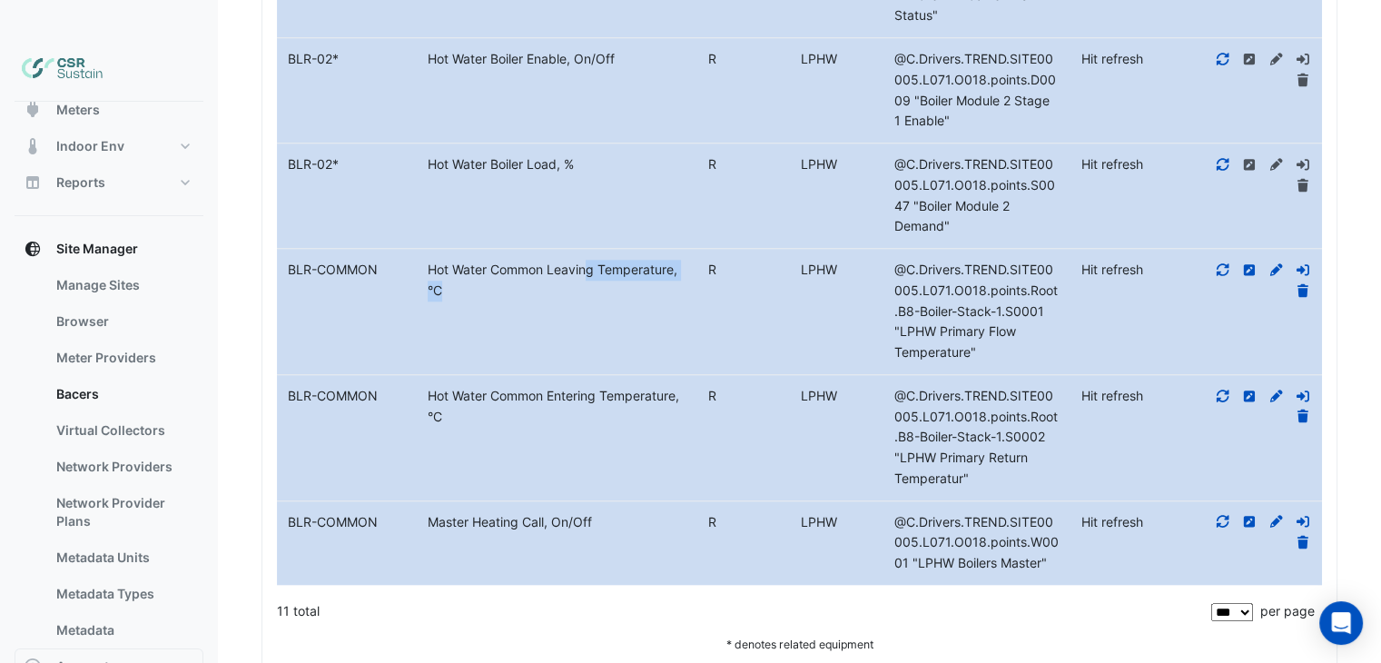
drag, startPoint x: 512, startPoint y: 484, endPoint x: 549, endPoint y: 482, distance: 37.3
click at [549, 512] on div "Master Heating Call, On/Off" at bounding box center [557, 522] width 280 height 21
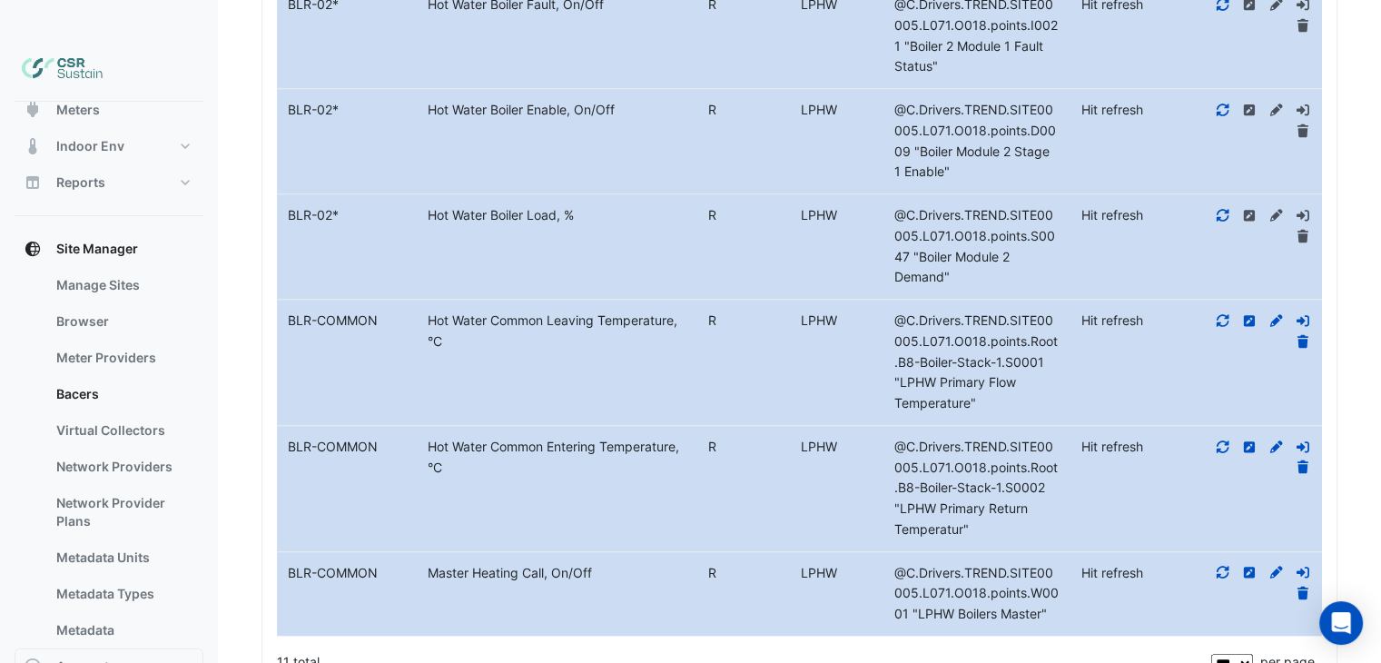
drag, startPoint x: 456, startPoint y: 310, endPoint x: 456, endPoint y: 242, distance: 68.1
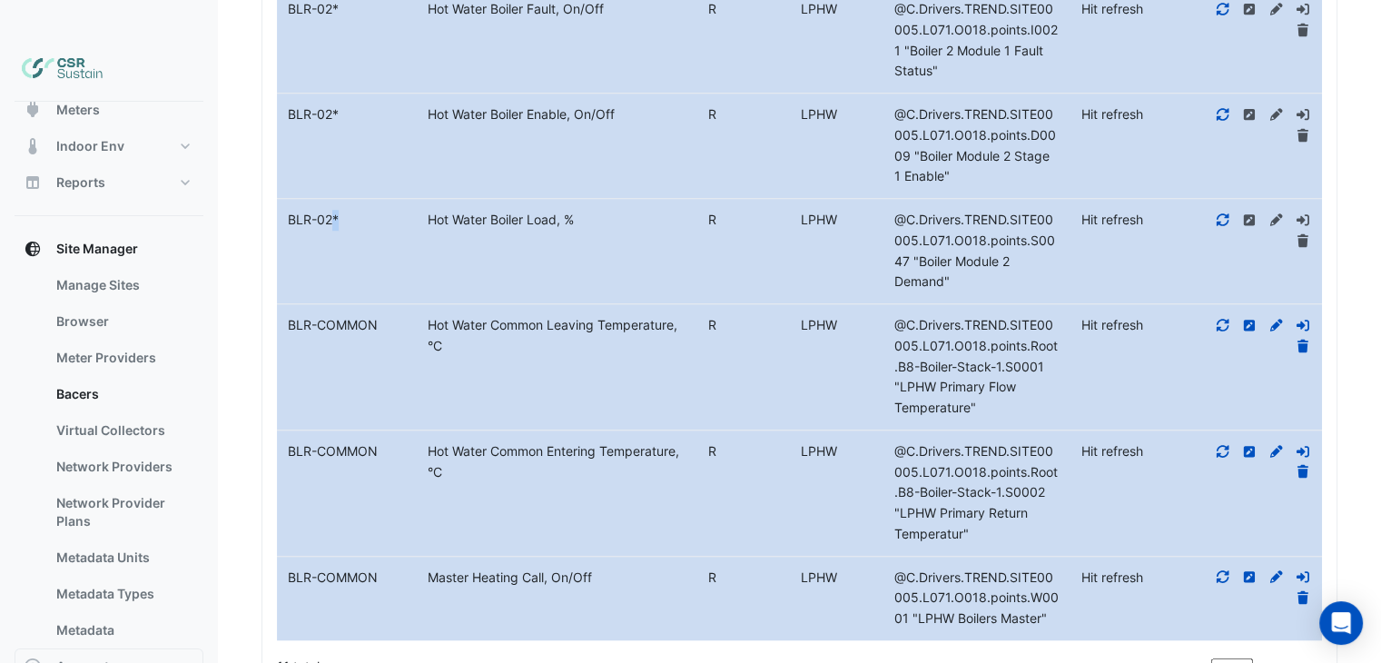
drag, startPoint x: 330, startPoint y: 175, endPoint x: 340, endPoint y: 212, distance: 38.5
click at [343, 210] on div "BLR-02 *" at bounding box center [347, 220] width 140 height 21
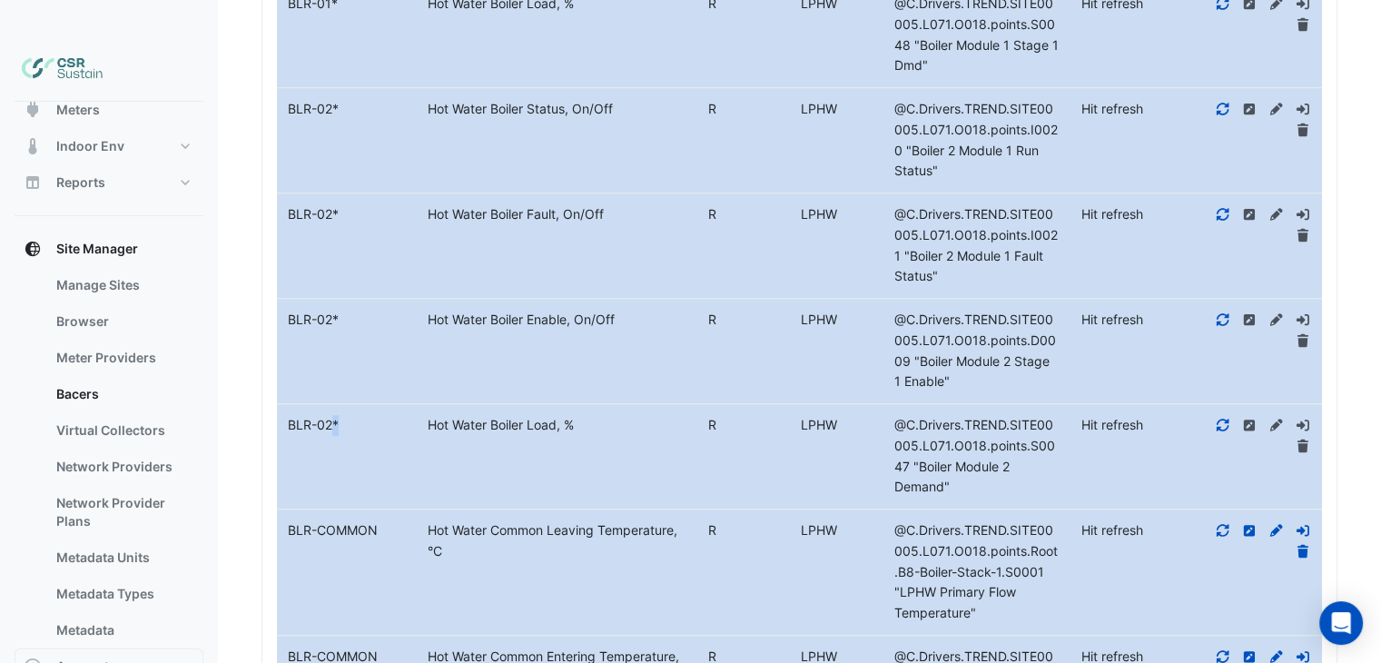
drag, startPoint x: 405, startPoint y: 244, endPoint x: 410, endPoint y: 208, distance: 36.7
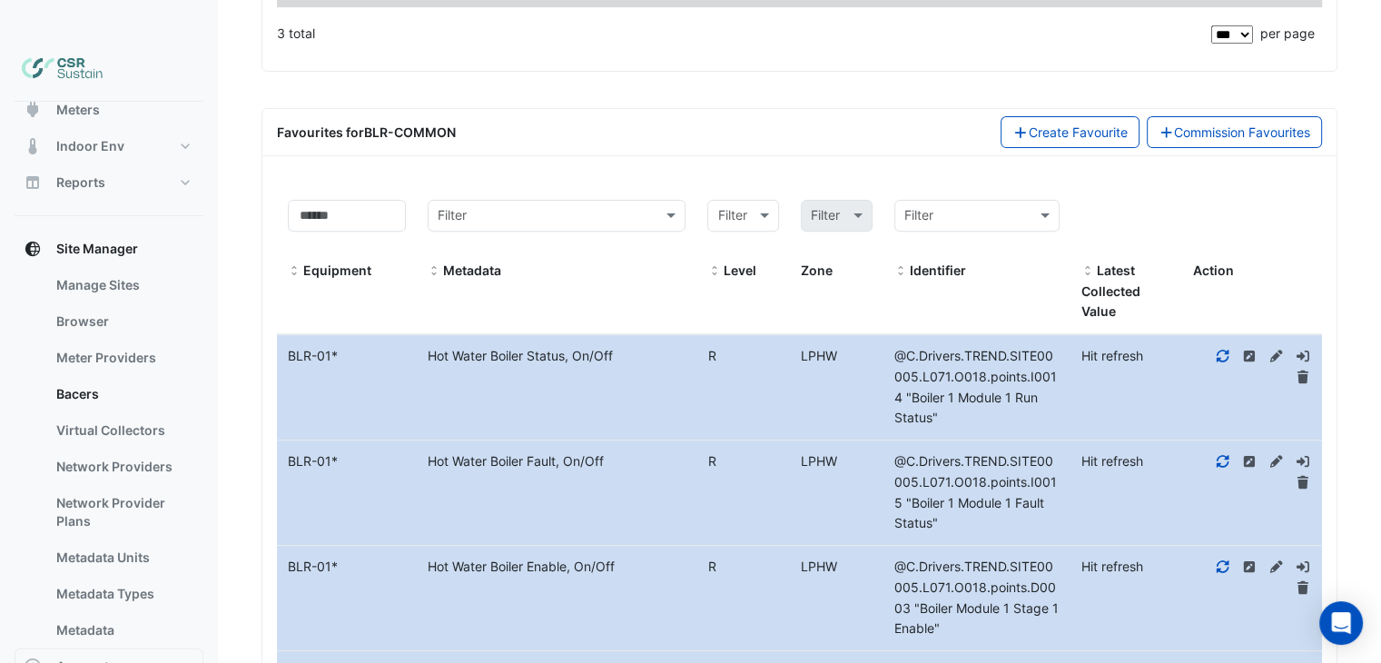
drag, startPoint x: 462, startPoint y: 469, endPoint x: 447, endPoint y: 391, distance: 79.6
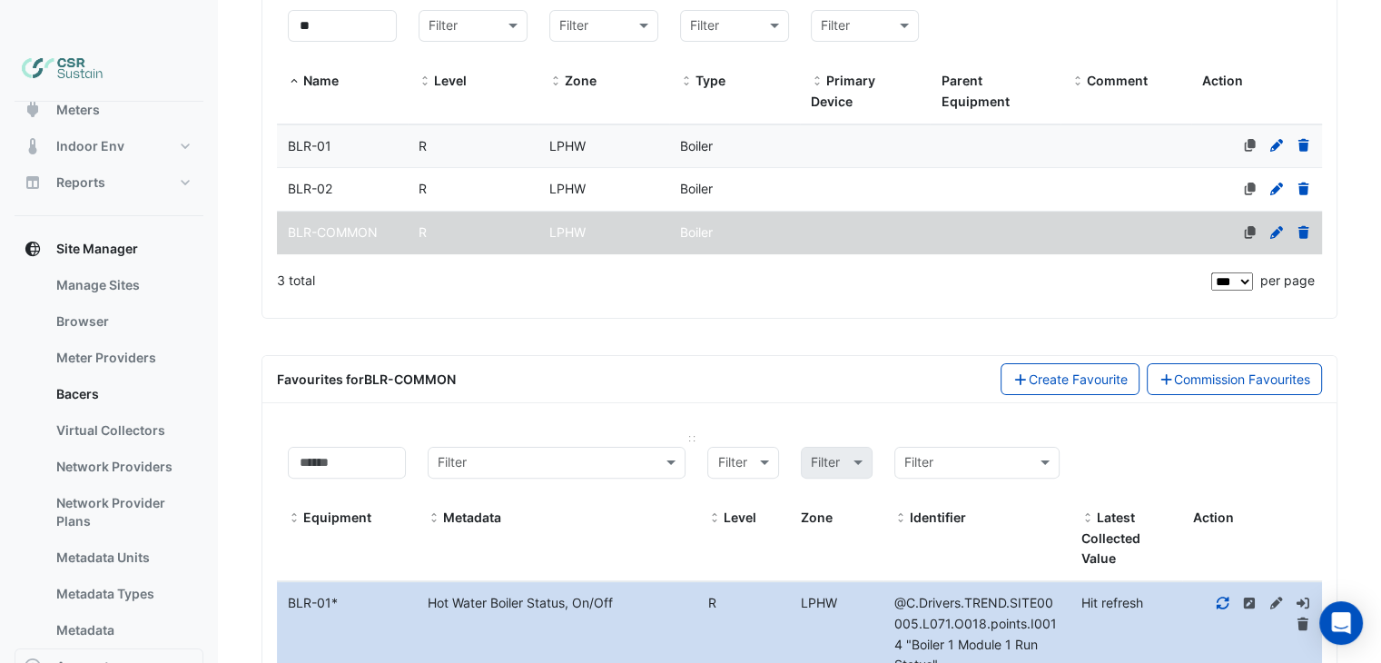
drag, startPoint x: 450, startPoint y: 409, endPoint x: 433, endPoint y: 290, distance: 120.2
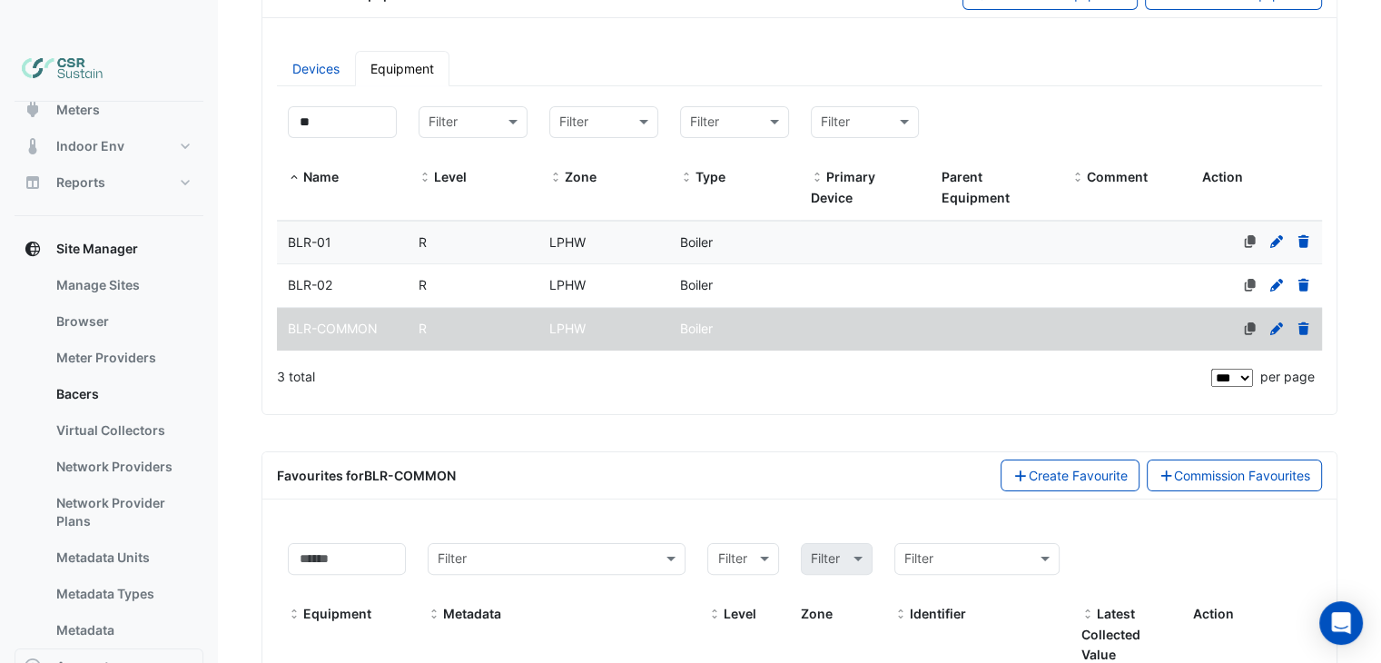
click at [395, 232] on div "BLR-01" at bounding box center [342, 242] width 131 height 21
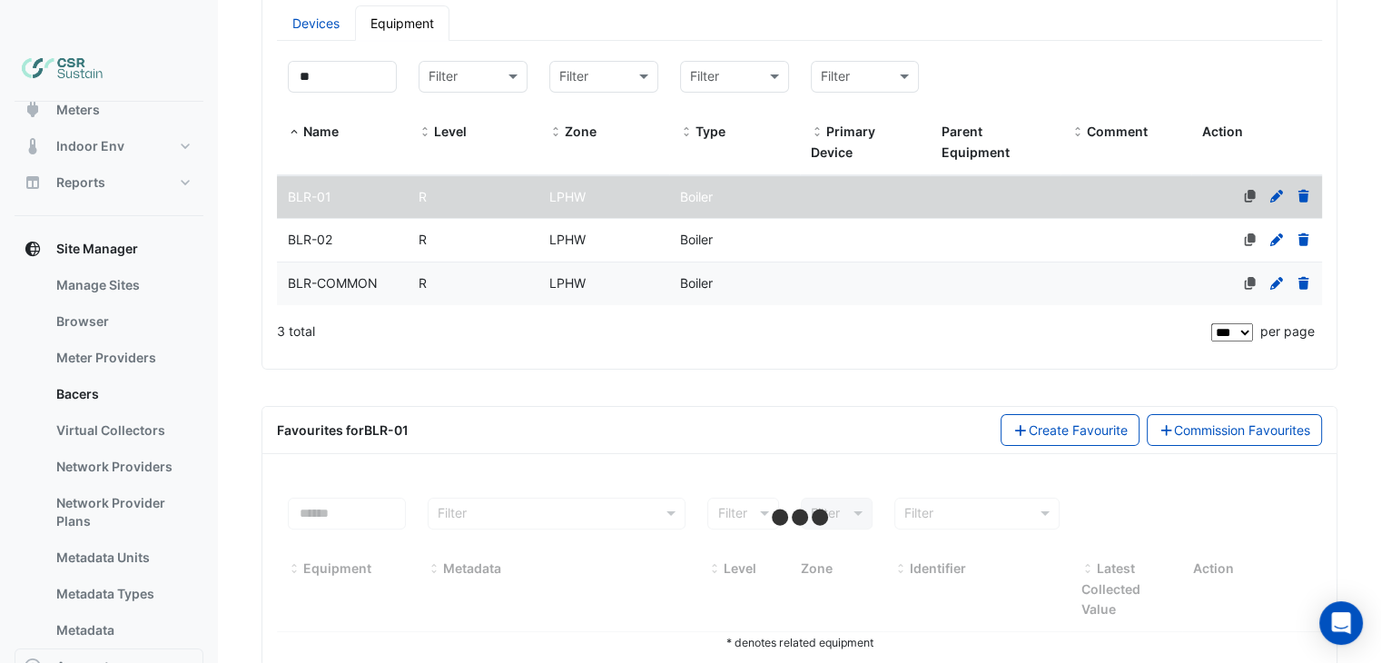
select select "***"
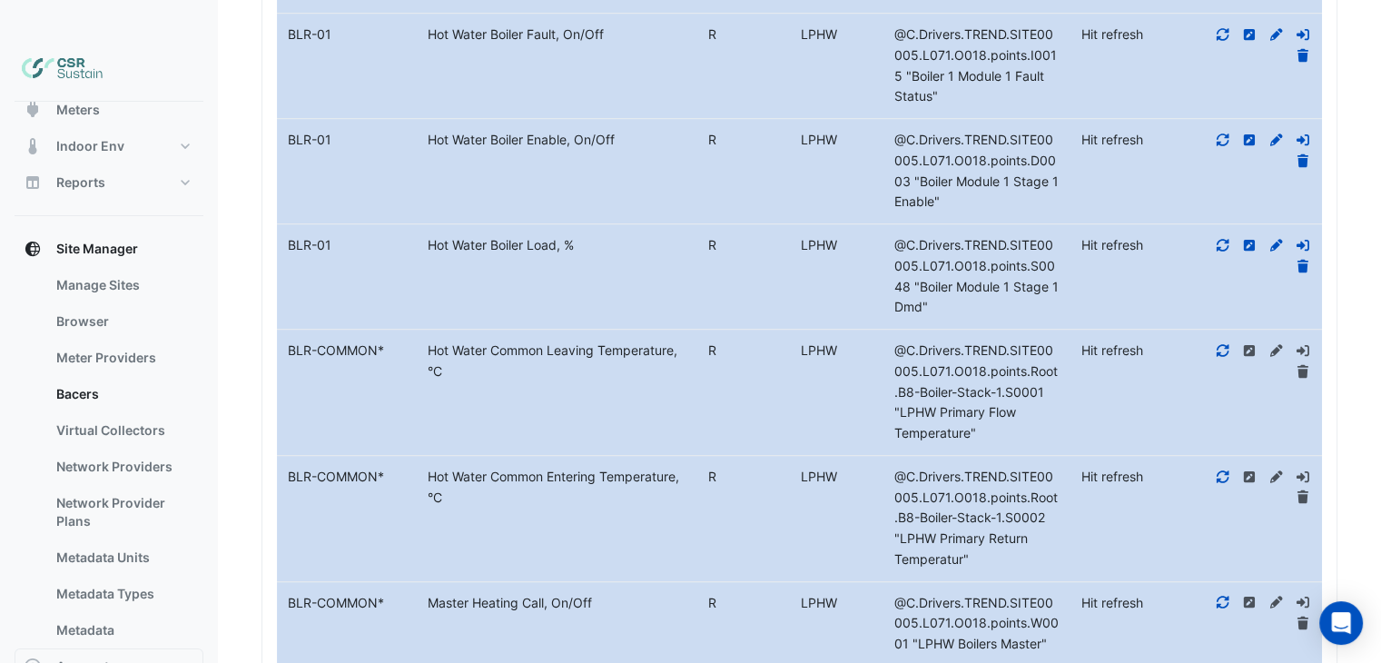
drag, startPoint x: 480, startPoint y: 266, endPoint x: 480, endPoint y: 448, distance: 181.6
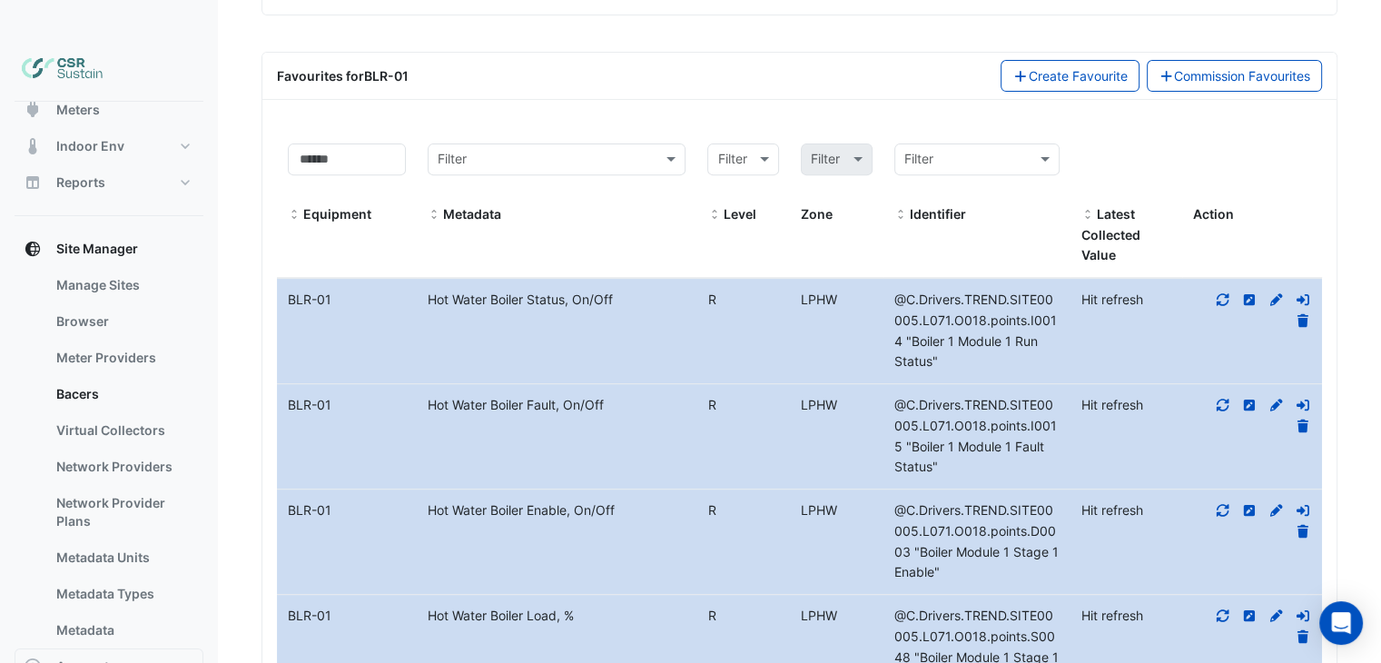
drag, startPoint x: 666, startPoint y: 246, endPoint x: 861, endPoint y: 227, distance: 196.1
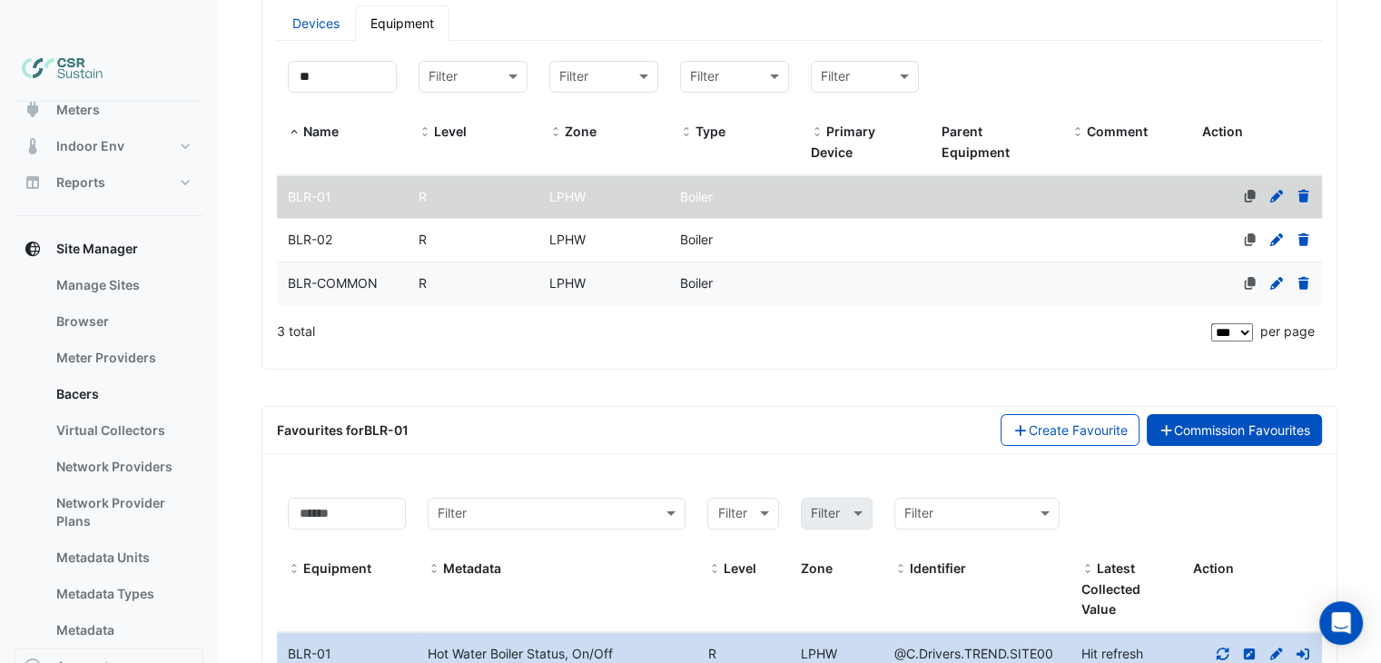
click at [1236, 414] on link "Commission Favourites" at bounding box center [1235, 430] width 176 height 32
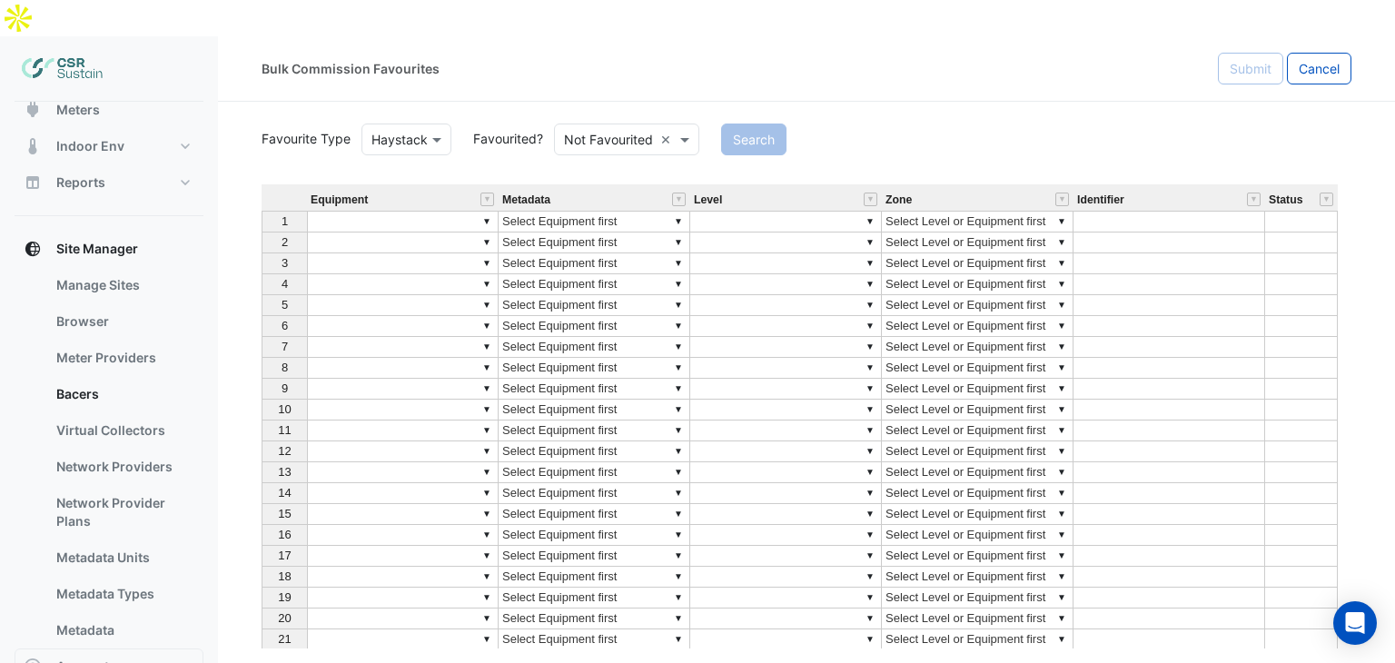
drag, startPoint x: 697, startPoint y: 222, endPoint x: 694, endPoint y: 176, distance: 46.5
click at [1328, 61] on span "Cancel" at bounding box center [1318, 68] width 41 height 15
select select "***"
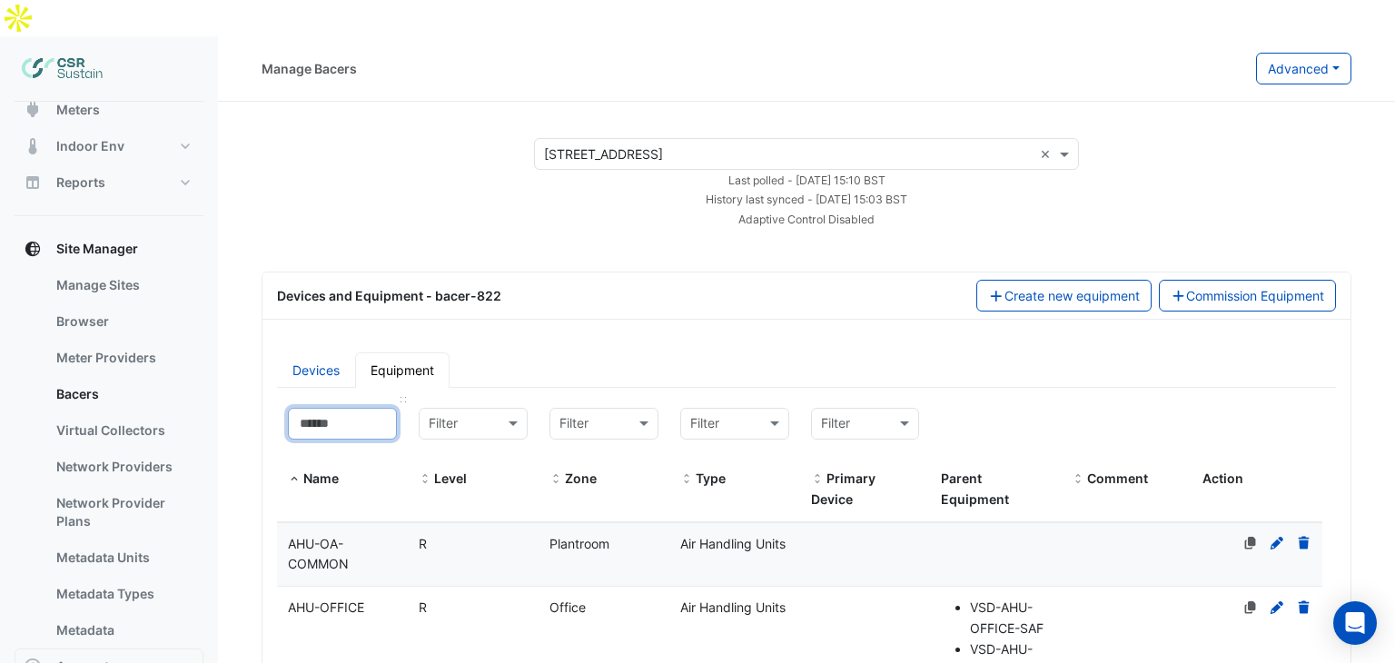
click at [331, 408] on input at bounding box center [342, 424] width 109 height 32
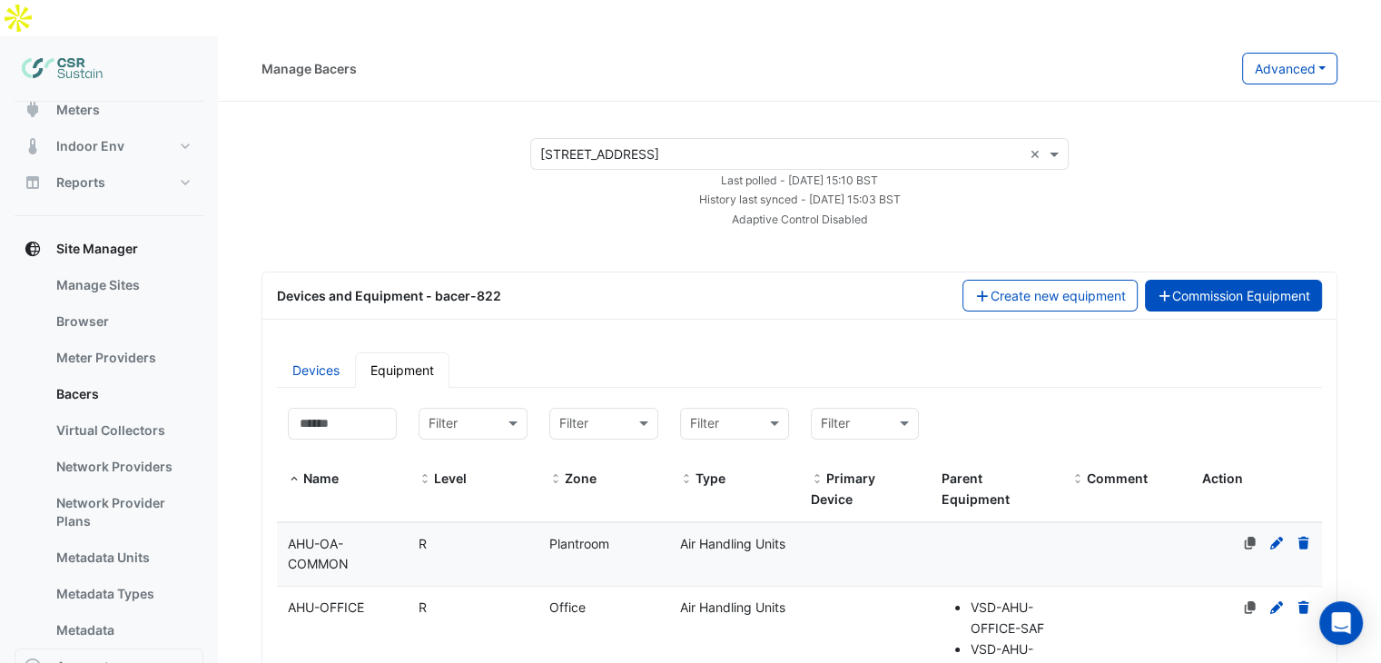
click at [1255, 280] on button "Commission Equipment" at bounding box center [1234, 296] width 178 height 32
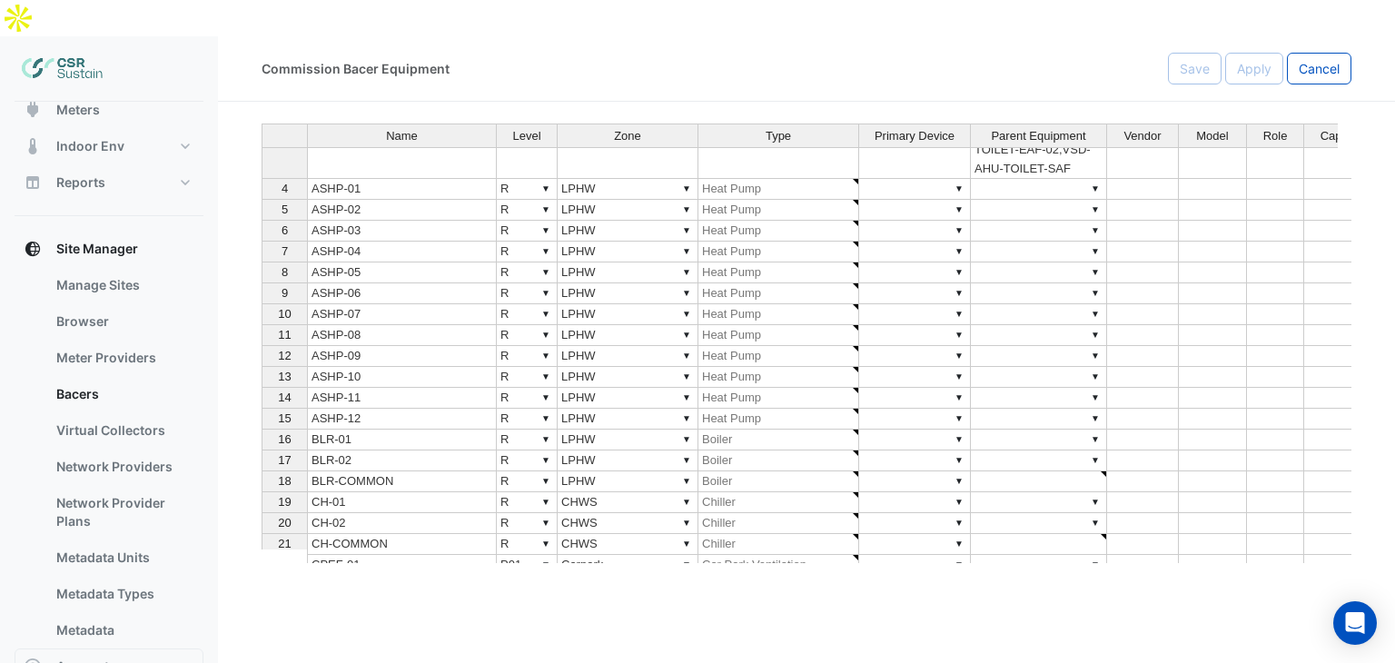
type textarea "**********"
click at [1306, 61] on span "Cancel" at bounding box center [1318, 68] width 41 height 15
select select "***"
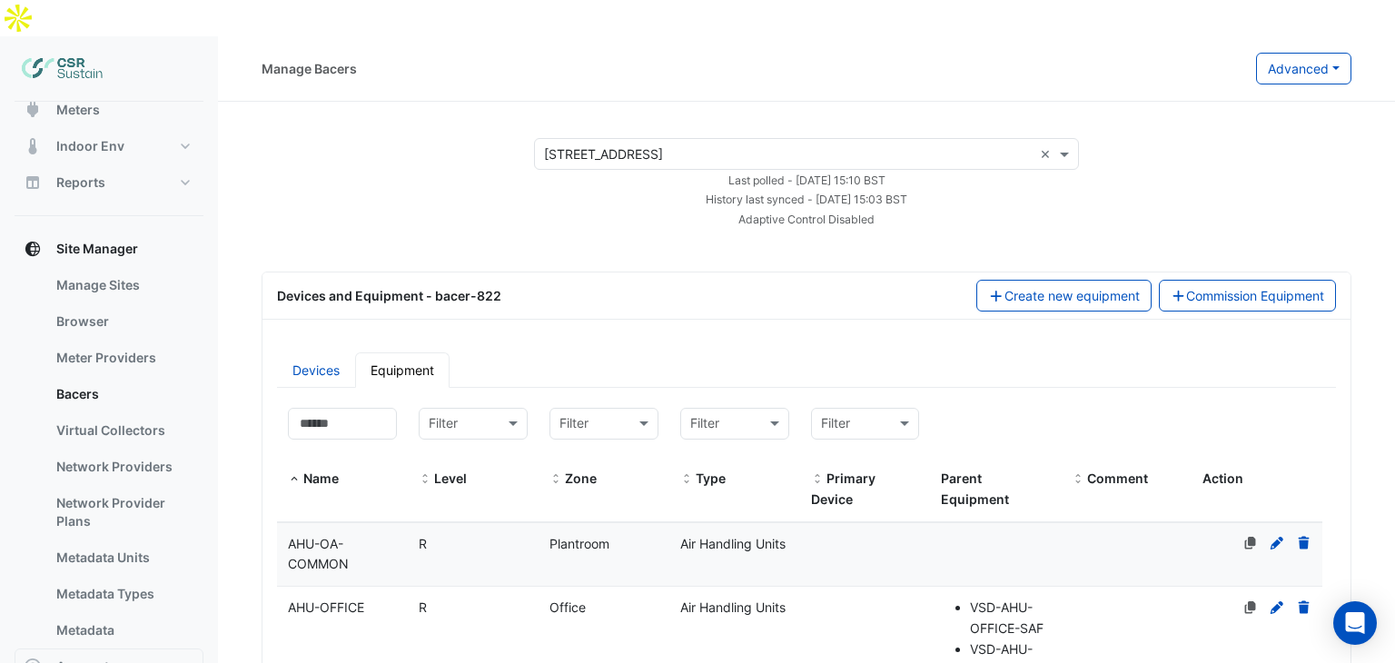
click at [719, 138] on div "× 8 Exchange Quay ×" at bounding box center [806, 154] width 545 height 32
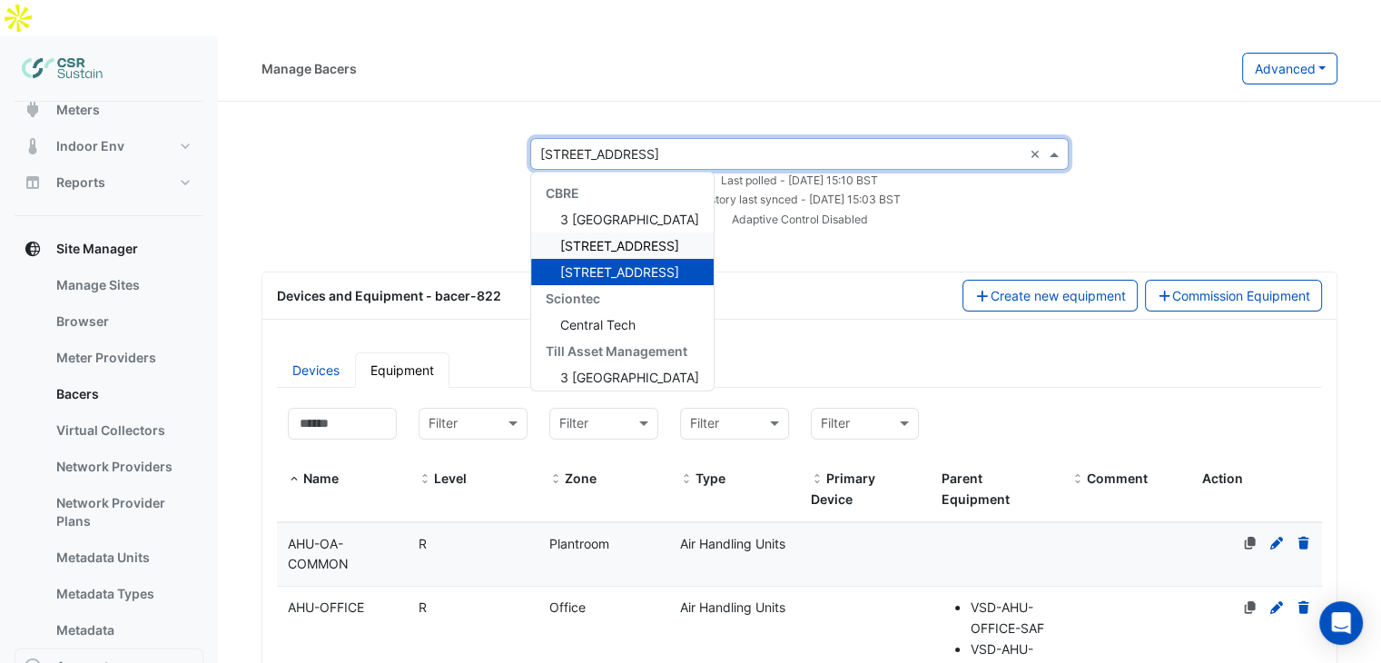
click at [577, 238] on span "5 Exchange Quay" at bounding box center [619, 245] width 119 height 15
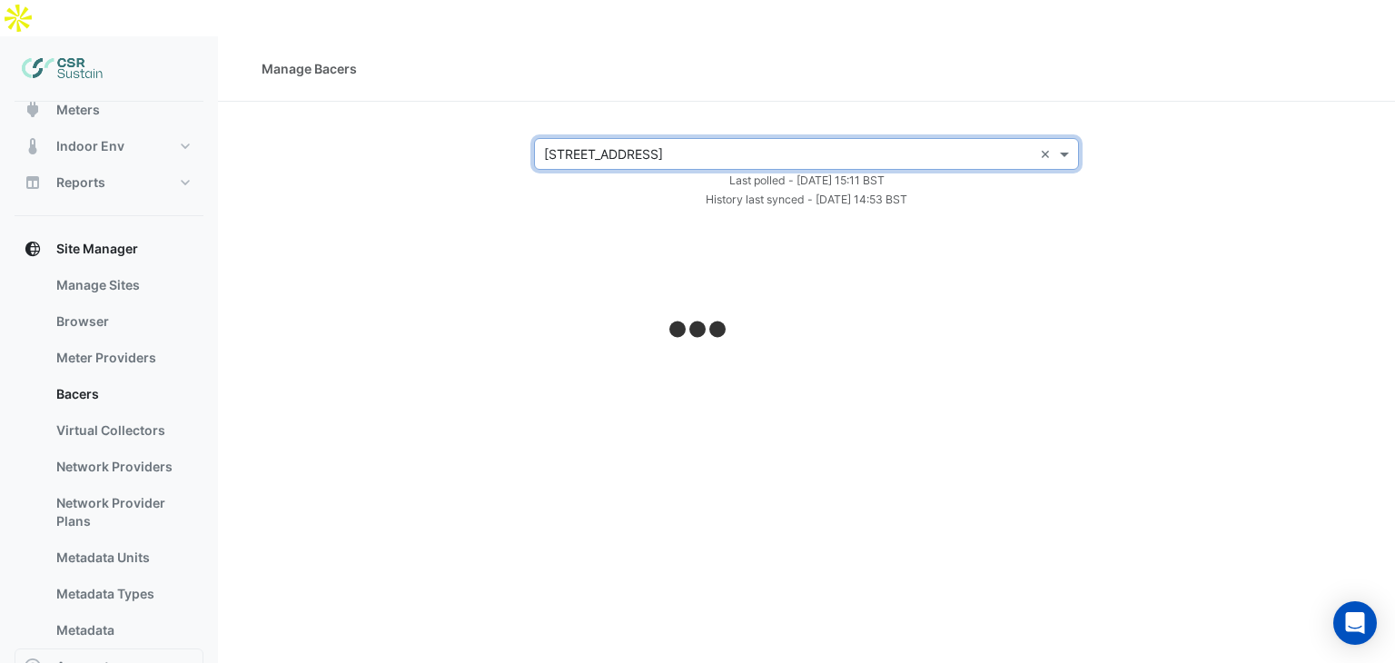
select select "***"
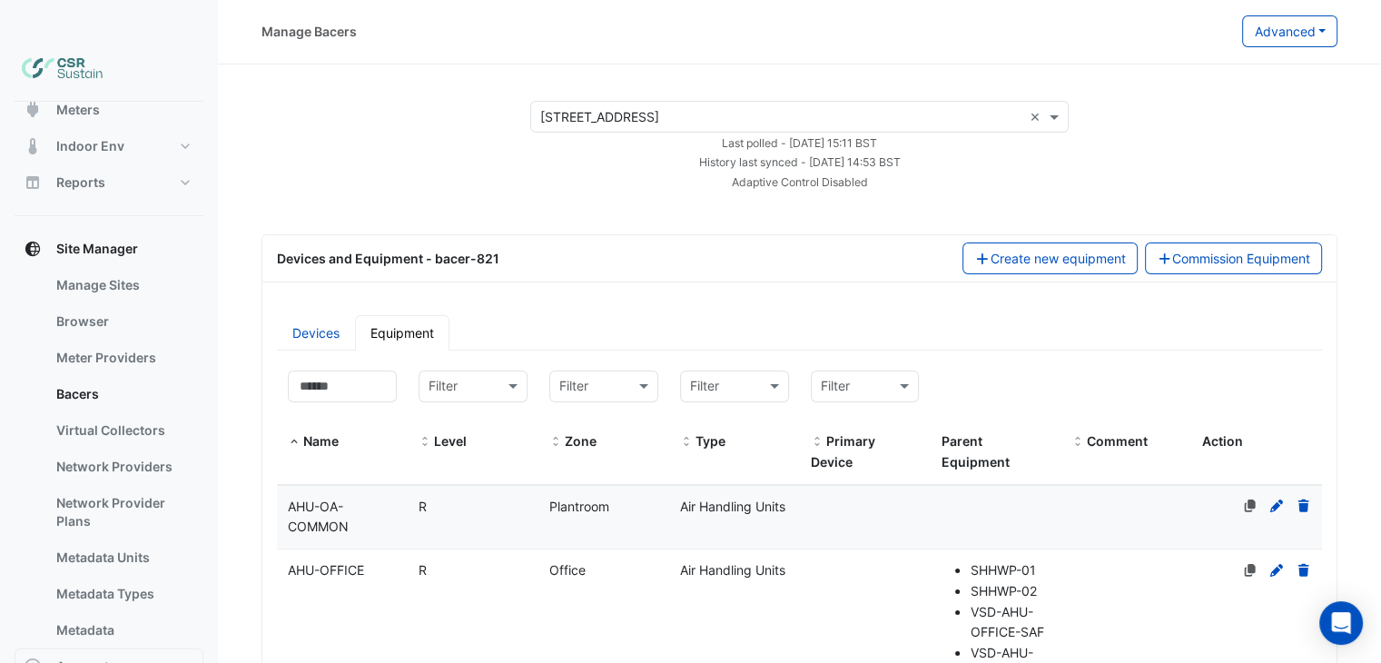
drag, startPoint x: 523, startPoint y: 332, endPoint x: 518, endPoint y: 400, distance: 68.3
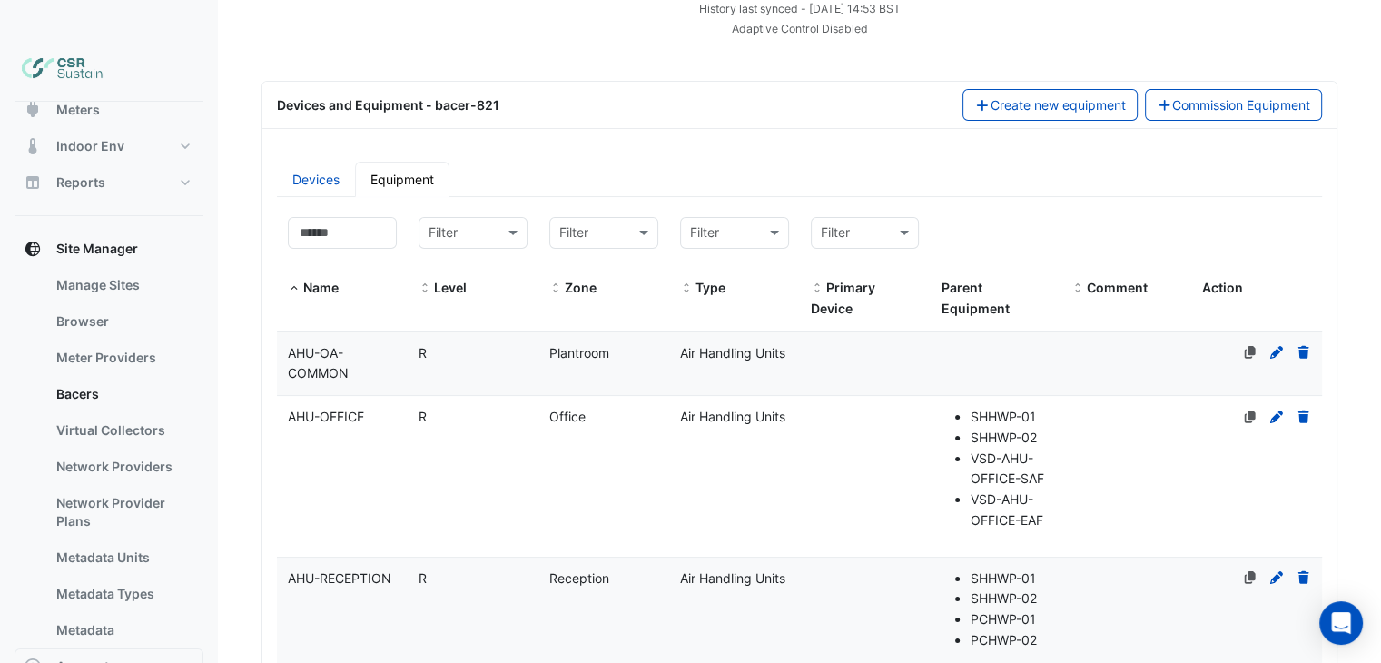
scroll to position [197, 0]
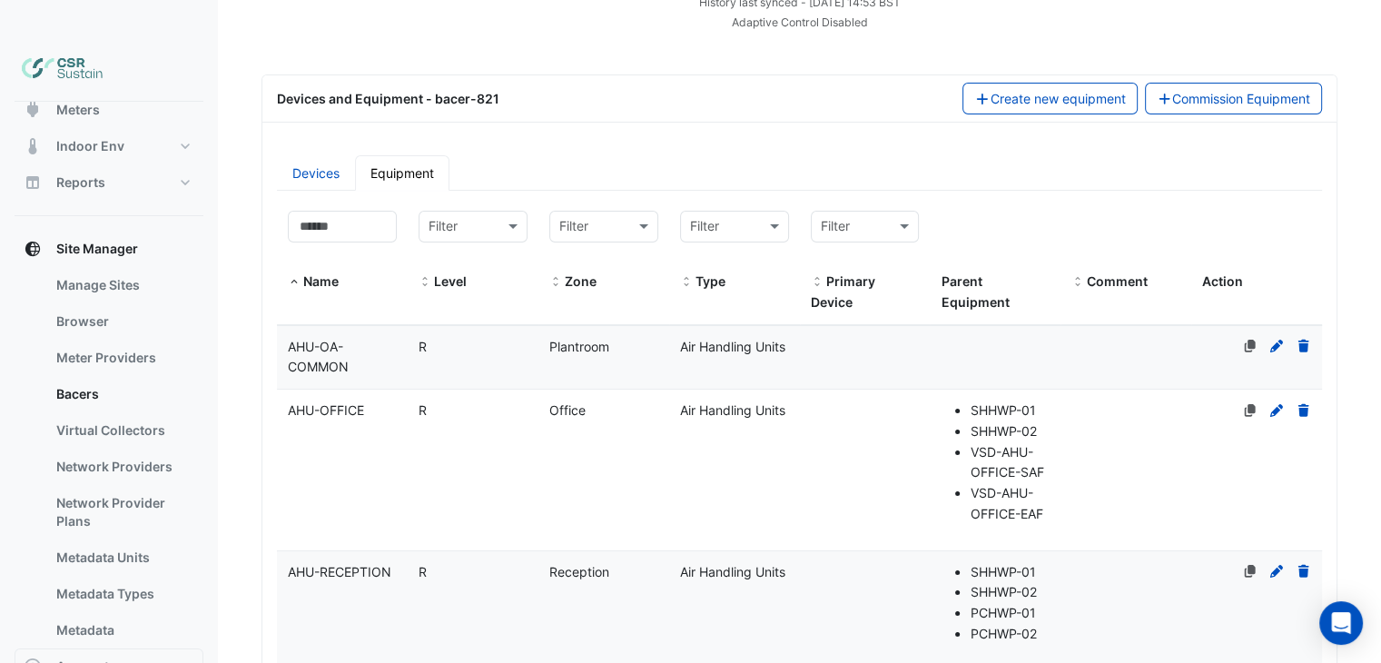
drag, startPoint x: 628, startPoint y: 435, endPoint x: 483, endPoint y: 360, distance: 163.2
click at [307, 211] on input at bounding box center [342, 227] width 109 height 32
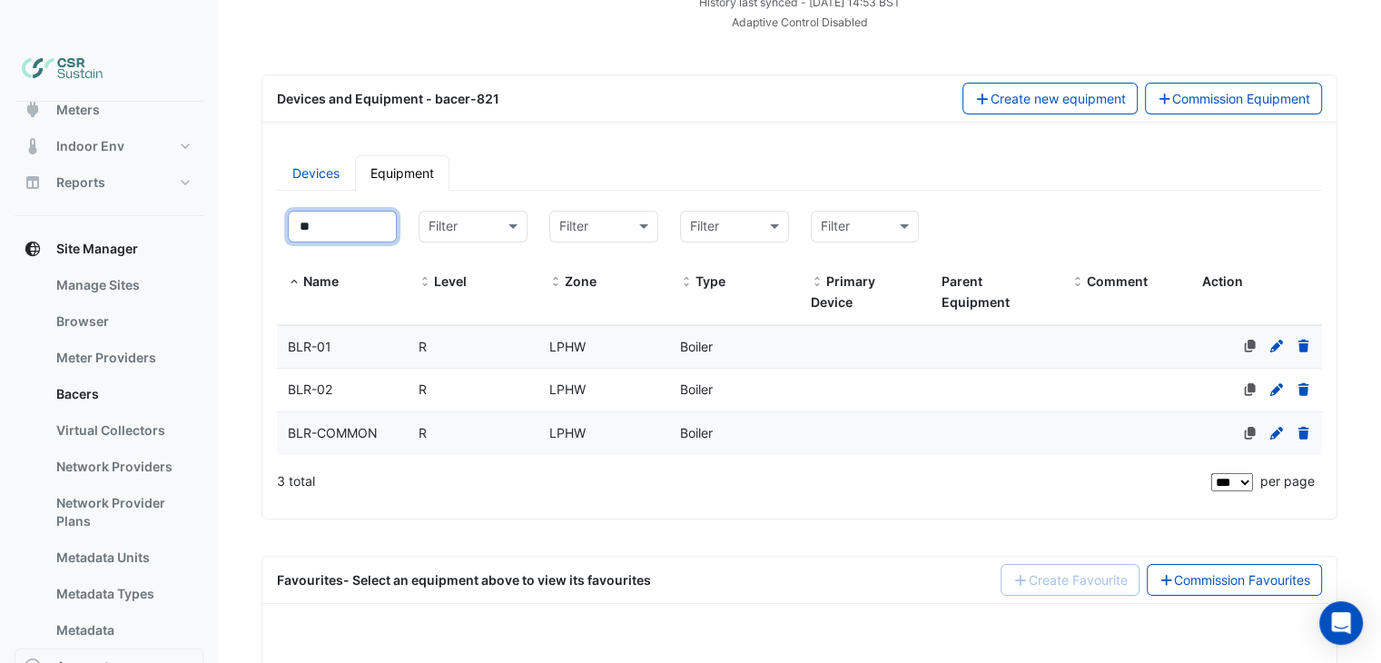
type input "**"
click at [410, 412] on datatable-body-cell "Level R" at bounding box center [473, 433] width 131 height 43
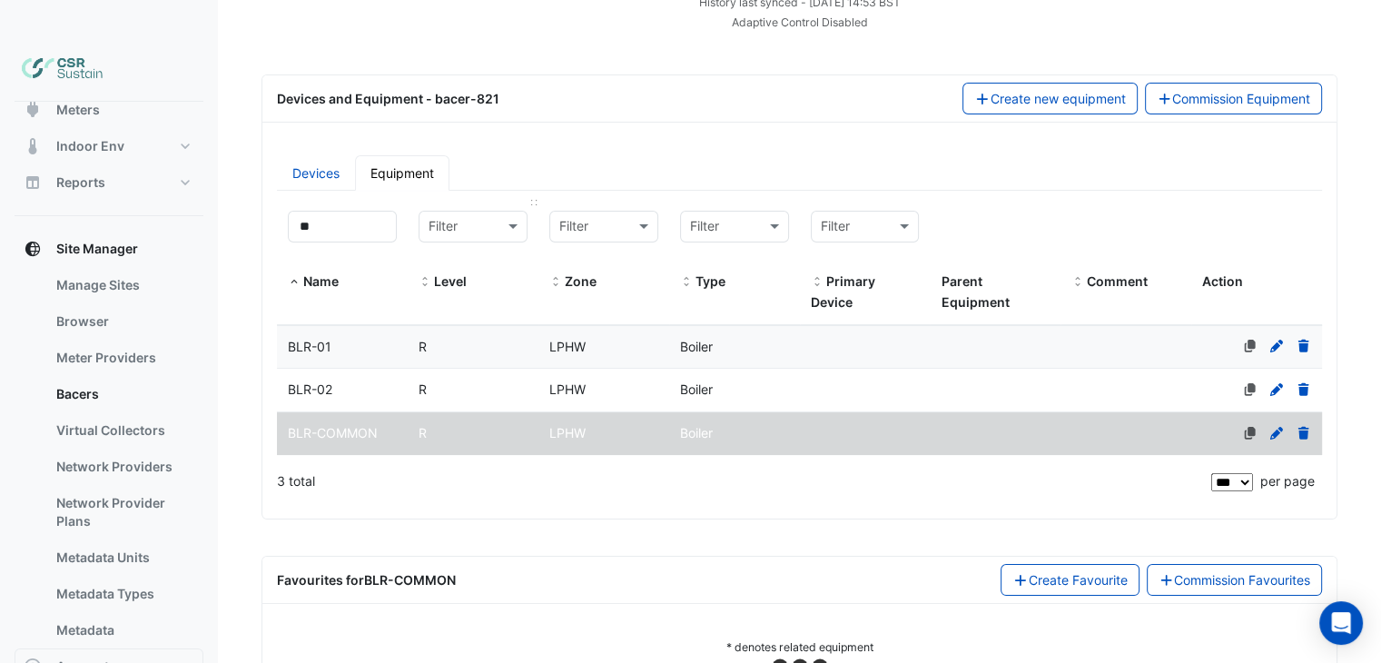
select select "***"
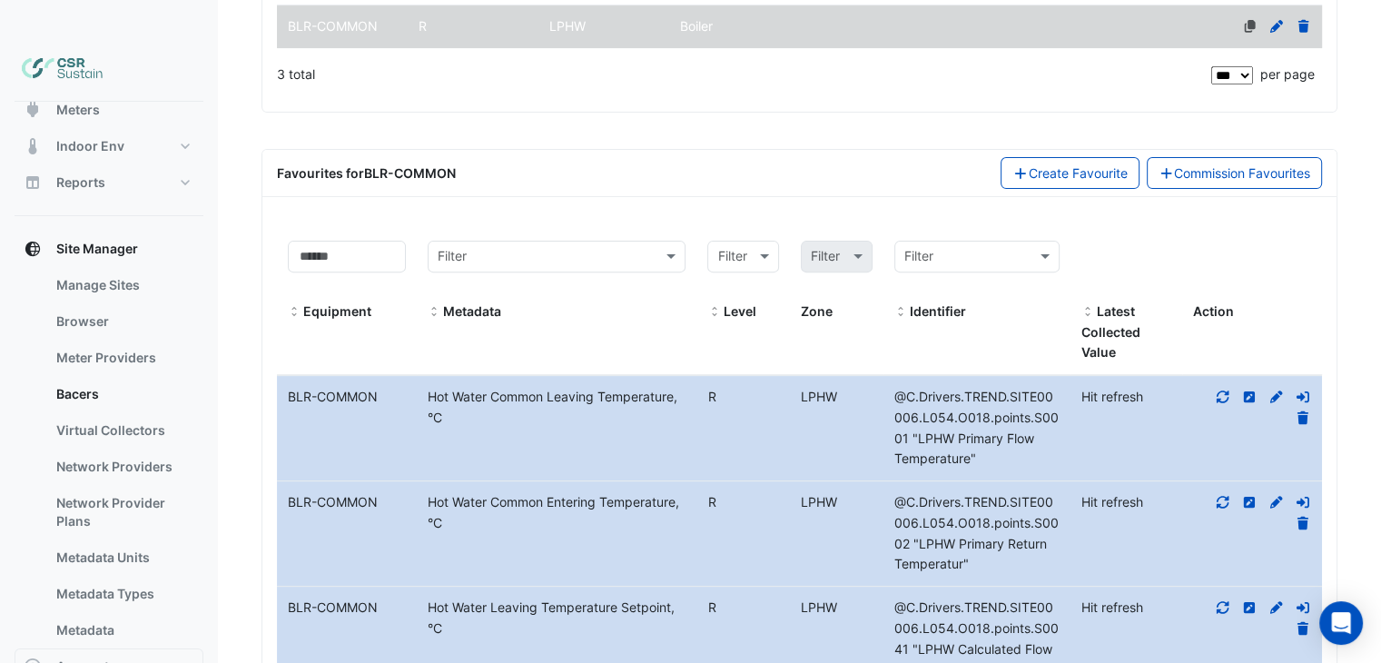
drag, startPoint x: 535, startPoint y: 284, endPoint x: 544, endPoint y: 379, distance: 94.9
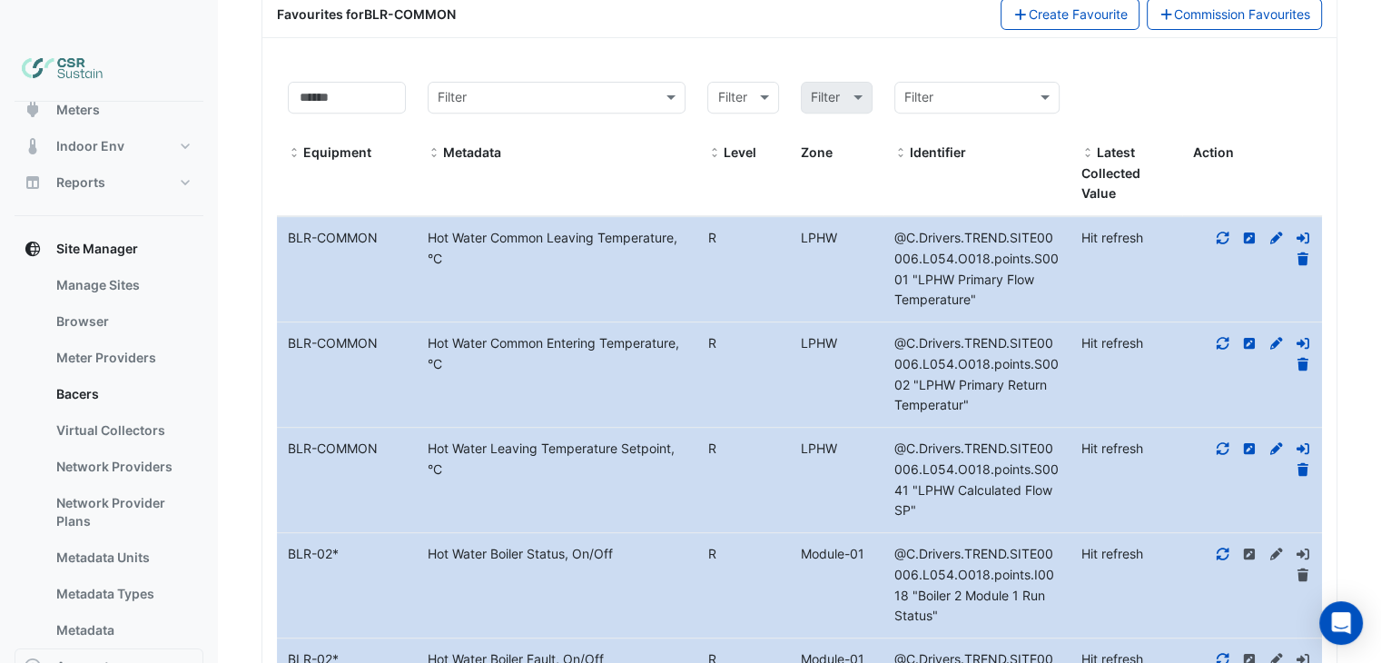
drag, startPoint x: 396, startPoint y: 386, endPoint x: 400, endPoint y: 423, distance: 37.4
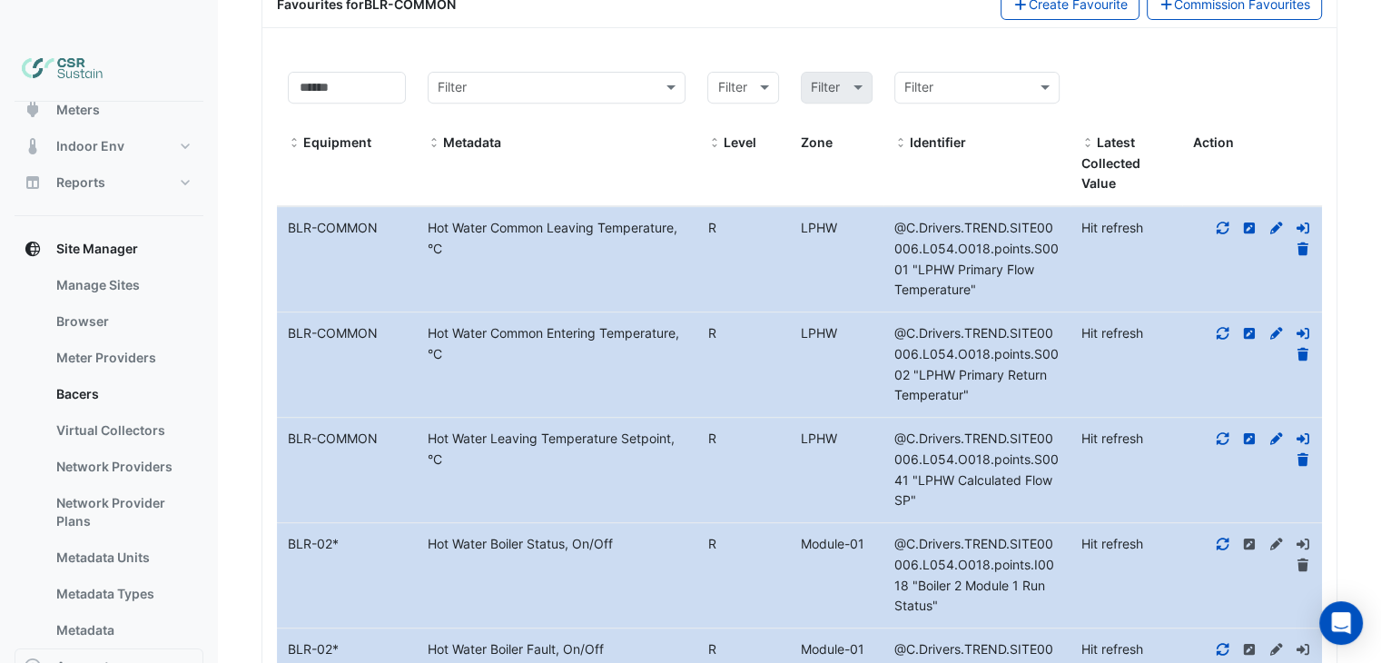
drag, startPoint x: 394, startPoint y: 397, endPoint x: 305, endPoint y: 195, distance: 220.3
drag, startPoint x: 312, startPoint y: 203, endPoint x: 347, endPoint y: 237, distance: 48.2
click at [312, 207] on datatable-body-cell "Equipment Name BLR-COMMON" at bounding box center [347, 259] width 140 height 104
click at [428, 348] on datatable-body-cell "Metadata Hot Water Common Entering Temperature, °C" at bounding box center [557, 364] width 280 height 104
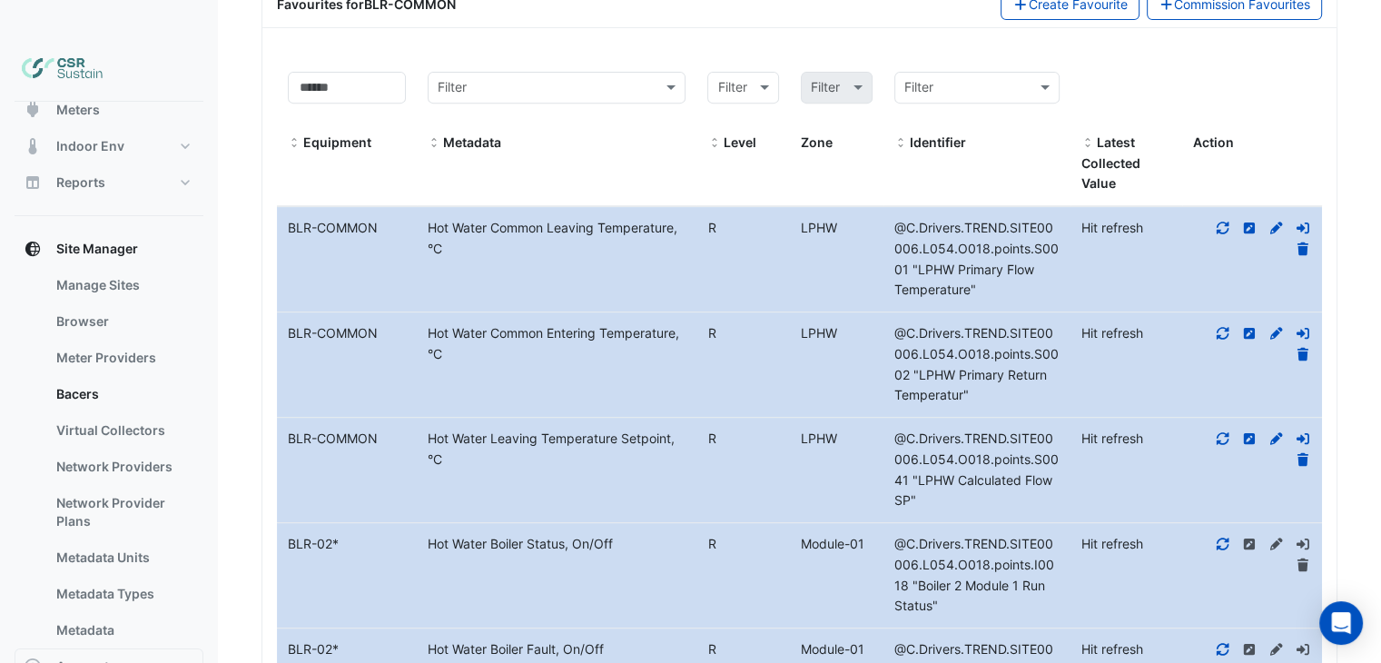
drag, startPoint x: 459, startPoint y: 405, endPoint x: 420, endPoint y: 387, distance: 42.2
click at [420, 418] on datatable-body-cell "Metadata Hot Water Leaving Temperature Setpoint, °C" at bounding box center [557, 470] width 280 height 104
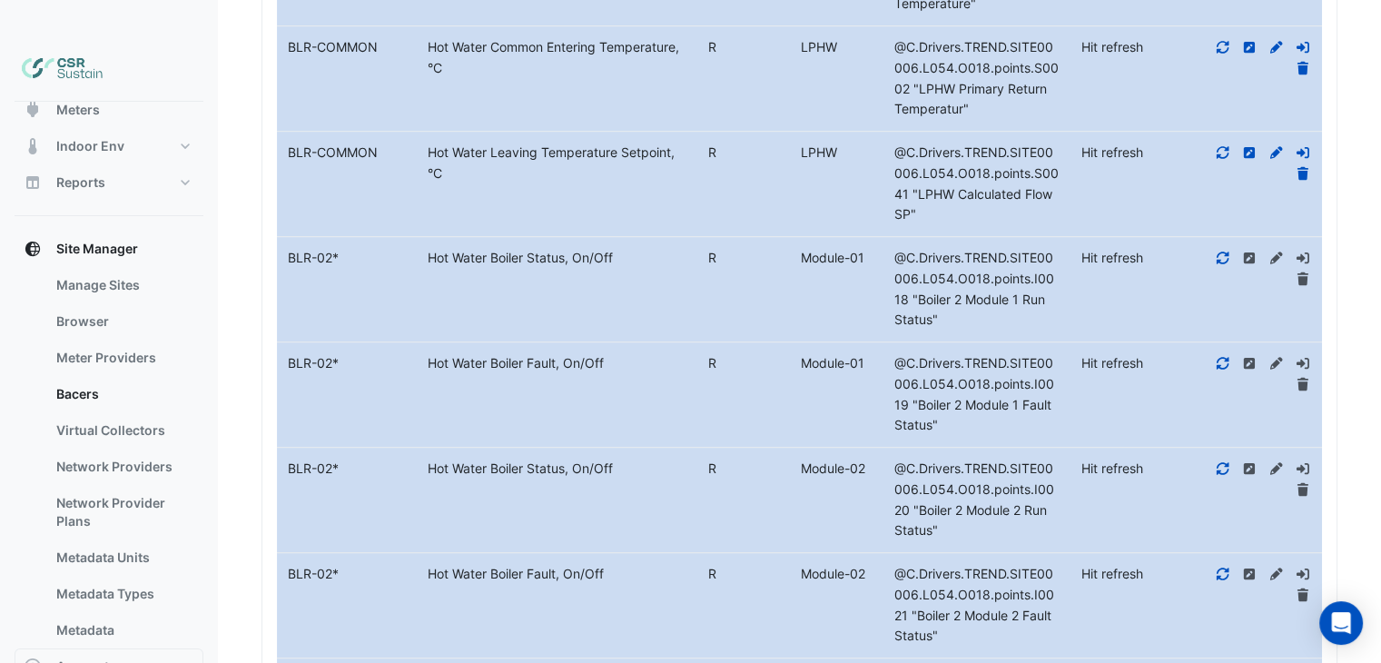
drag, startPoint x: 519, startPoint y: 306, endPoint x: 526, endPoint y: 409, distance: 102.8
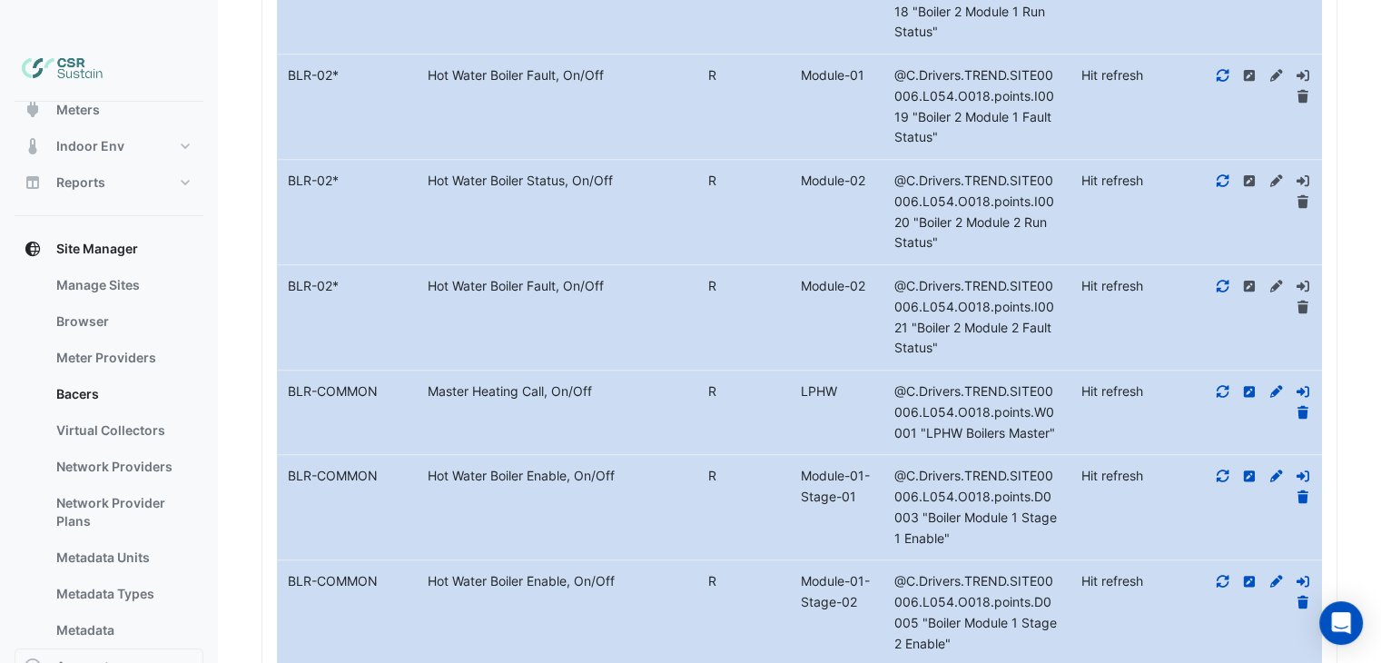
drag, startPoint x: 545, startPoint y: 468, endPoint x: 536, endPoint y: 448, distance: 21.9
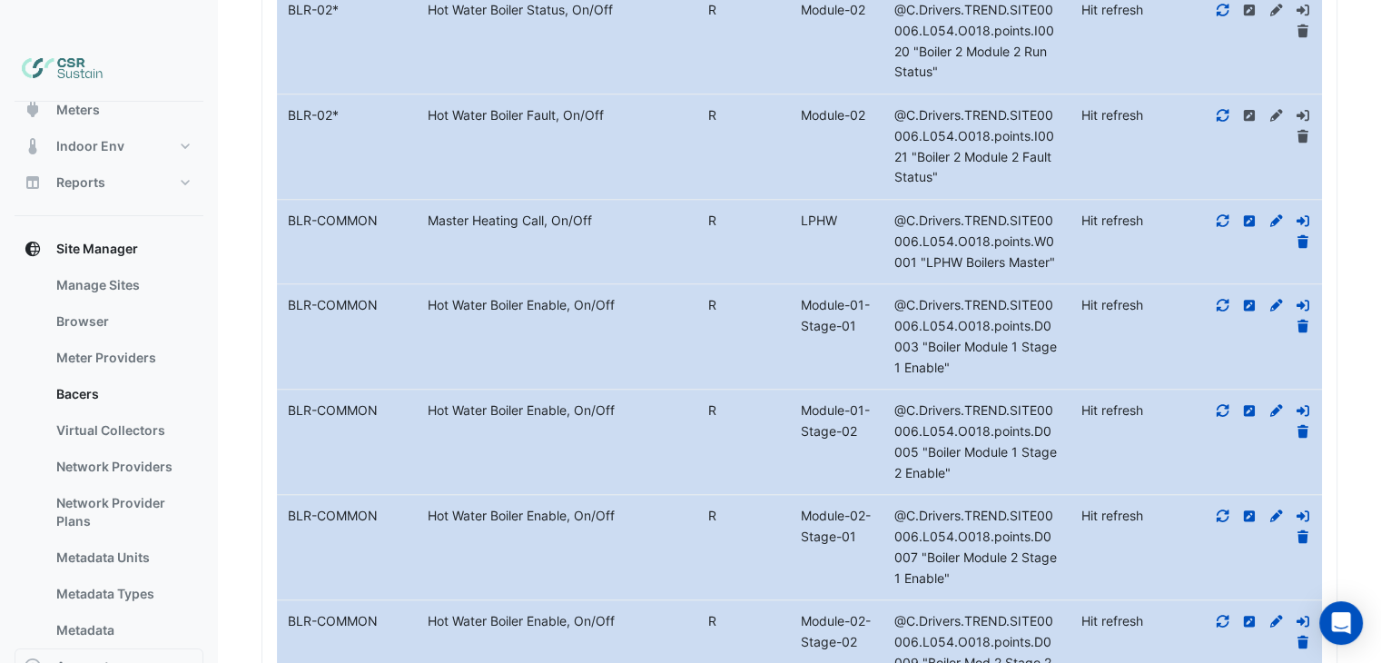
drag, startPoint x: 502, startPoint y: 339, endPoint x: 493, endPoint y: 285, distance: 54.3
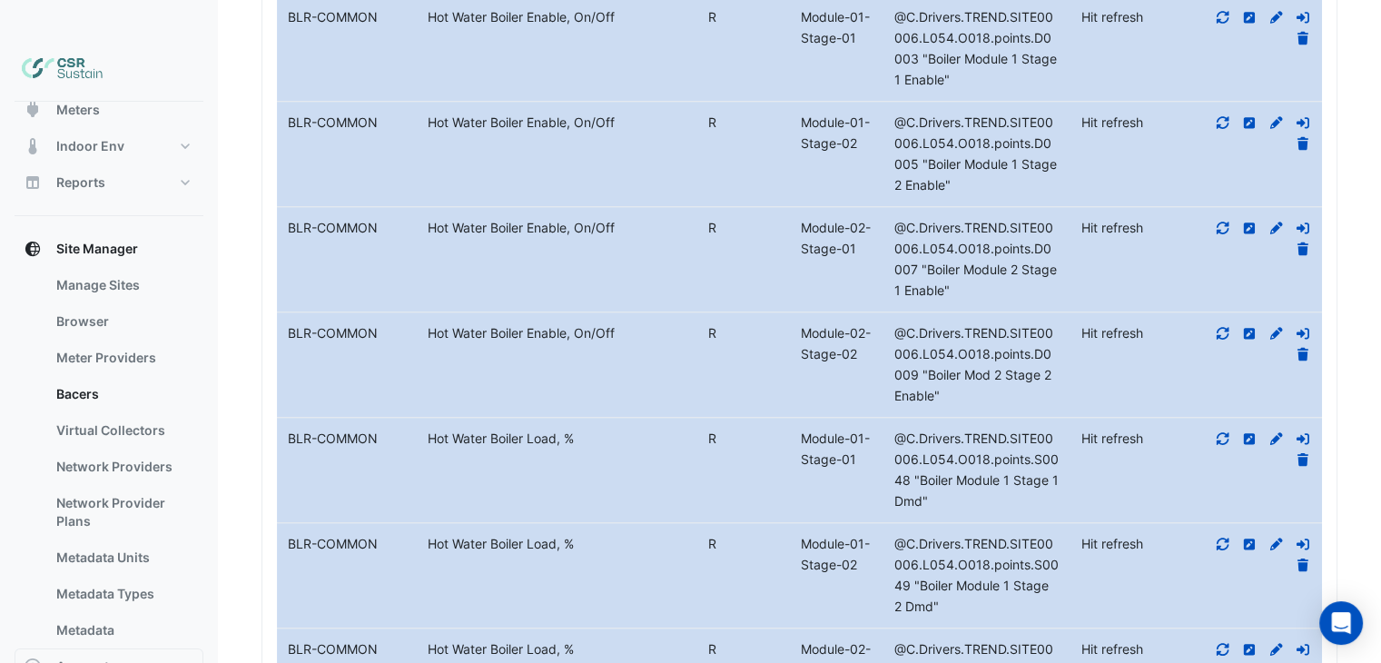
drag, startPoint x: 531, startPoint y: 321, endPoint x: 536, endPoint y: 426, distance: 105.4
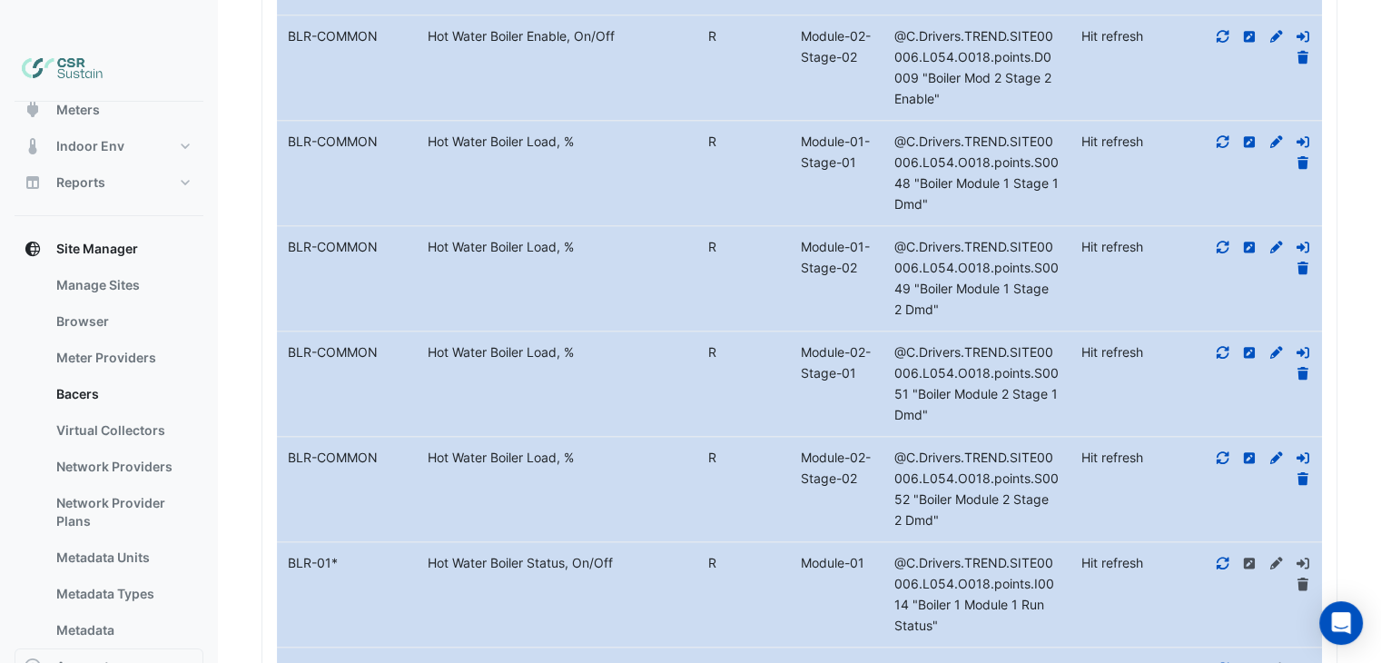
drag, startPoint x: 542, startPoint y: 524, endPoint x: 543, endPoint y: 578, distance: 54.5
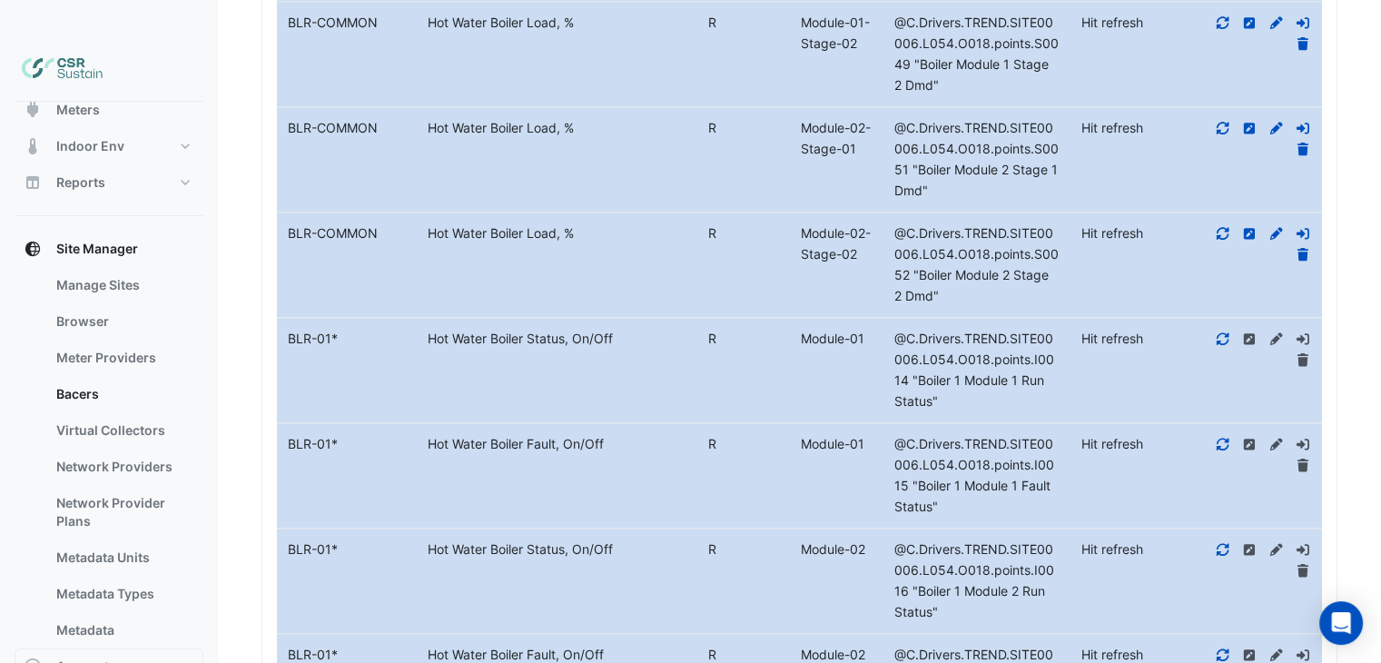
drag, startPoint x: 370, startPoint y: 527, endPoint x: 375, endPoint y: 569, distance: 43.0
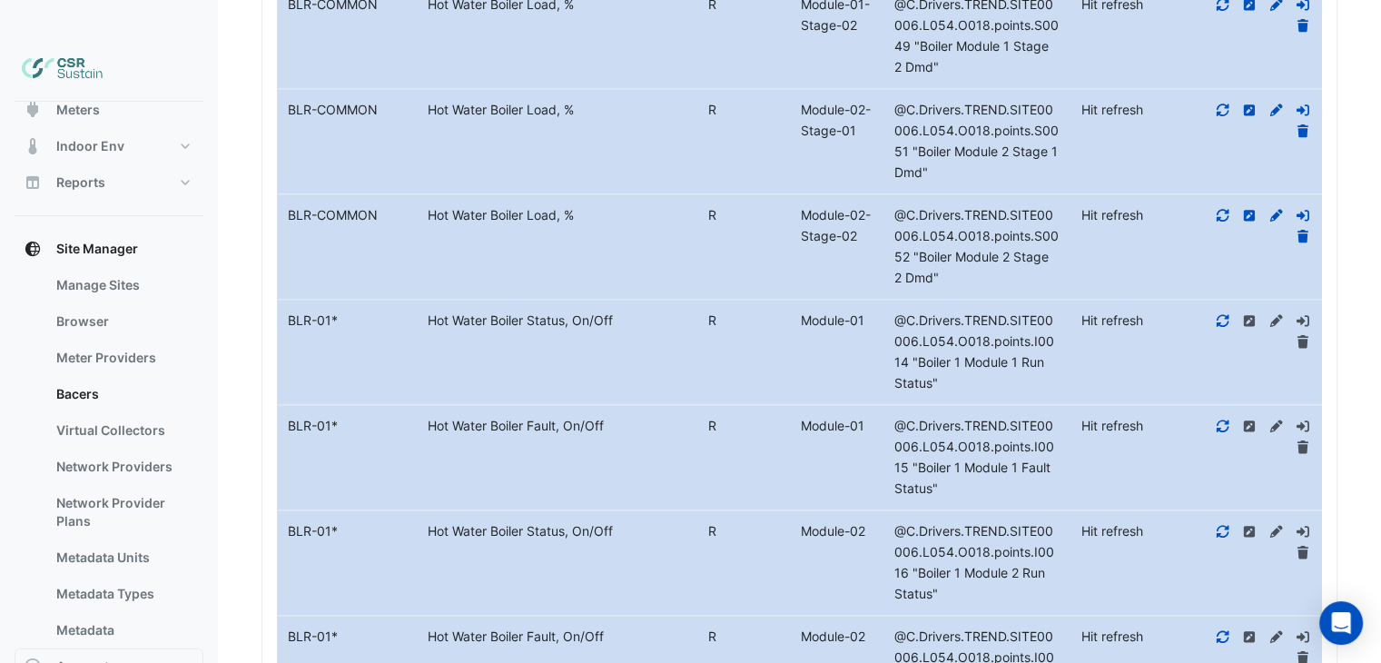
drag, startPoint x: 328, startPoint y: 380, endPoint x: 335, endPoint y: 386, distance: 9.7
click at [335, 416] on div "BLR-01 *" at bounding box center [347, 426] width 140 height 21
click at [337, 418] on span "*" at bounding box center [334, 425] width 6 height 15
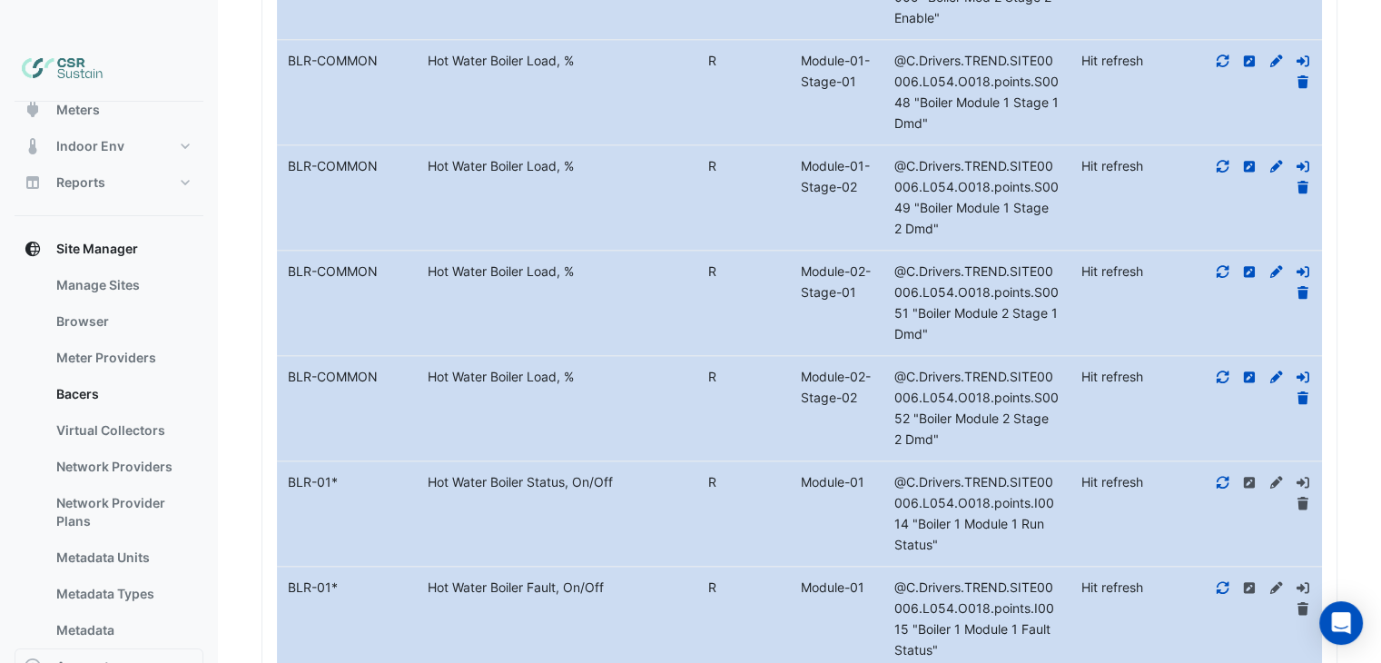
drag, startPoint x: 512, startPoint y: 435, endPoint x: 485, endPoint y: 360, distance: 79.3
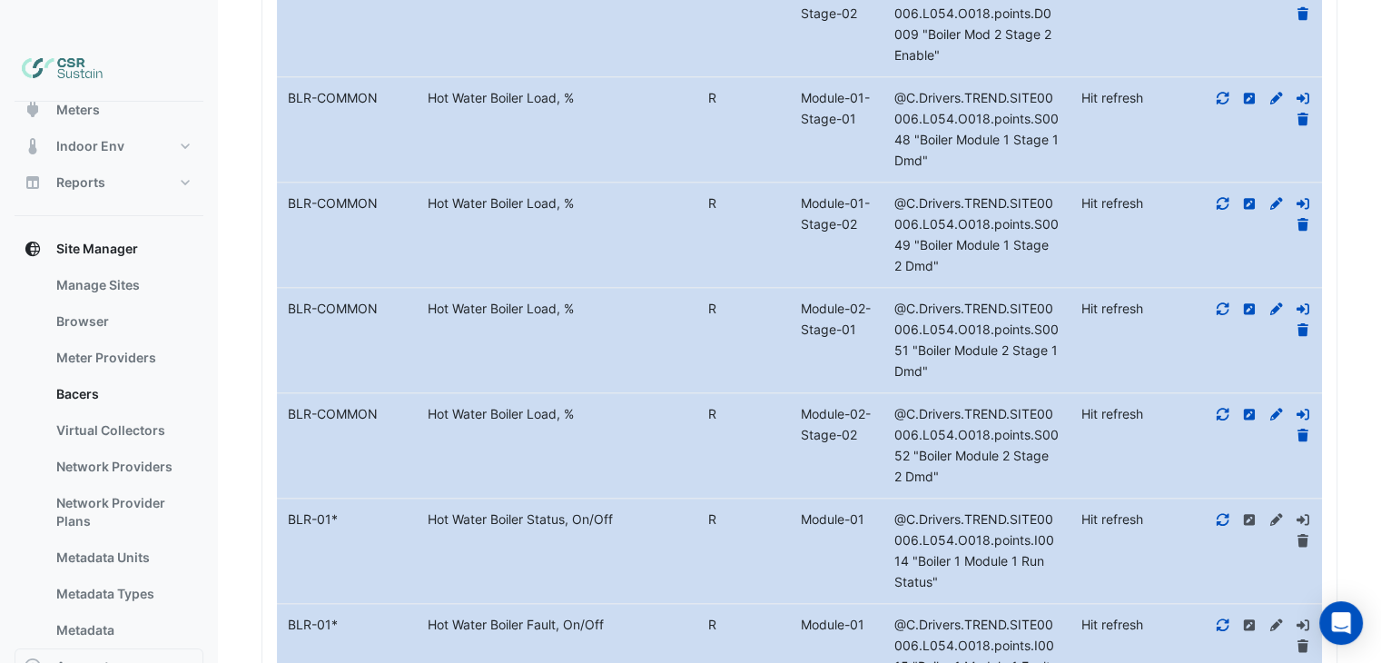
scroll to position [2178, 0]
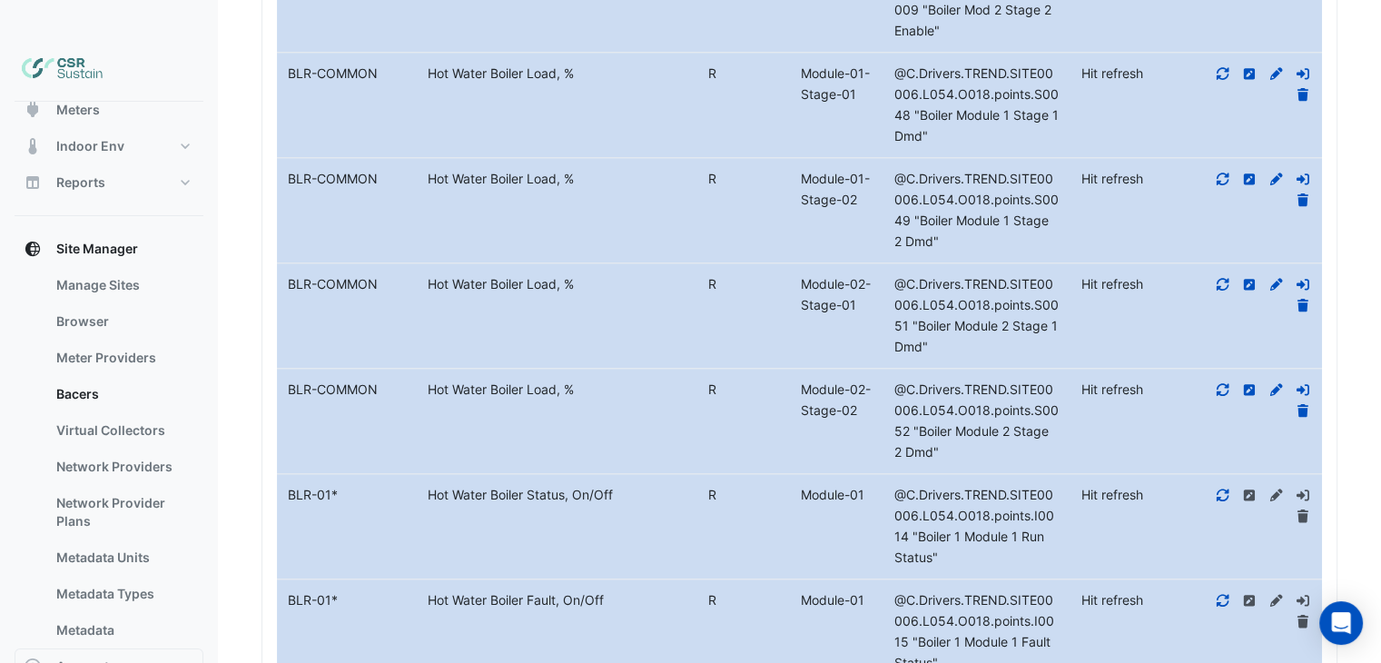
drag, startPoint x: 431, startPoint y: 432, endPoint x: 421, endPoint y: 509, distance: 77.8
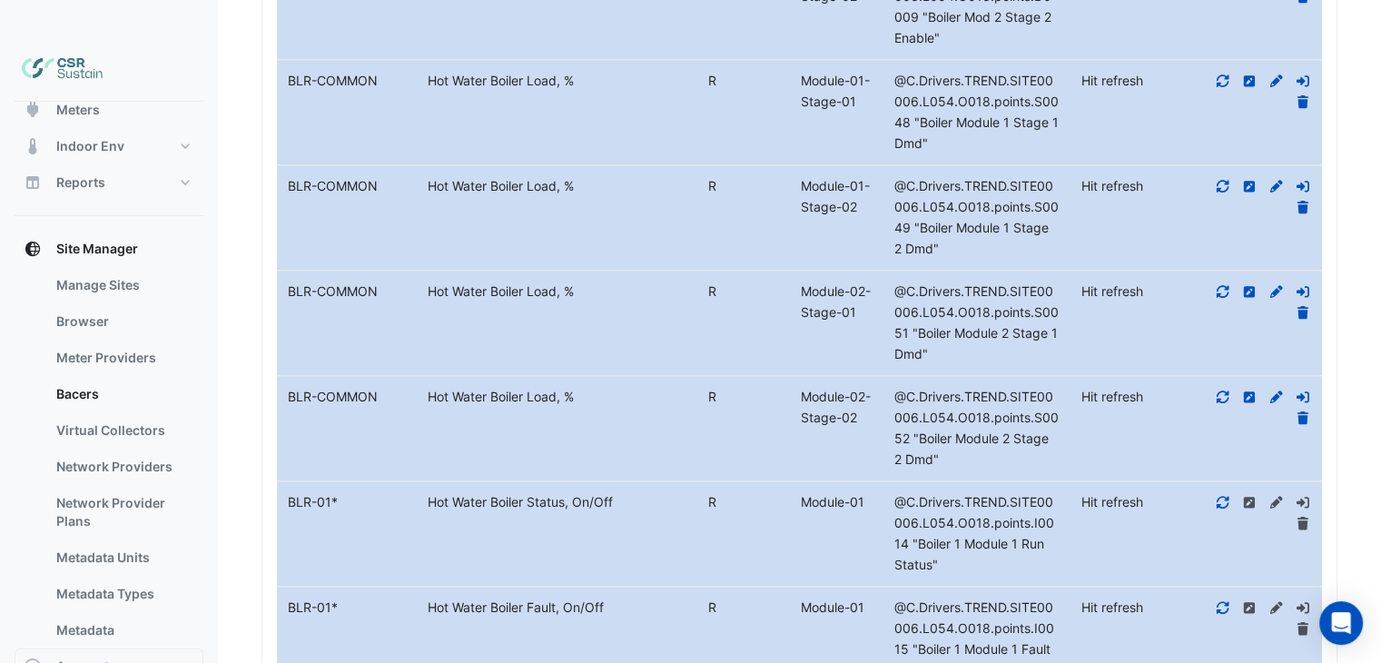
drag, startPoint x: 481, startPoint y: 375, endPoint x: 481, endPoint y: 330, distance: 45.4
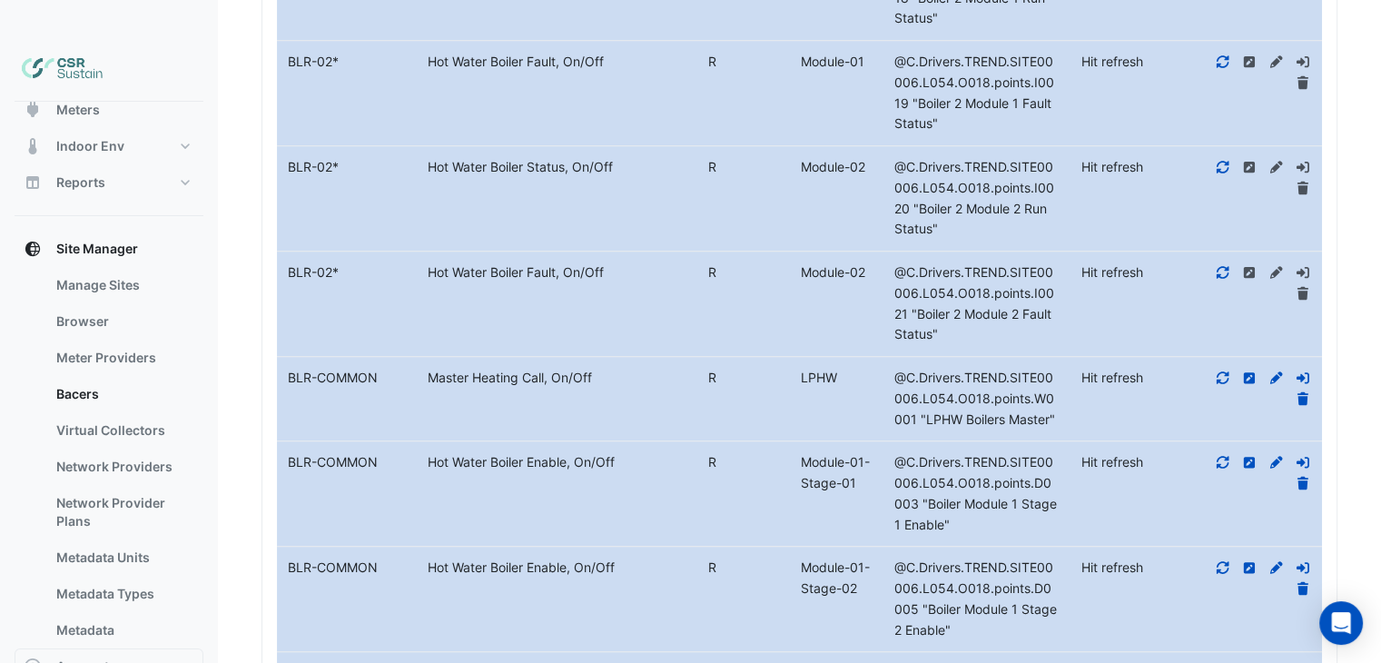
drag, startPoint x: 510, startPoint y: 262, endPoint x: 494, endPoint y: 159, distance: 104.8
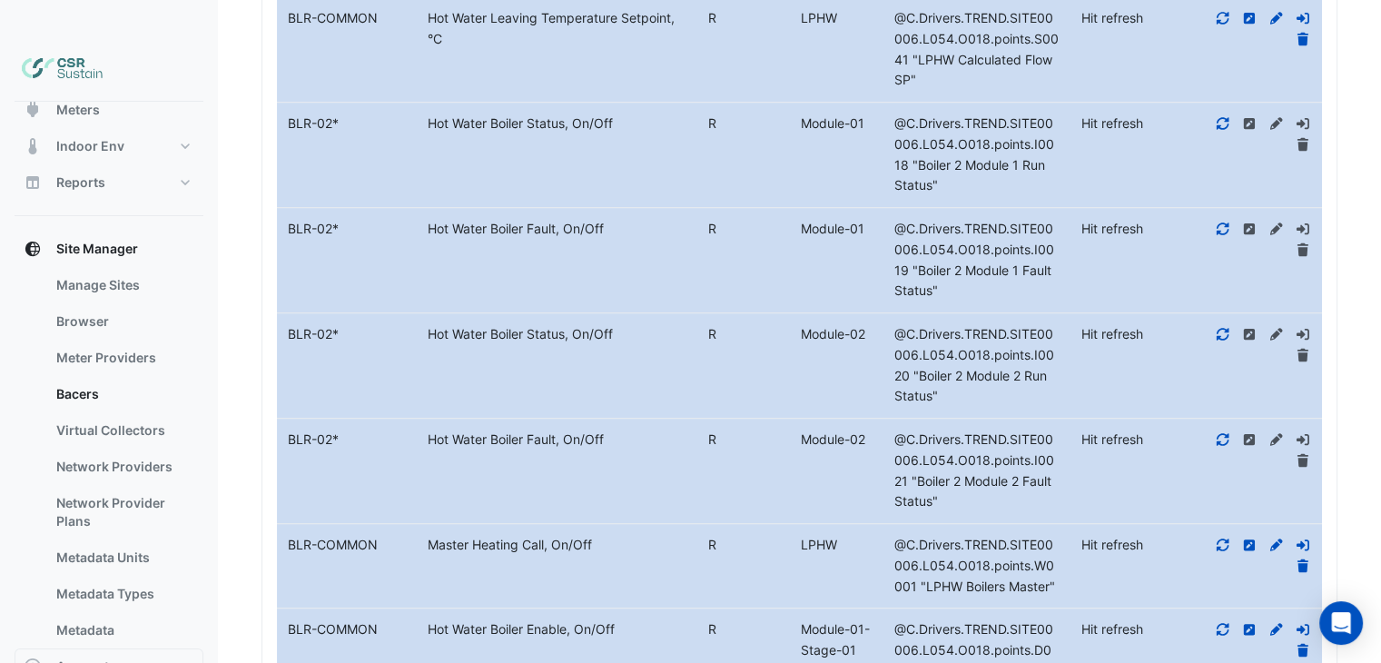
drag, startPoint x: 474, startPoint y: 225, endPoint x: 476, endPoint y: 174, distance: 50.9
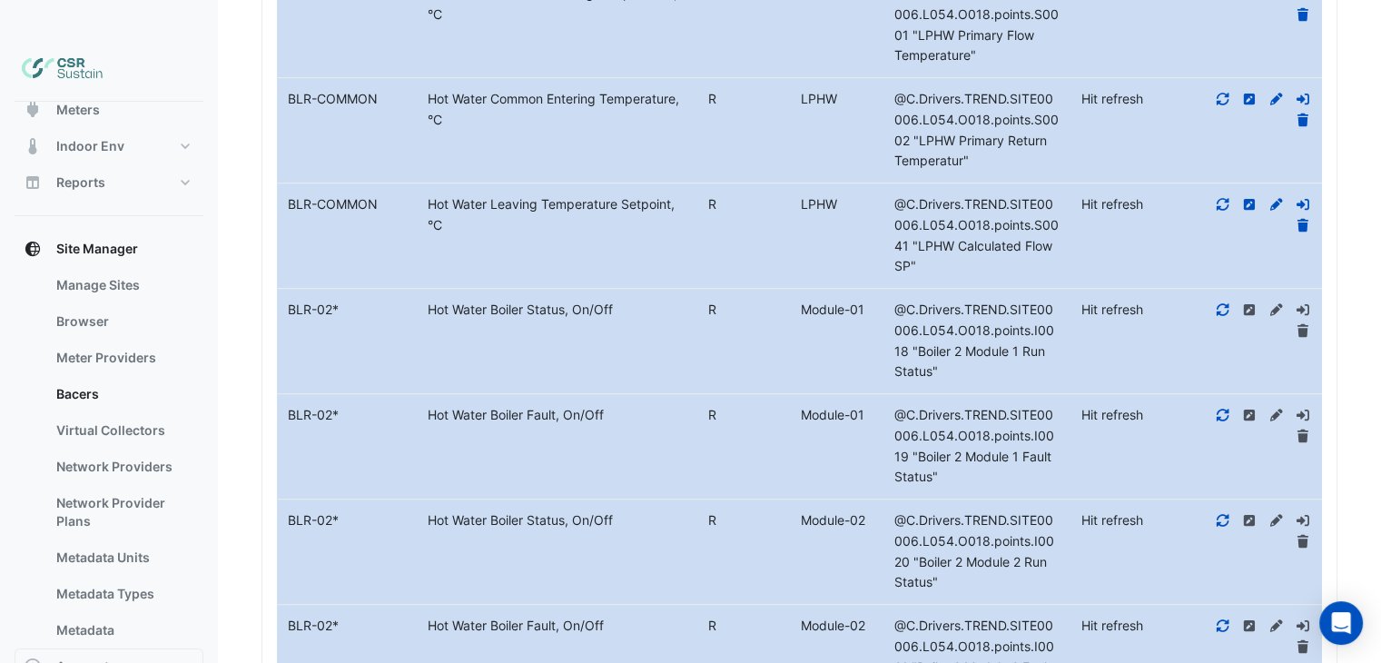
drag, startPoint x: 527, startPoint y: 281, endPoint x: 1021, endPoint y: 197, distance: 501.1
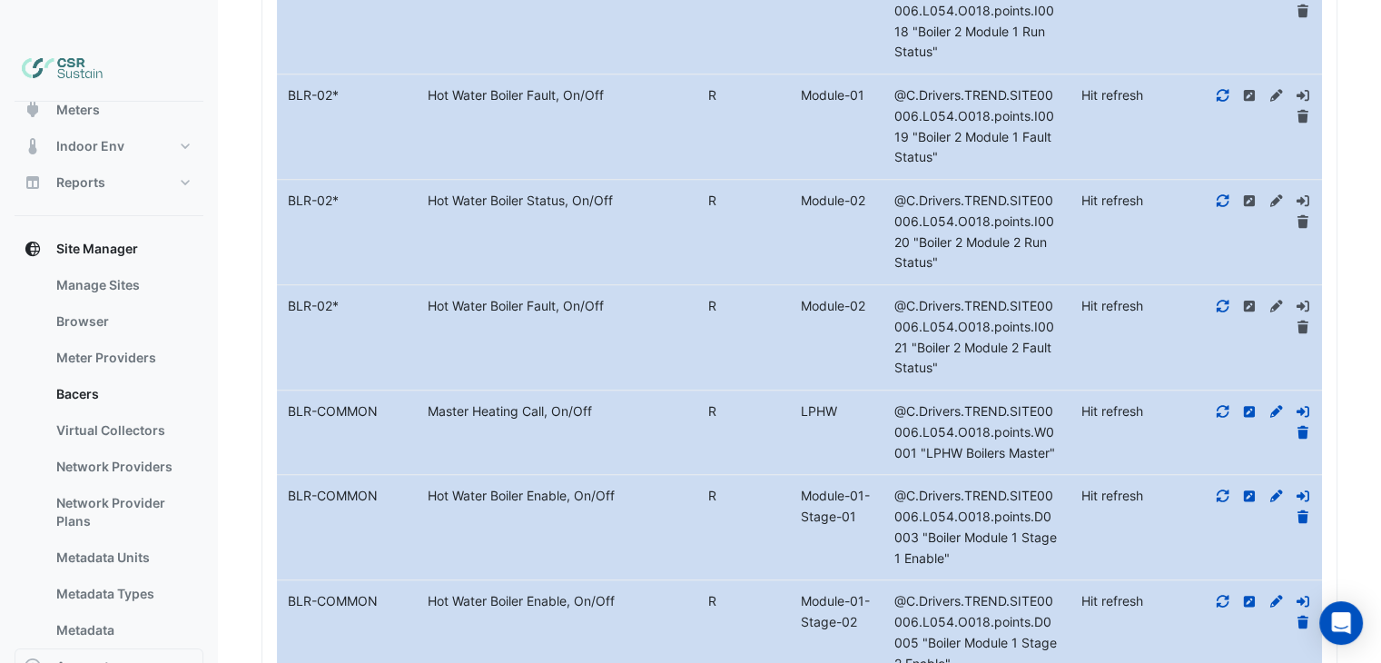
scroll to position [1367, 0]
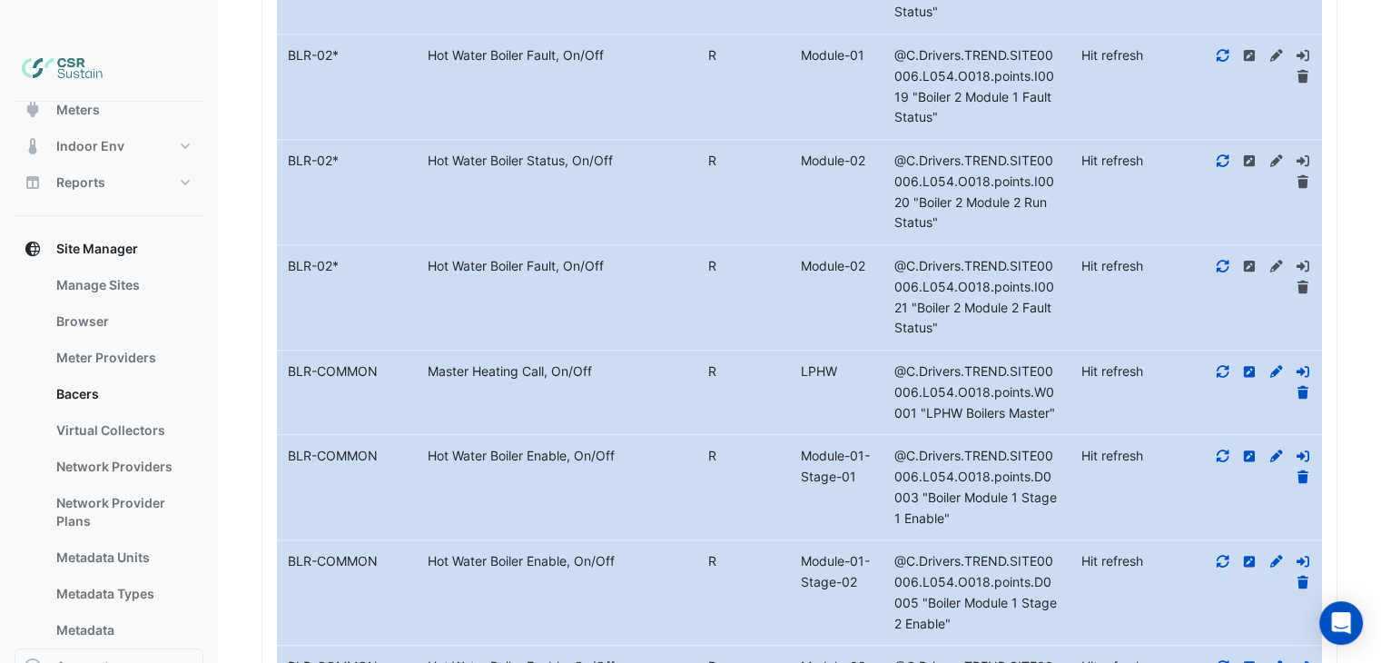
drag, startPoint x: 340, startPoint y: 226, endPoint x: 403, endPoint y: 339, distance: 129.3
click at [311, 256] on div "BLR-02 *" at bounding box center [347, 266] width 140 height 21
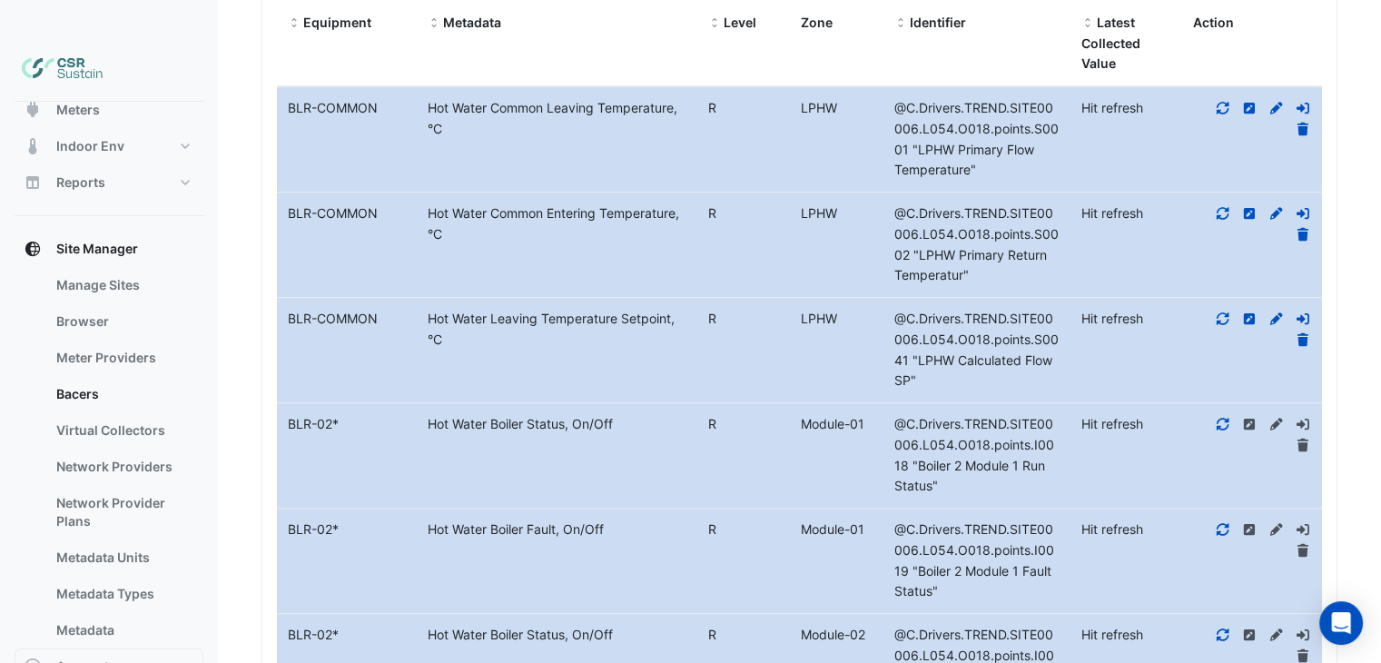
drag, startPoint x: 417, startPoint y: 271, endPoint x: 414, endPoint y: 227, distance: 43.7
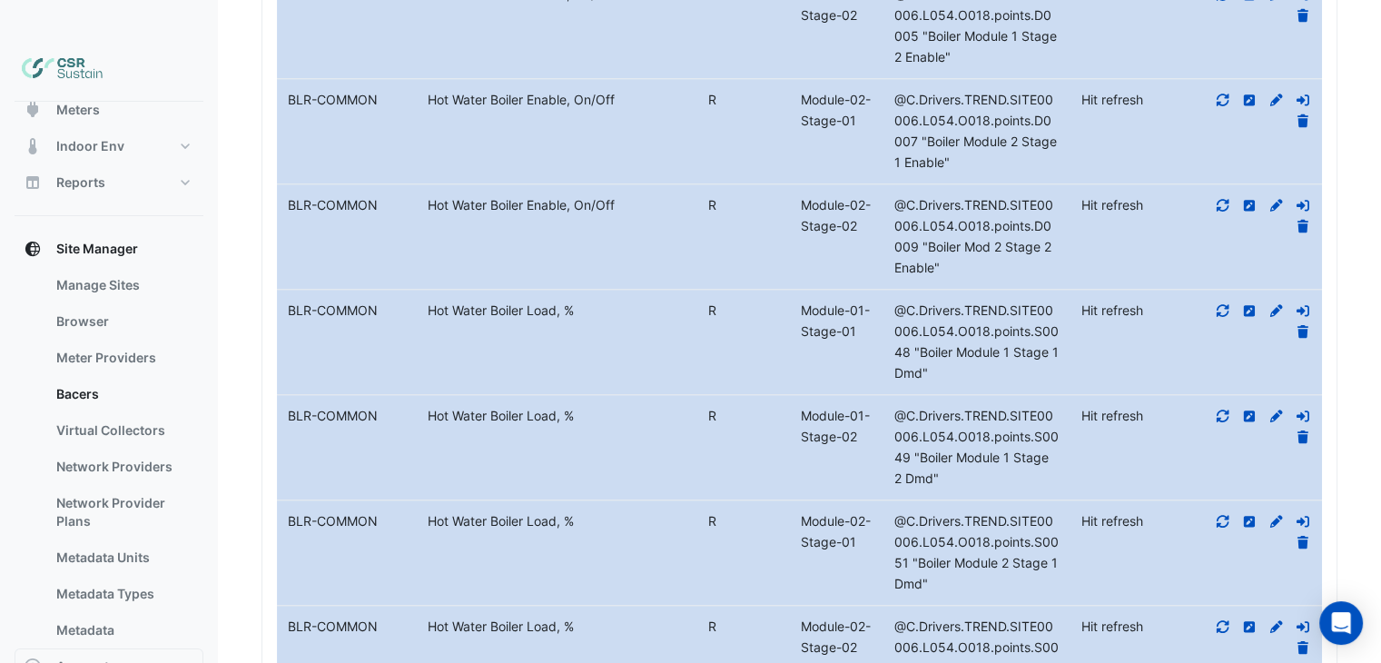
drag, startPoint x: 394, startPoint y: 311, endPoint x: 397, endPoint y: 354, distance: 42.8
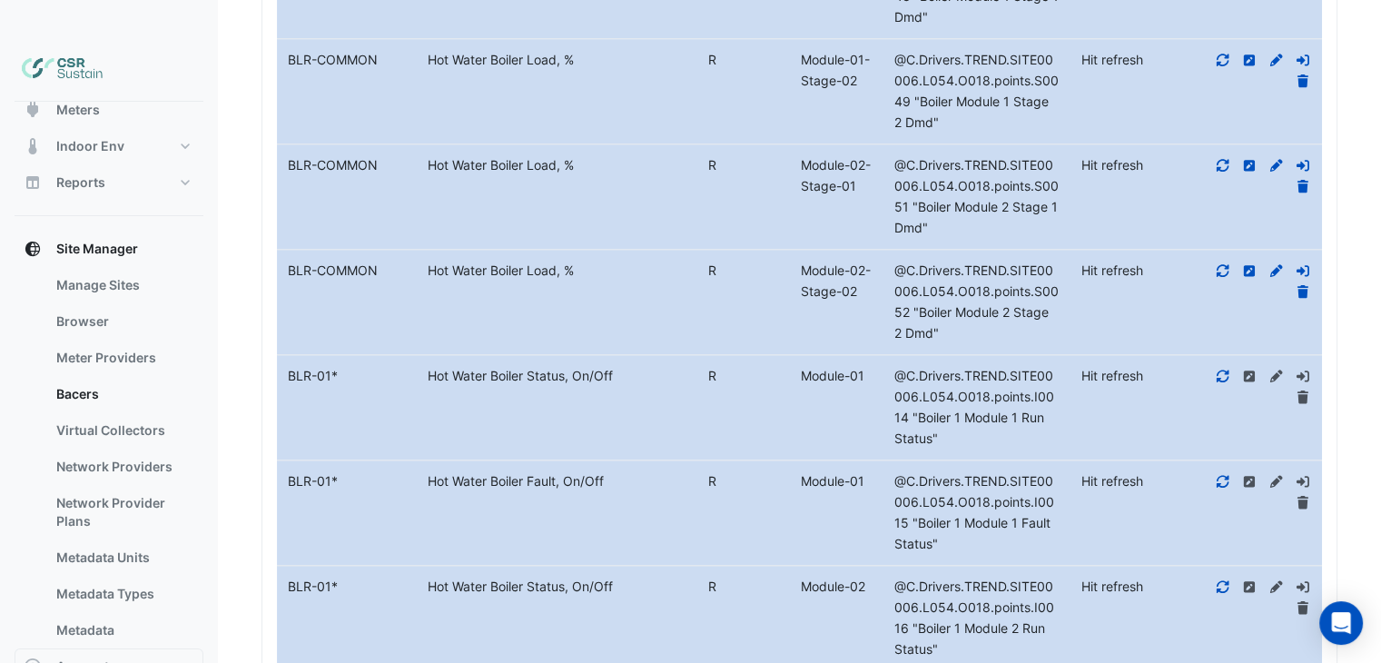
drag, startPoint x: 394, startPoint y: 340, endPoint x: 397, endPoint y: 443, distance: 103.5
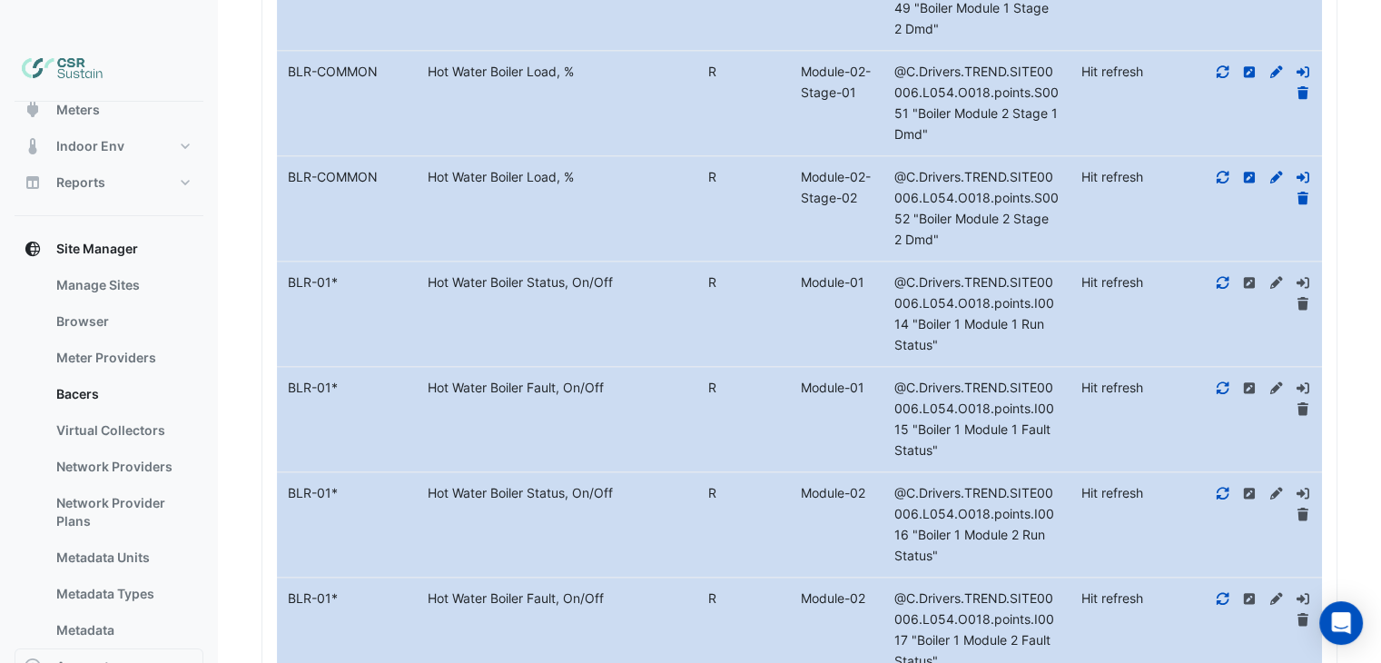
drag, startPoint x: 358, startPoint y: 337, endPoint x: 288, endPoint y: 259, distance: 104.8
click at [768, 269] on datatable-body-cell "Level R Module-01" at bounding box center [789, 314] width 187 height 104
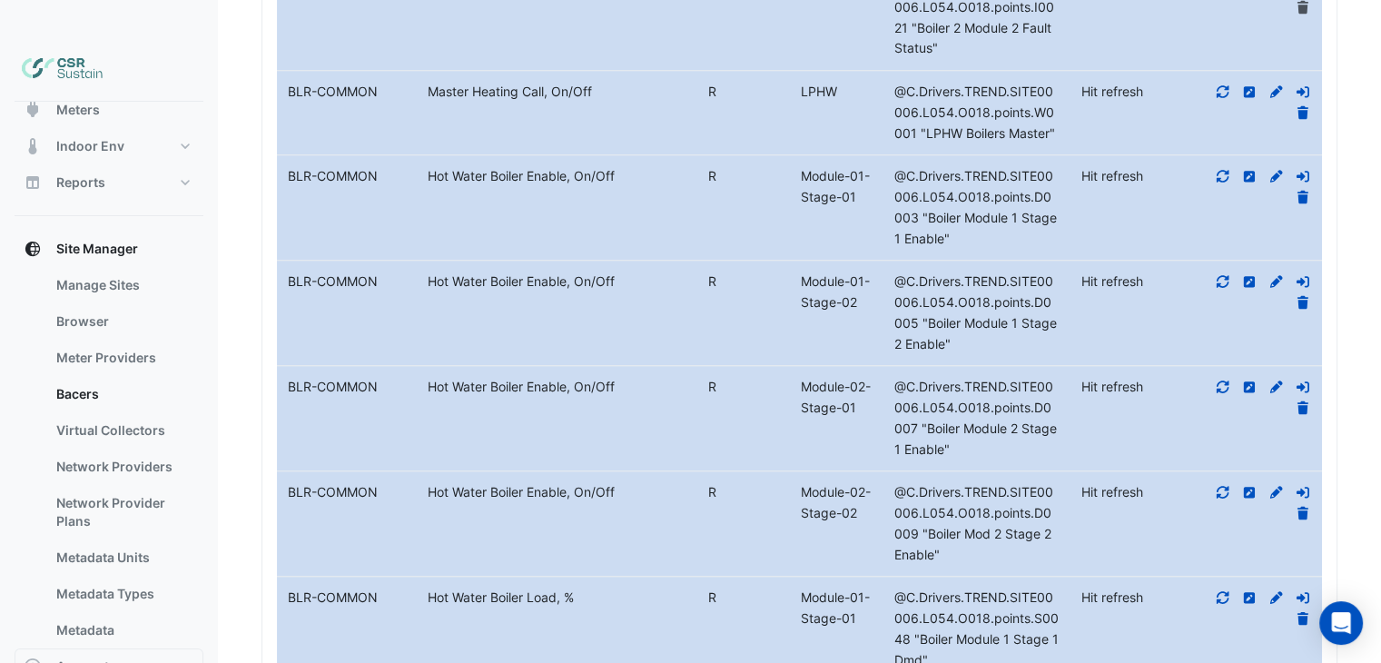
drag, startPoint x: 433, startPoint y: 54, endPoint x: 428, endPoint y: 27, distance: 27.8
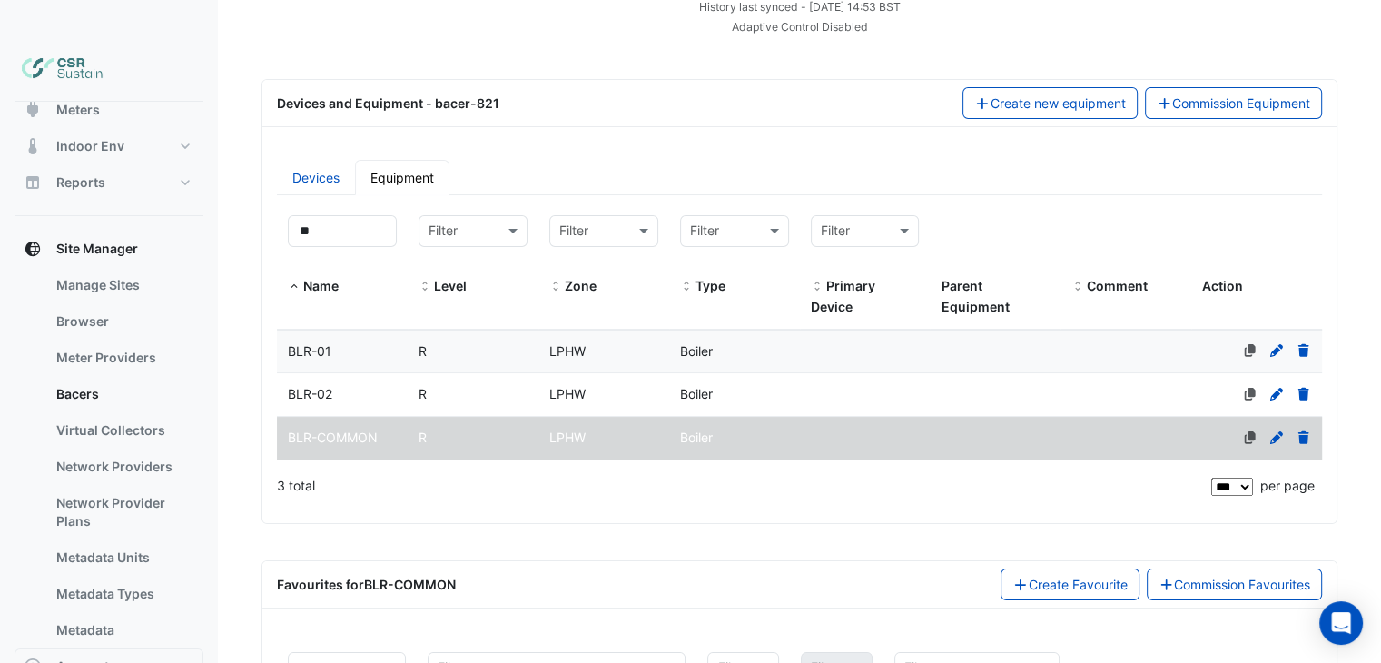
scroll to position [203, 0]
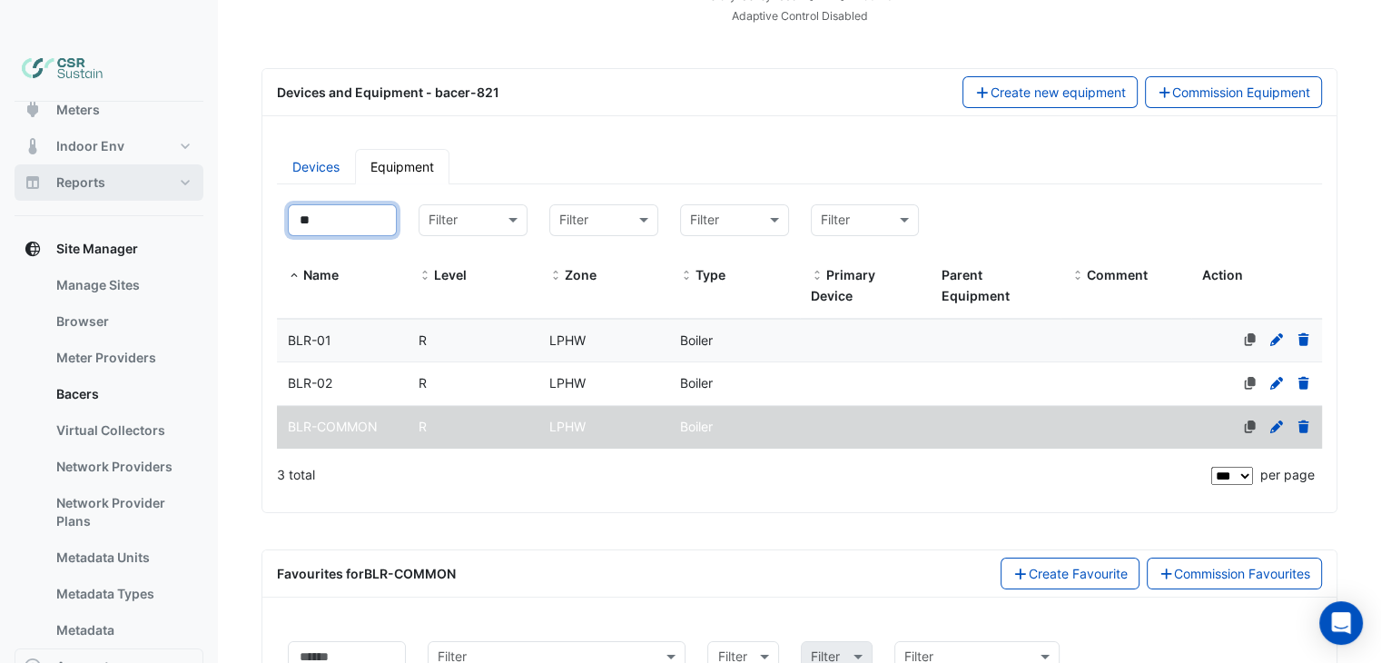
drag, startPoint x: 180, startPoint y: 164, endPoint x: 167, endPoint y: 163, distance: 12.8
click at [345, 204] on input "**" at bounding box center [342, 220] width 109 height 32
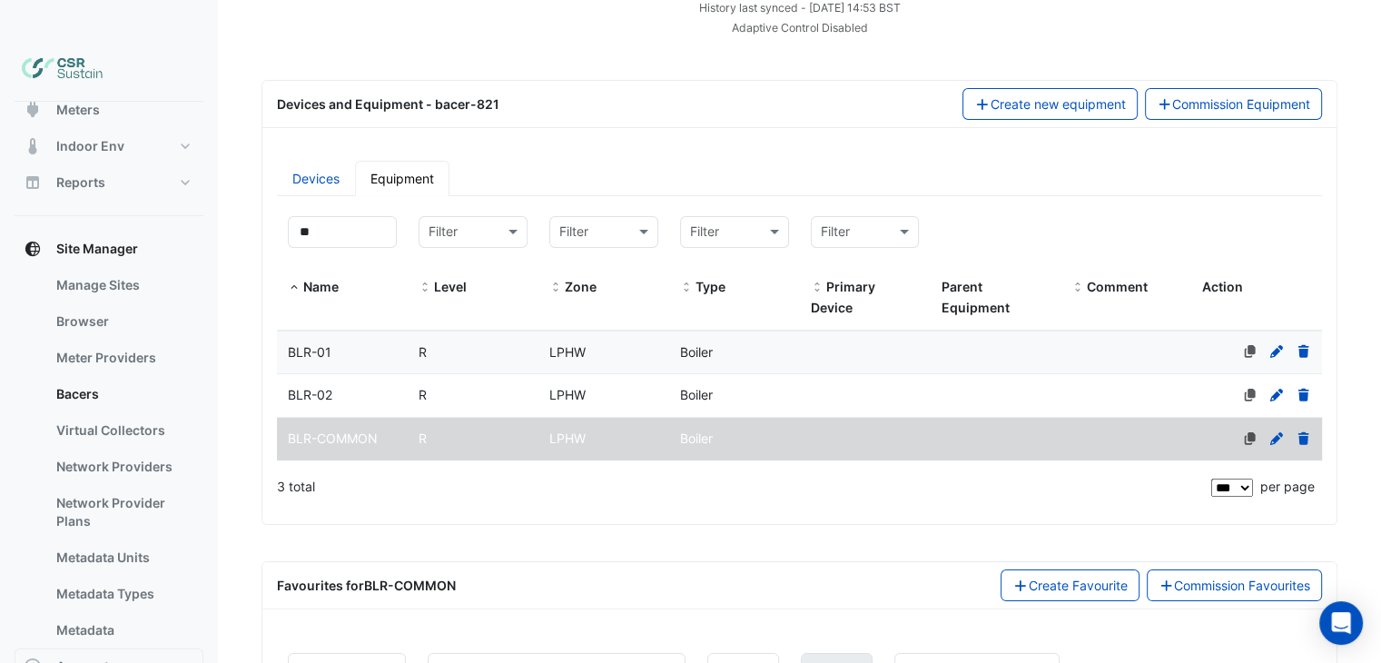
drag, startPoint x: 469, startPoint y: 111, endPoint x: 470, endPoint y: 48, distance: 62.7
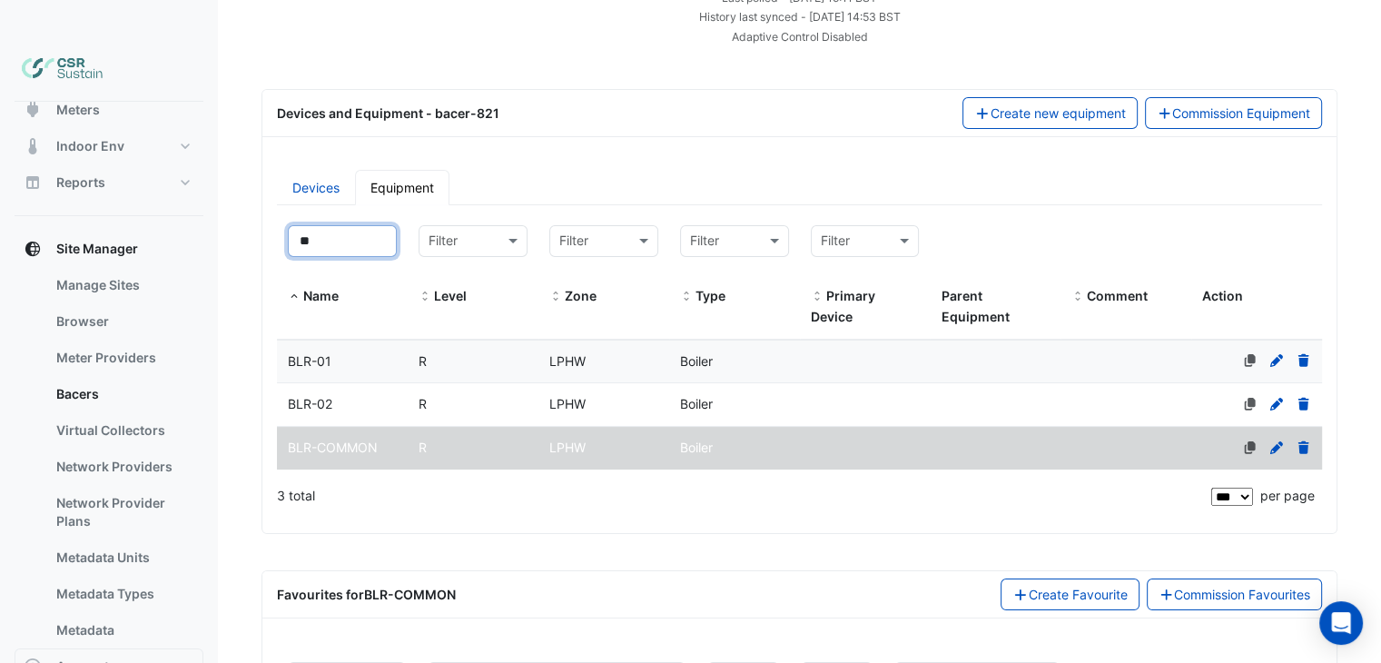
drag, startPoint x: 355, startPoint y: 205, endPoint x: 259, endPoint y: 198, distance: 96.5
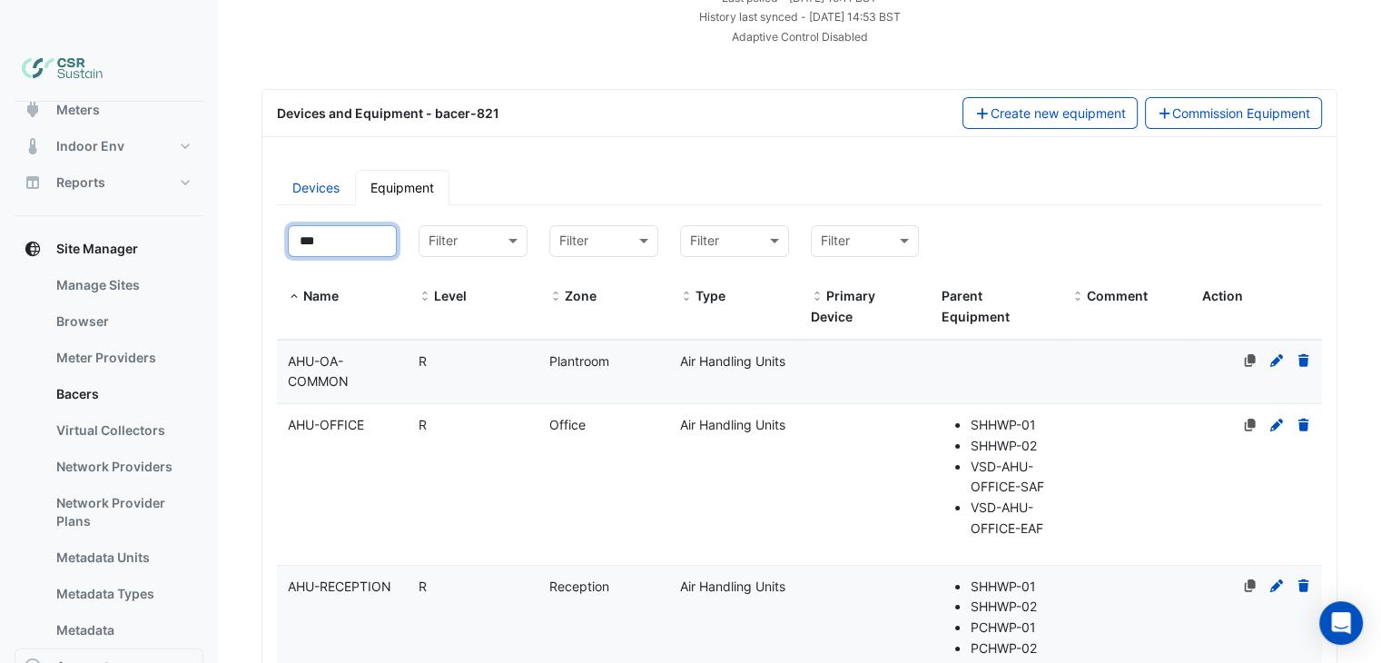
type input "***"
click at [400, 419] on datatable-body-cell "Name AHU-OFFICE" at bounding box center [342, 484] width 131 height 161
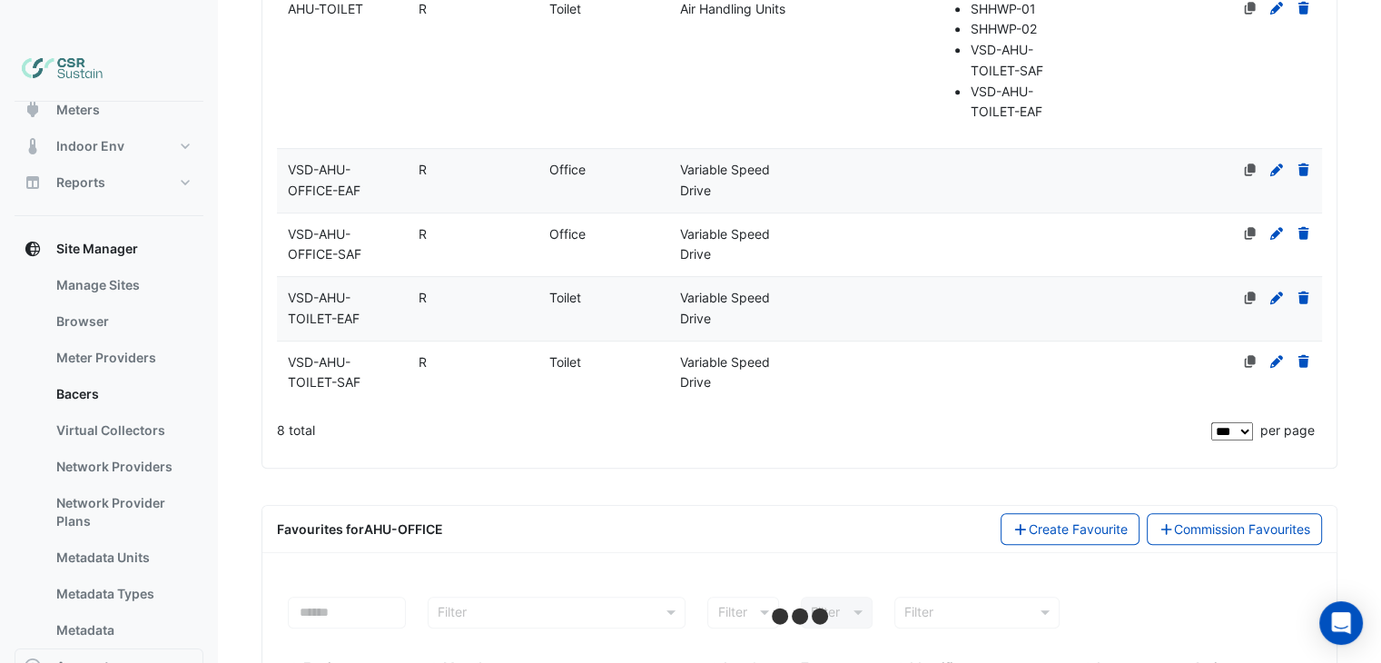
scroll to position [978, 0]
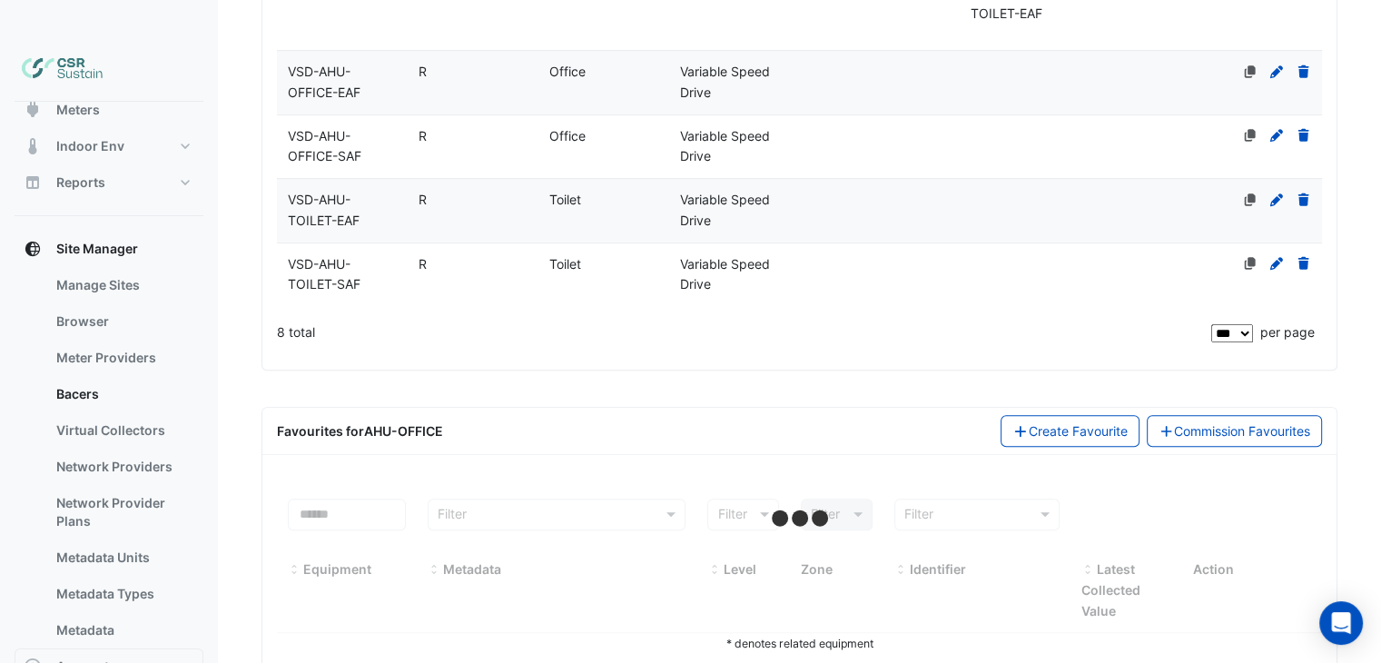
select select "***"
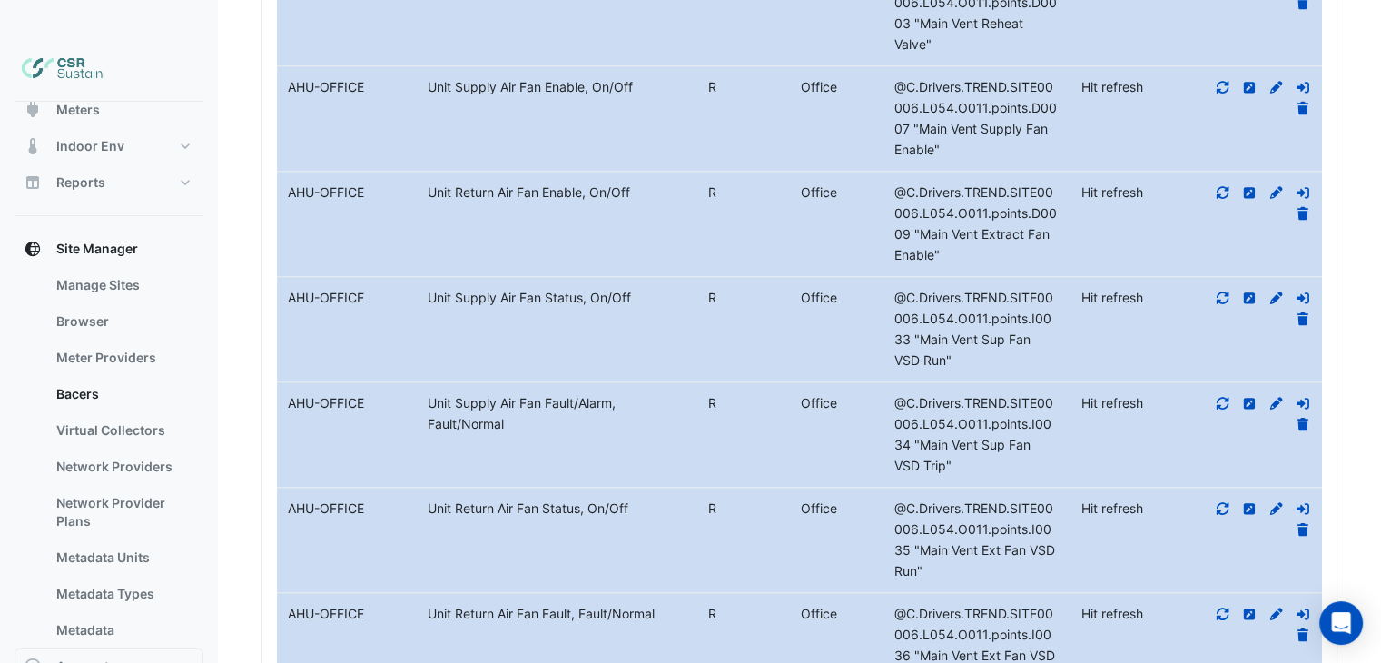
drag, startPoint x: 476, startPoint y: 344, endPoint x: 470, endPoint y: 686, distance: 341.5
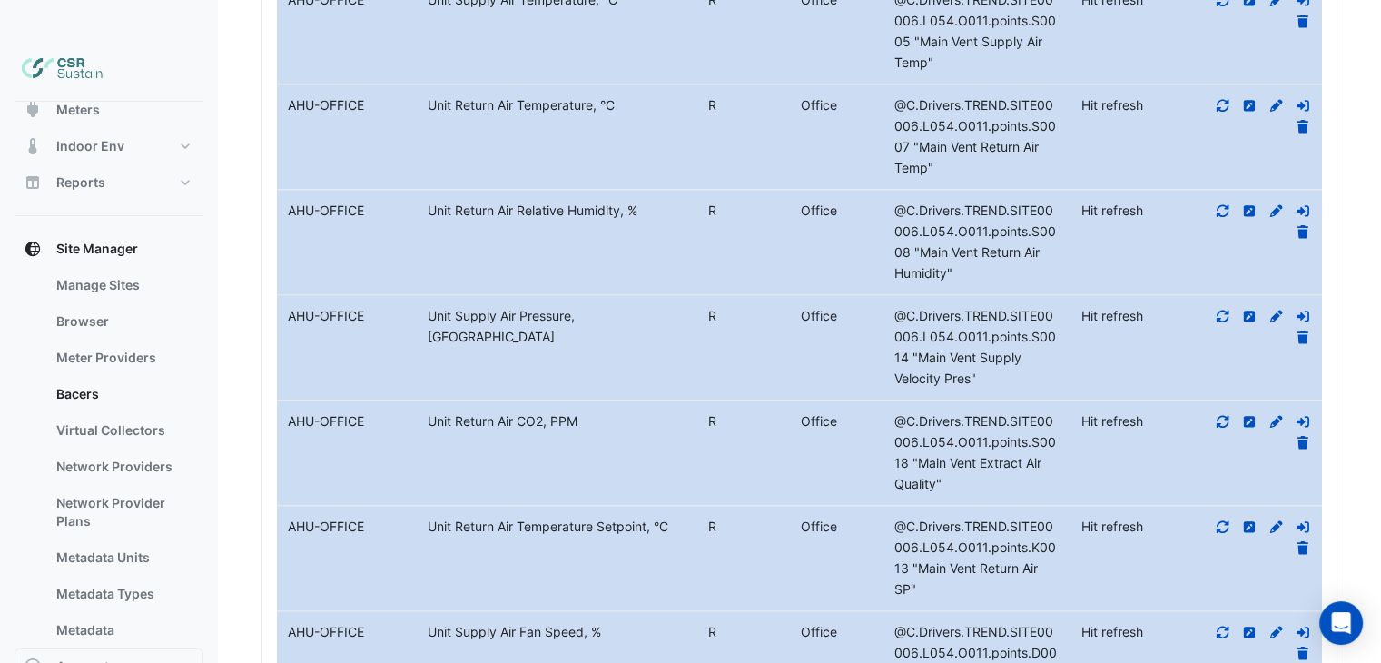
drag, startPoint x: 458, startPoint y: 329, endPoint x: 461, endPoint y: 317, distance: 12.4
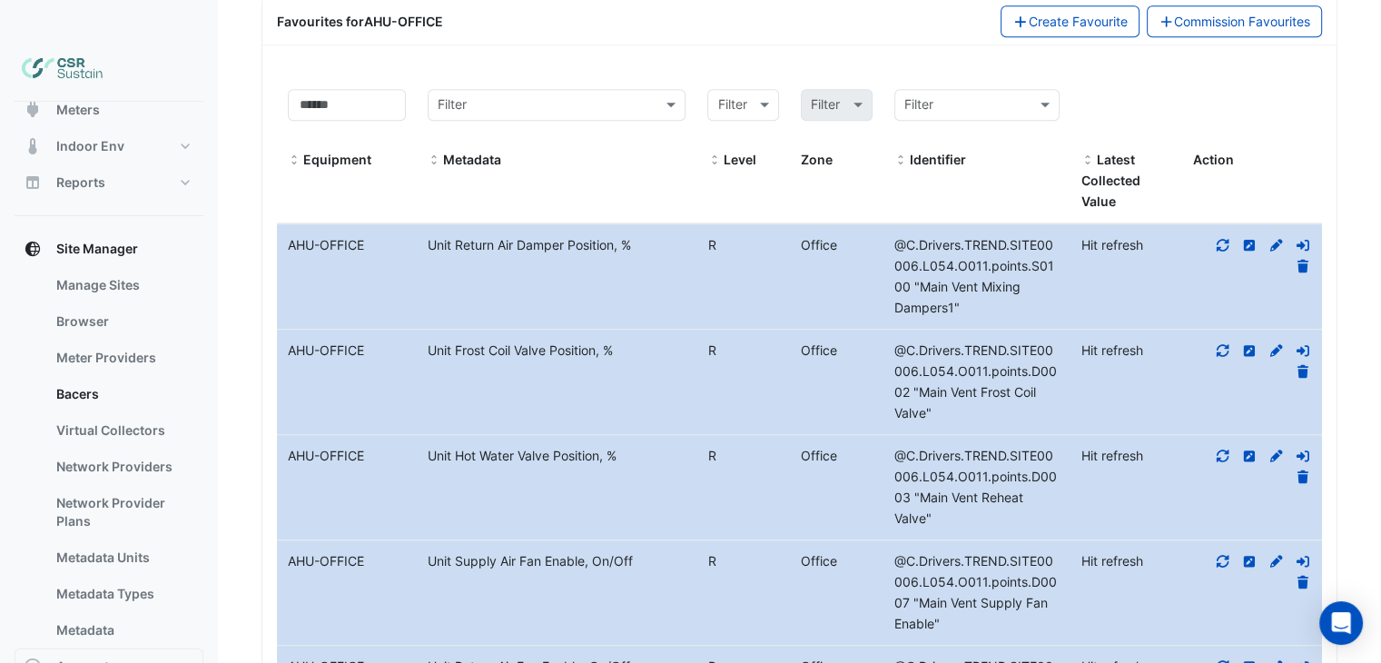
scroll to position [1193, 0]
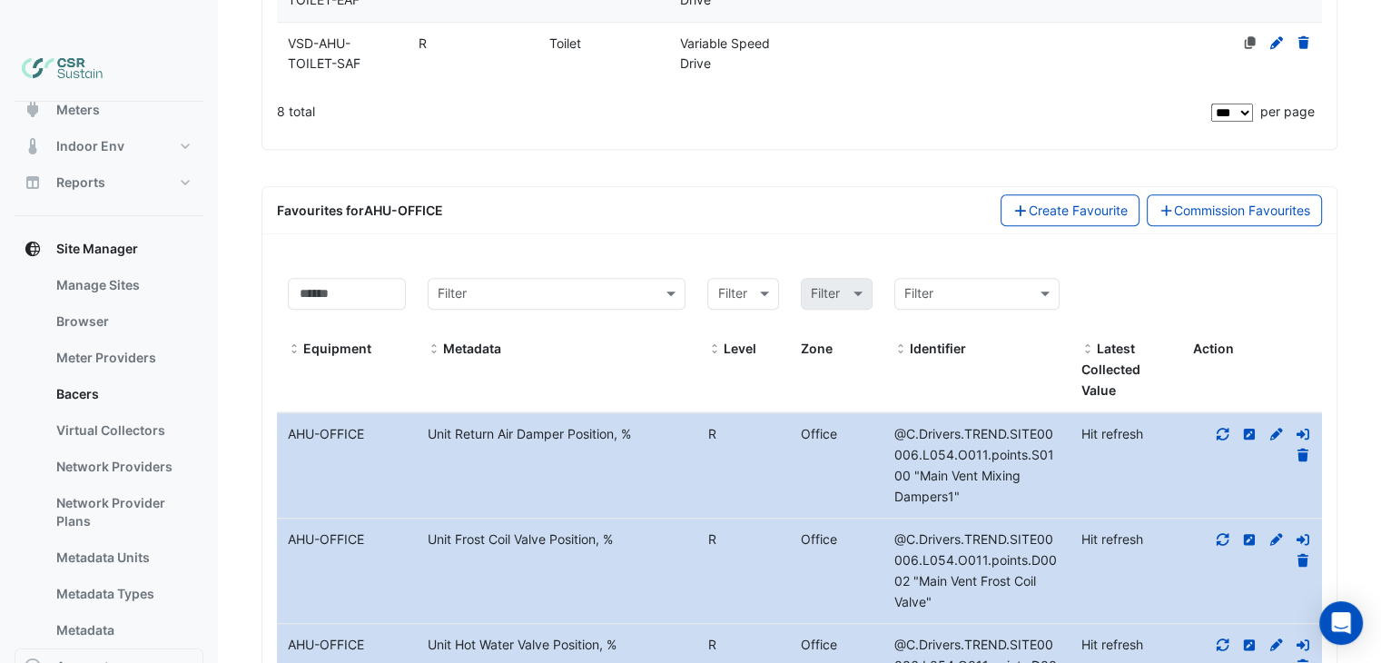
drag, startPoint x: 469, startPoint y: 286, endPoint x: 490, endPoint y: 182, distance: 106.7
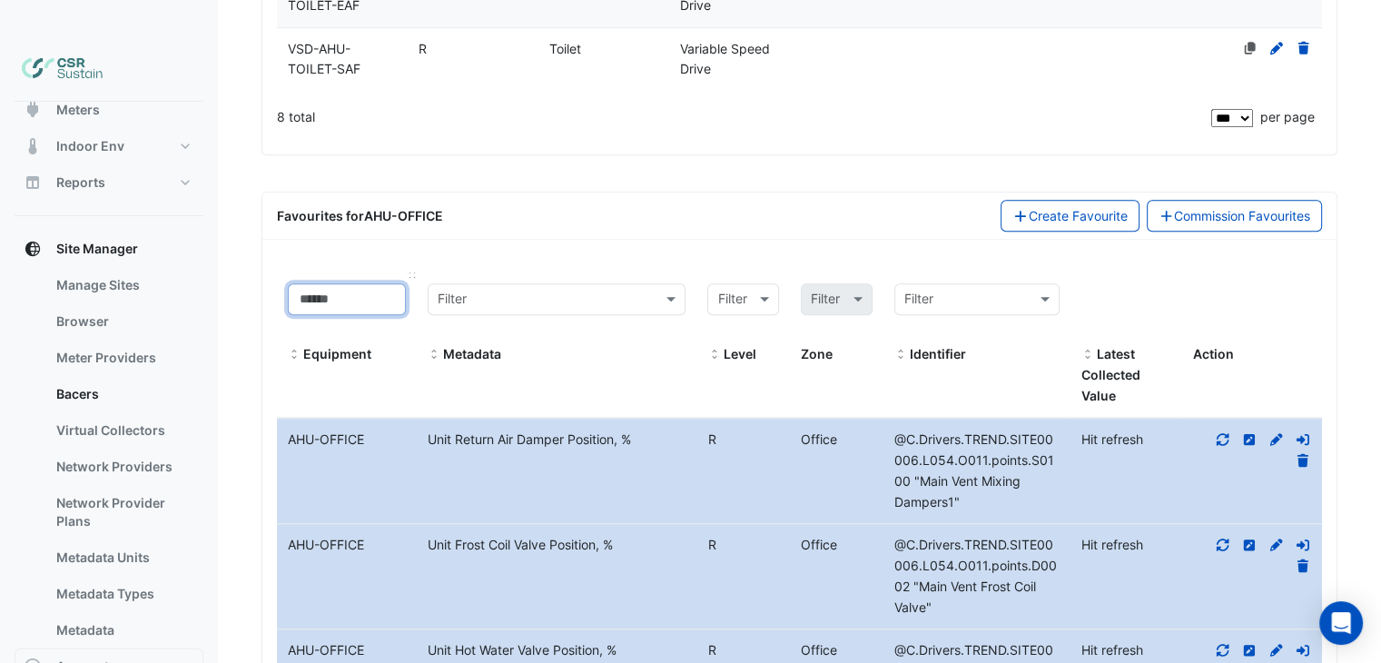
click at [321, 283] on input at bounding box center [347, 299] width 118 height 32
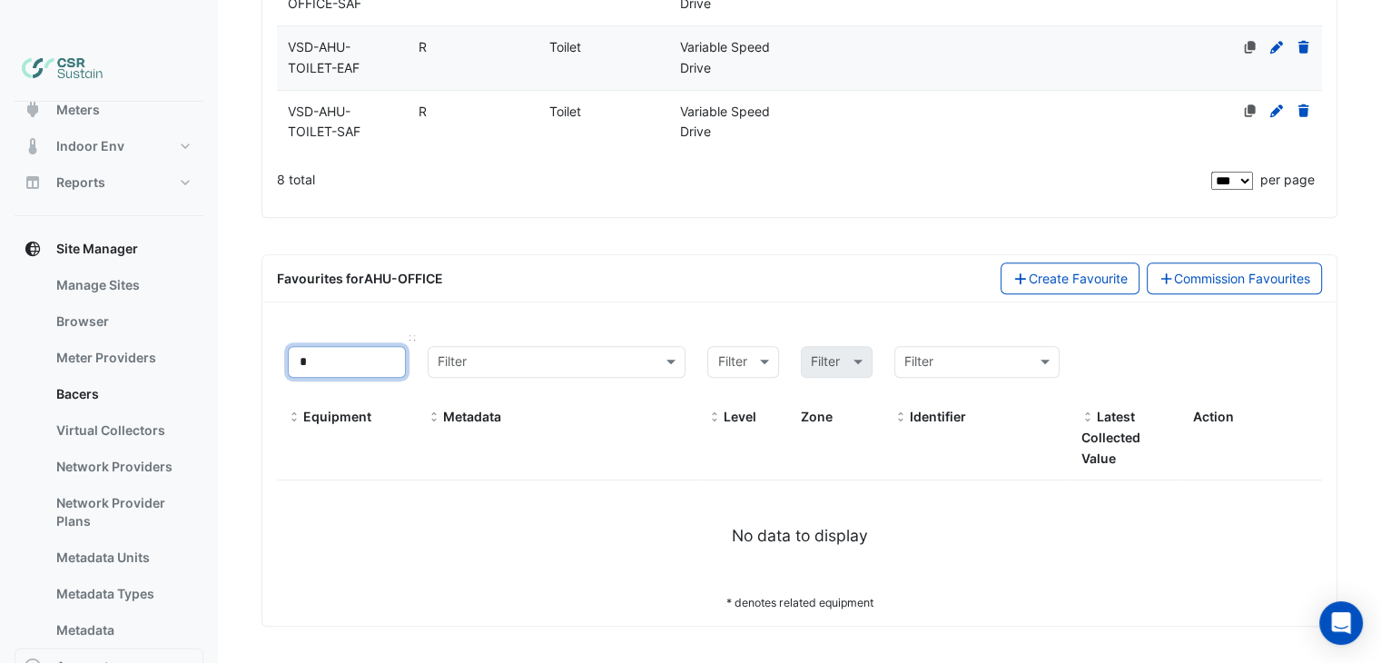
scroll to position [1090, 0]
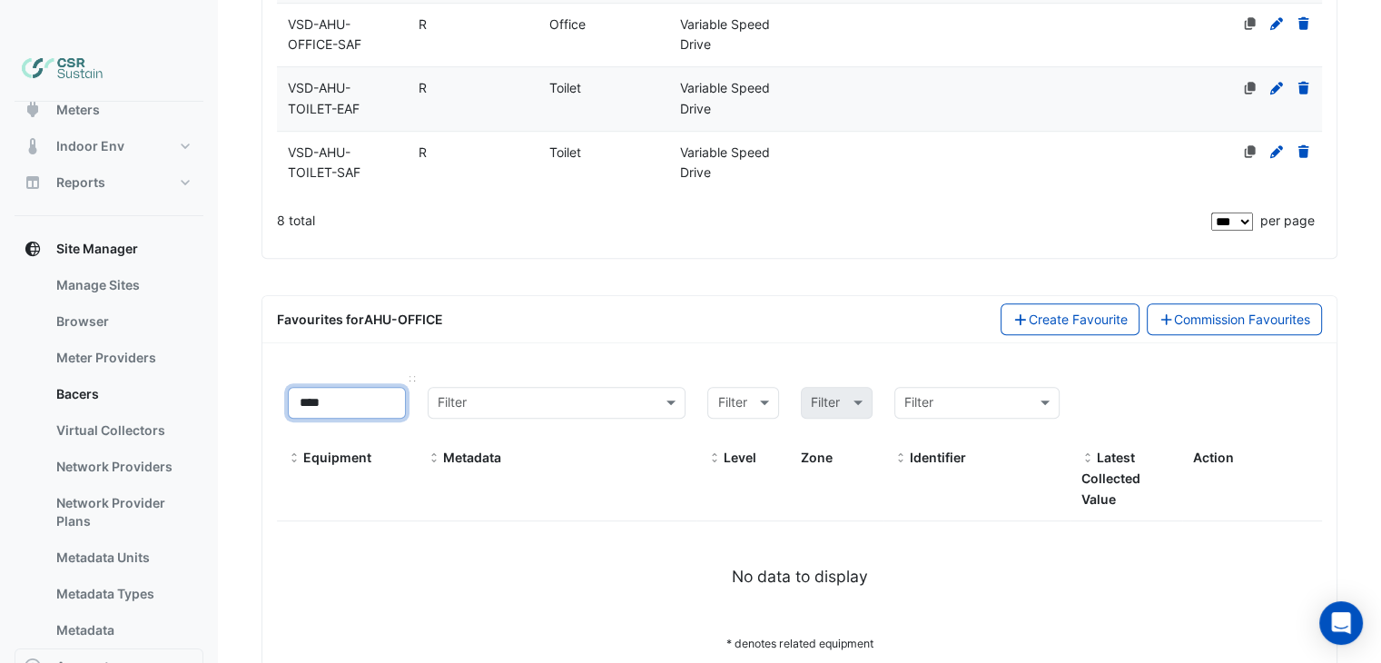
drag, startPoint x: 346, startPoint y: 358, endPoint x: 322, endPoint y: 361, distance: 23.9
click at [322, 387] on input "****" at bounding box center [347, 403] width 118 height 32
type input "*"
select select "***"
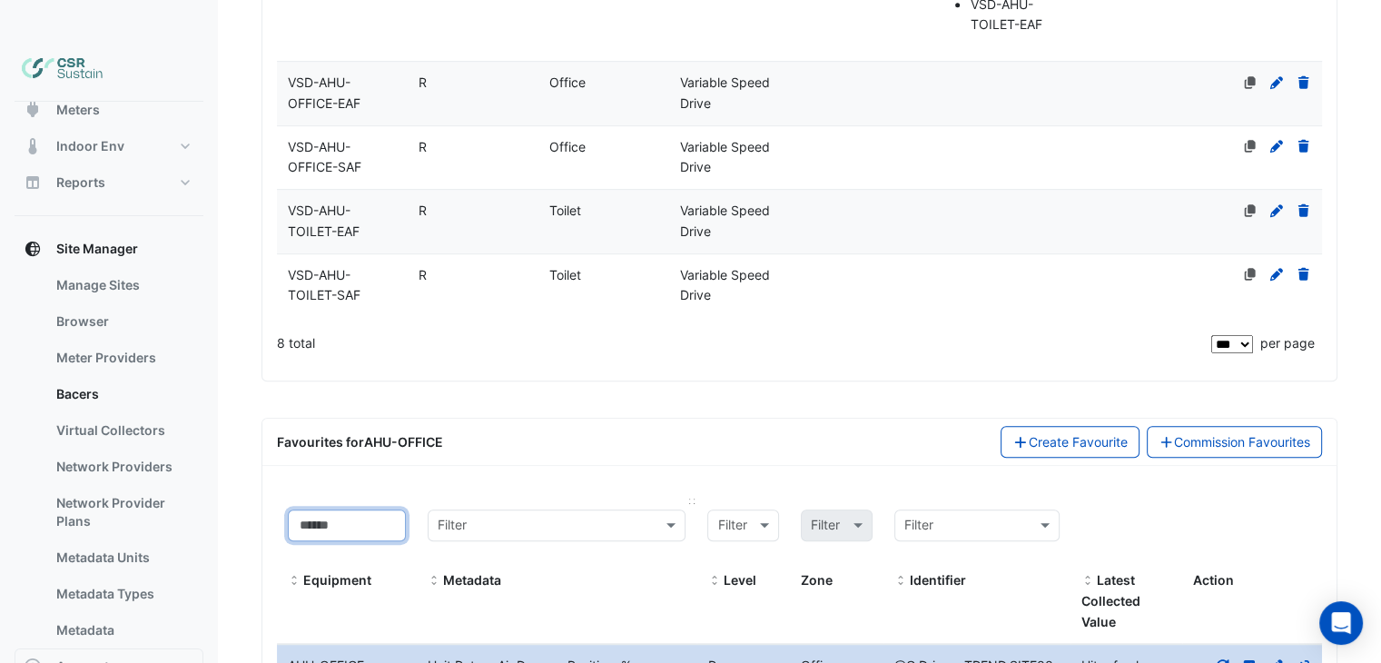
scroll to position [999, 0]
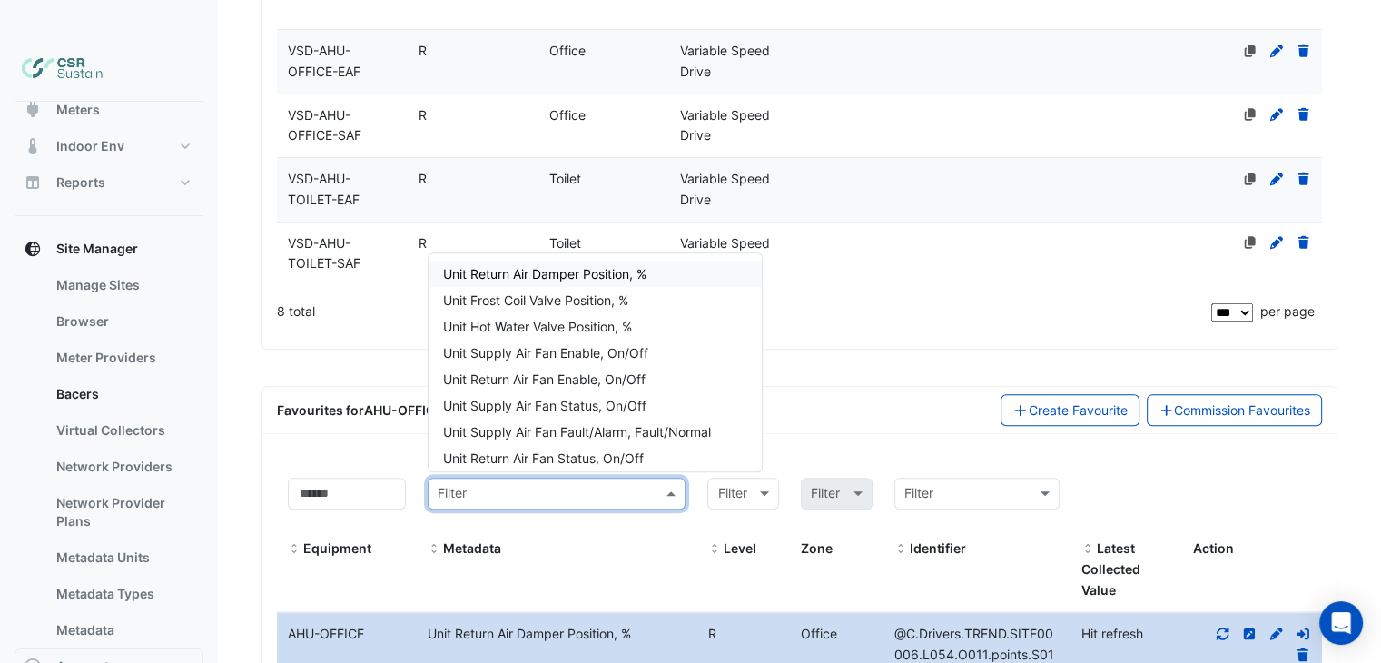
click at [510, 484] on input "text" at bounding box center [539, 494] width 202 height 21
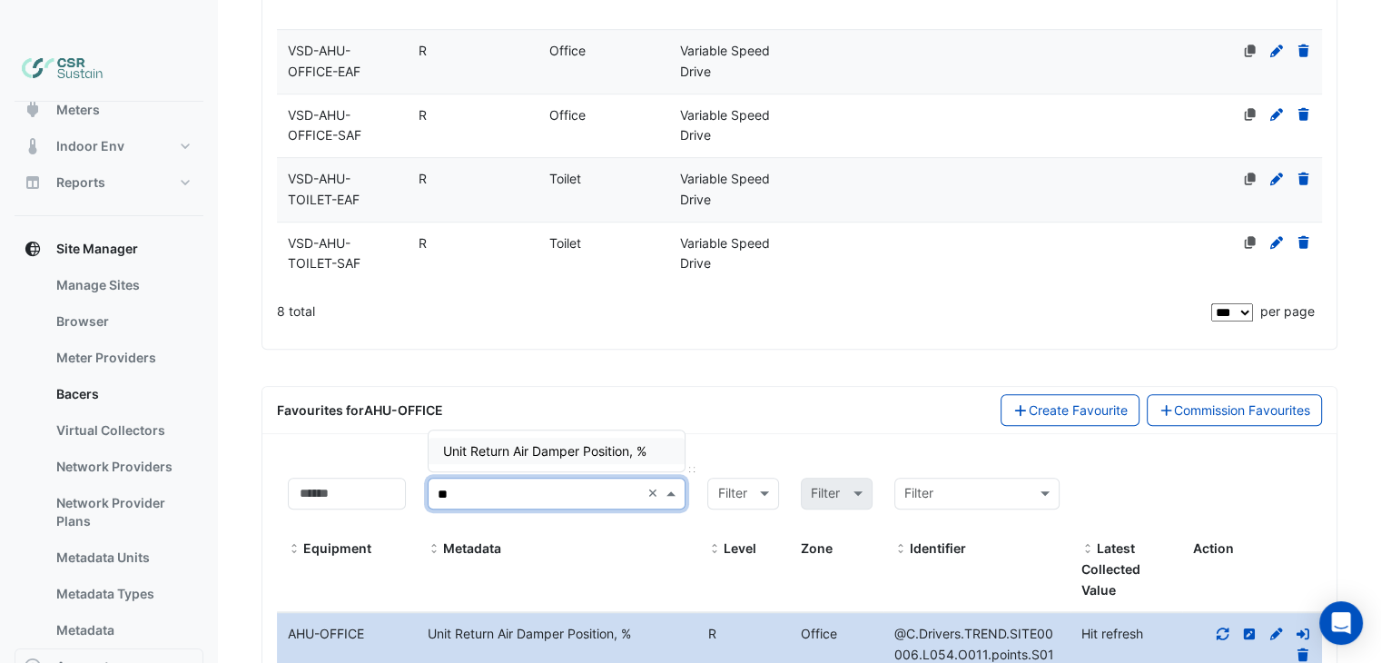
type input "*"
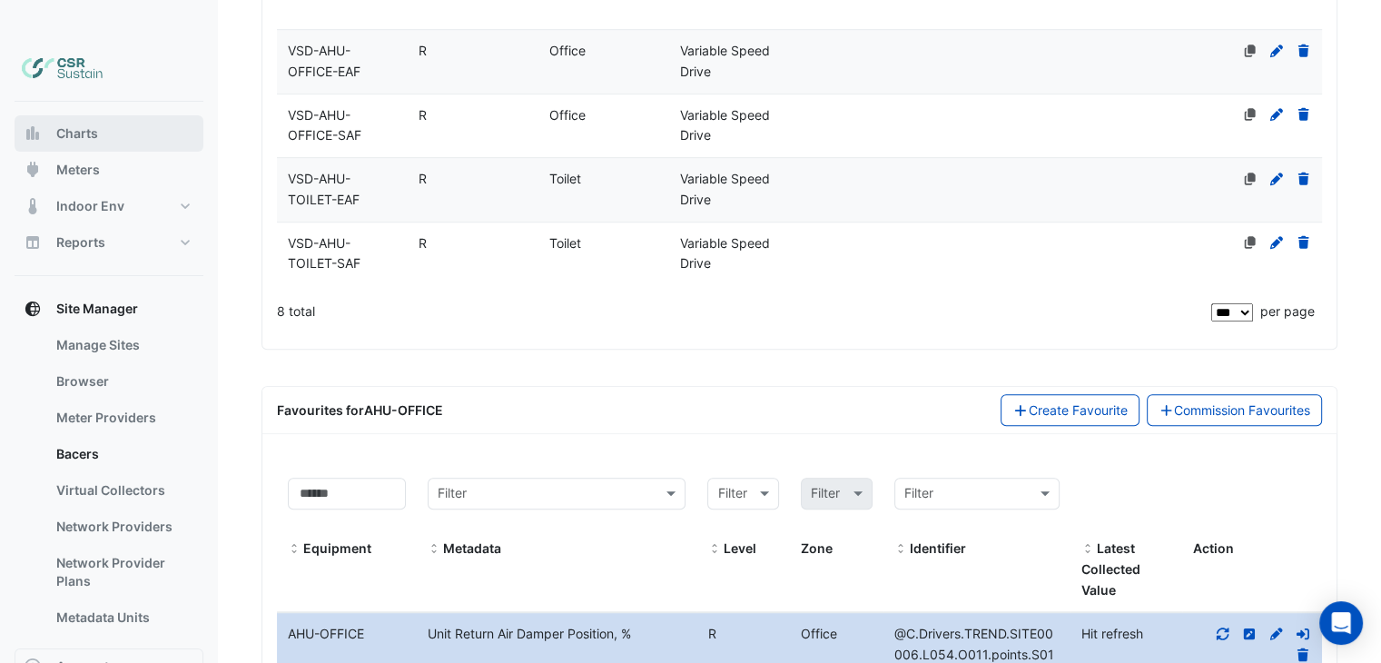
scroll to position [109, 0]
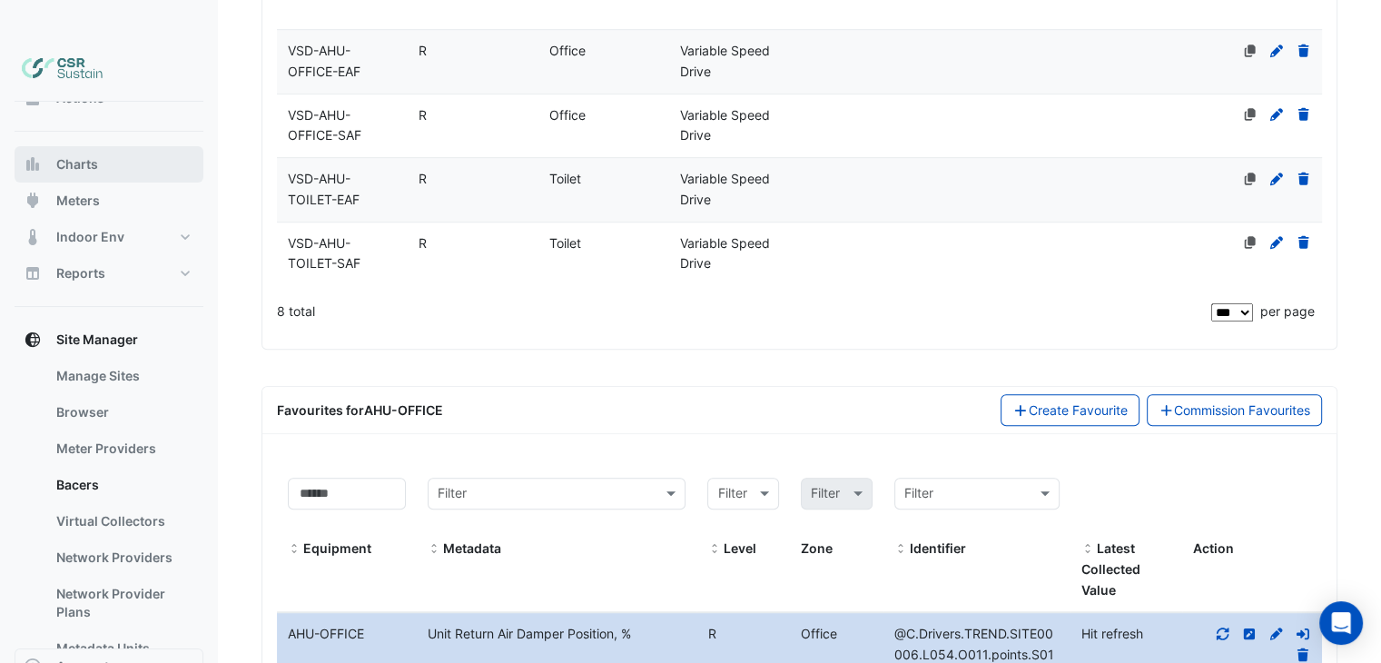
click at [139, 146] on button "Charts" at bounding box center [109, 164] width 189 height 36
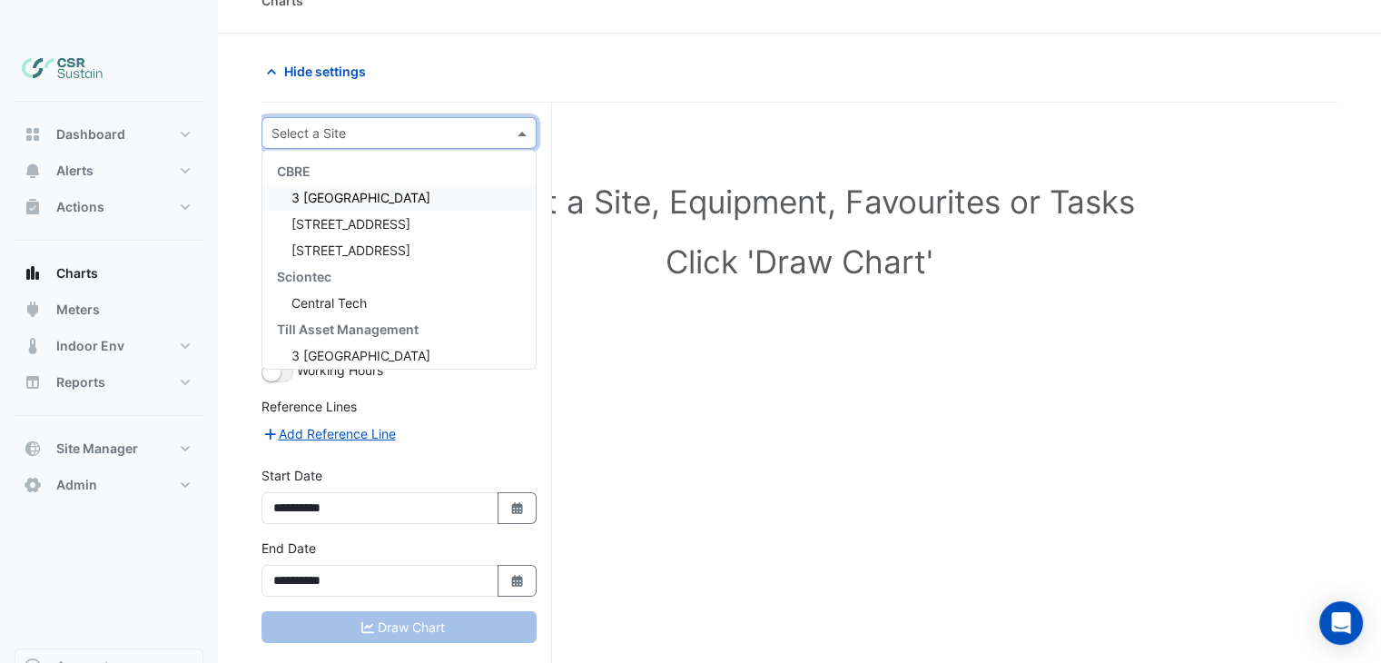
click at [354, 124] on input "text" at bounding box center [380, 133] width 219 height 19
click at [323, 216] on span "5 Exchange Quay" at bounding box center [350, 223] width 119 height 15
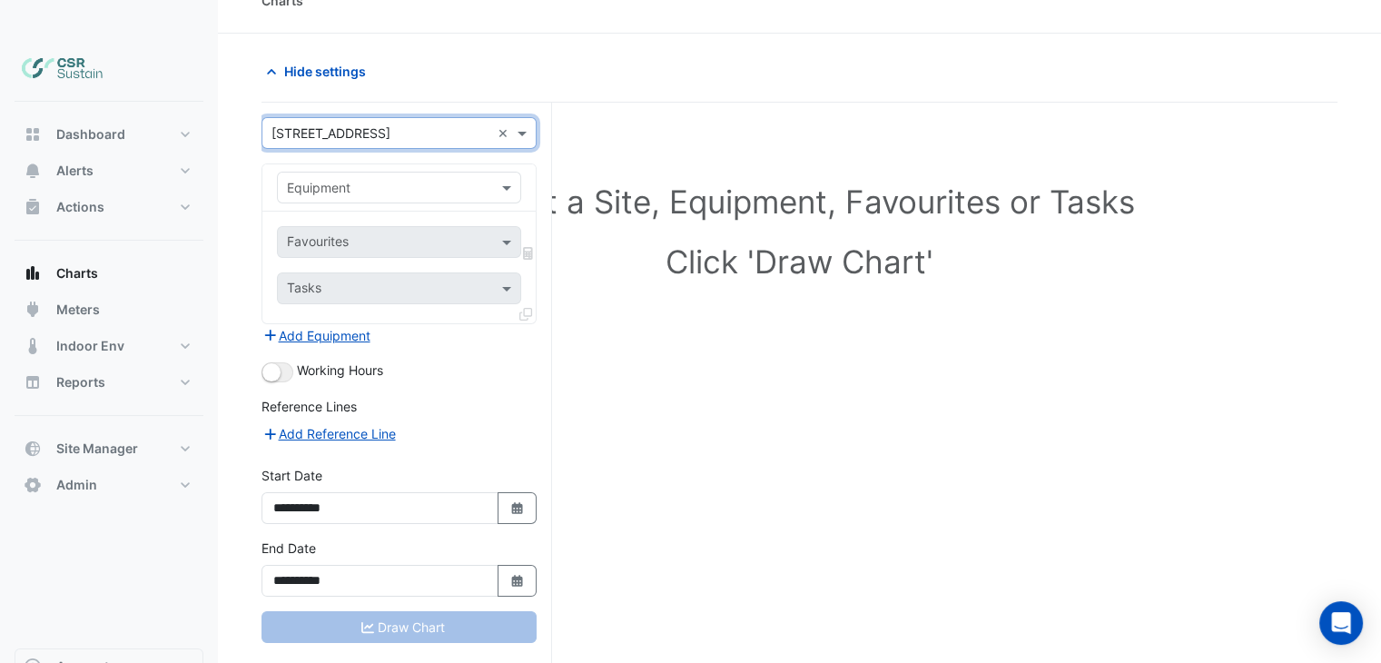
click at [334, 179] on input "text" at bounding box center [381, 188] width 188 height 19
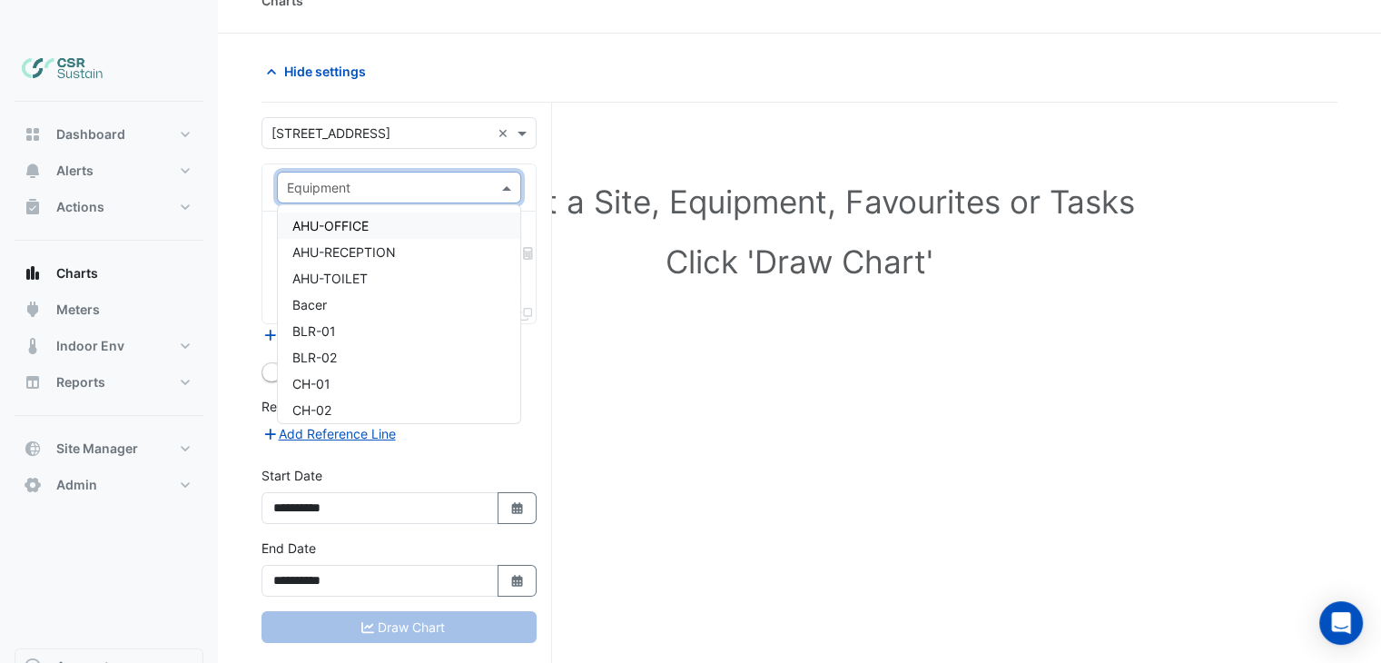
click at [332, 218] on span "AHU-OFFICE" at bounding box center [330, 225] width 76 height 15
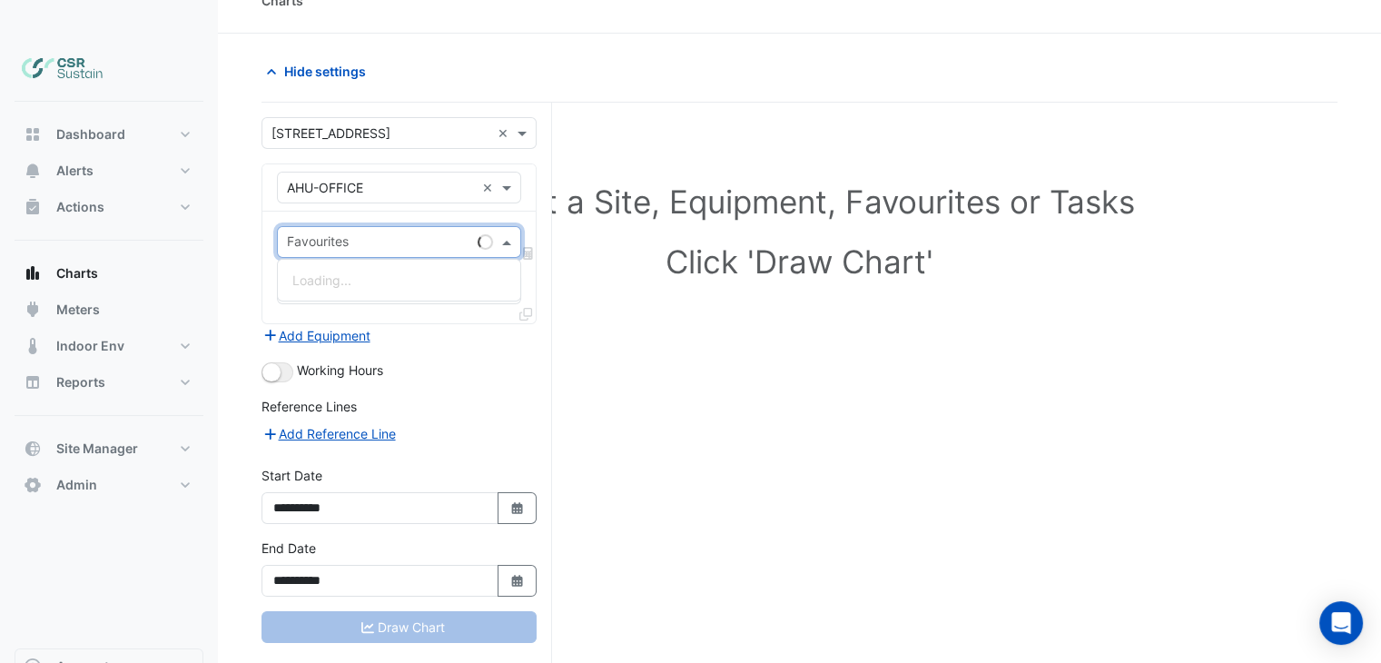
click at [323, 234] on input "text" at bounding box center [378, 243] width 183 height 19
type input "***"
click at [141, 255] on button "Charts" at bounding box center [109, 273] width 189 height 36
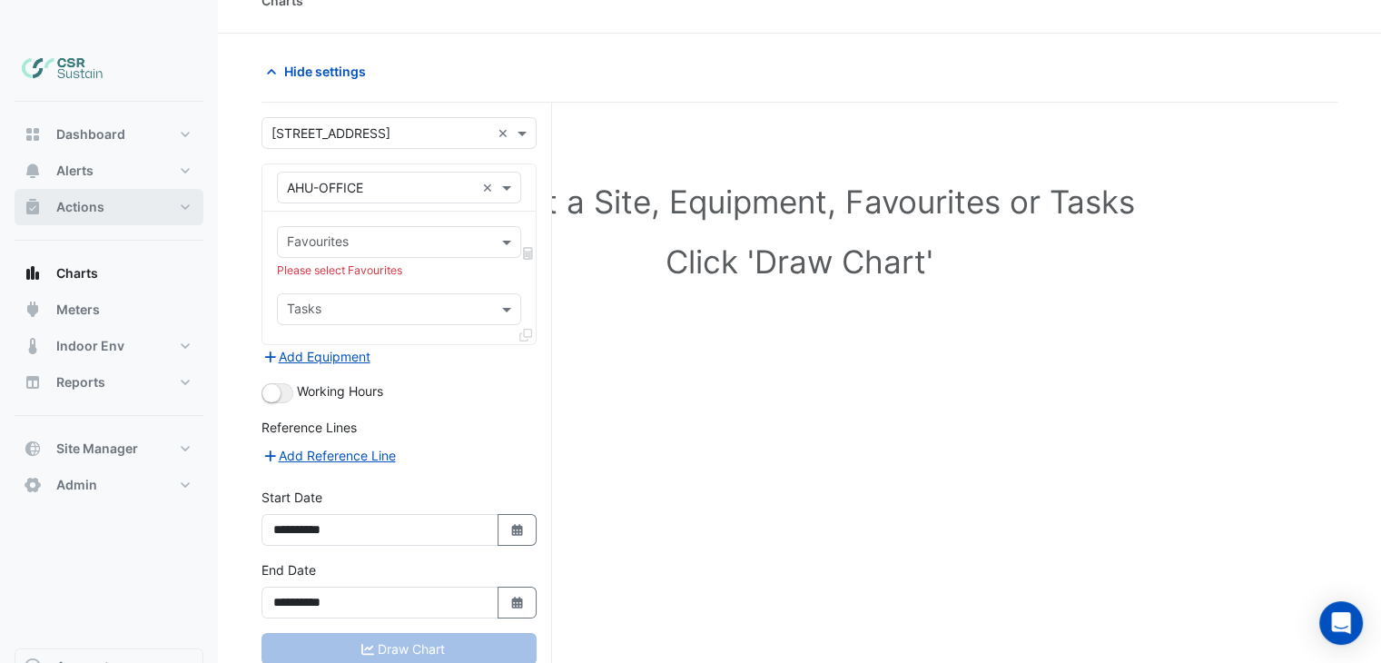
drag, startPoint x: 122, startPoint y: 182, endPoint x: 116, endPoint y: 157, distance: 25.1
click at [121, 189] on button "Actions" at bounding box center [109, 207] width 189 height 36
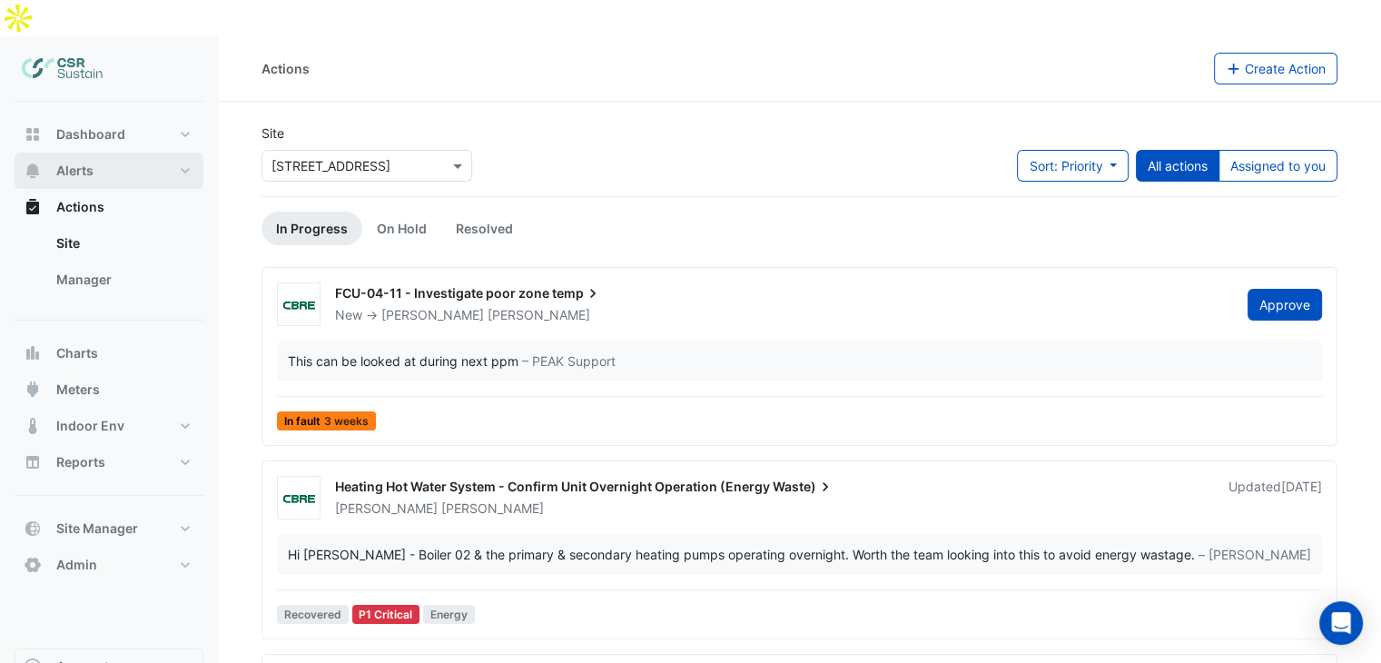
drag, startPoint x: 102, startPoint y: 143, endPoint x: 90, endPoint y: 137, distance: 13.0
click at [87, 157] on div "Dashboard Portfolio Ratings Performance Alerts Site Rules Templates Actions Sit…" at bounding box center [109, 349] width 189 height 467
click at [91, 153] on button "Alerts" at bounding box center [109, 171] width 189 height 36
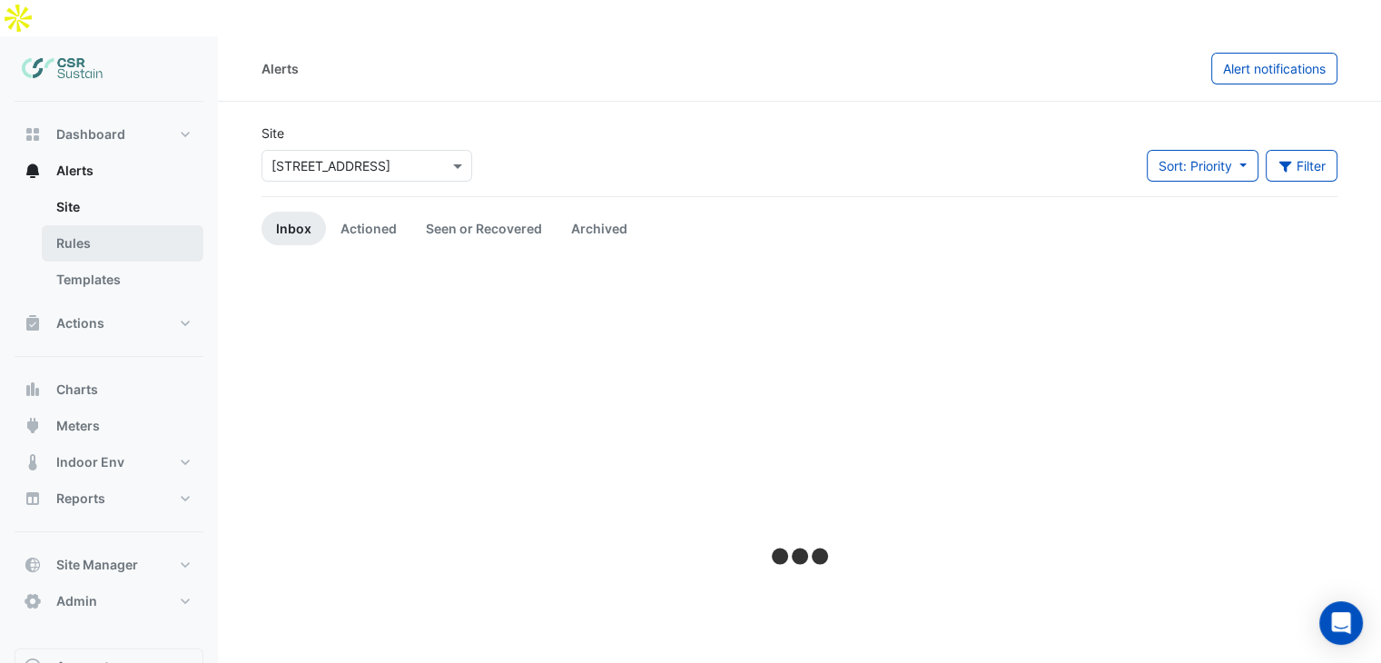
drag, startPoint x: 93, startPoint y: 202, endPoint x: 185, endPoint y: 212, distance: 93.2
click at [92, 225] on link "Rules" at bounding box center [123, 243] width 162 height 36
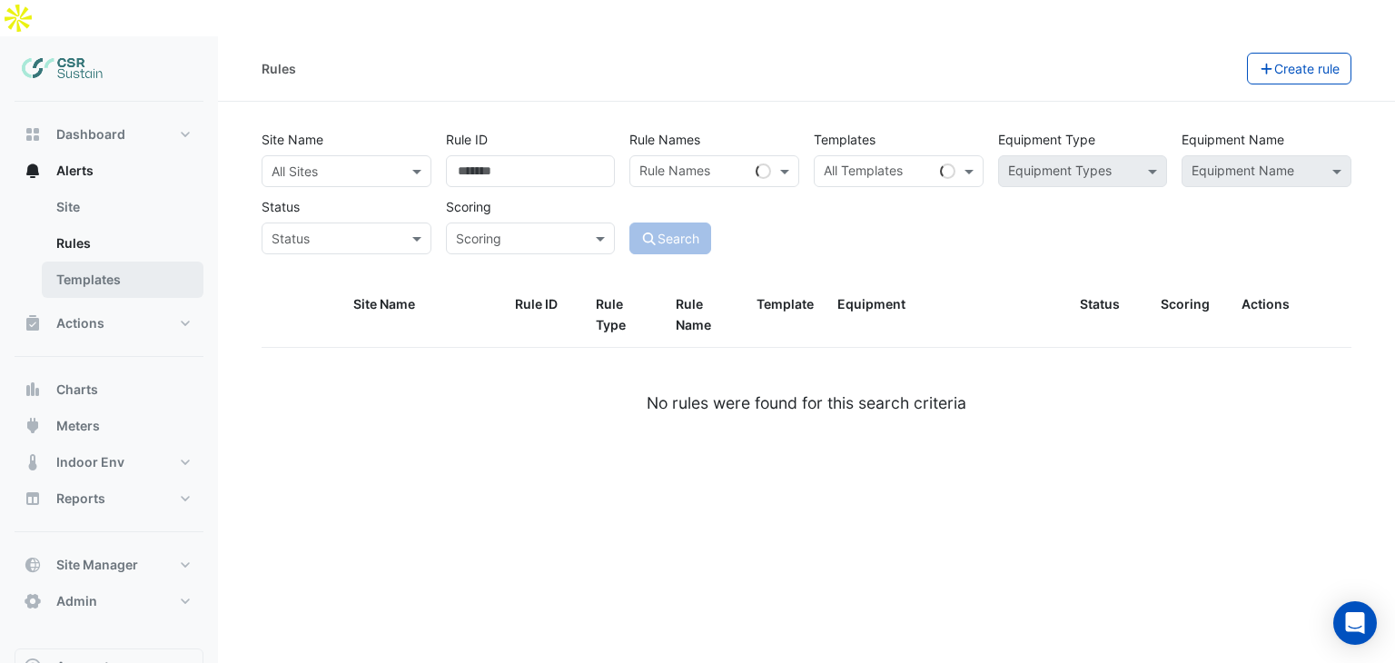
click at [152, 262] on link "Templates" at bounding box center [123, 280] width 162 height 36
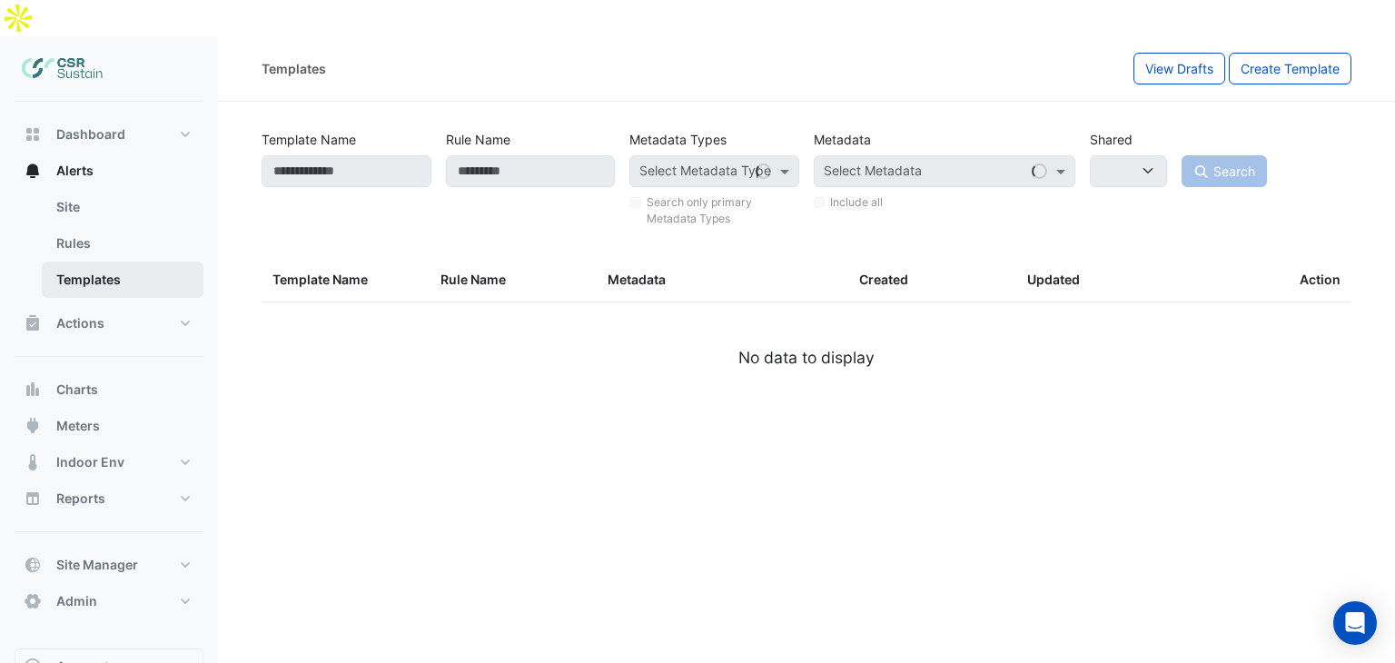
select select
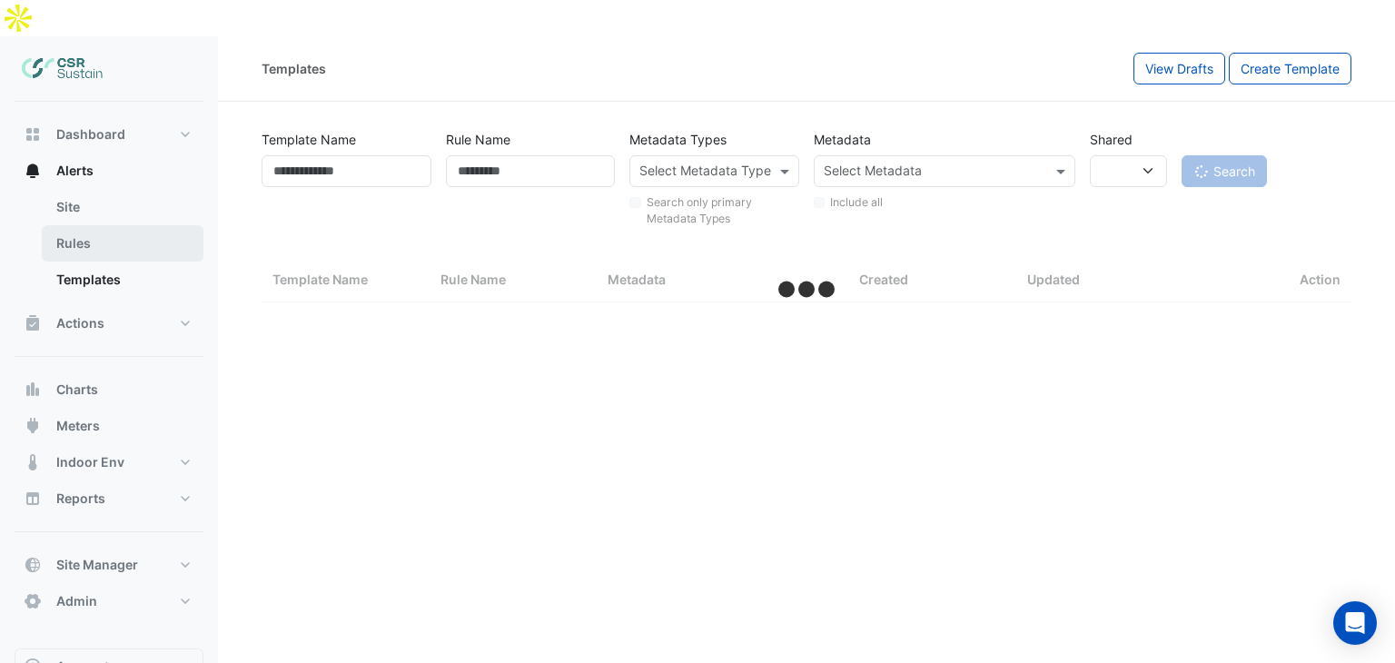
select select "***"
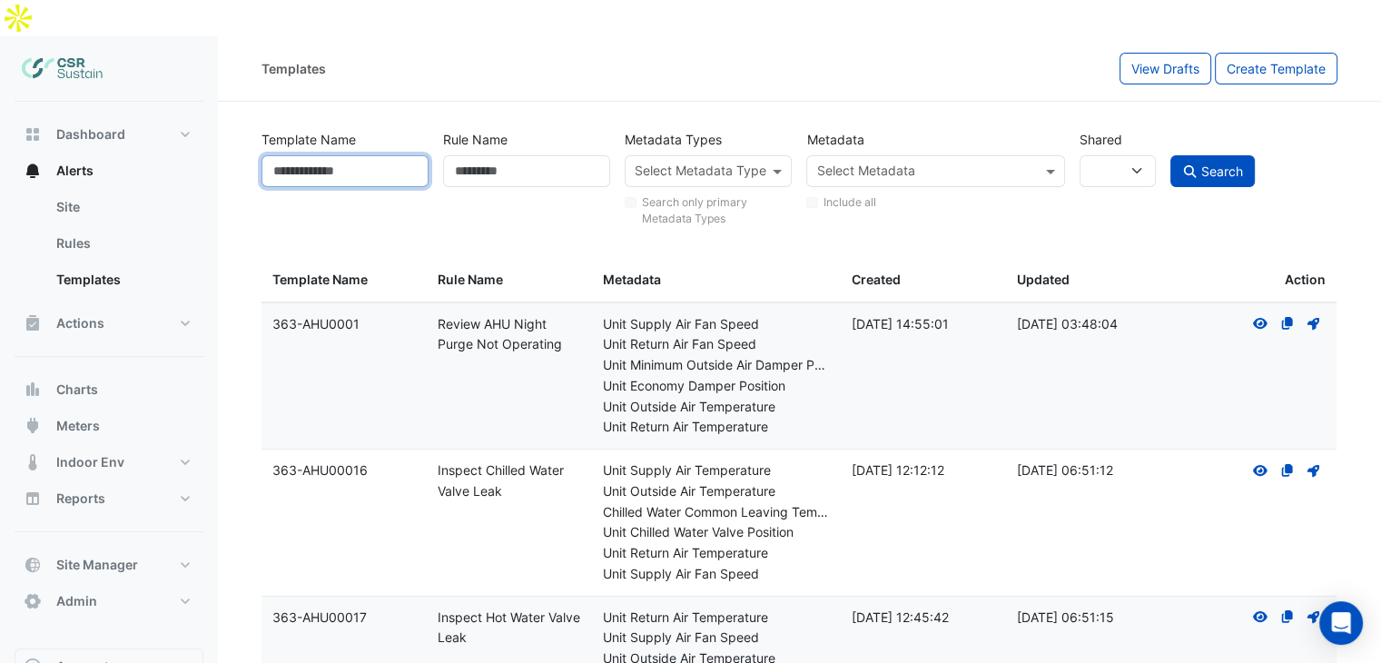
click at [370, 155] on input "Template Name" at bounding box center [345, 171] width 167 height 32
click at [74, 225] on link "Rules" at bounding box center [123, 243] width 162 height 36
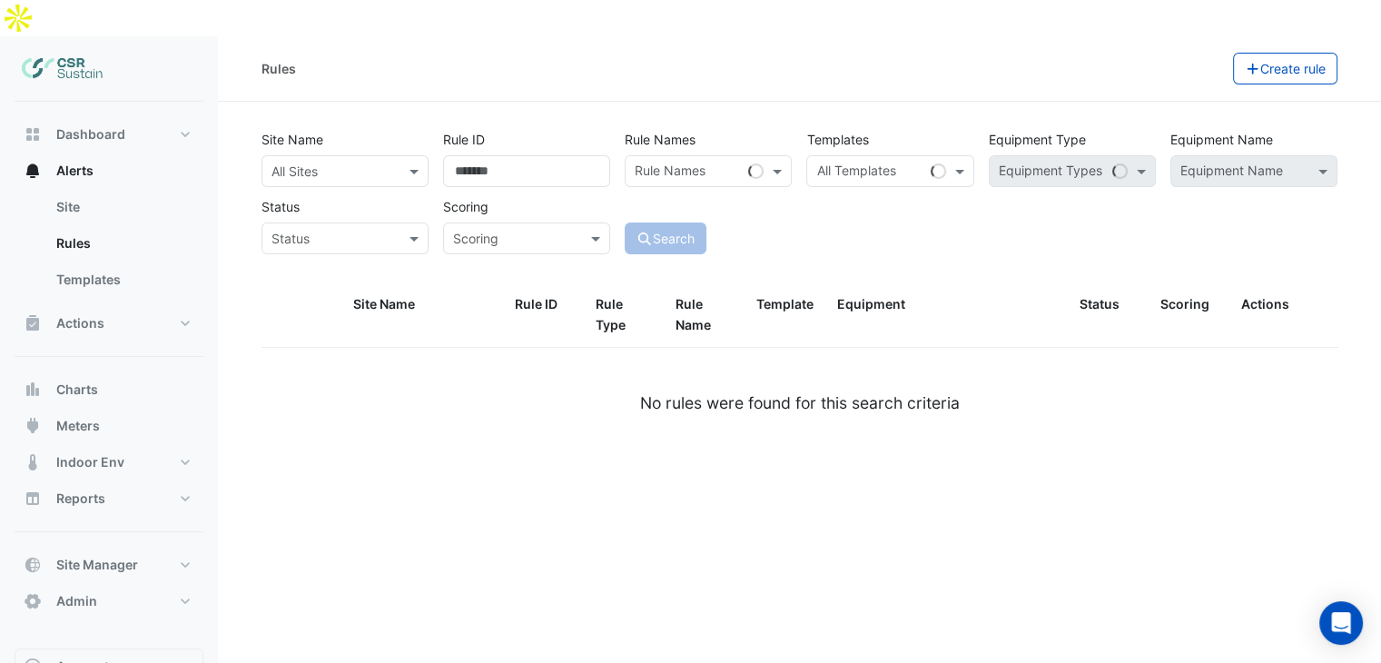
click at [372, 163] on input "text" at bounding box center [326, 172] width 111 height 19
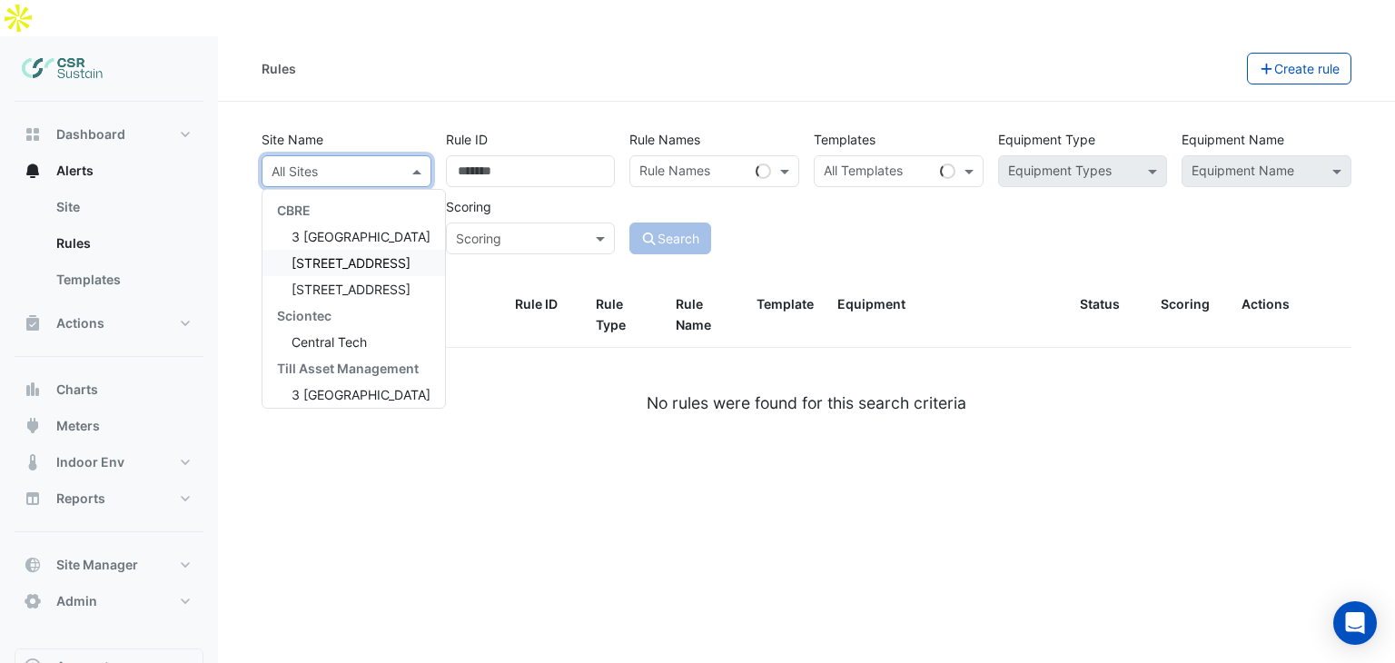
click at [334, 255] on span "5 Exchange Quay" at bounding box center [350, 262] width 119 height 15
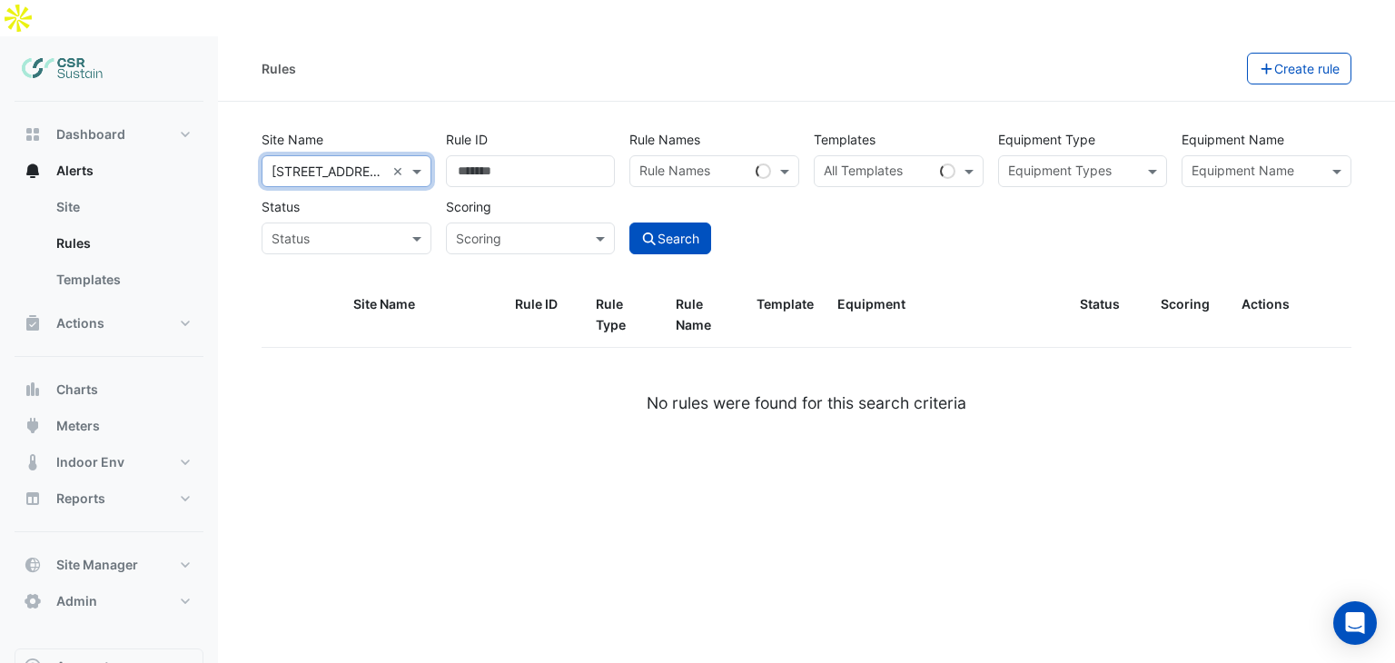
click at [1079, 163] on input "text" at bounding box center [1072, 172] width 129 height 19
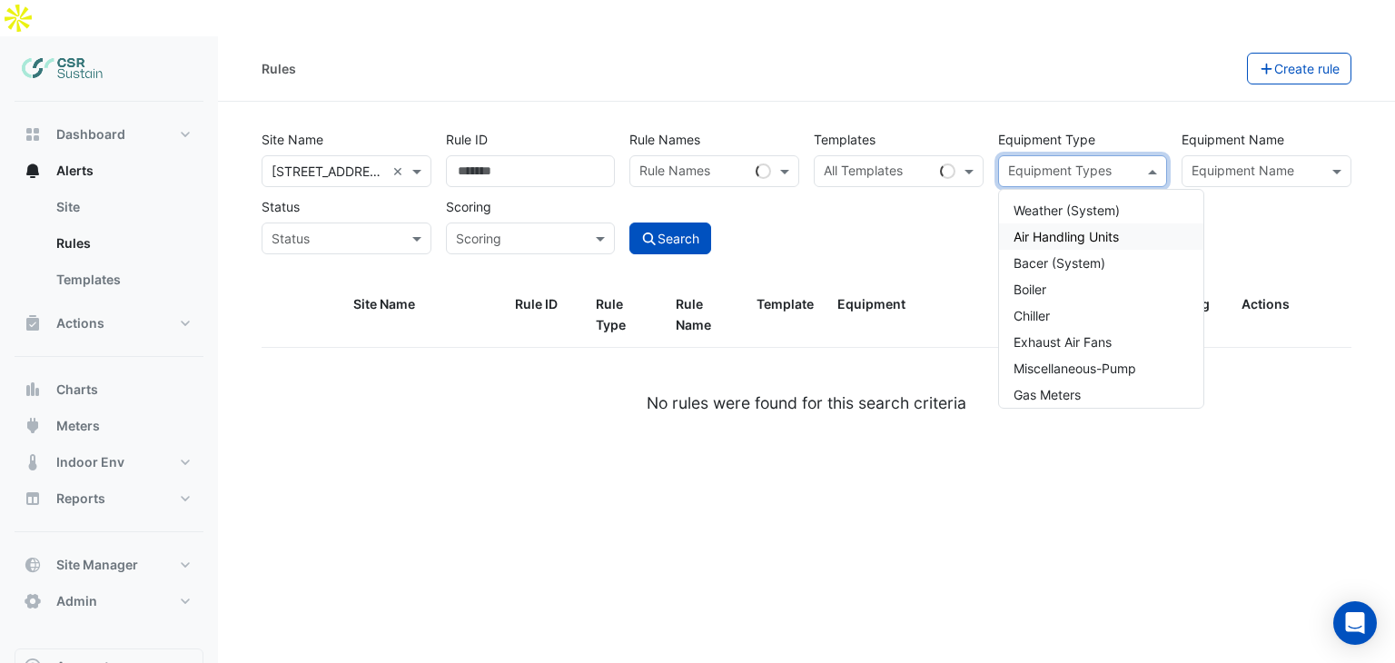
click at [1058, 229] on span "Air Handling Units" at bounding box center [1065, 236] width 105 height 15
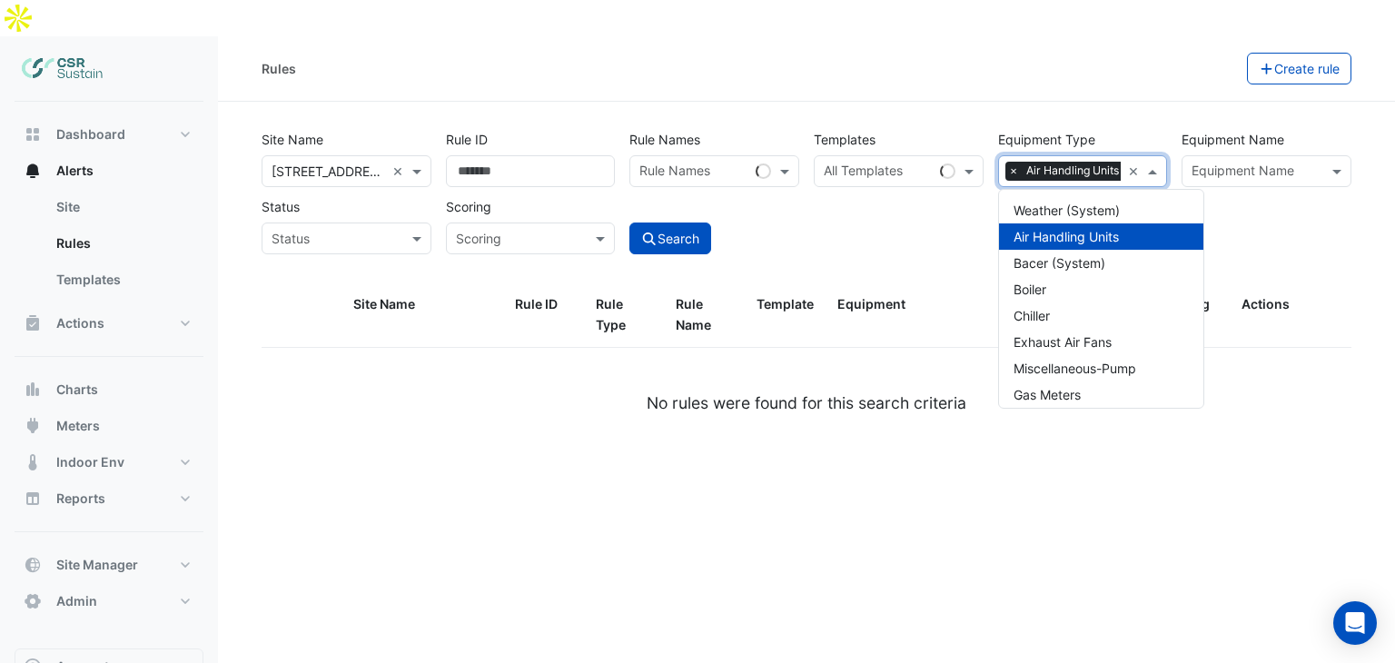
click at [886, 163] on input "text" at bounding box center [878, 172] width 109 height 19
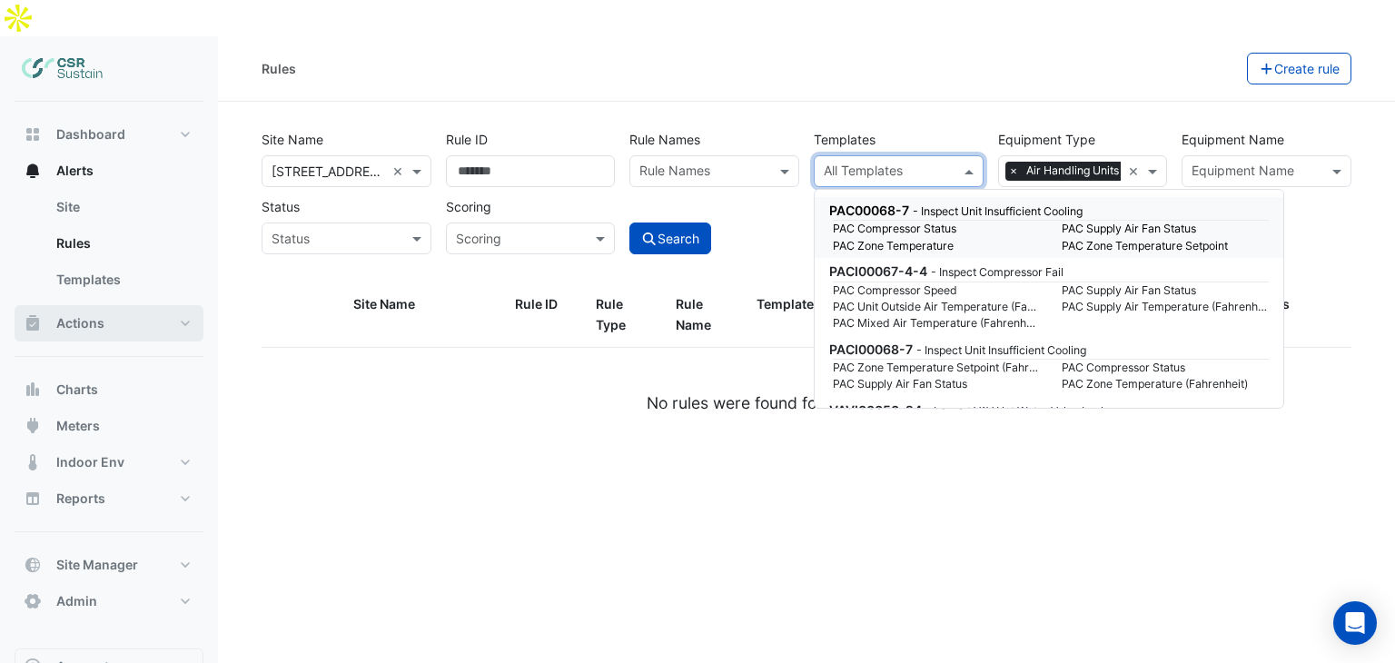
click at [83, 314] on span "Actions" at bounding box center [80, 323] width 48 height 18
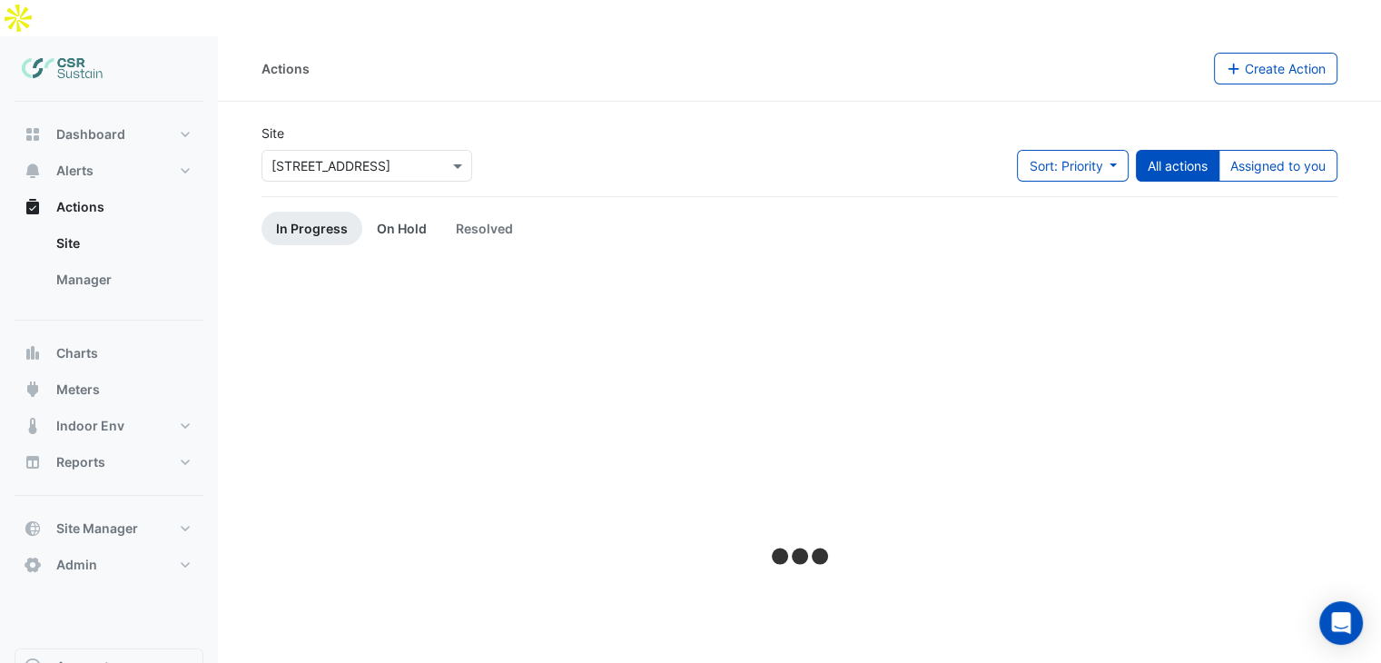
drag, startPoint x: 126, startPoint y: 272, endPoint x: 389, endPoint y: 183, distance: 277.4
click at [126, 273] on div "Actions Site Manager" at bounding box center [109, 255] width 189 height 132
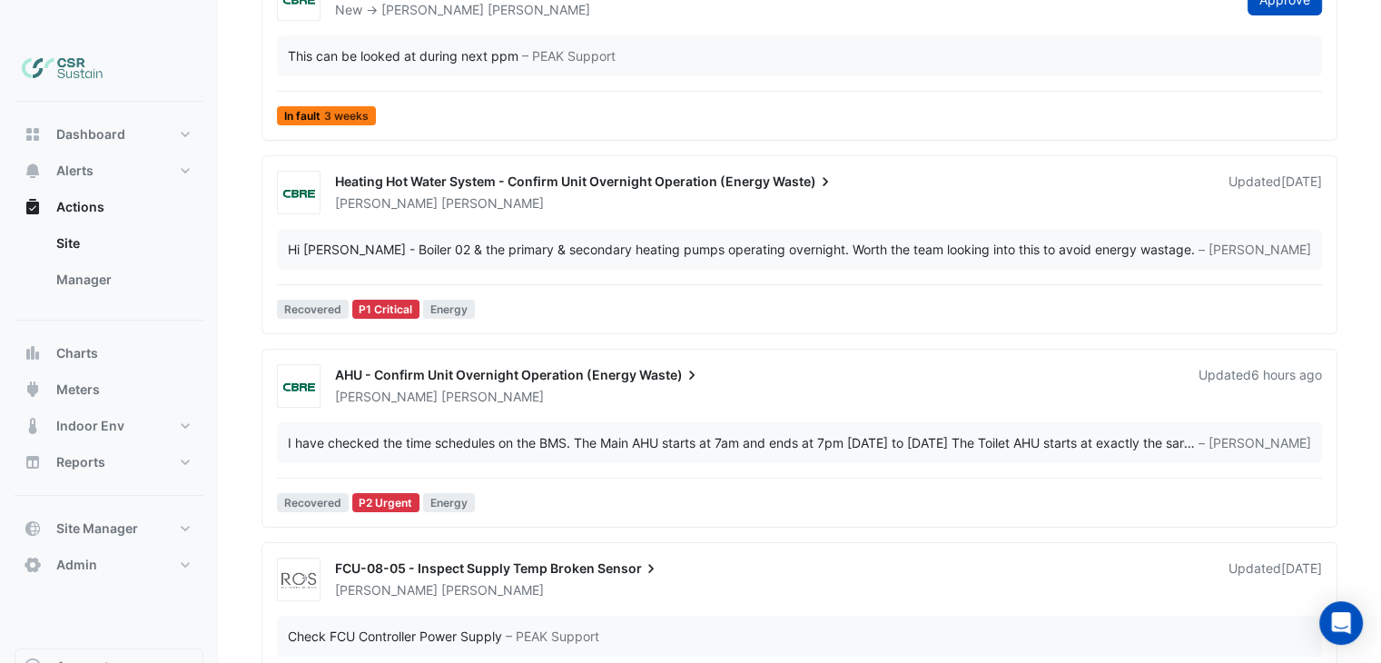
scroll to position [532, 0]
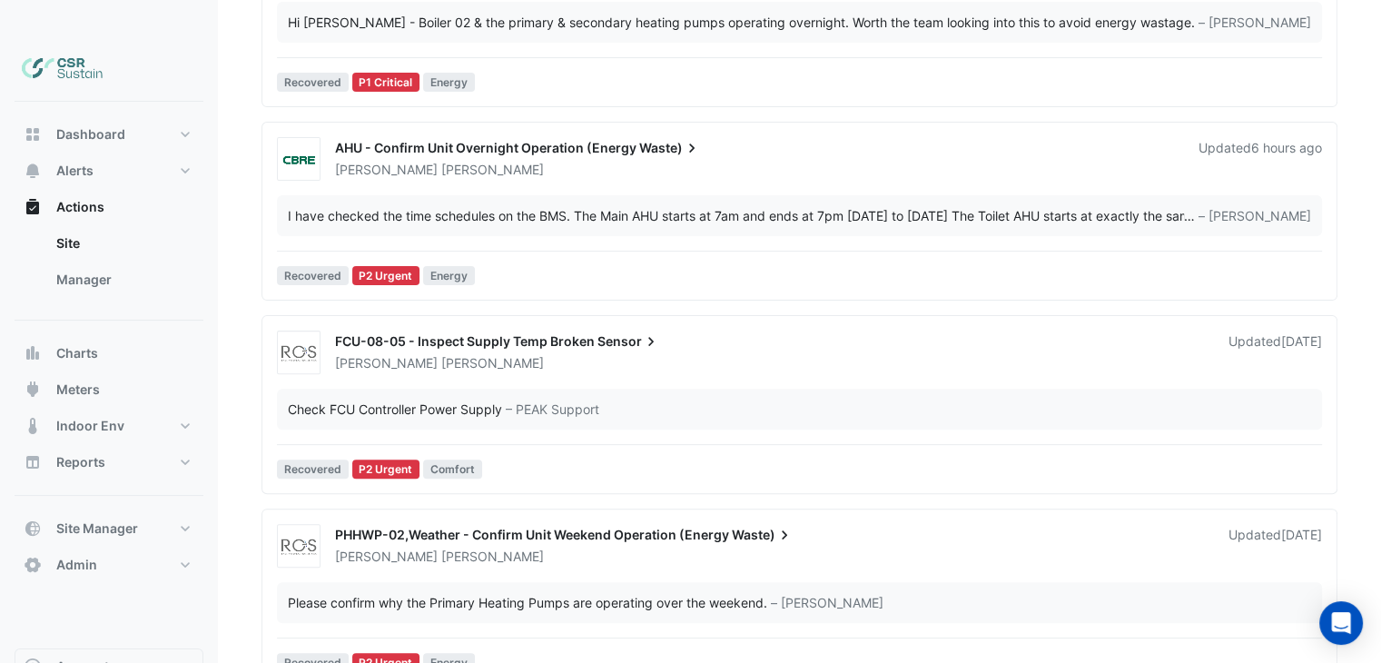
drag, startPoint x: 439, startPoint y: 328, endPoint x: 484, endPoint y: 479, distance: 157.2
drag, startPoint x: 497, startPoint y: 571, endPoint x: 519, endPoint y: 604, distance: 39.8
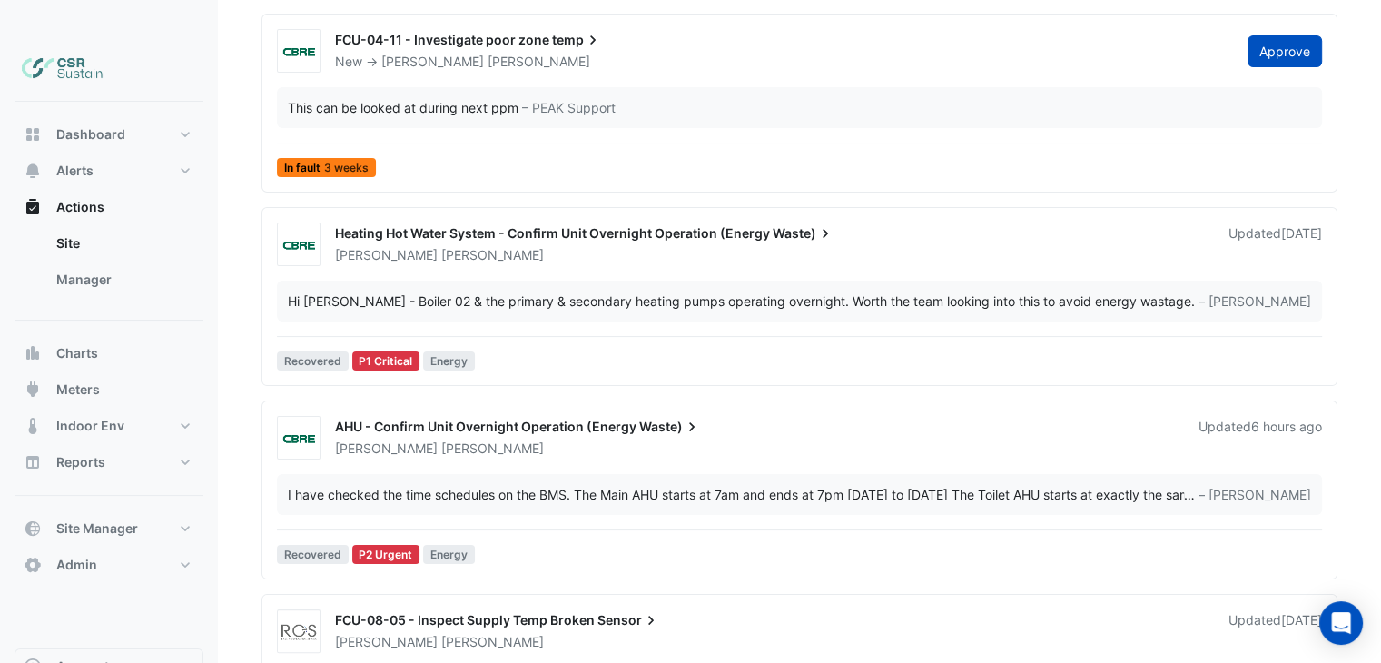
scroll to position [0, 0]
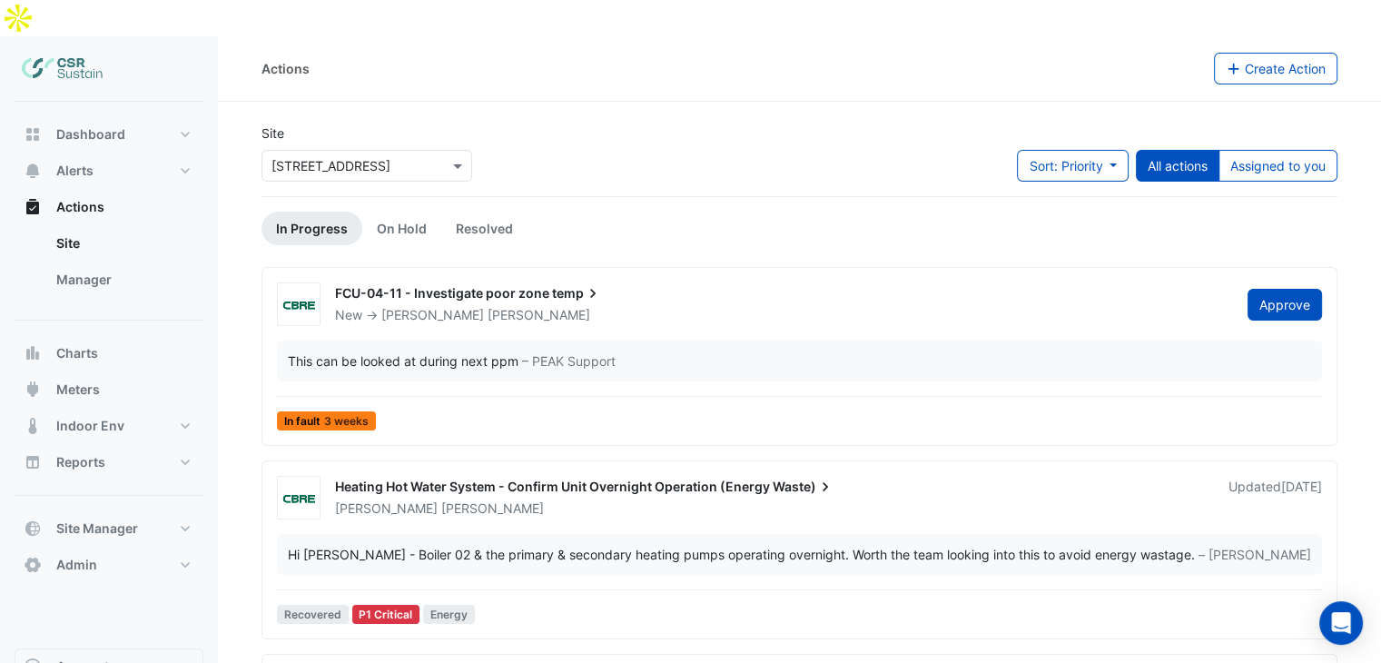
drag, startPoint x: 519, startPoint y: 557, endPoint x: 489, endPoint y: 357, distance: 202.1
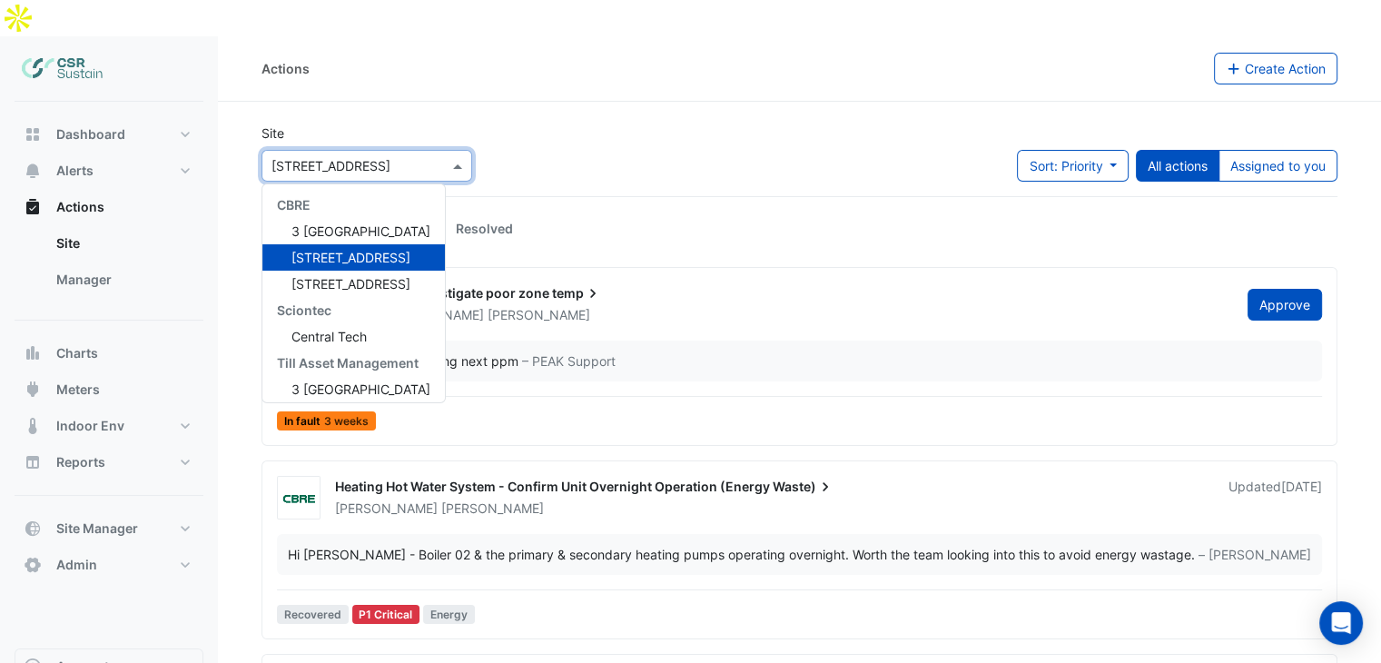
click at [378, 157] on input "text" at bounding box center [348, 166] width 154 height 19
click at [604, 123] on div "Site × 5 Exchange Quay CBRE 3 St. Paul's Place 5 Exchange Quay 8 Exchange Quay …" at bounding box center [800, 159] width 1098 height 73
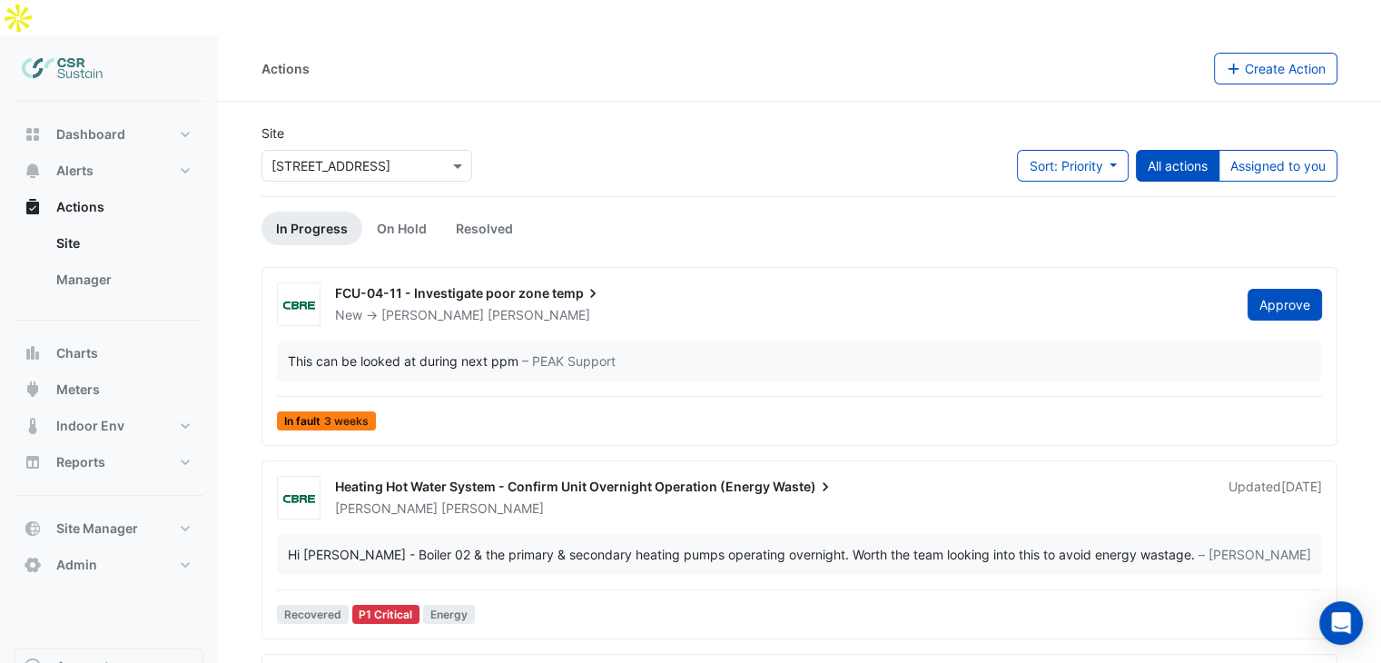
click at [392, 157] on input "text" at bounding box center [348, 166] width 154 height 19
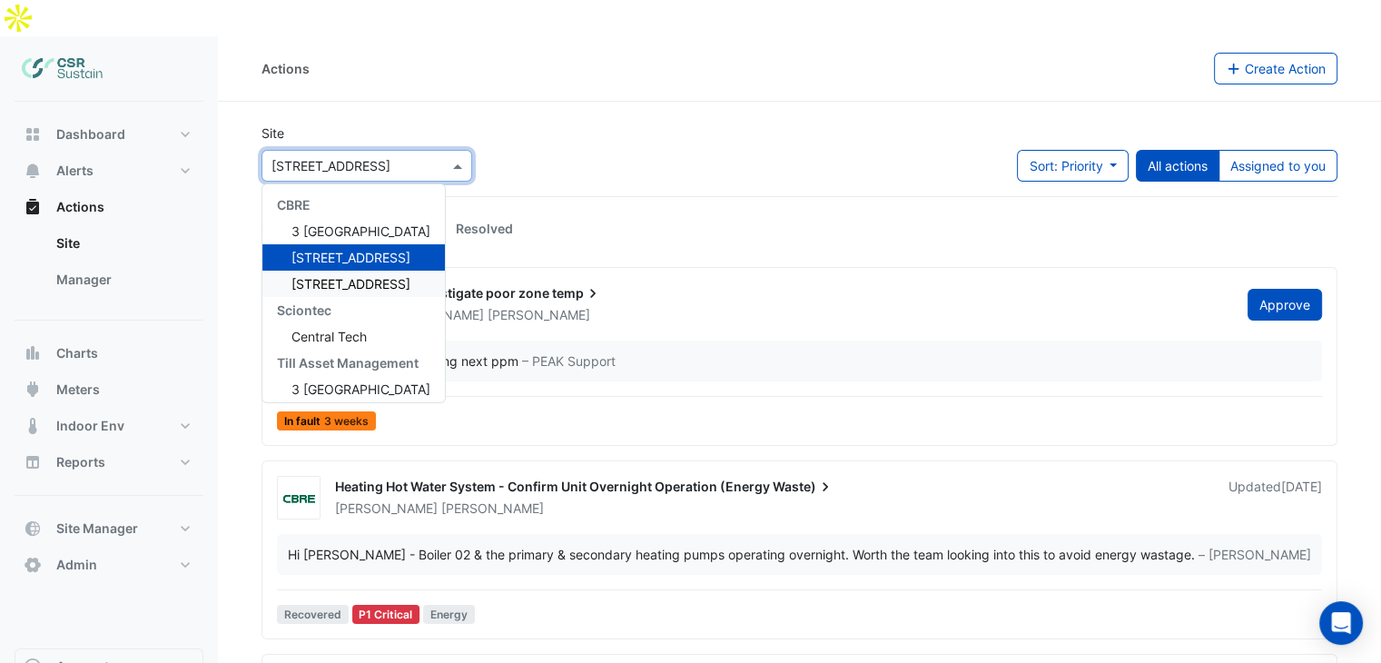
click at [345, 276] on span "8 Exchange Quay" at bounding box center [350, 283] width 119 height 15
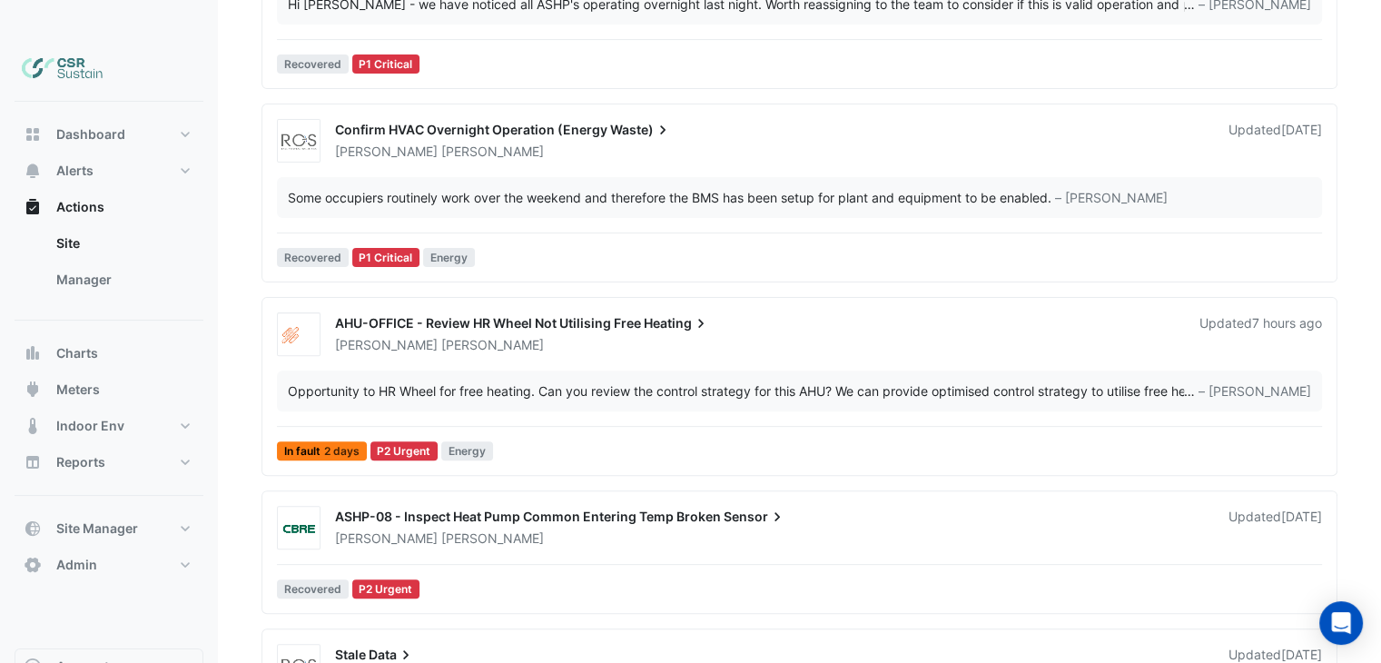
drag, startPoint x: 439, startPoint y: 388, endPoint x: 454, endPoint y: 469, distance: 83.0
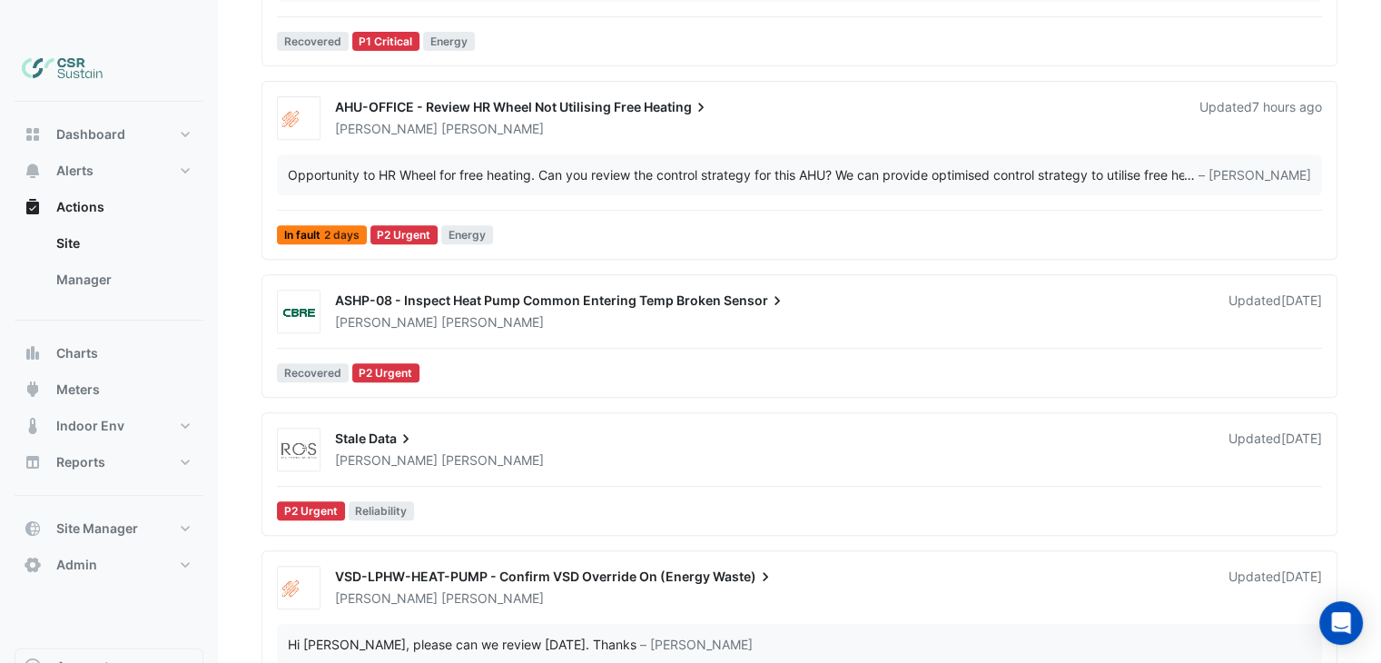
drag, startPoint x: 443, startPoint y: 377, endPoint x: 446, endPoint y: 472, distance: 95.4
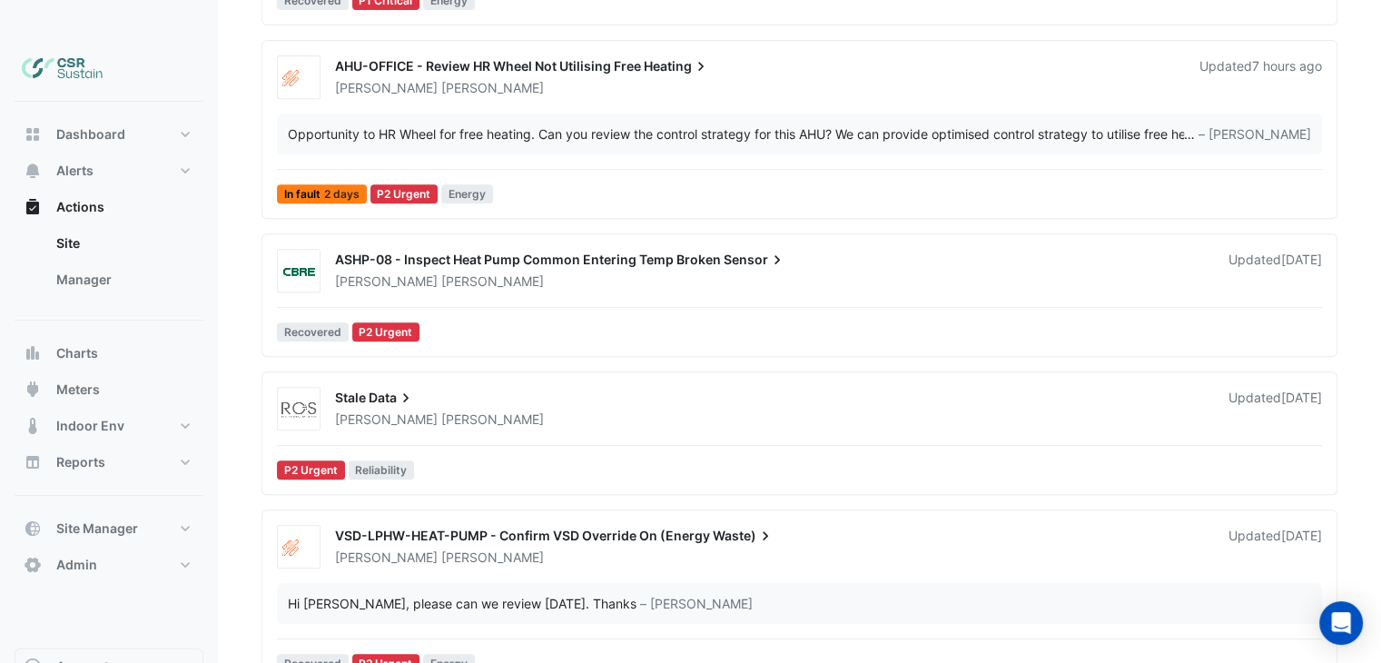
click at [400, 389] on icon at bounding box center [406, 398] width 18 height 18
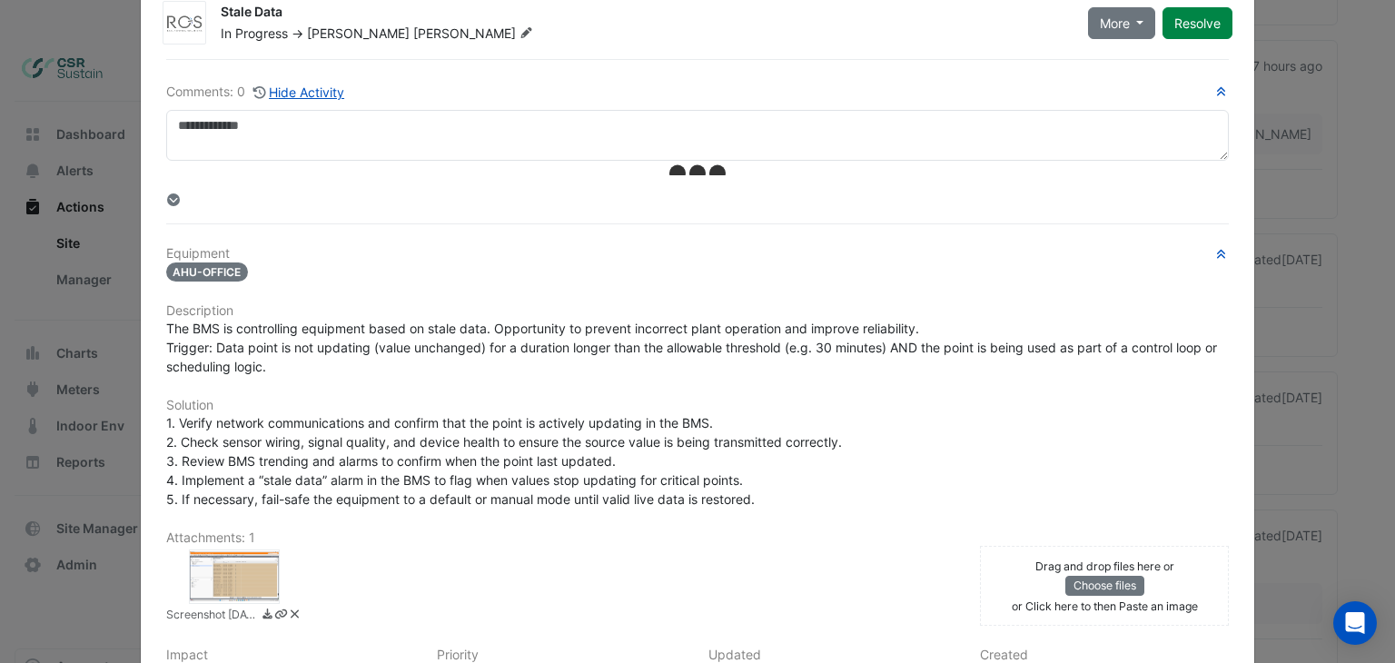
drag, startPoint x: 588, startPoint y: 463, endPoint x: 583, endPoint y: 477, distance: 14.7
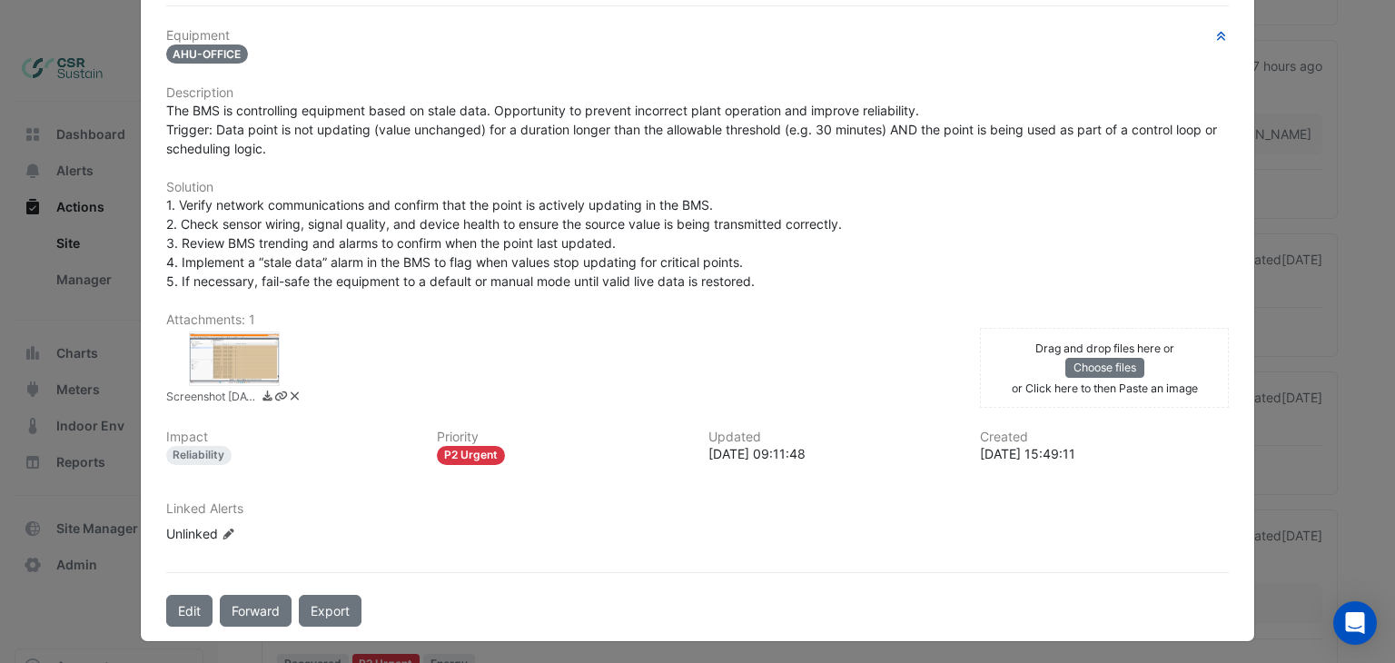
click at [258, 354] on div at bounding box center [234, 358] width 91 height 54
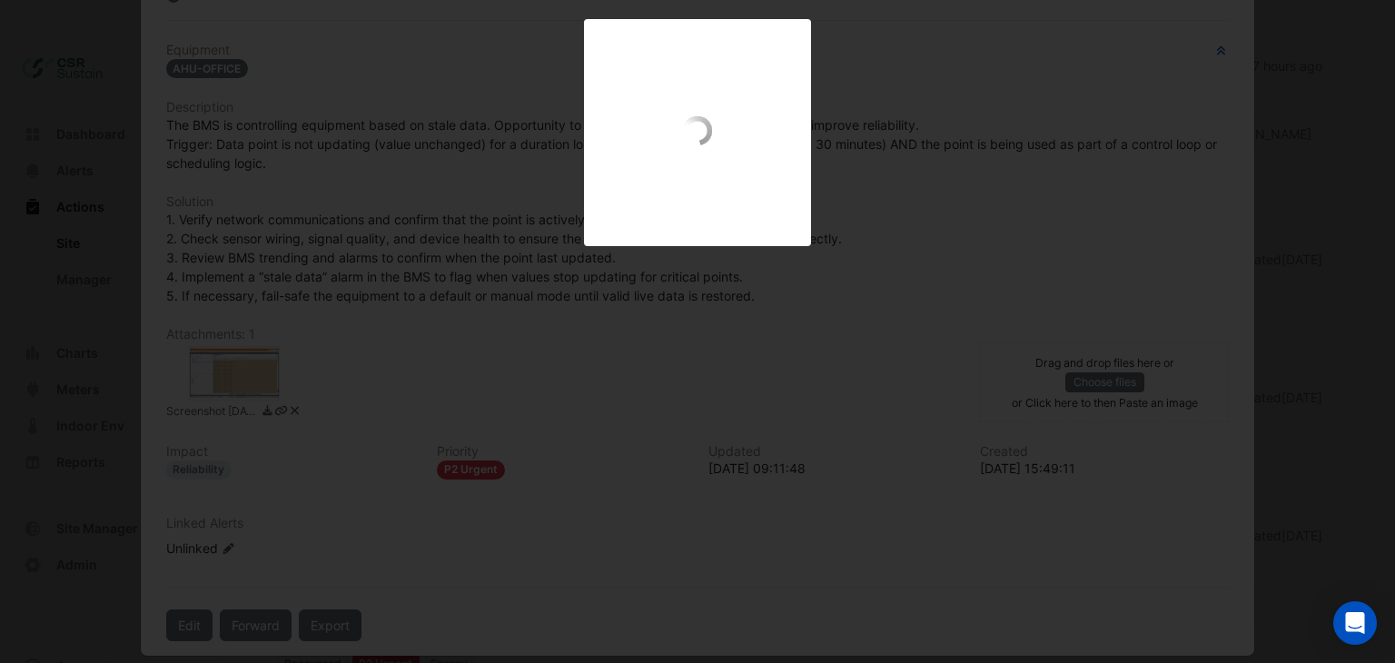
scroll to position [432, 0]
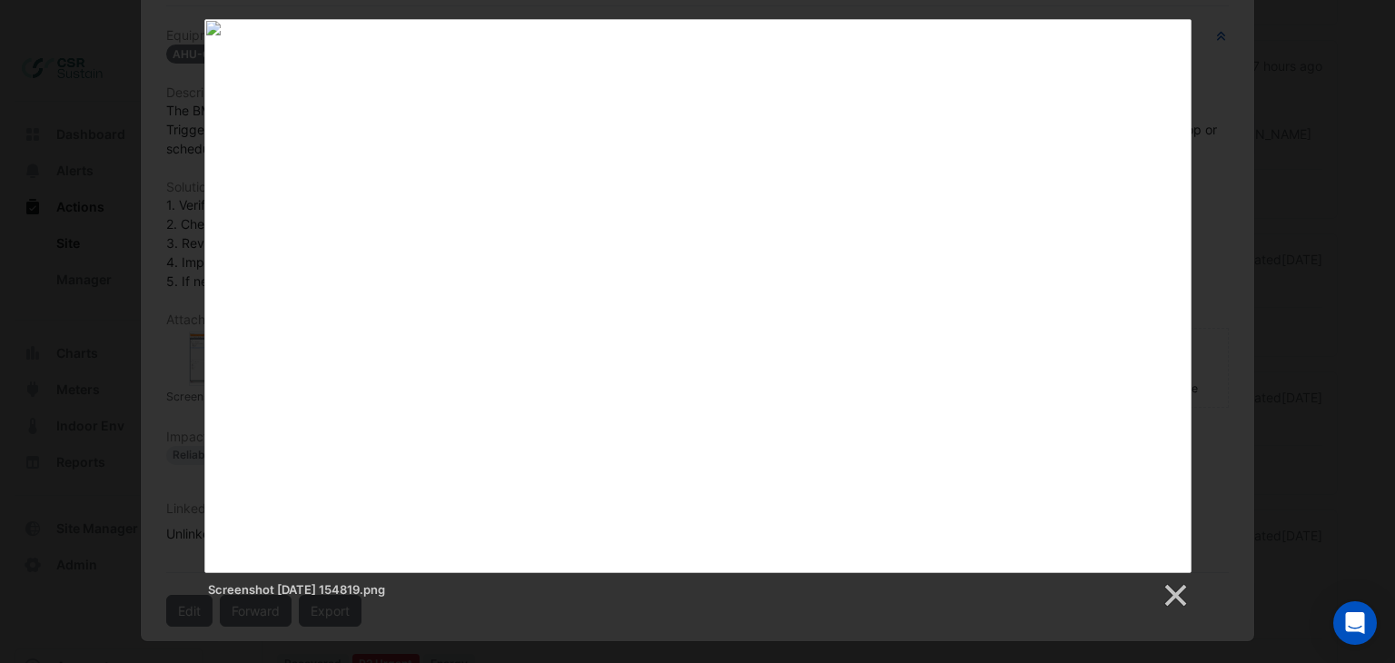
click at [1258, 121] on div "Screenshot 2025-09-15 154819.png" at bounding box center [697, 314] width 1395 height 590
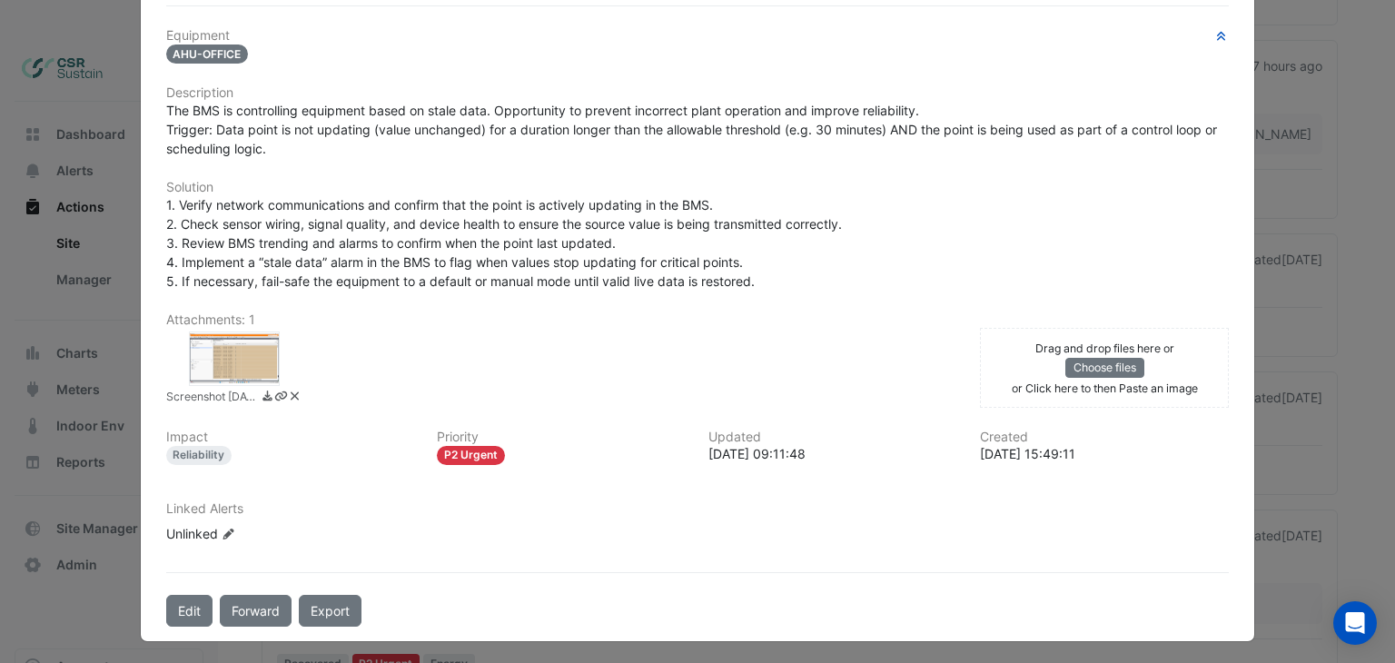
scroll to position [407, 0]
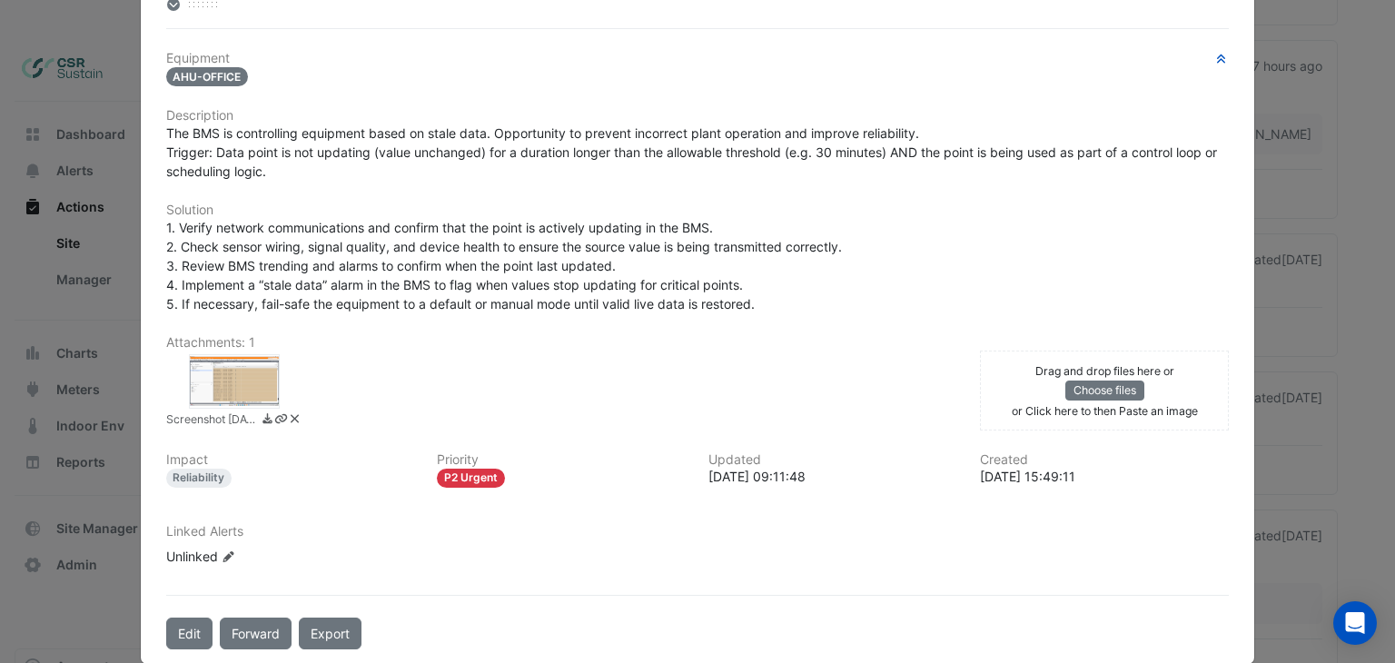
drag, startPoint x: 319, startPoint y: 252, endPoint x: 311, endPoint y: 197, distance: 56.0
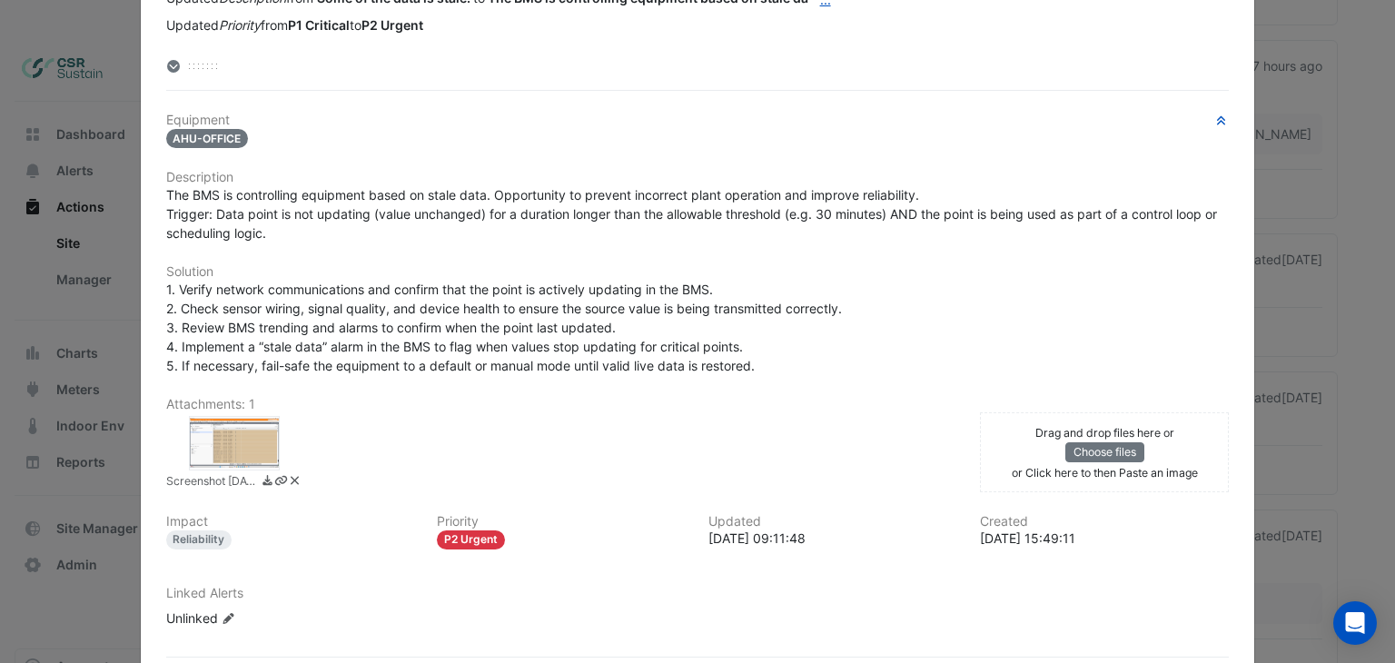
scroll to position [316, 0]
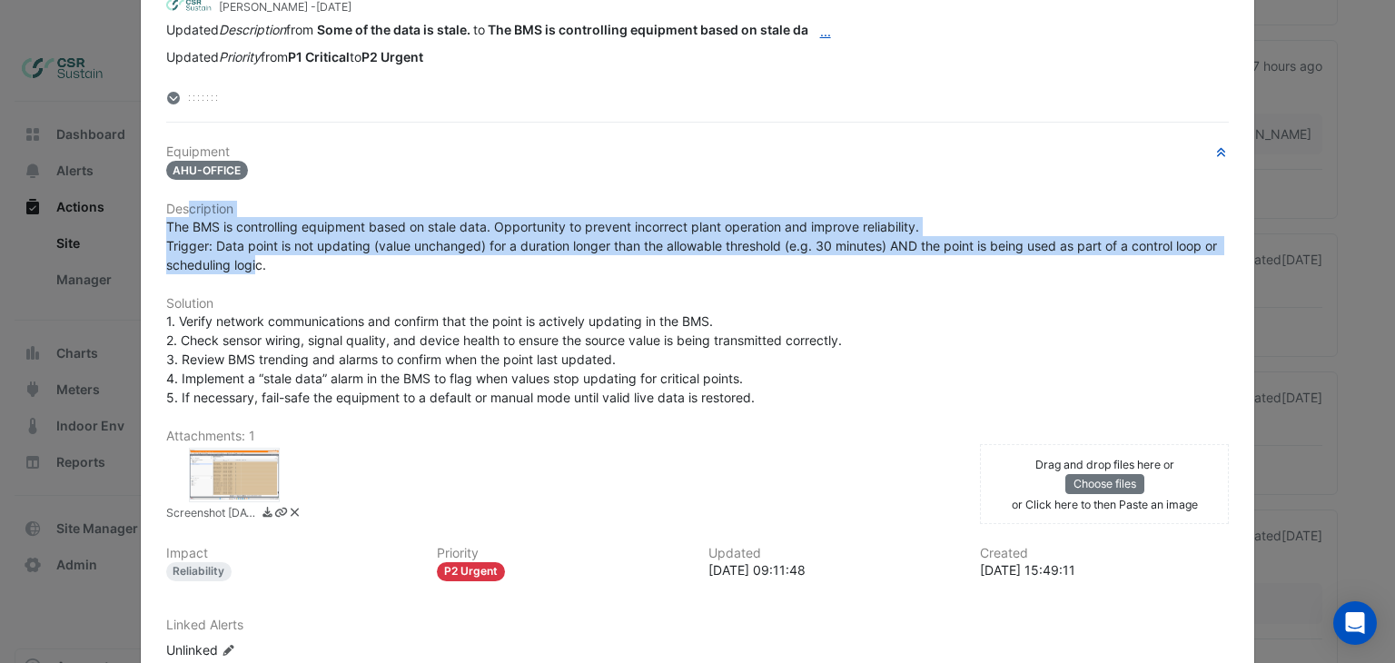
drag, startPoint x: 229, startPoint y: 243, endPoint x: 245, endPoint y: 318, distance: 76.2
click at [251, 259] on div "Equipment AHU-OFFICE Description The BMS is controlling equipment based on stal…" at bounding box center [697, 408] width 1063 height 529
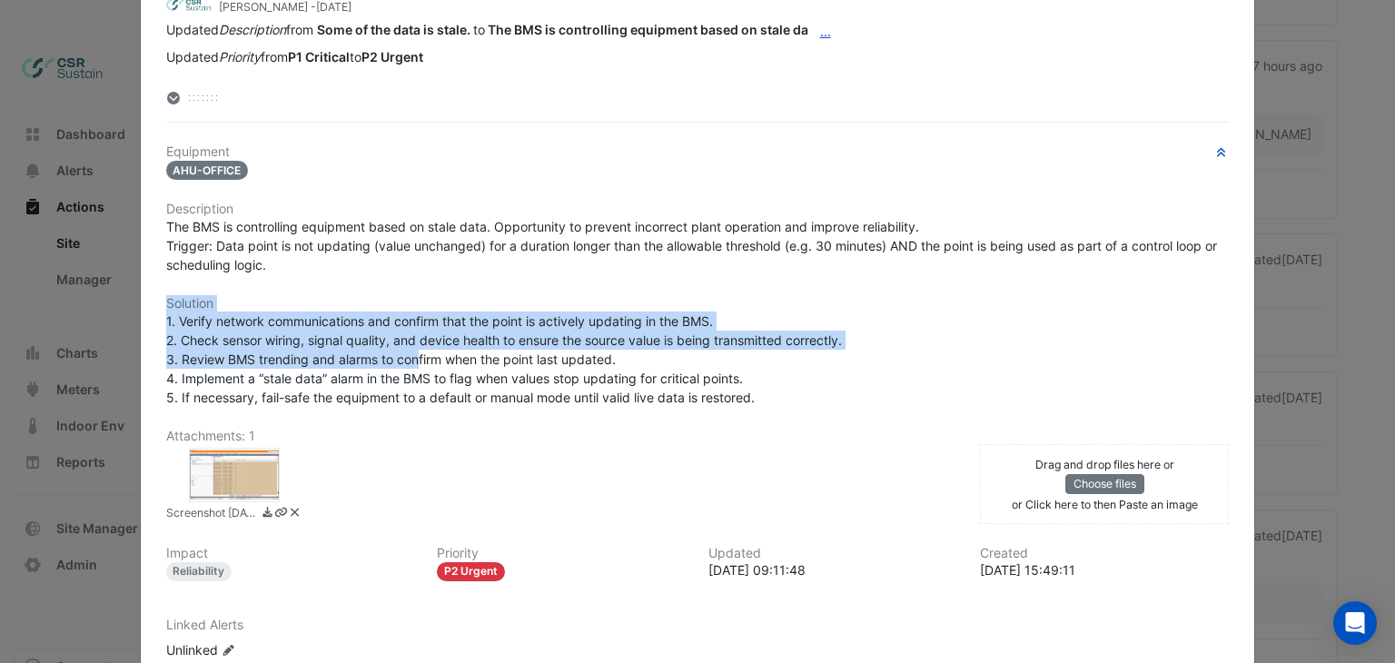
drag, startPoint x: 196, startPoint y: 317, endPoint x: 422, endPoint y: 366, distance: 231.3
click at [419, 365] on div "Equipment AHU-OFFICE Description The BMS is controlling equipment based on stal…" at bounding box center [697, 408] width 1063 height 529
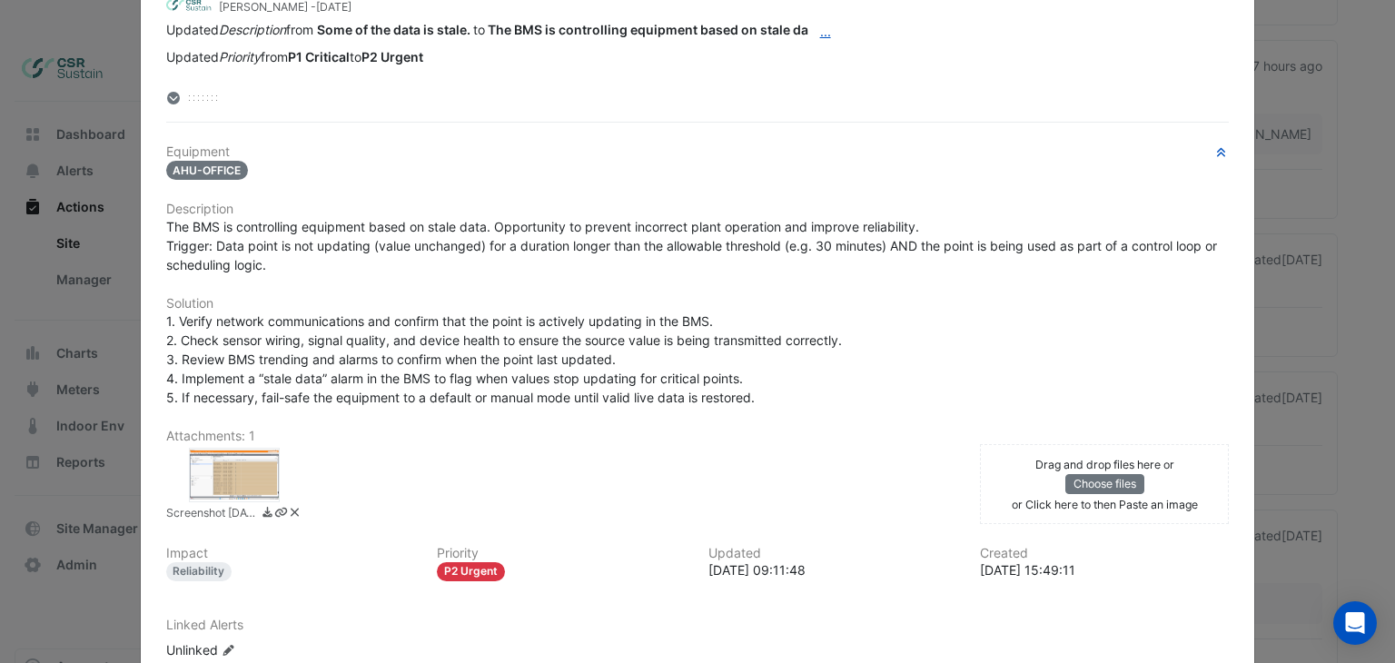
drag, startPoint x: 456, startPoint y: 374, endPoint x: 486, endPoint y: 359, distance: 33.7
click at [459, 374] on span "1. Verify network communications and confirm that the point is actively updatin…" at bounding box center [504, 359] width 676 height 92
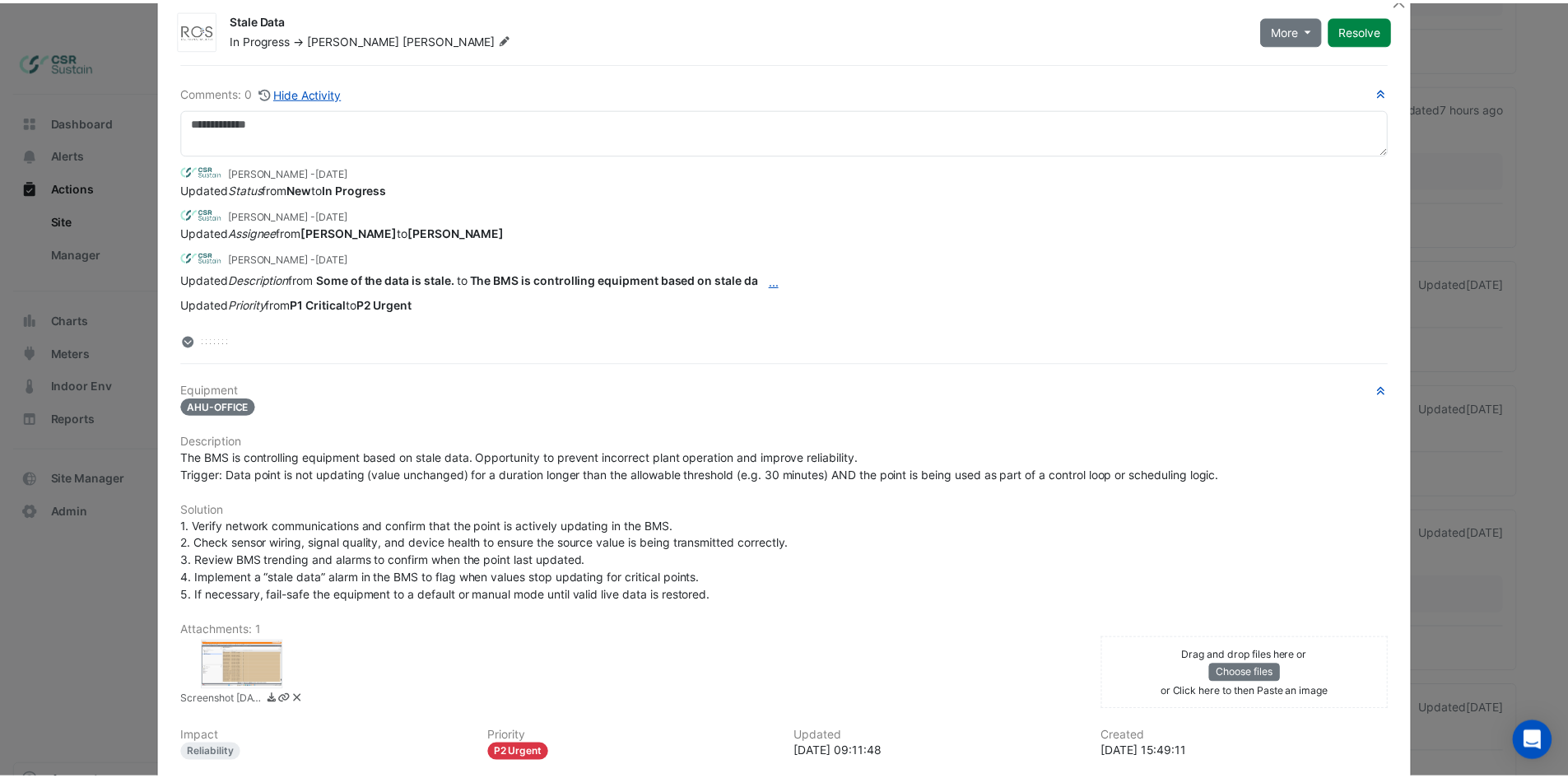
scroll to position [0, 0]
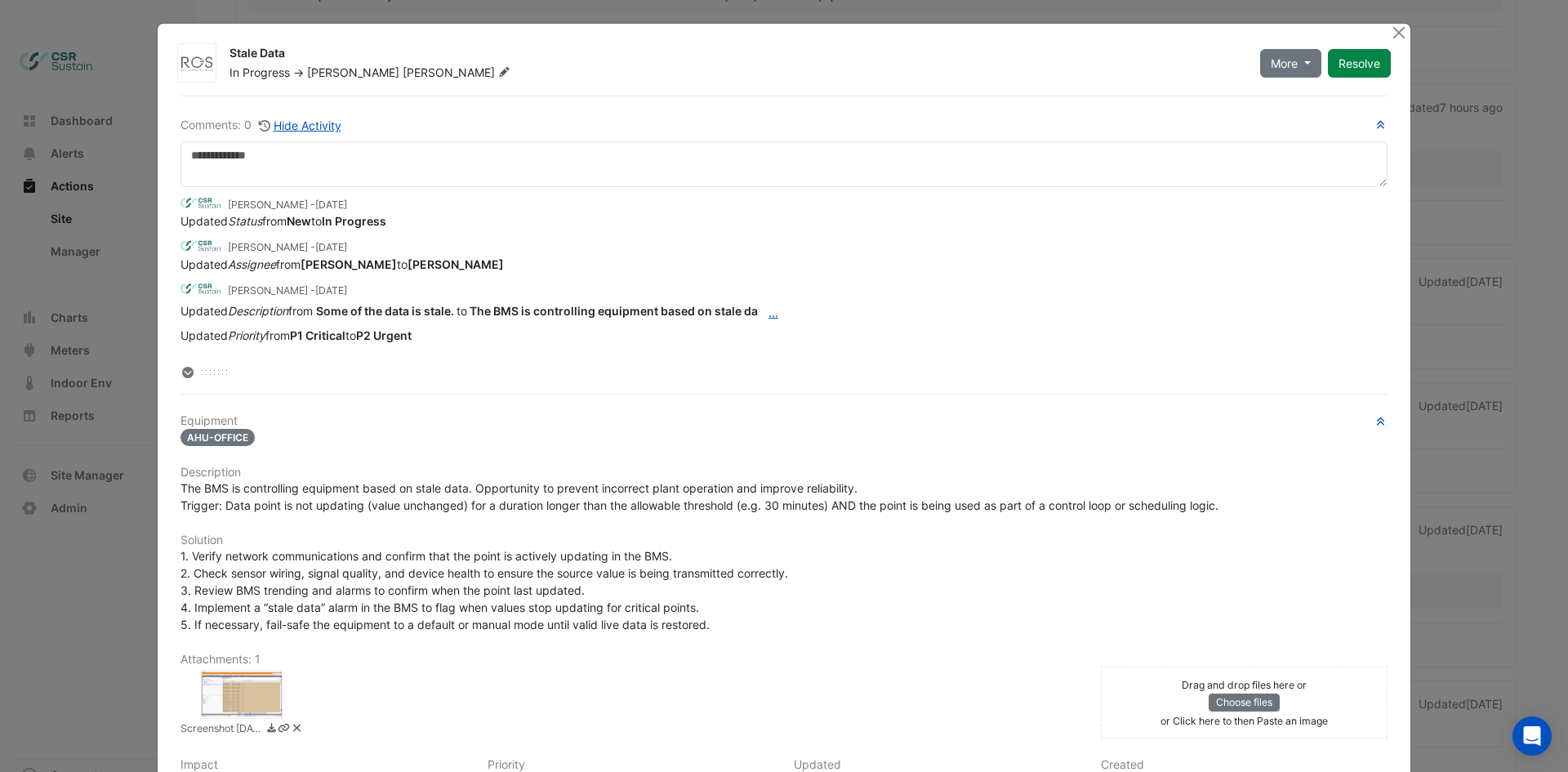
drag, startPoint x: 237, startPoint y: 119, endPoint x: 259, endPoint y: -8, distance: 128.9
click at [1254, 31] on button "Close" at bounding box center [1398, 31] width 17 height 17
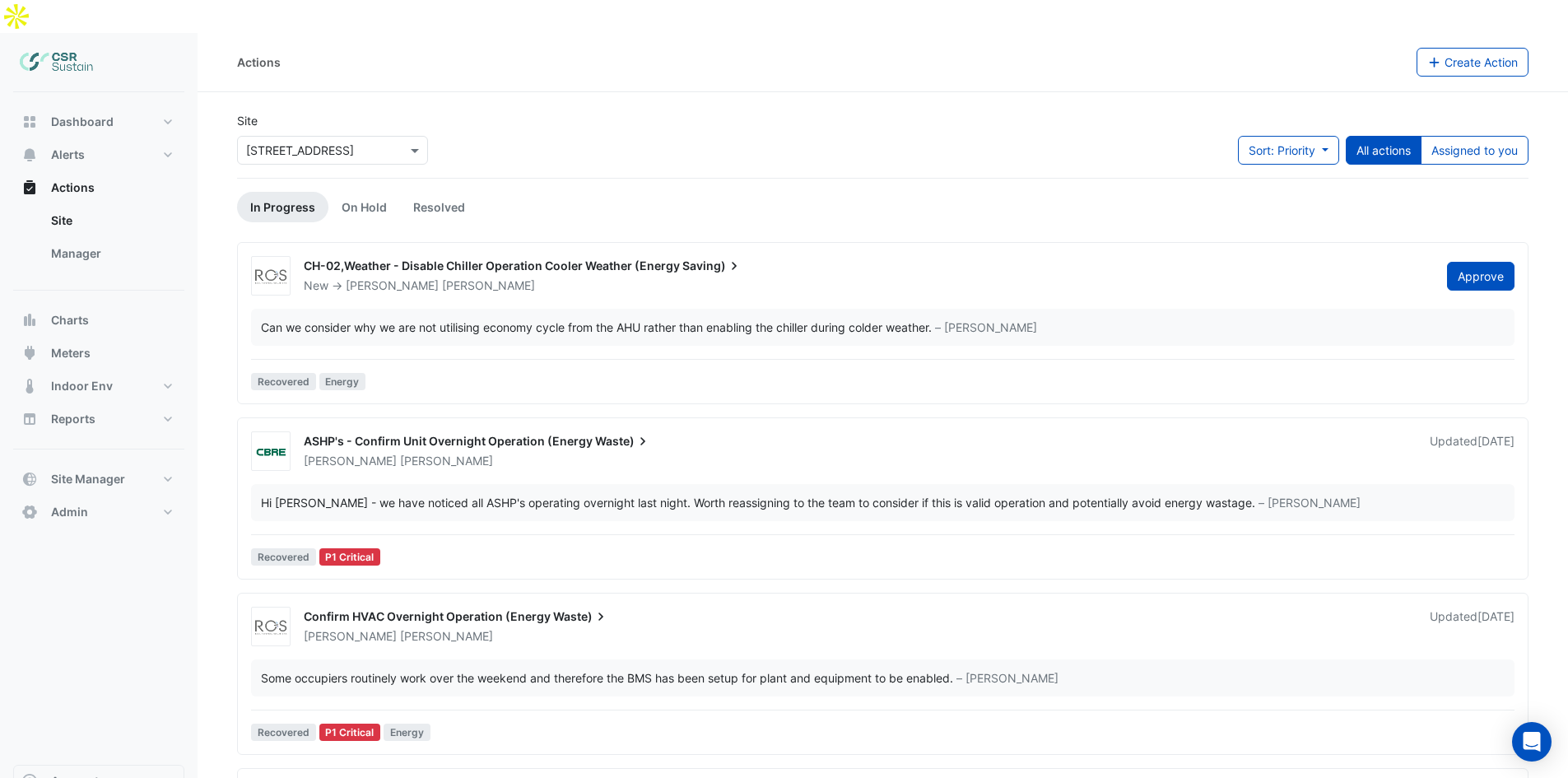
drag, startPoint x: 532, startPoint y: 163, endPoint x: 528, endPoint y: 58, distance: 105.1
click at [105, 105] on button "Dashboard" at bounding box center [99, 122] width 171 height 33
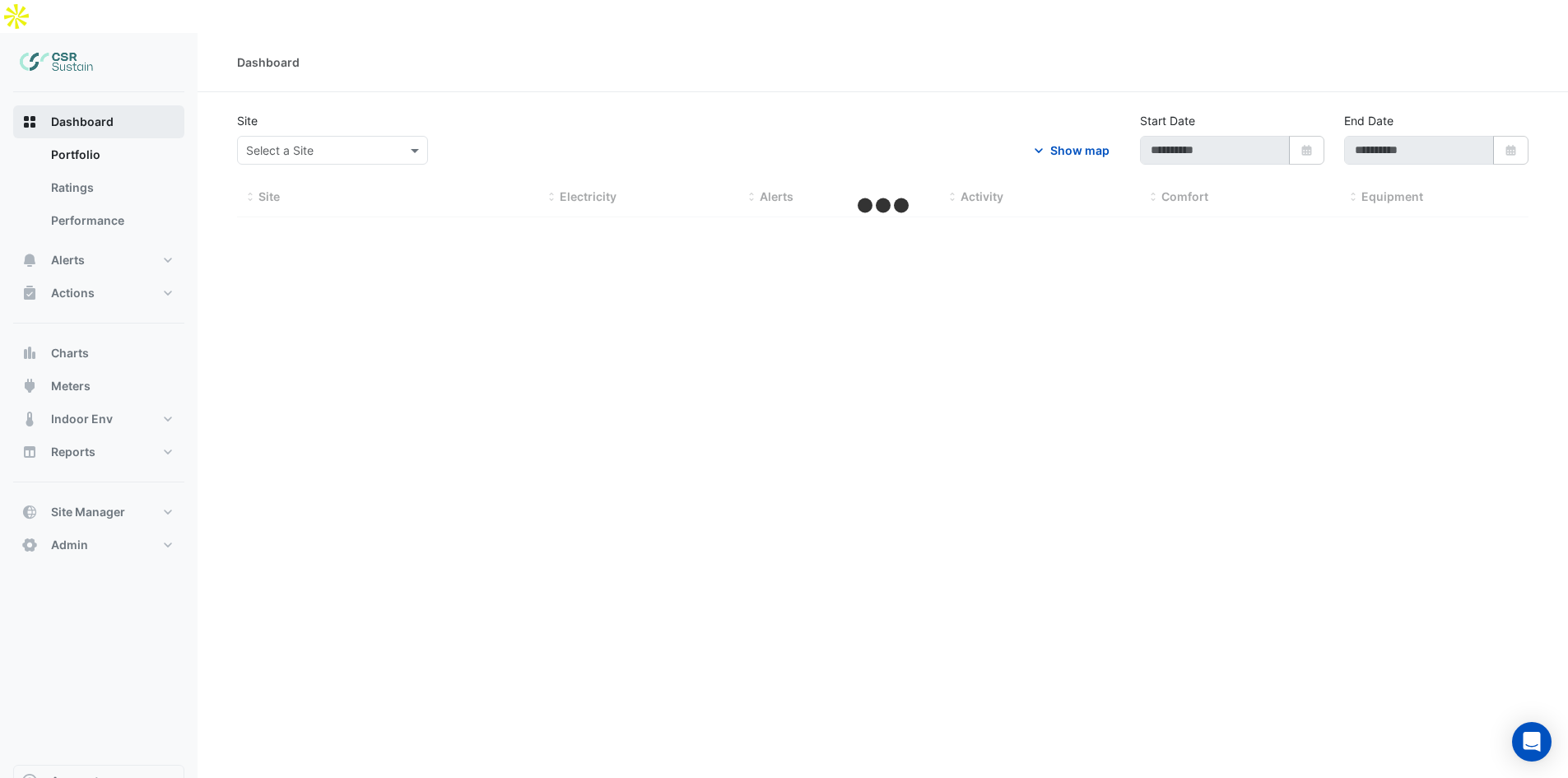
type input "**********"
select select "***"
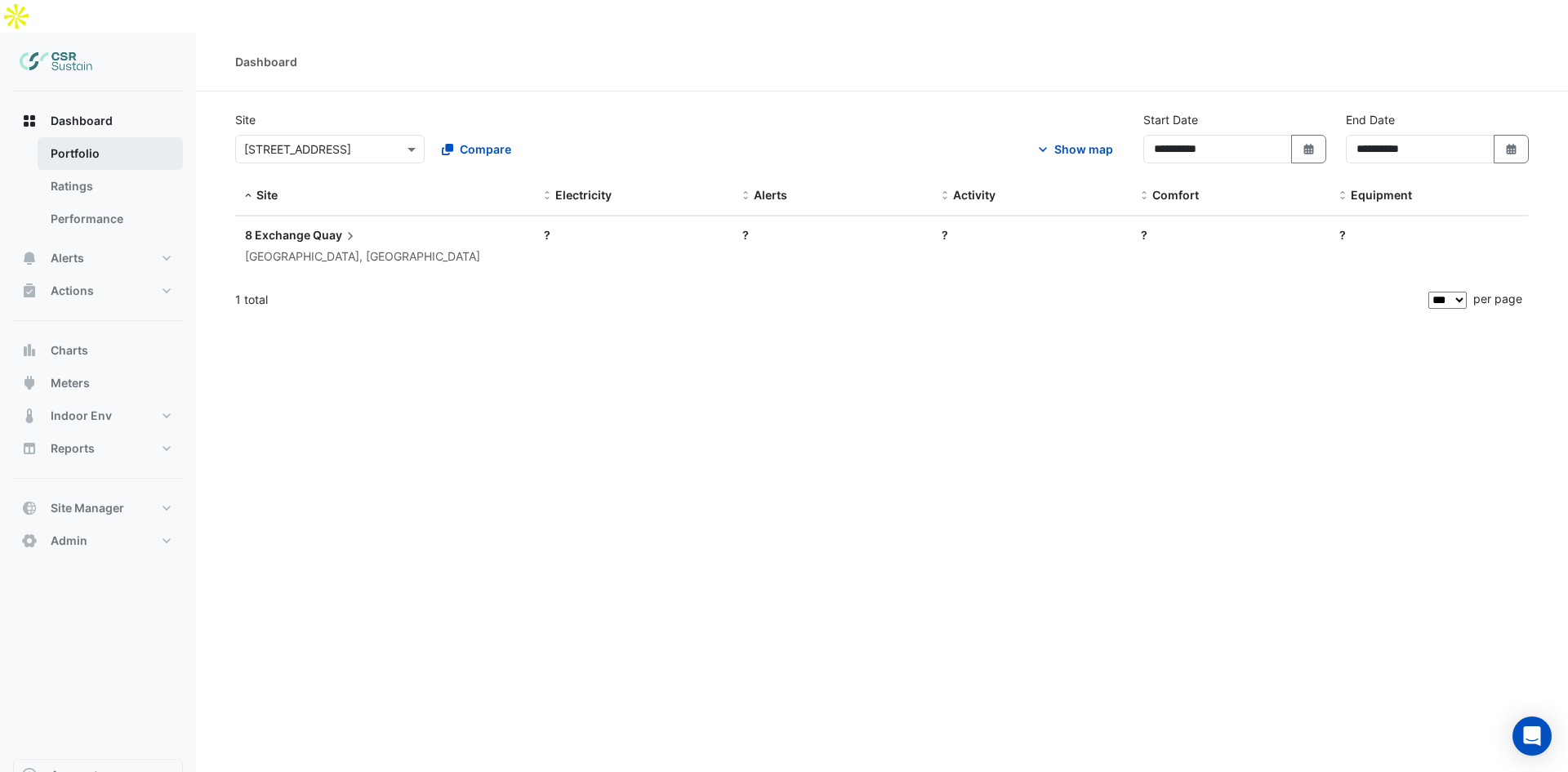
click at [140, 138] on link "Portfolio" at bounding box center [111, 154] width 146 height 32
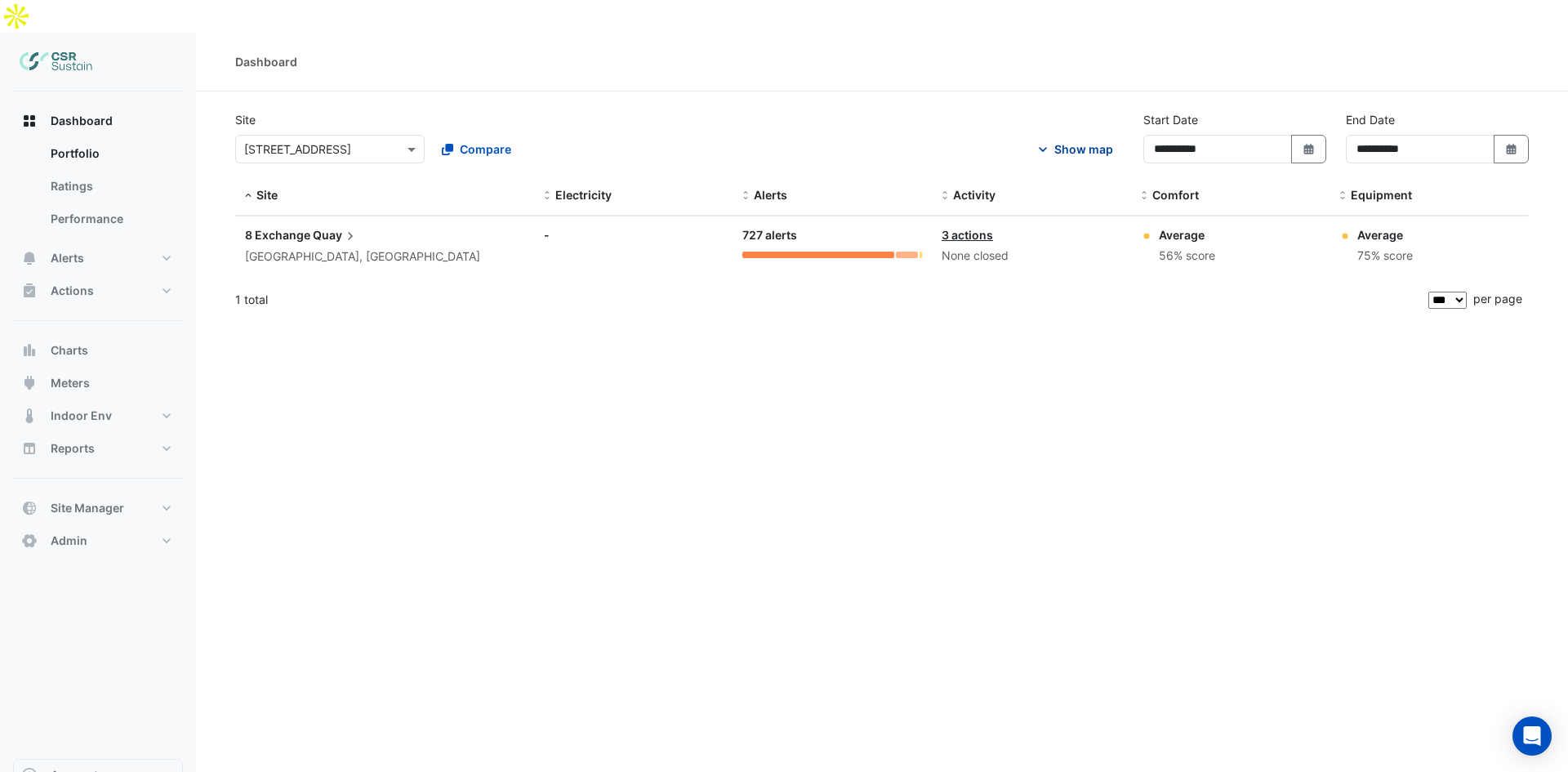
click at [1075, 140] on div "Show map" at bounding box center [1083, 148] width 58 height 17
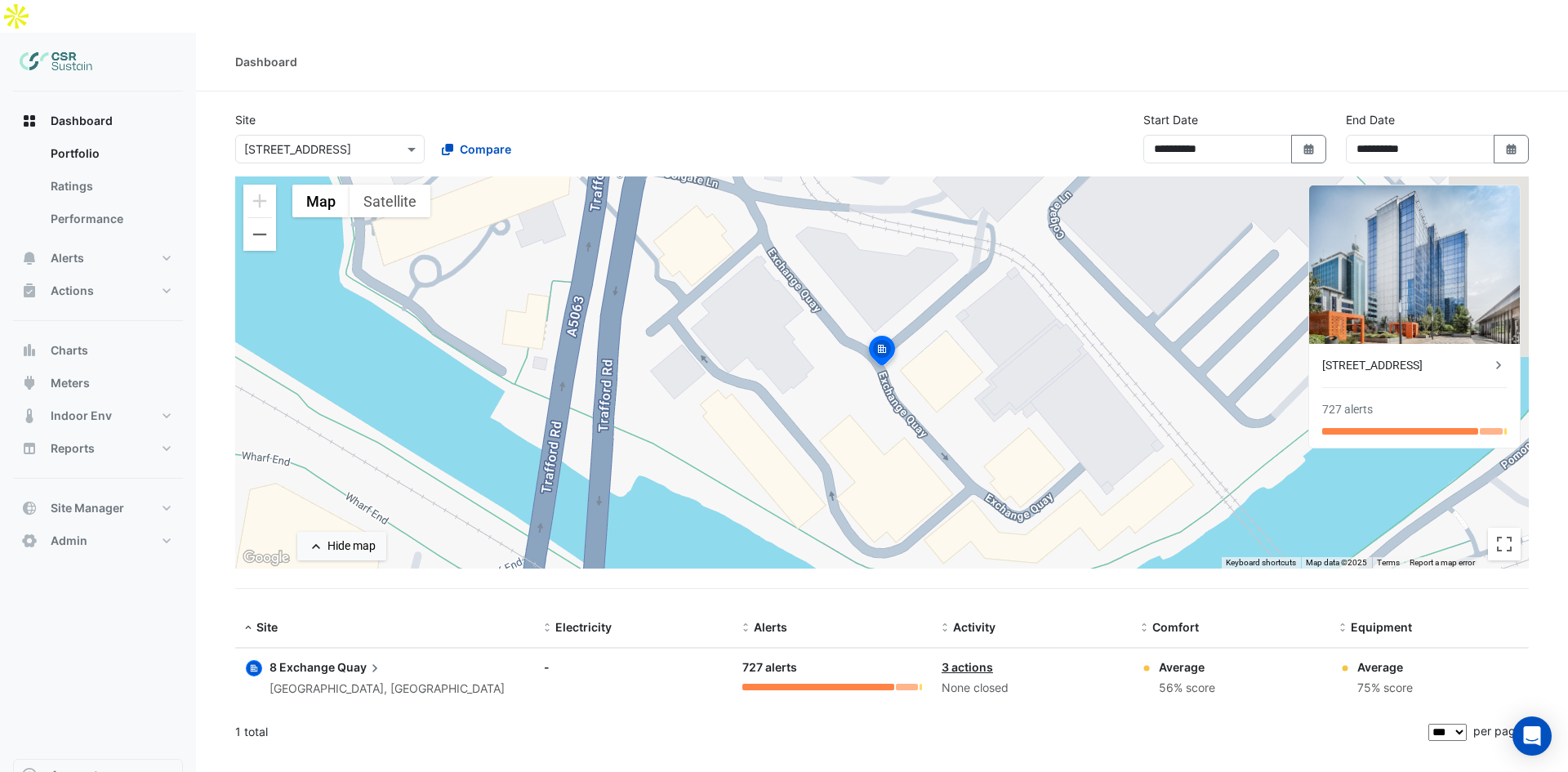
click at [358, 537] on div "Hide map" at bounding box center [352, 545] width 49 height 17
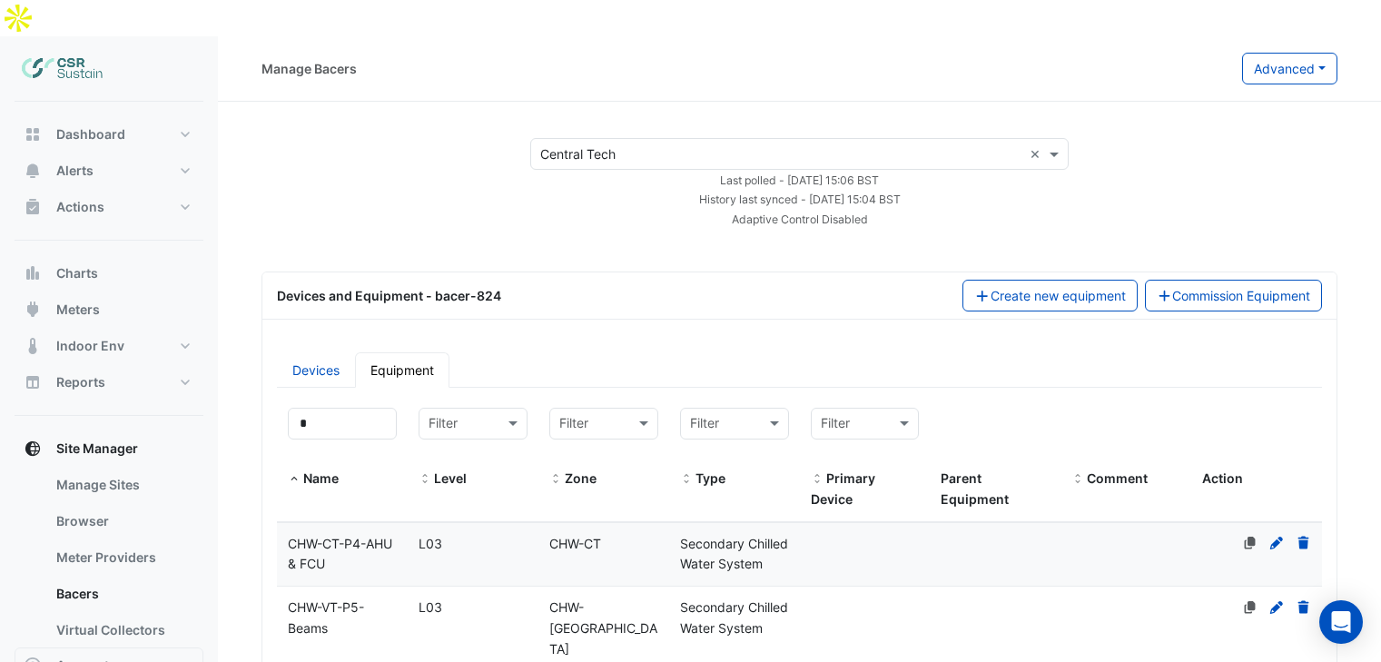
select select "***"
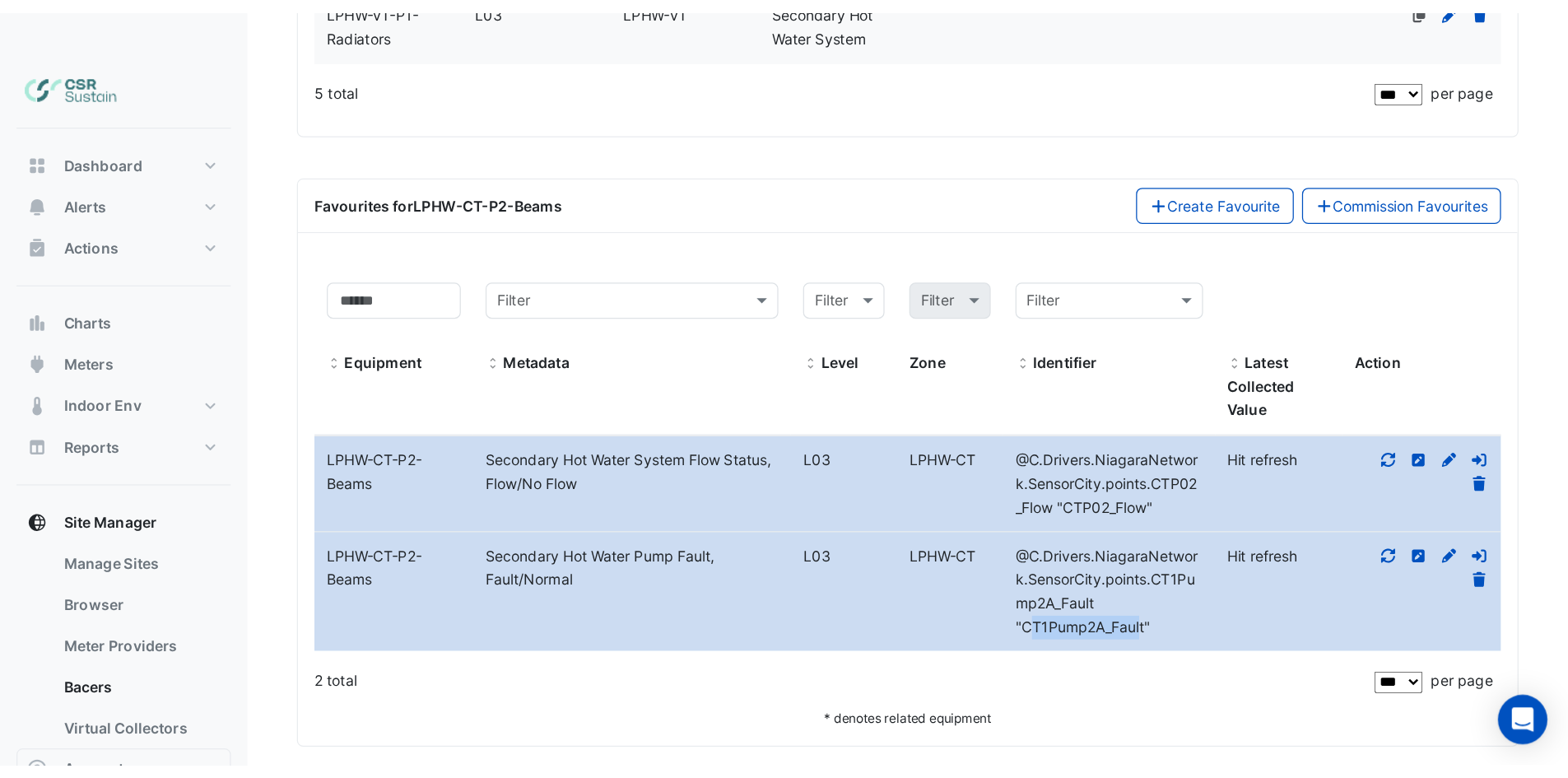
scroll to position [455, 0]
